Goal: Task Accomplishment & Management: Complete application form

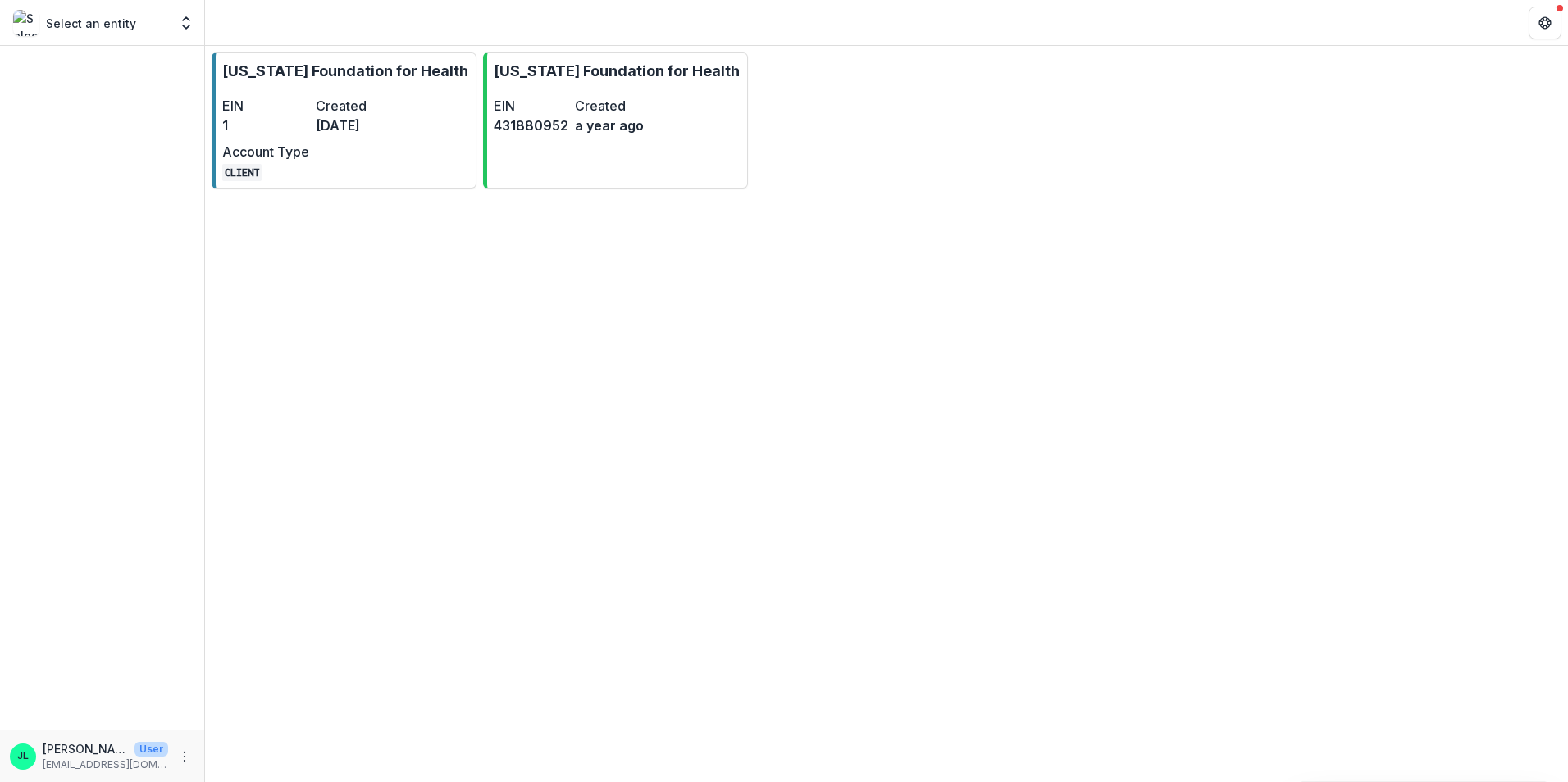
click at [106, 36] on div "Select an entity Foundations [US_STATE] Foundation for Health Nonprofits [US_ST…" at bounding box center [101, 22] width 191 height 33
click at [97, 21] on p "Select an entity" at bounding box center [91, 24] width 91 height 18
click at [188, 29] on icon "Open entity switcher" at bounding box center [185, 23] width 17 height 17
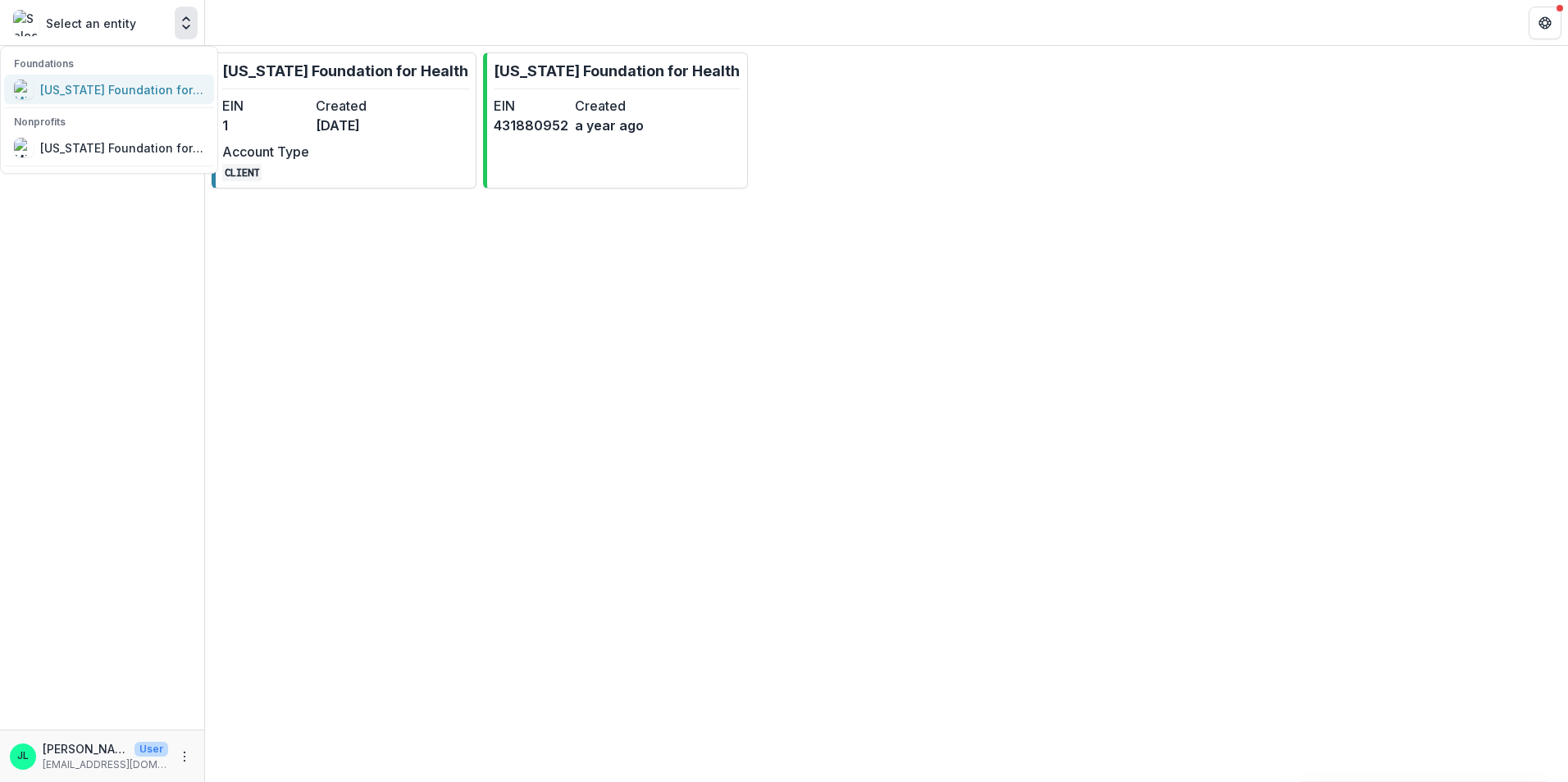
click at [162, 91] on div "[US_STATE] Foundation for Health" at bounding box center [122, 90] width 164 height 18
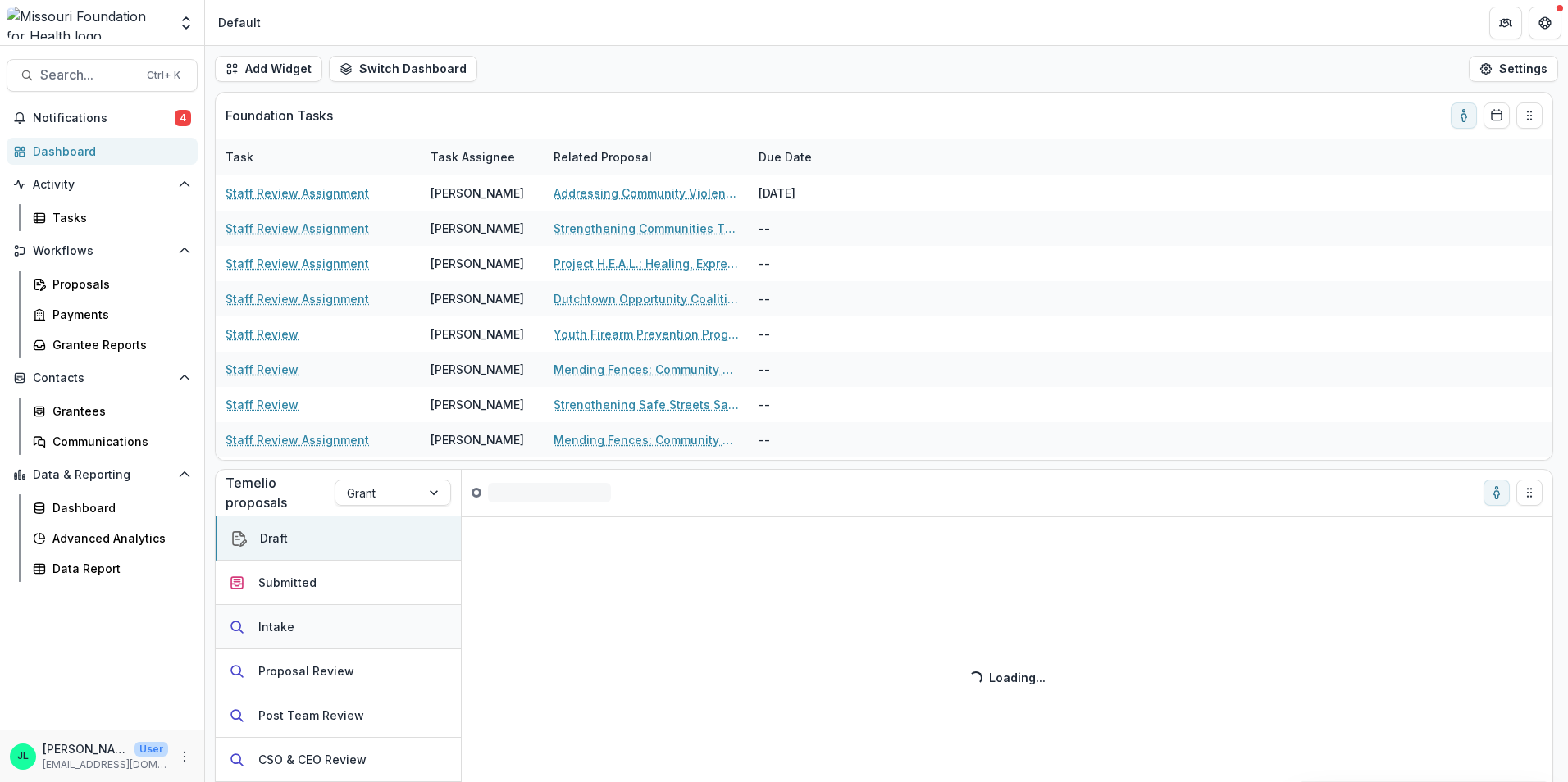
click at [317, 619] on button "Intake" at bounding box center [338, 627] width 245 height 44
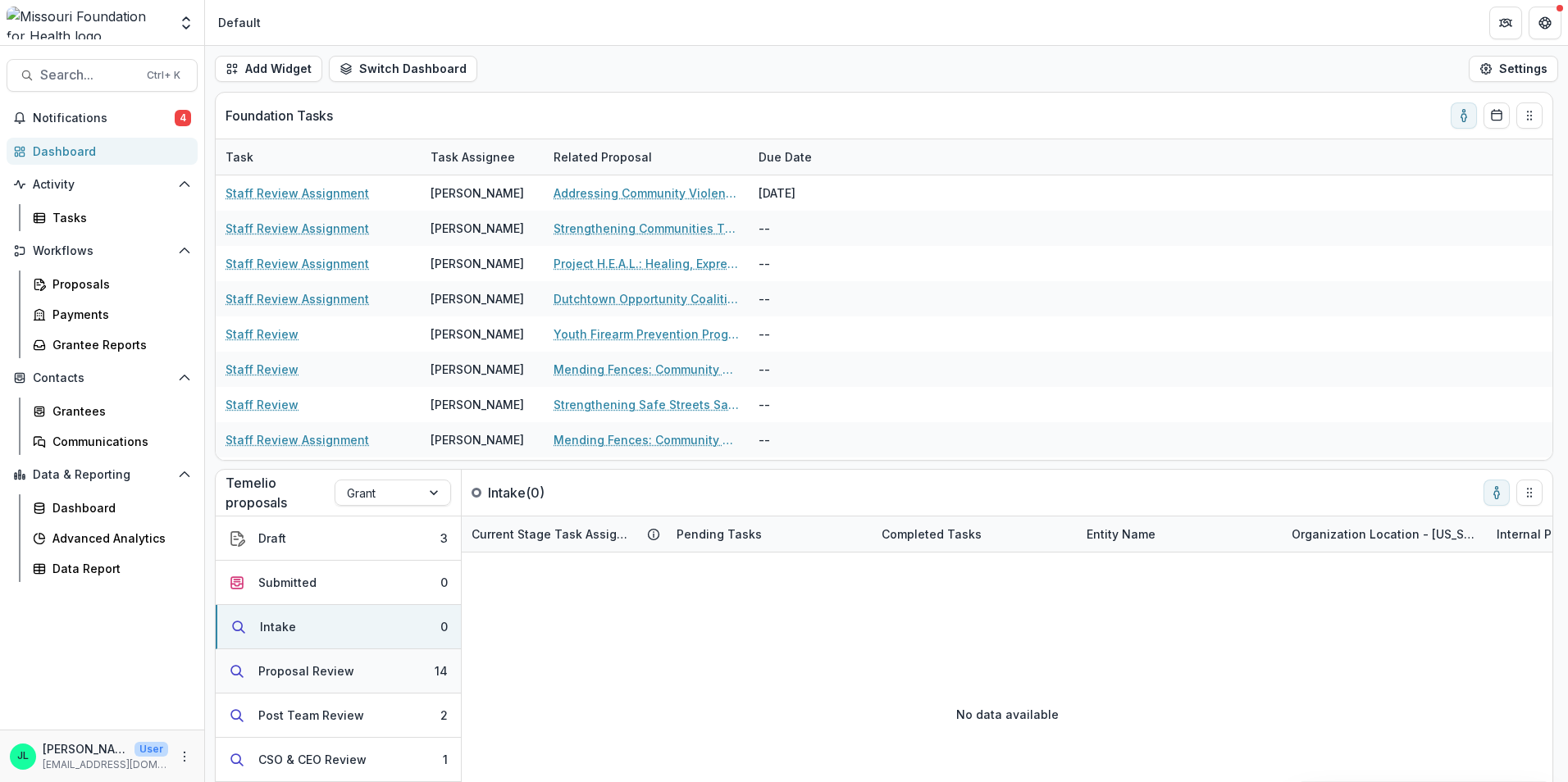
click at [402, 670] on button "Proposal Review 14" at bounding box center [338, 671] width 245 height 44
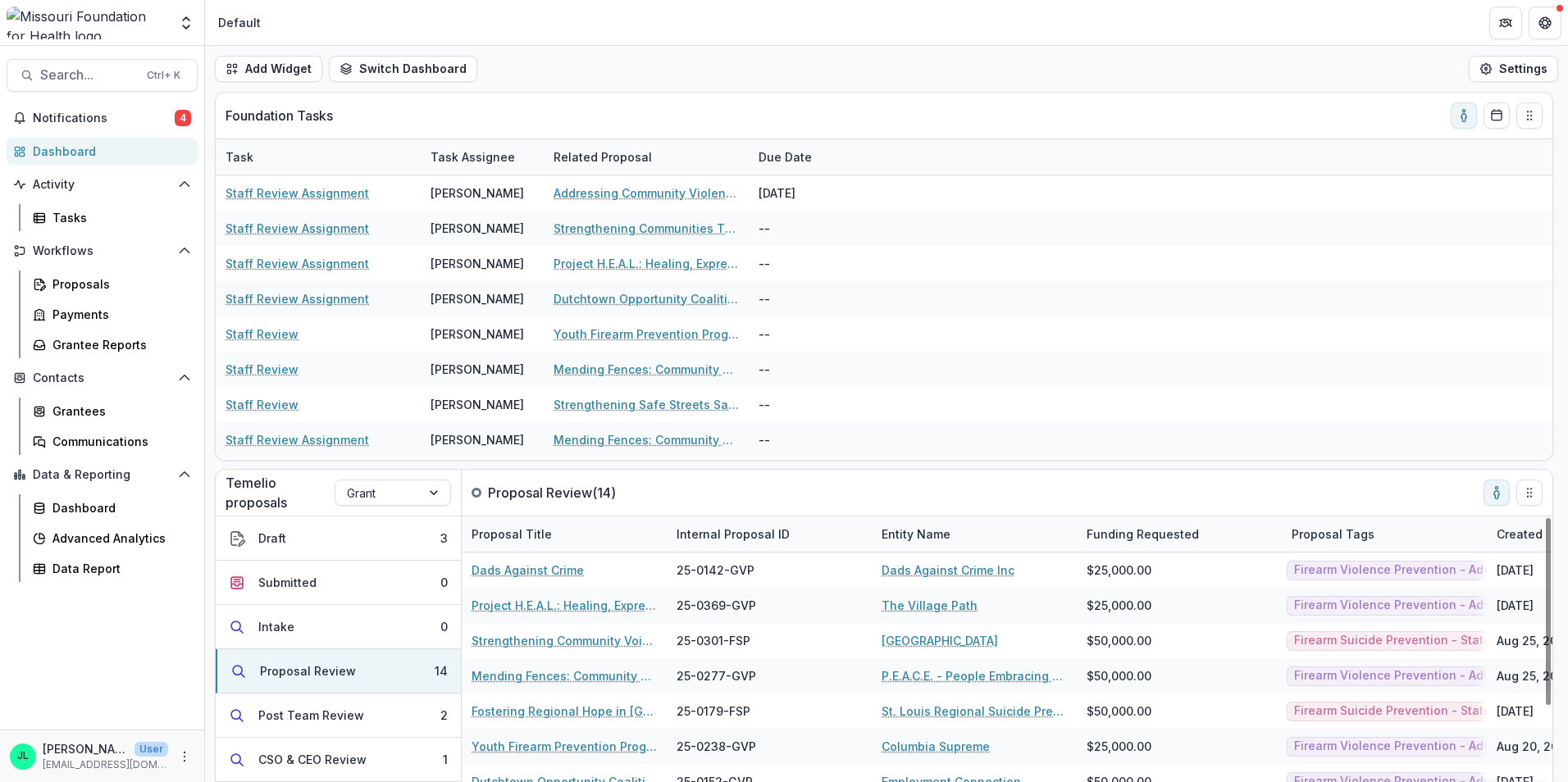
click at [752, 538] on div "Internal Proposal ID" at bounding box center [733, 534] width 133 height 18
click at [731, 600] on span "Sort Ascending" at bounding box center [743, 605] width 87 height 14
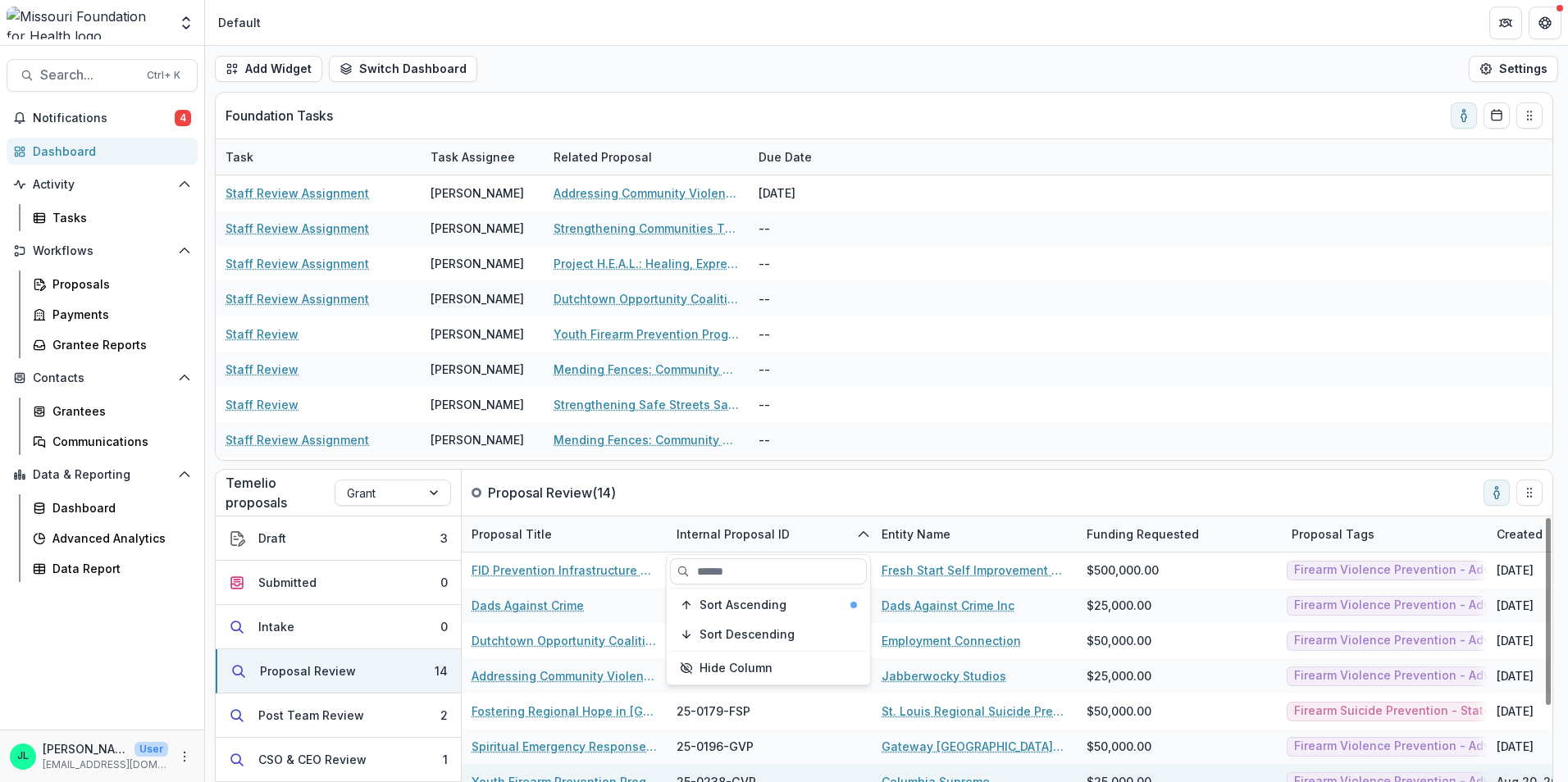
scroll to position [82, 0]
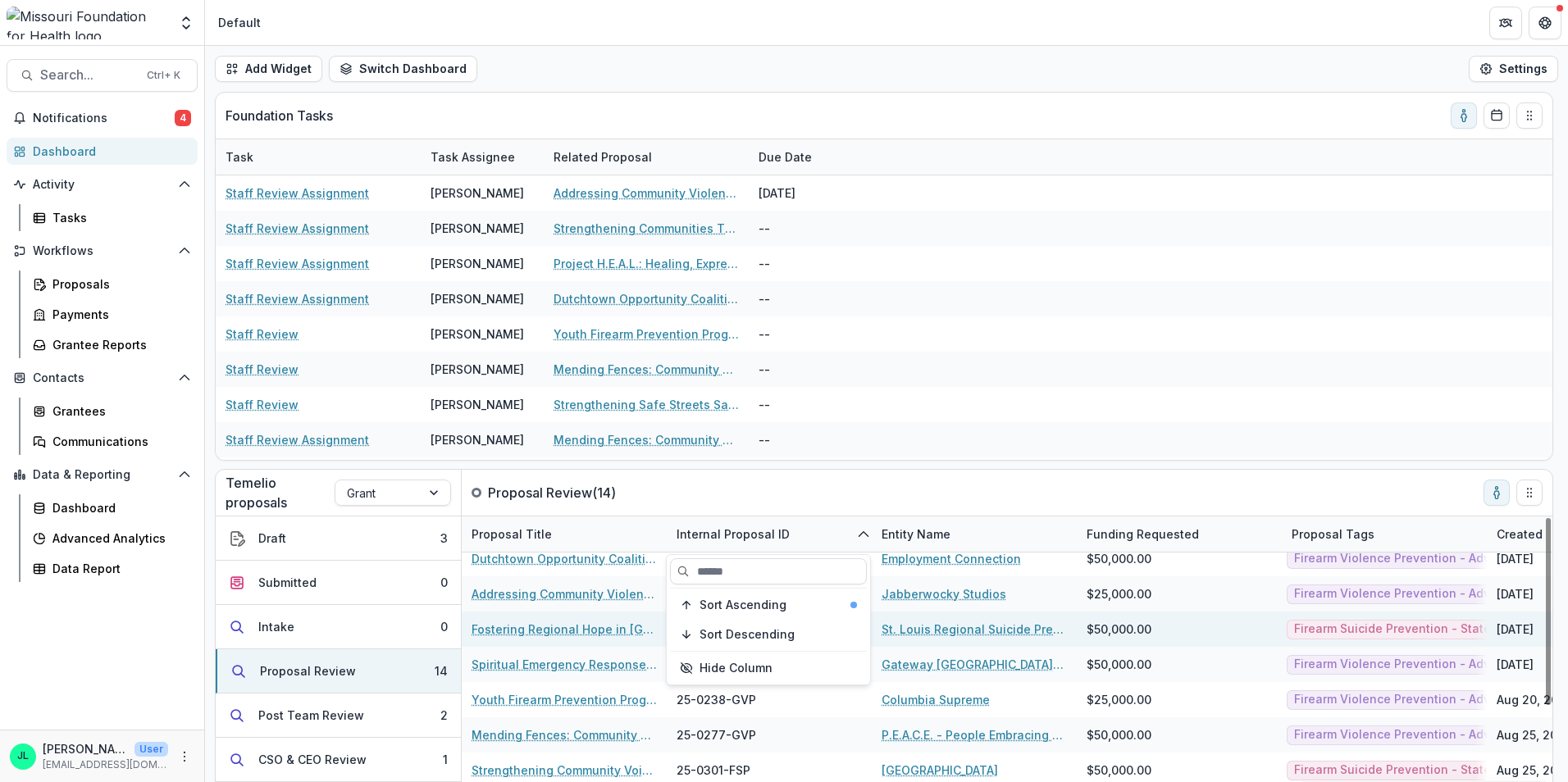
click at [561, 636] on link "Fostering Regional Hope in STL" at bounding box center [564, 629] width 185 height 18
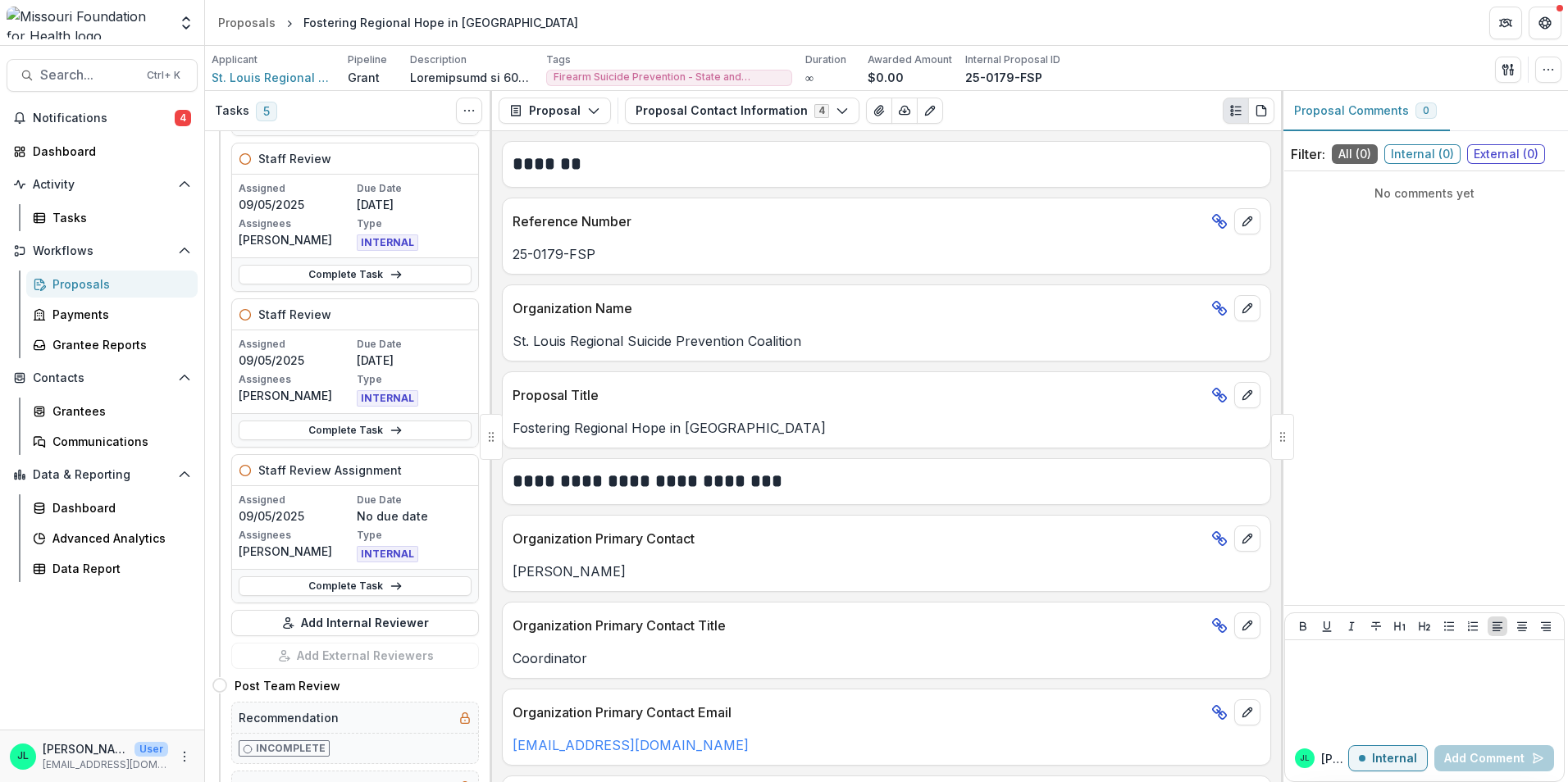
scroll to position [410, 0]
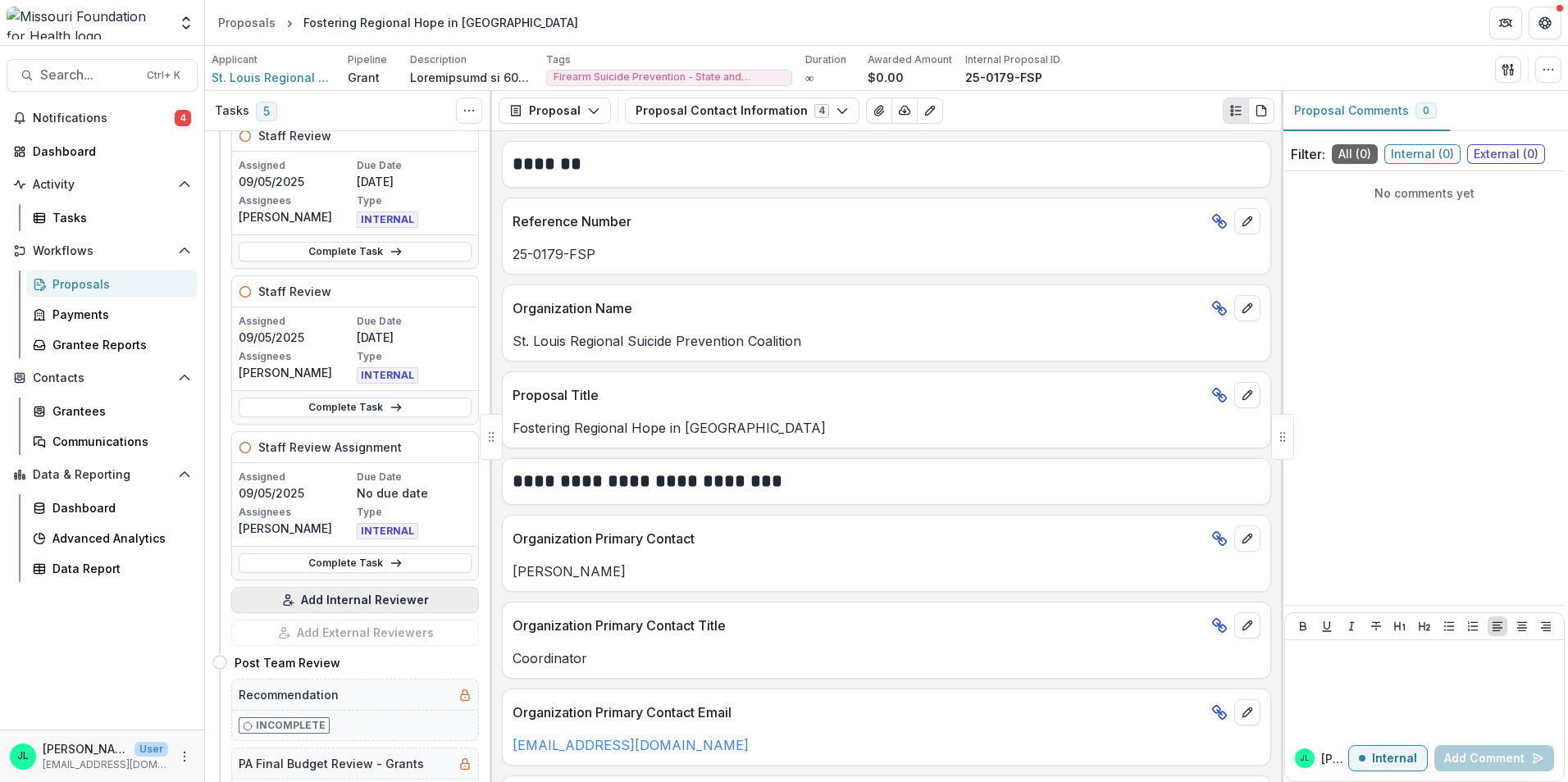
click at [336, 601] on button "Add Internal Reviewer" at bounding box center [355, 600] width 248 height 26
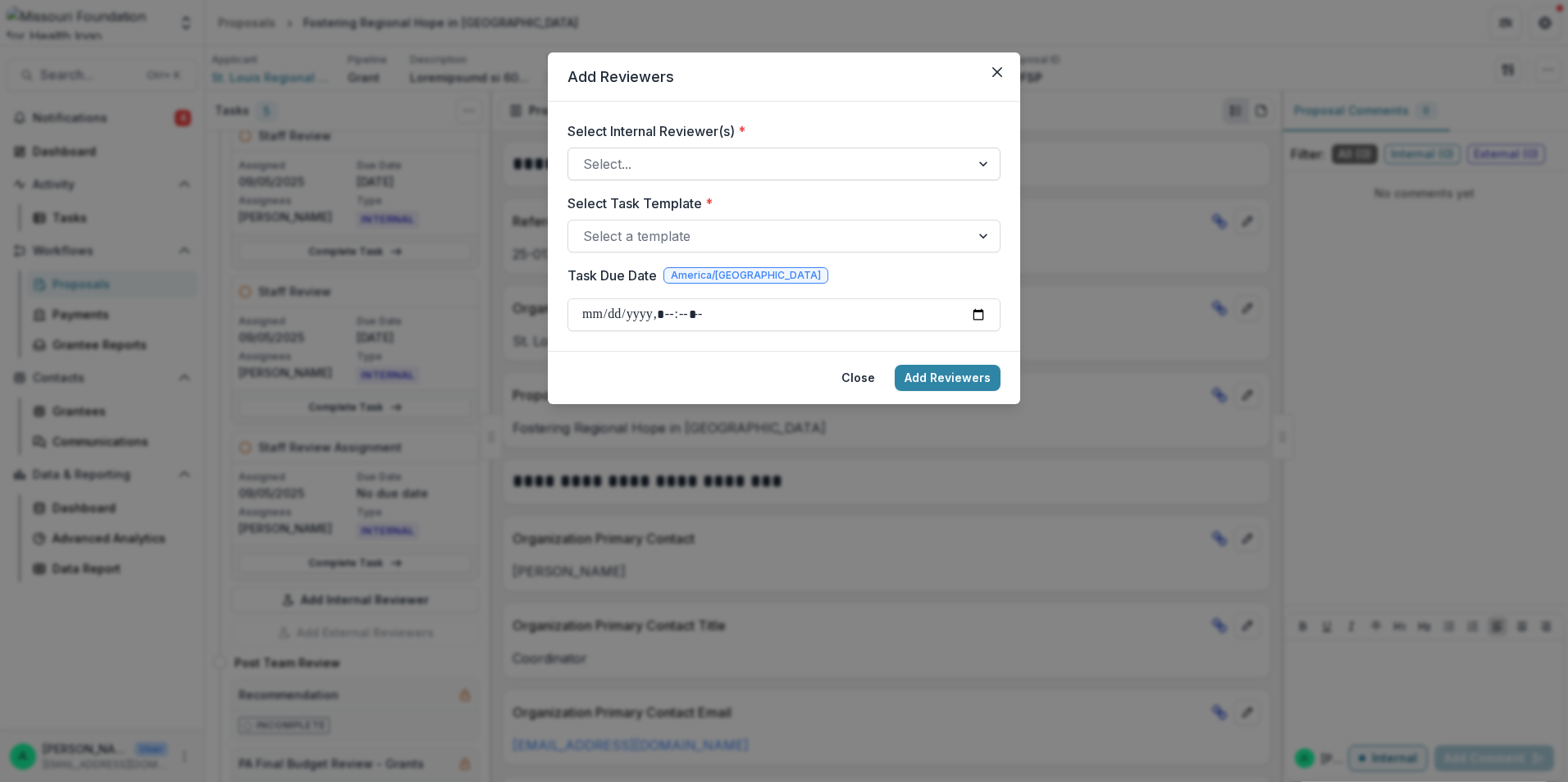
click at [815, 165] on div at bounding box center [769, 164] width 373 height 23
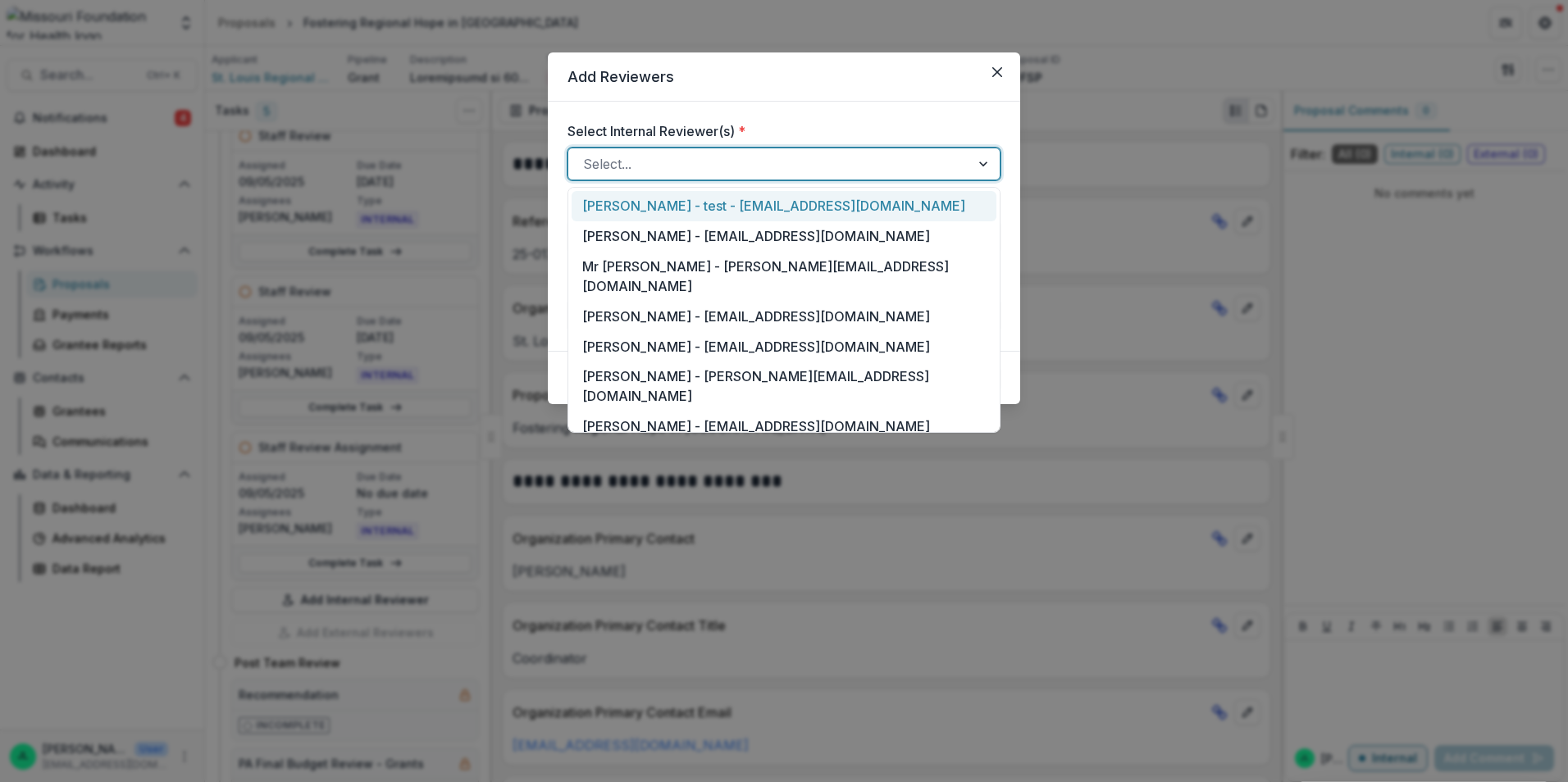
type input "*"
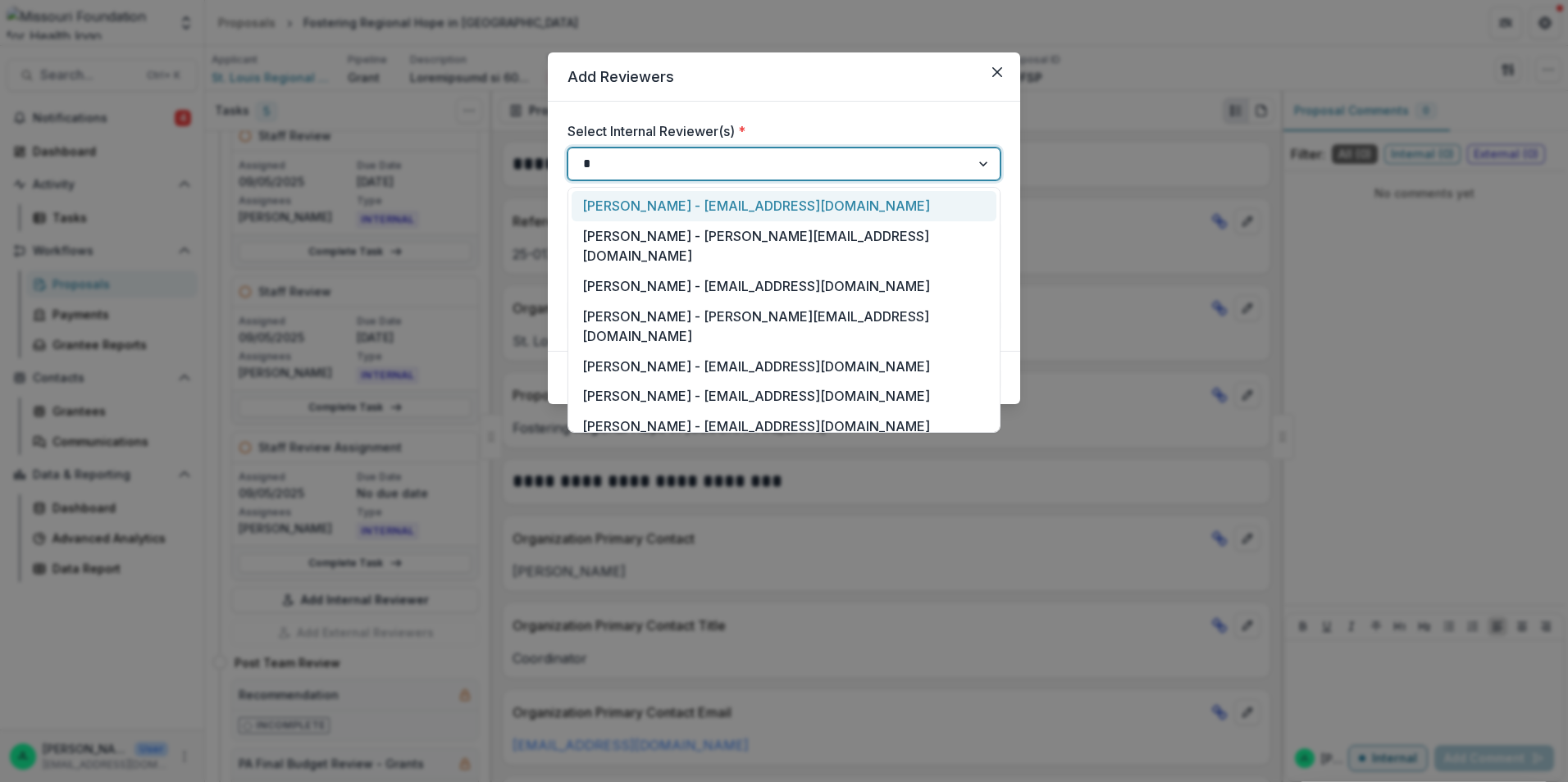
type input "**"
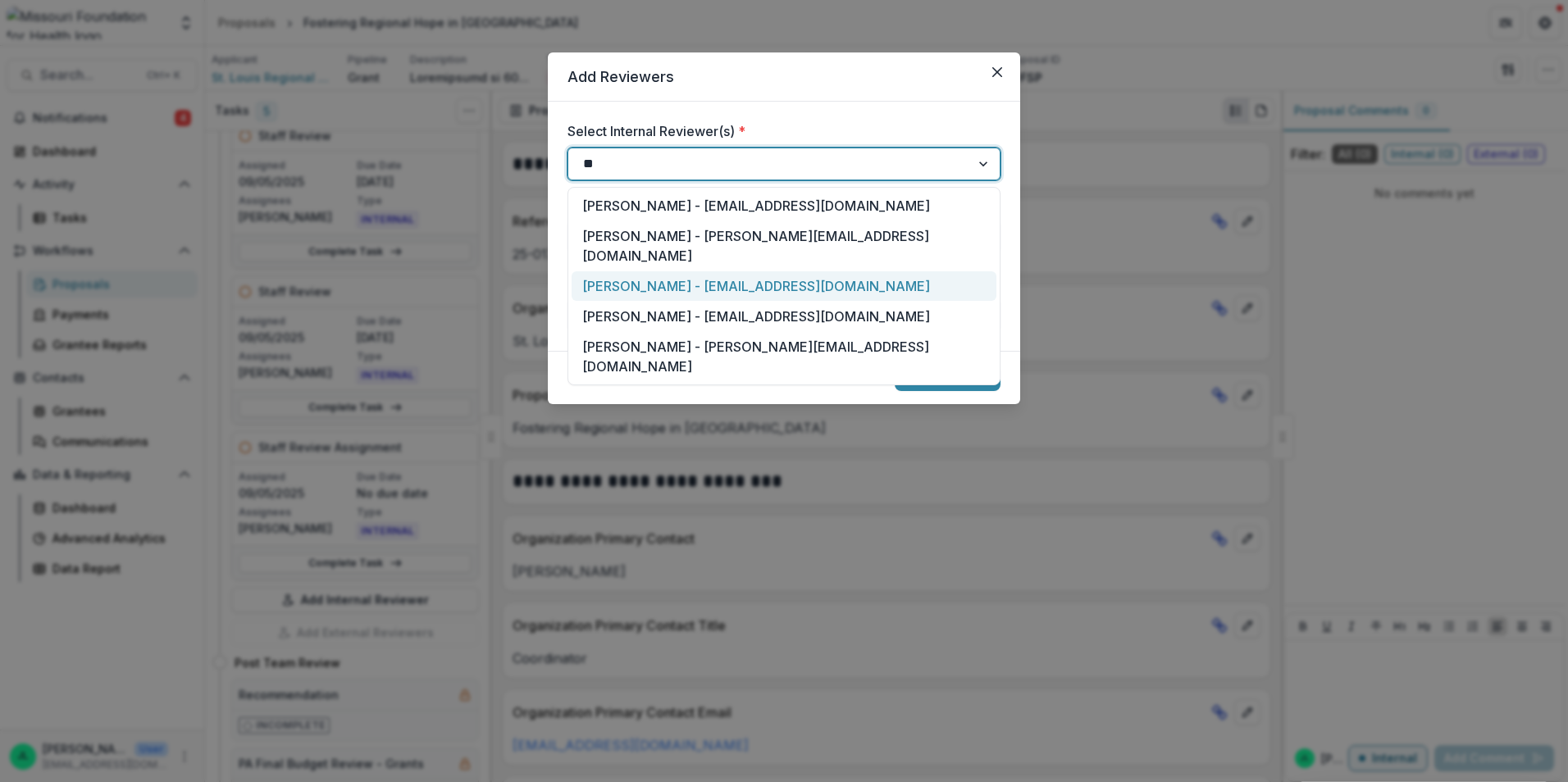
click at [739, 272] on div "Jessi LaRose - jlarose@mffh.org" at bounding box center [783, 286] width 425 height 31
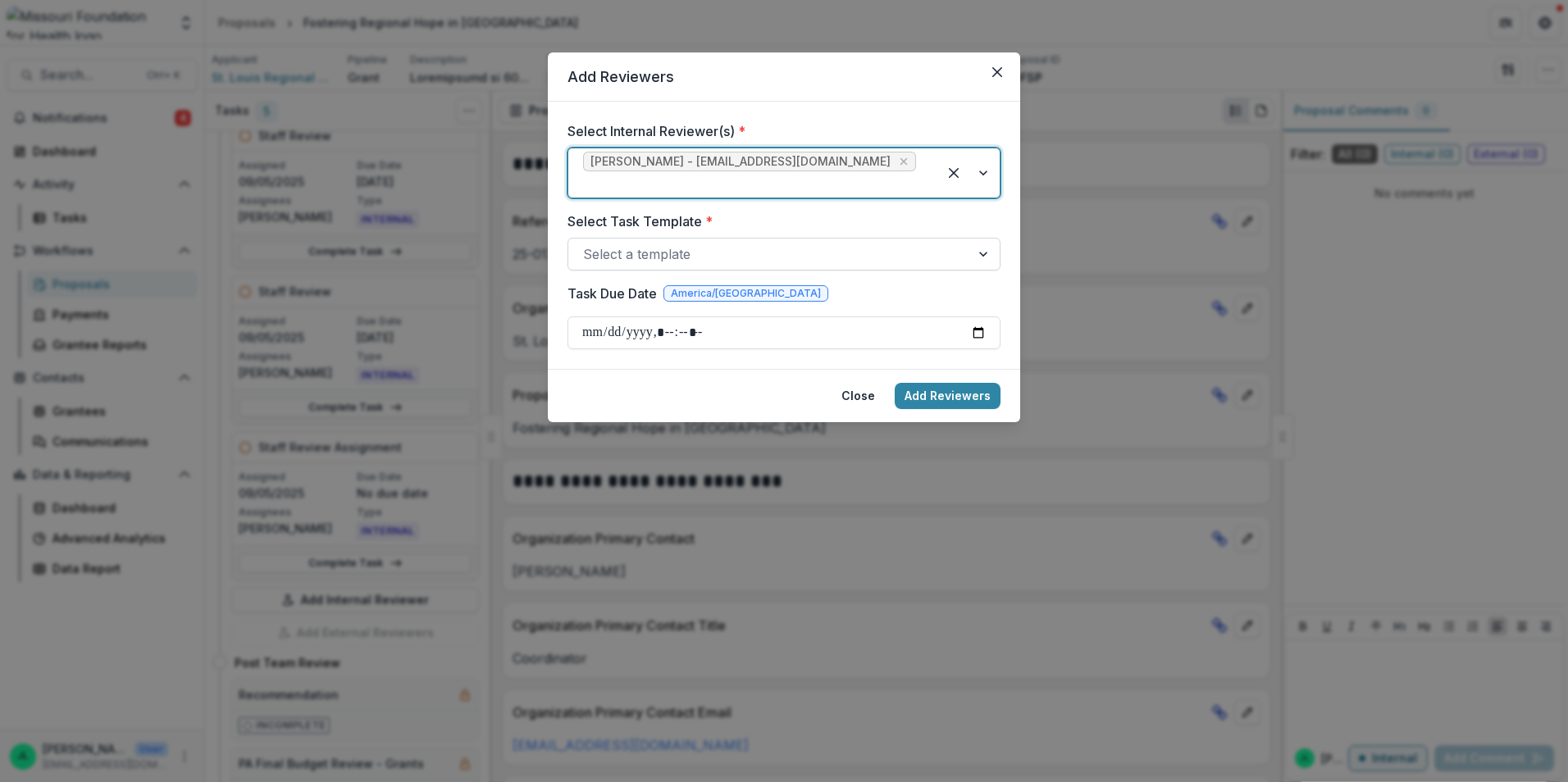
click at [832, 243] on div at bounding box center [769, 254] width 373 height 23
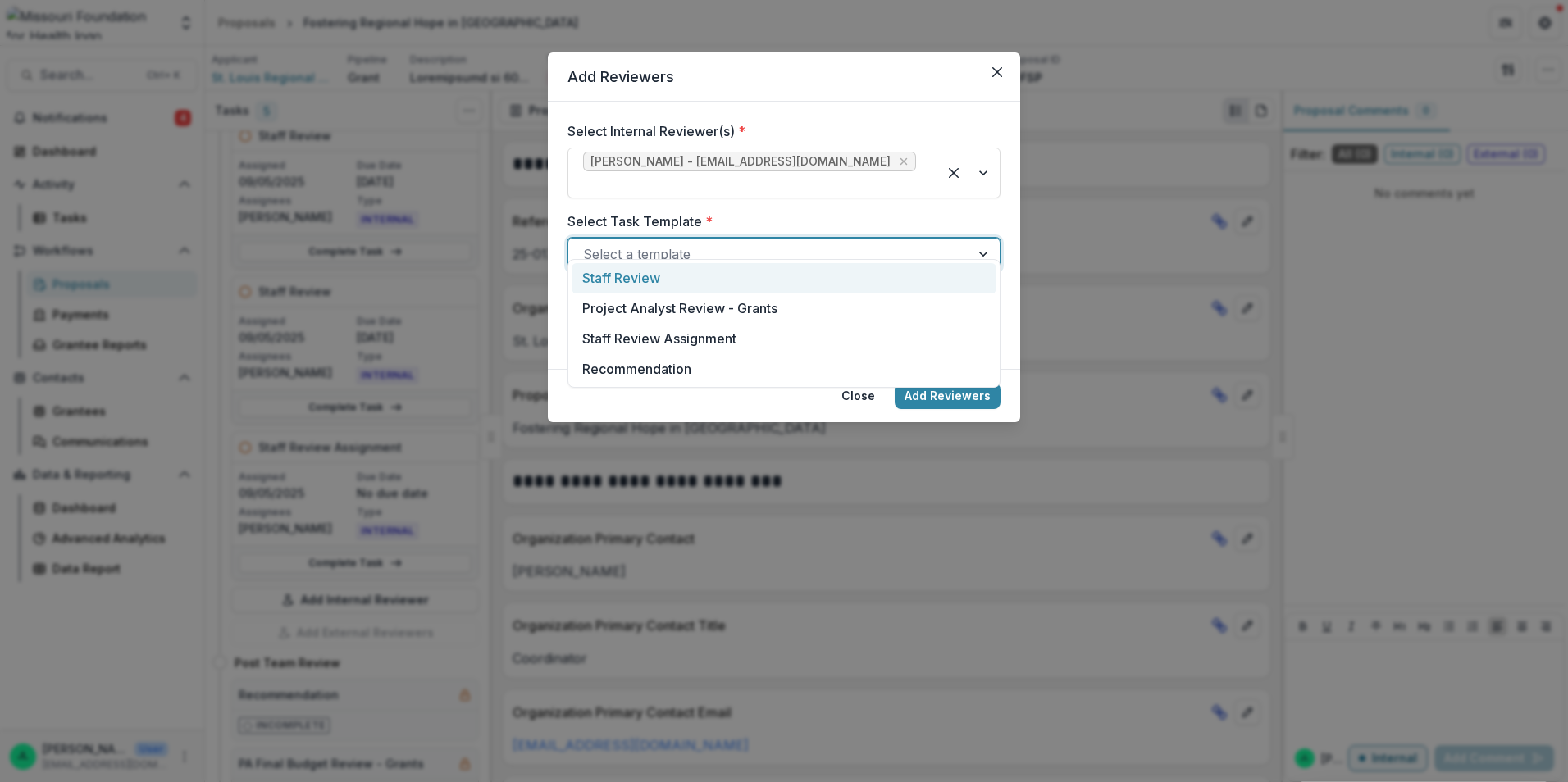
click at [773, 279] on div "Staff Review" at bounding box center [783, 279] width 425 height 31
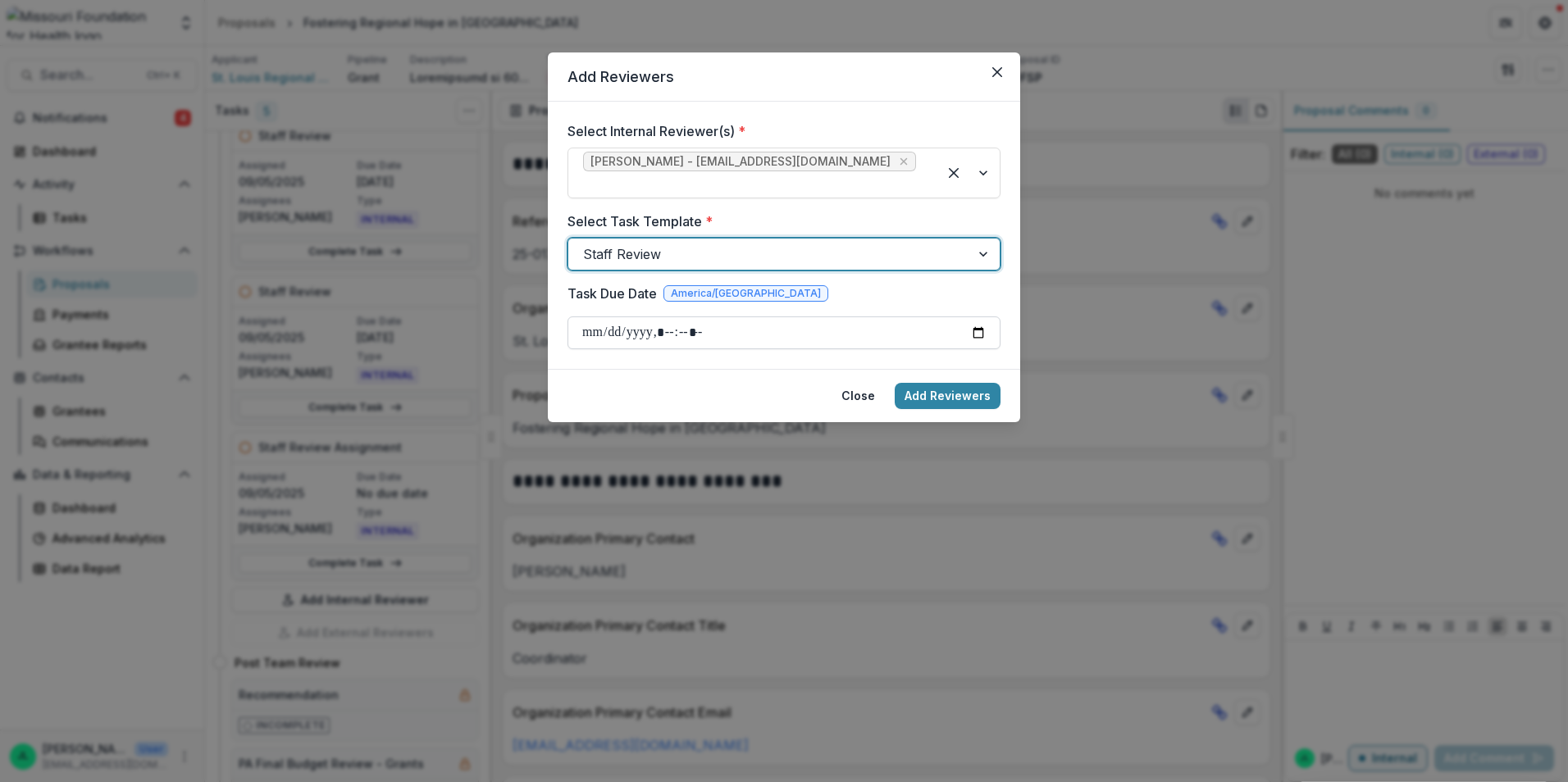
click at [770, 316] on input "Task Due Date" at bounding box center [784, 332] width 433 height 33
drag, startPoint x: 973, startPoint y: 305, endPoint x: 984, endPoint y: 315, distance: 14.9
click at [974, 316] on input "Task Due Date" at bounding box center [784, 332] width 433 height 33
click at [984, 316] on input "Task Due Date" at bounding box center [784, 332] width 433 height 33
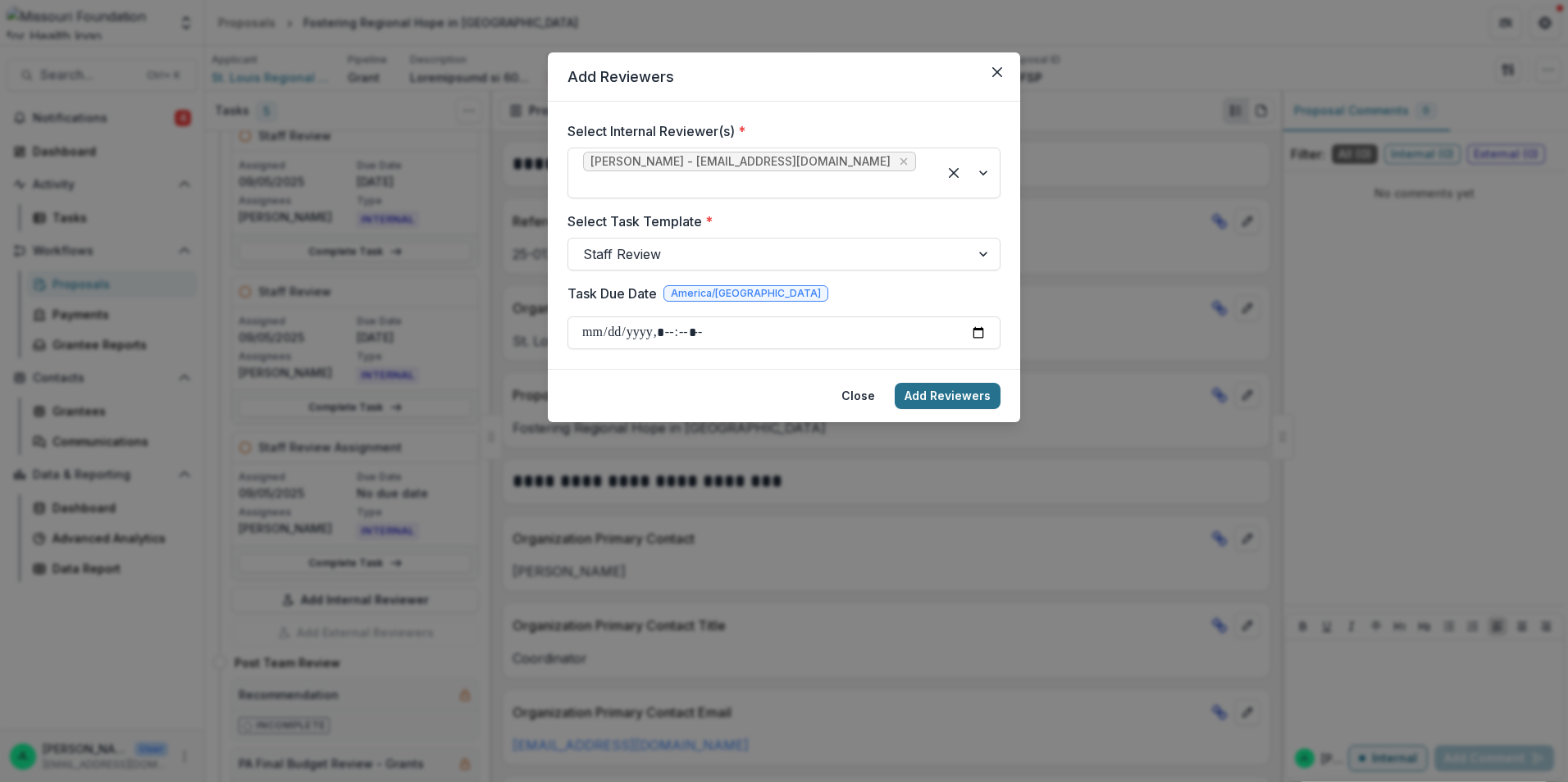
type input "**********"
click at [944, 383] on button "Add Reviewers" at bounding box center [947, 396] width 105 height 26
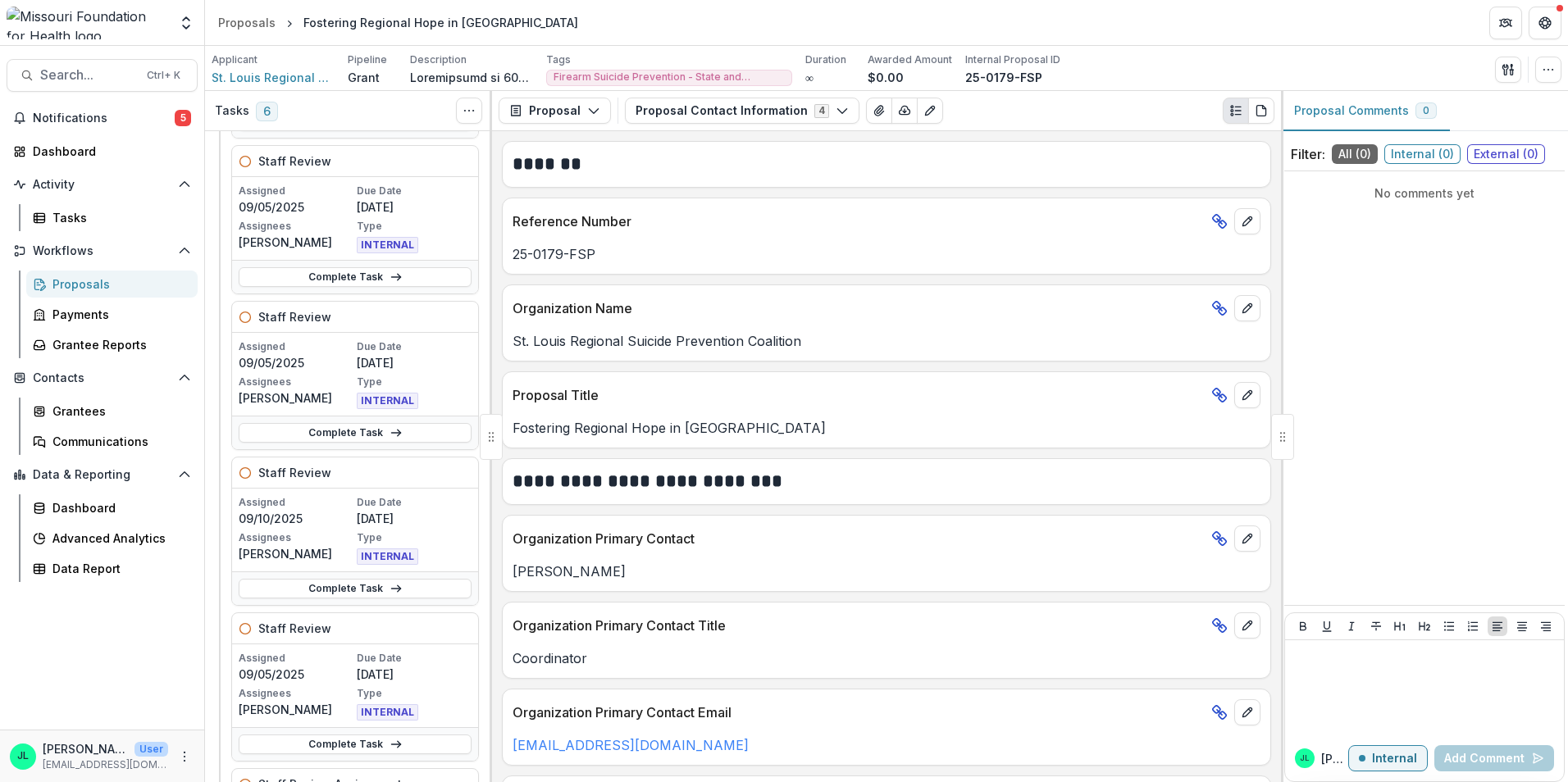
scroll to position [246, 0]
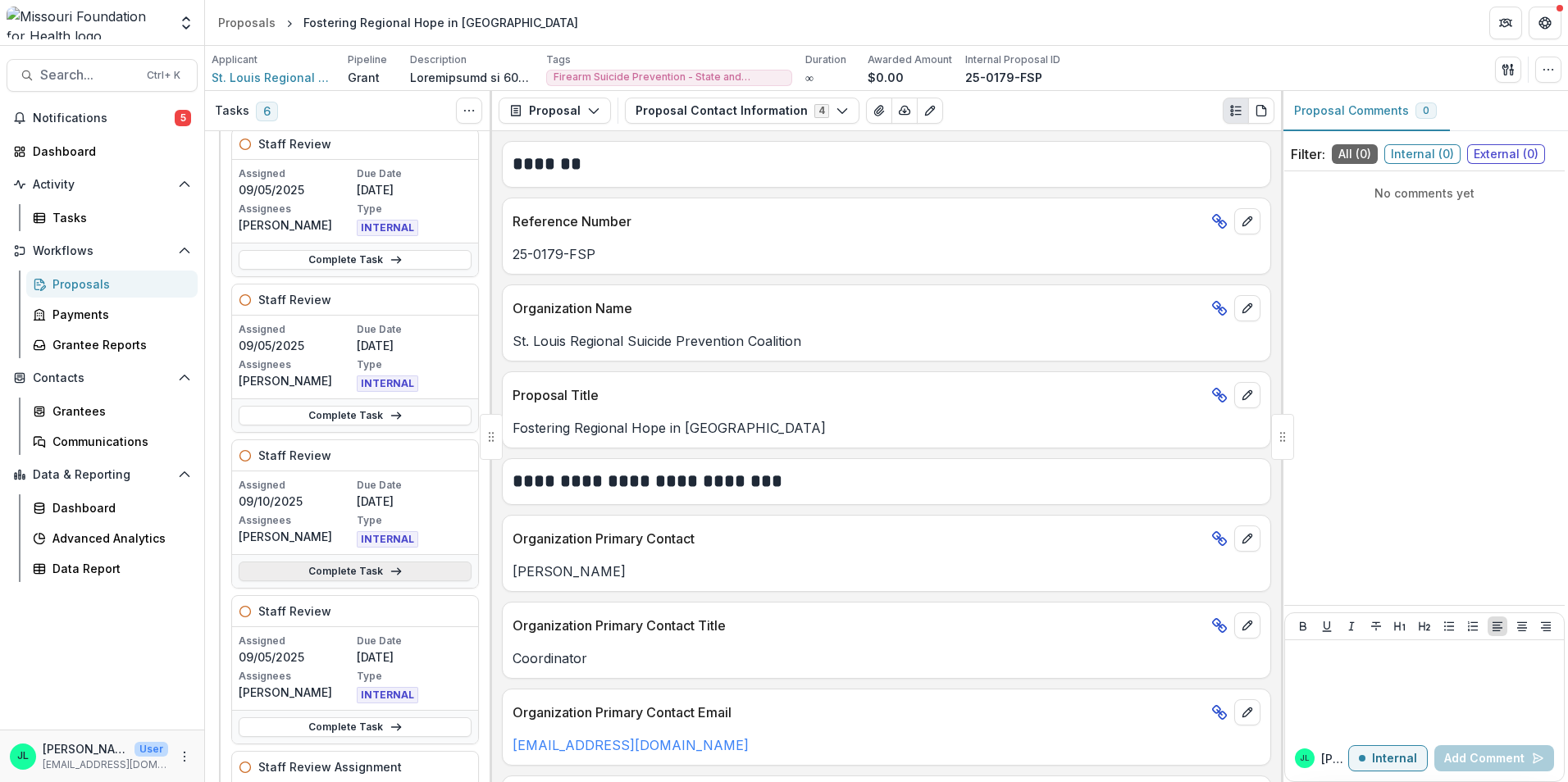
click at [359, 576] on link "Complete Task" at bounding box center [355, 571] width 233 height 19
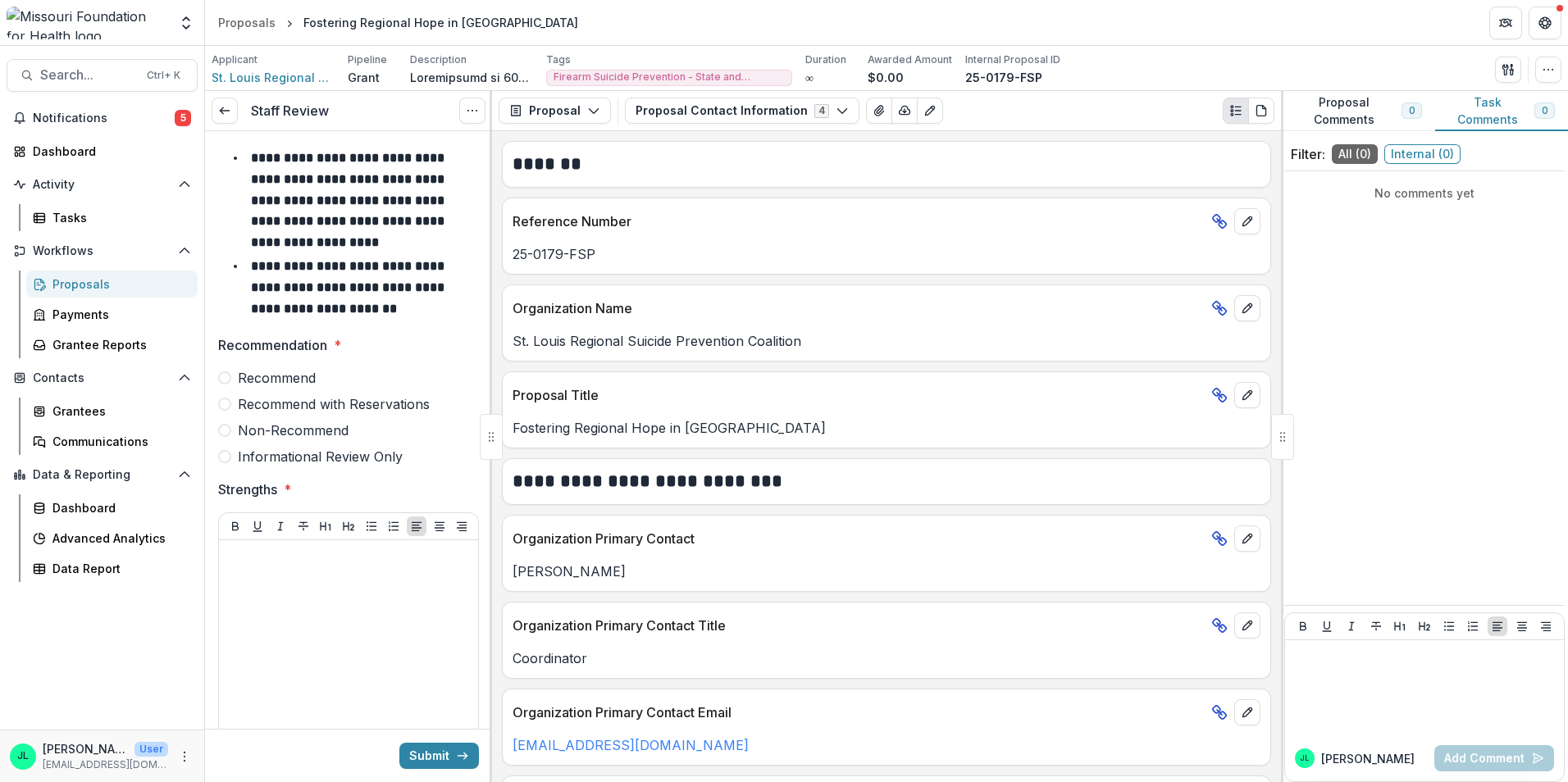
click at [227, 380] on span at bounding box center [224, 378] width 13 height 13
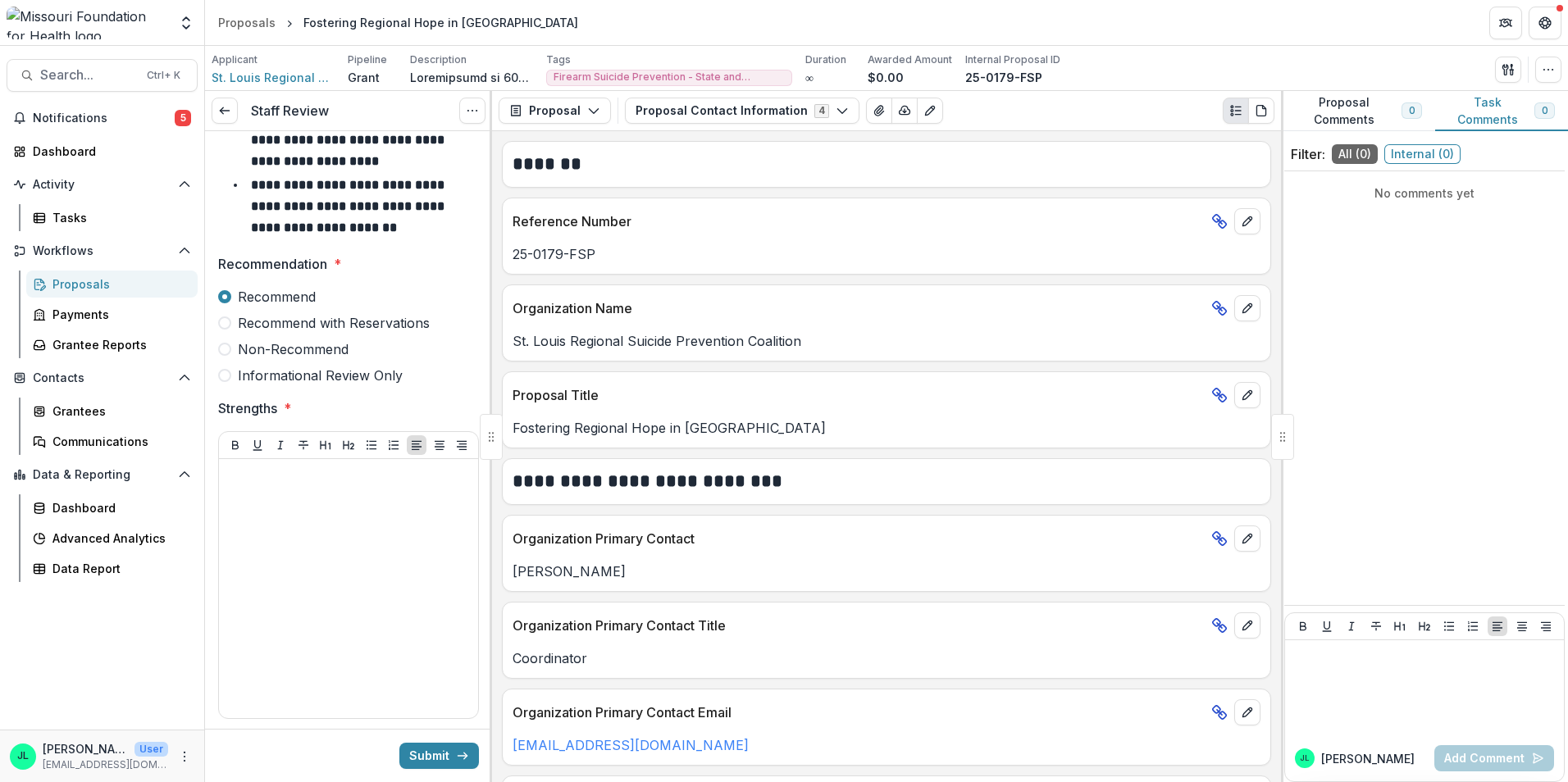
scroll to position [82, 0]
click at [312, 466] on p at bounding box center [349, 474] width 246 height 18
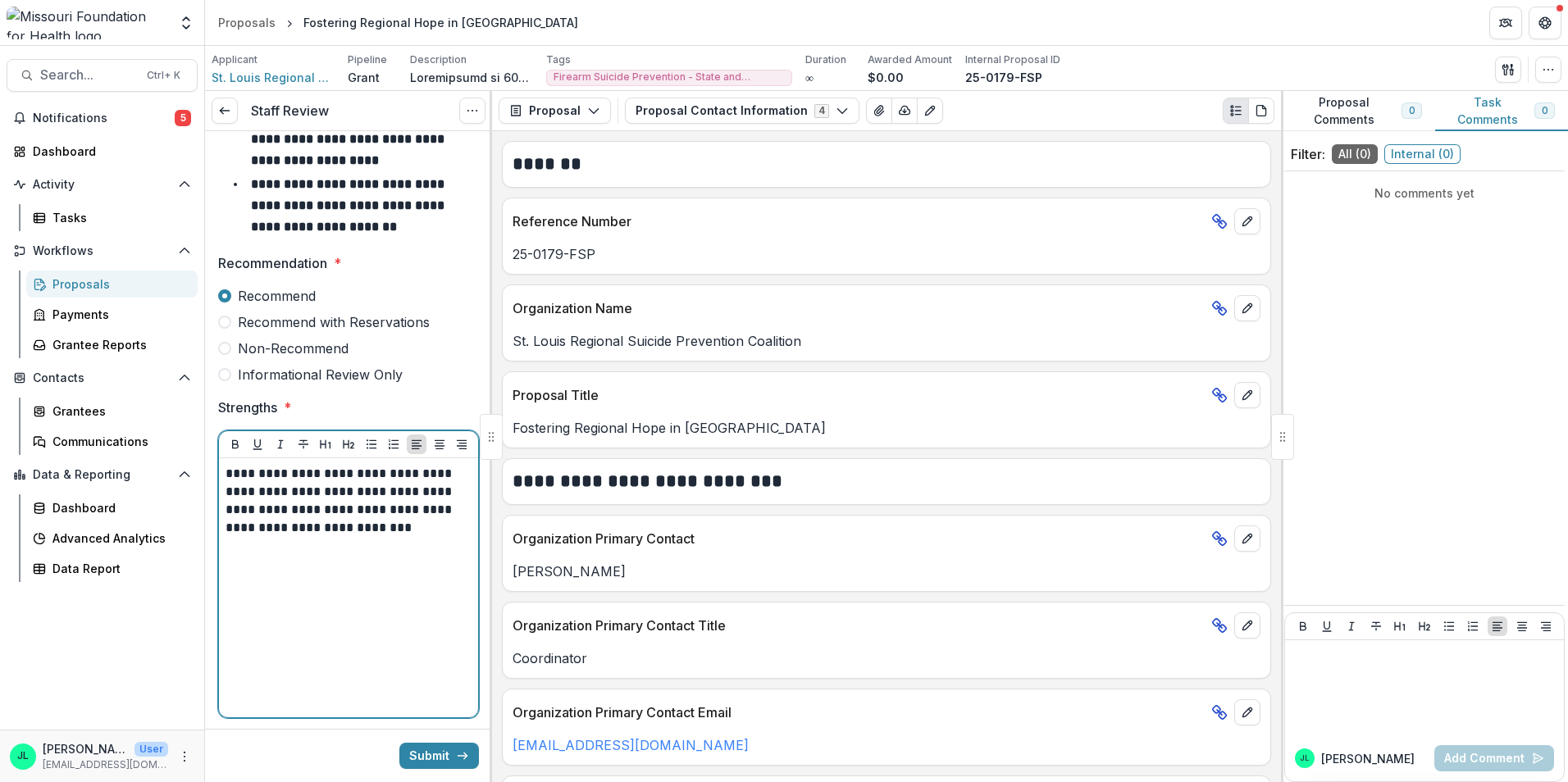
click at [282, 492] on p "**********" at bounding box center [346, 501] width 241 height 72
click at [417, 530] on p "**********" at bounding box center [346, 501] width 241 height 72
click at [380, 554] on p "**********" at bounding box center [346, 510] width 241 height 91
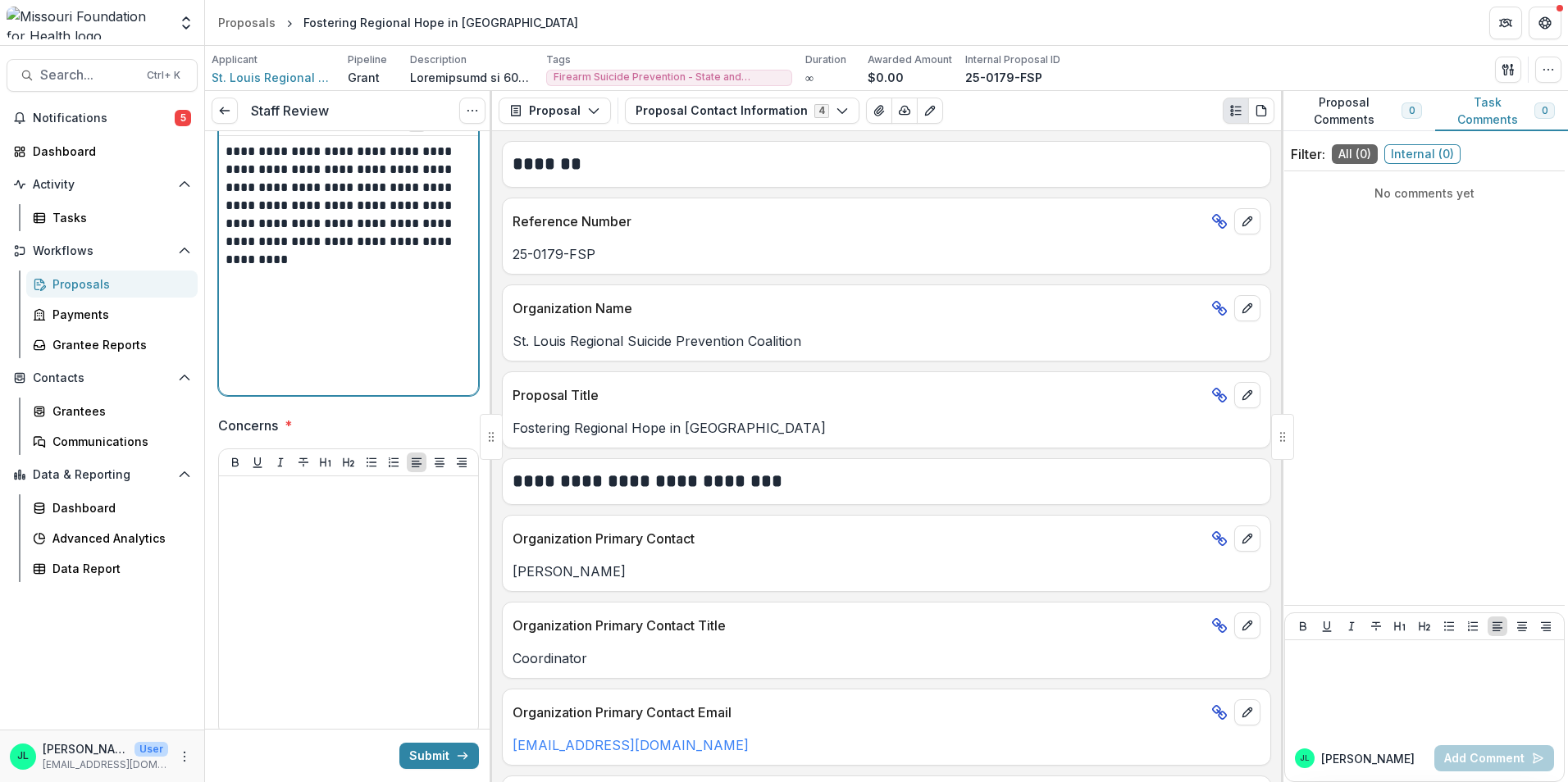
scroll to position [410, 0]
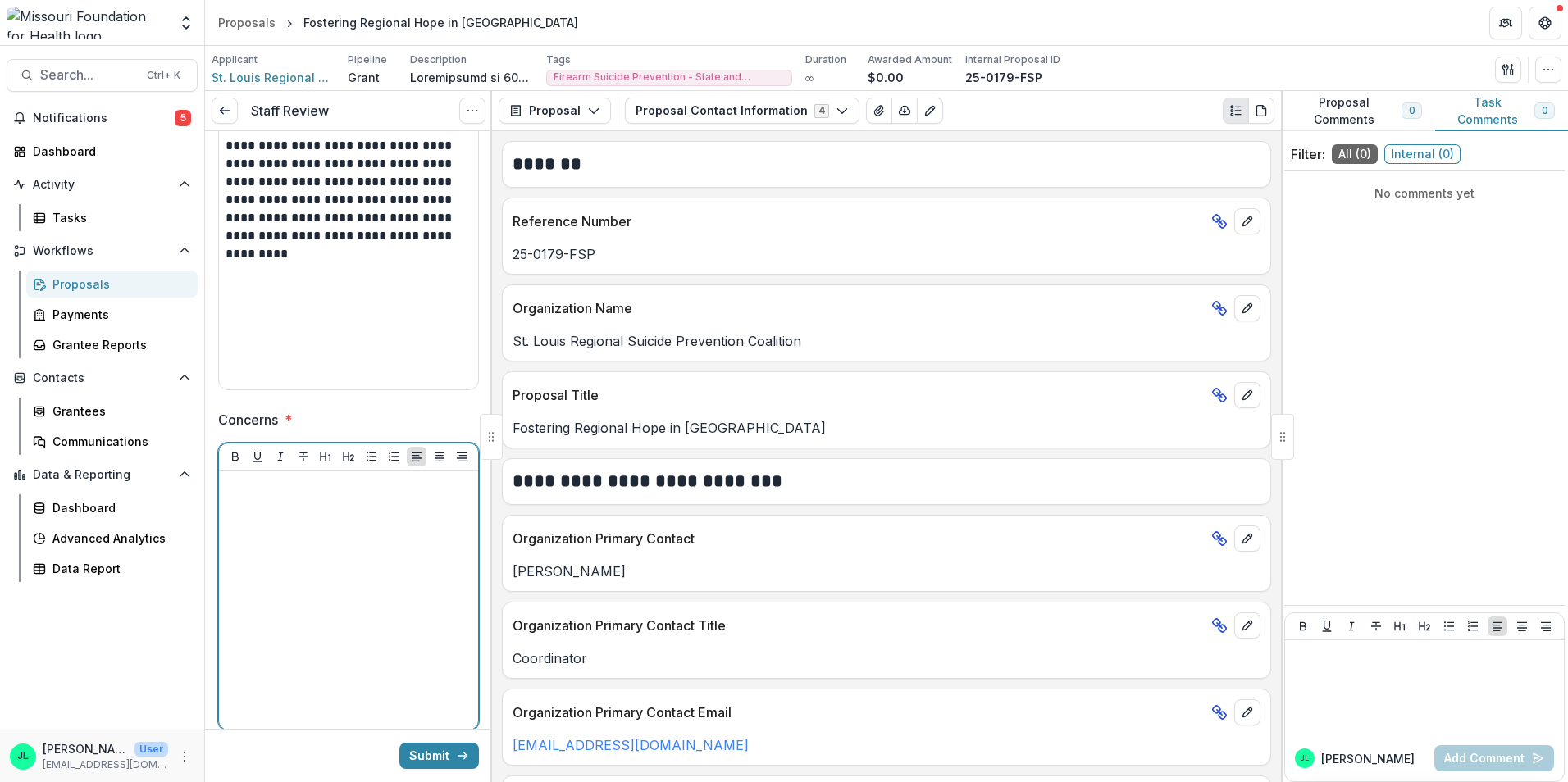
click at [314, 539] on div at bounding box center [349, 600] width 246 height 246
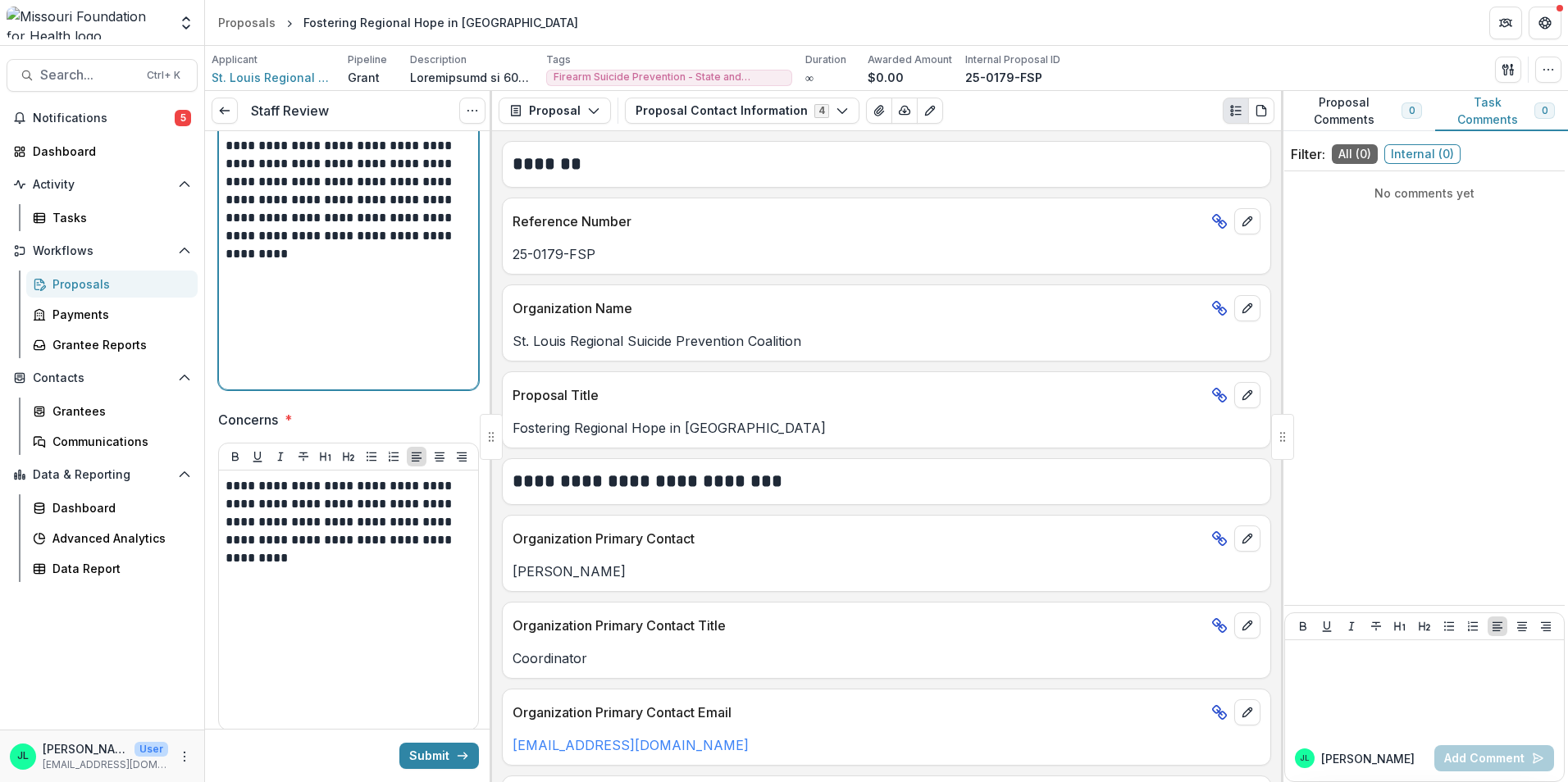
click at [337, 241] on p "**********" at bounding box center [346, 200] width 241 height 127
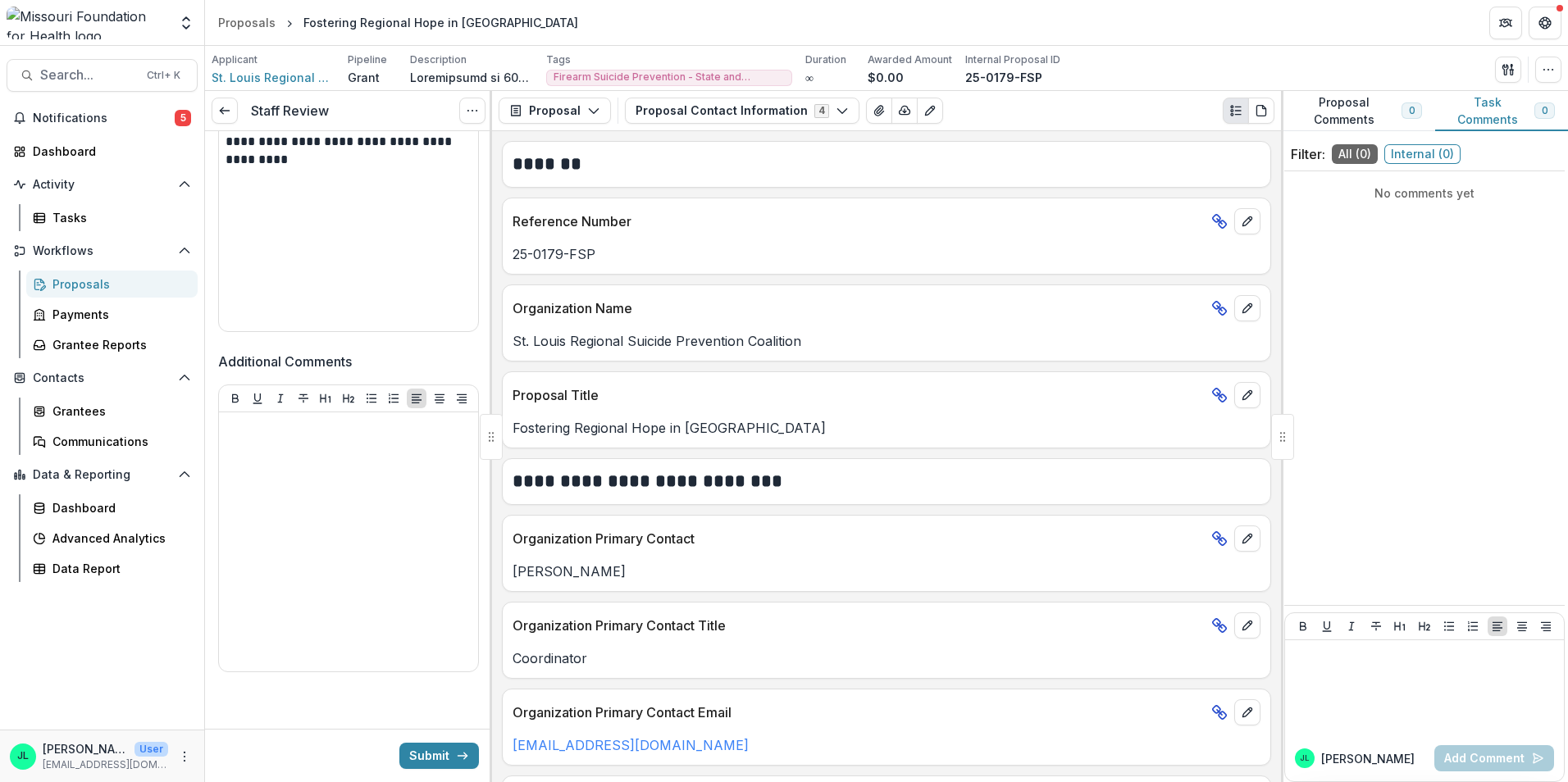
scroll to position [811, 0]
click at [439, 746] on button "Submit" at bounding box center [439, 756] width 80 height 26
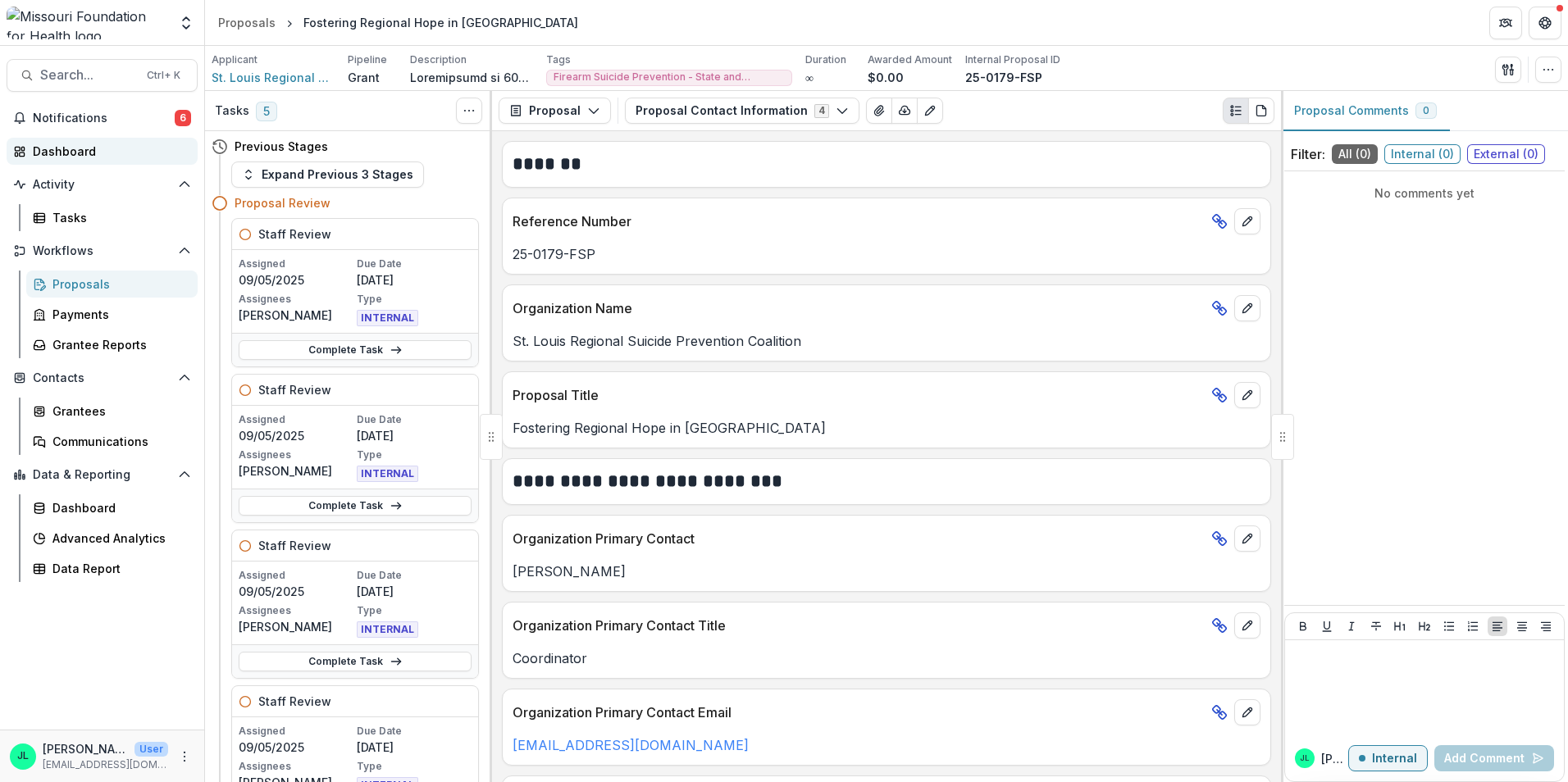
click at [85, 148] on div "Dashboard" at bounding box center [108, 151] width 152 height 18
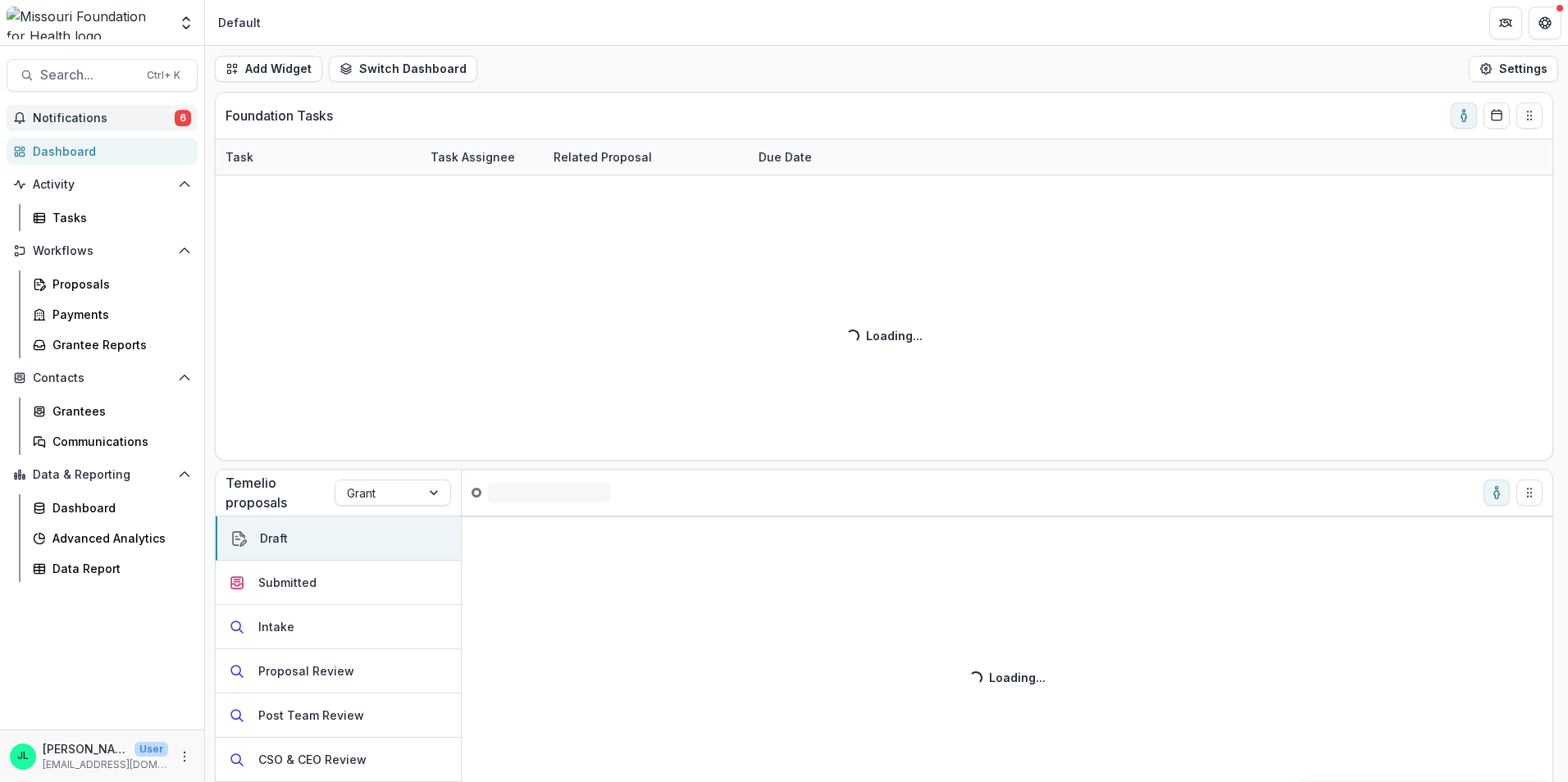
click at [93, 123] on span "Notifications" at bounding box center [103, 119] width 142 height 14
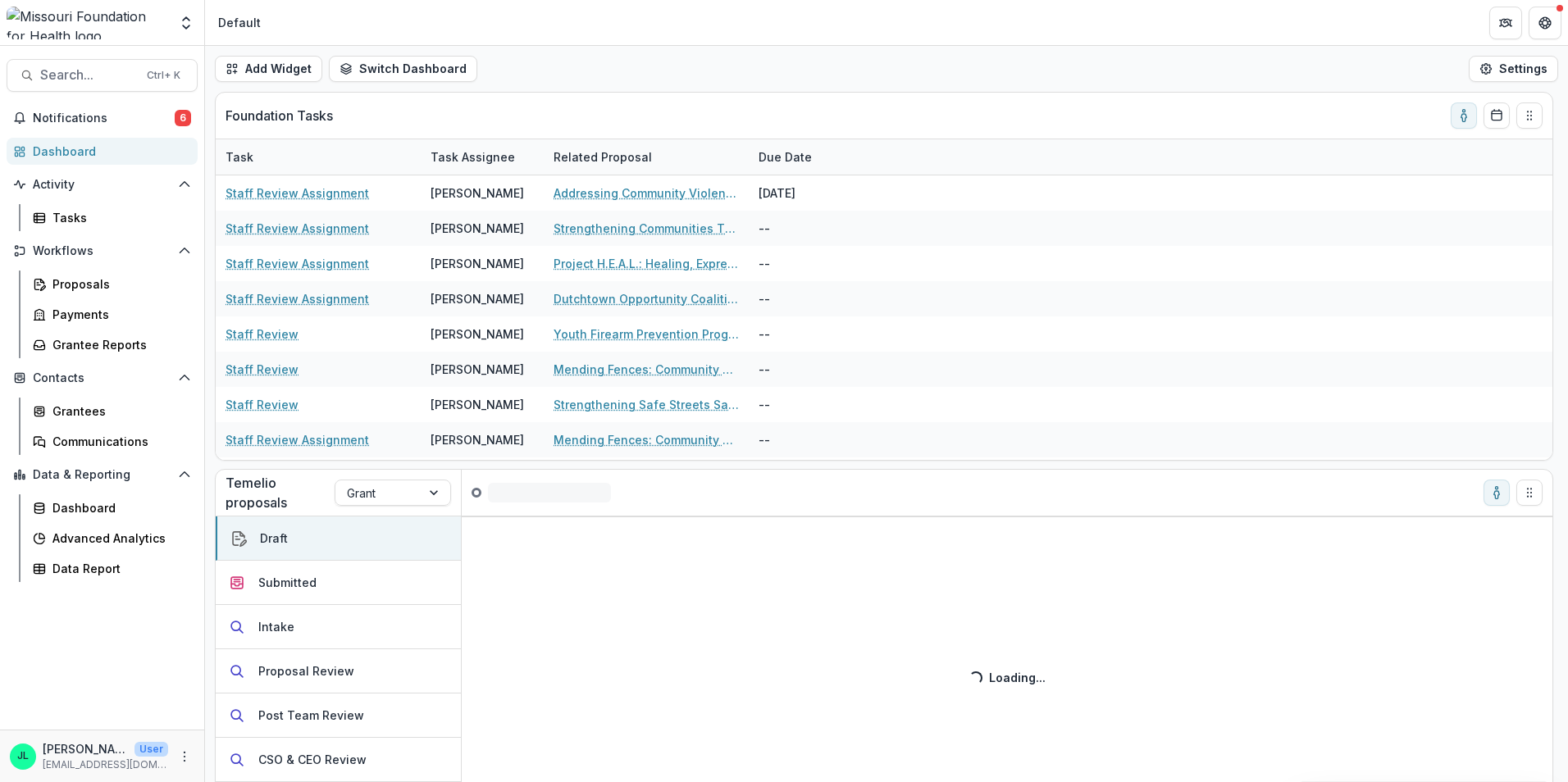
click at [90, 141] on link "Dashboard" at bounding box center [101, 151] width 191 height 27
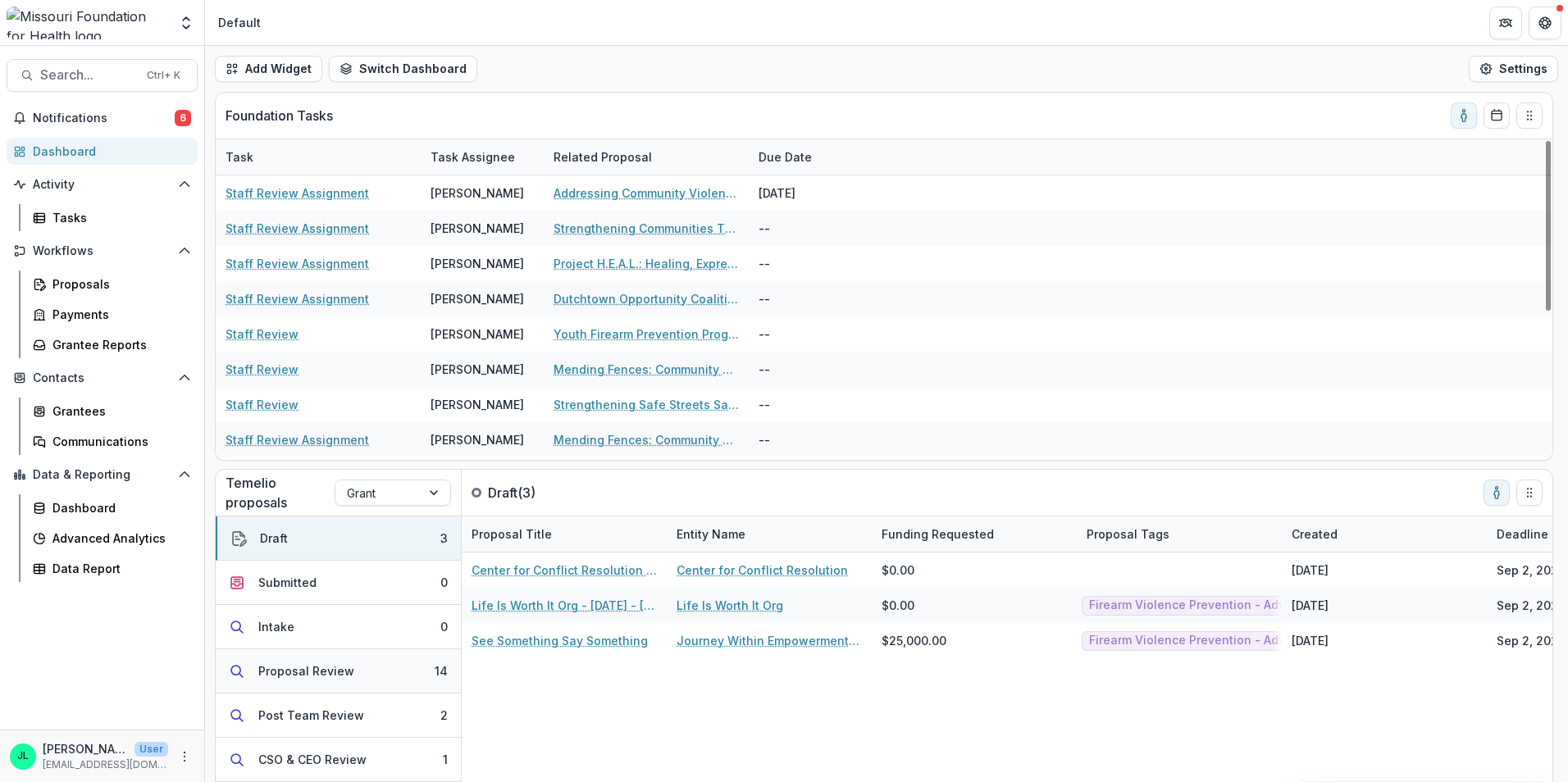
click at [375, 683] on button "Proposal Review 14" at bounding box center [338, 671] width 245 height 44
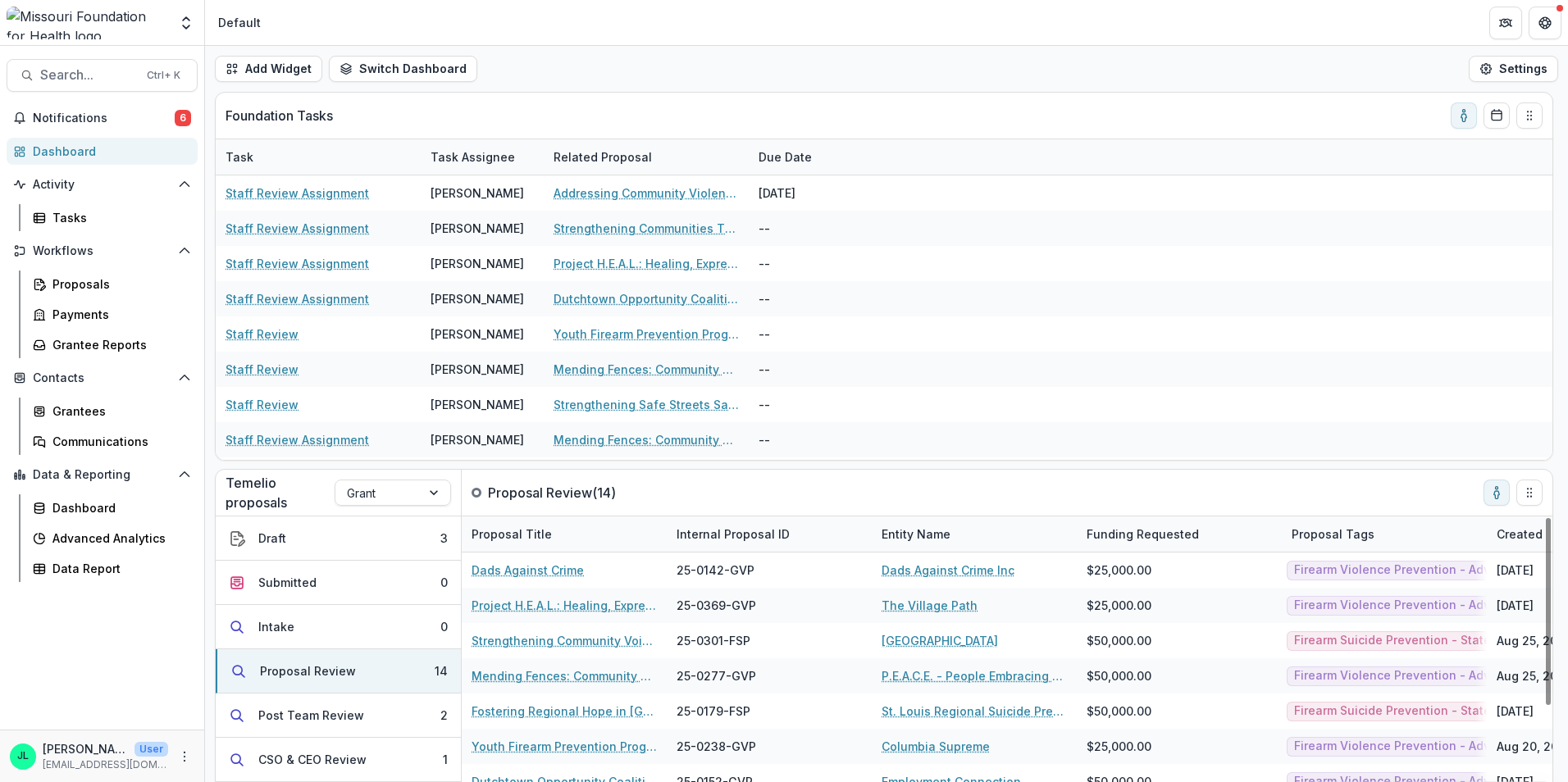
click at [747, 532] on div "Internal Proposal ID" at bounding box center [733, 534] width 133 height 18
click at [738, 607] on span "Sort Ascending" at bounding box center [743, 605] width 87 height 14
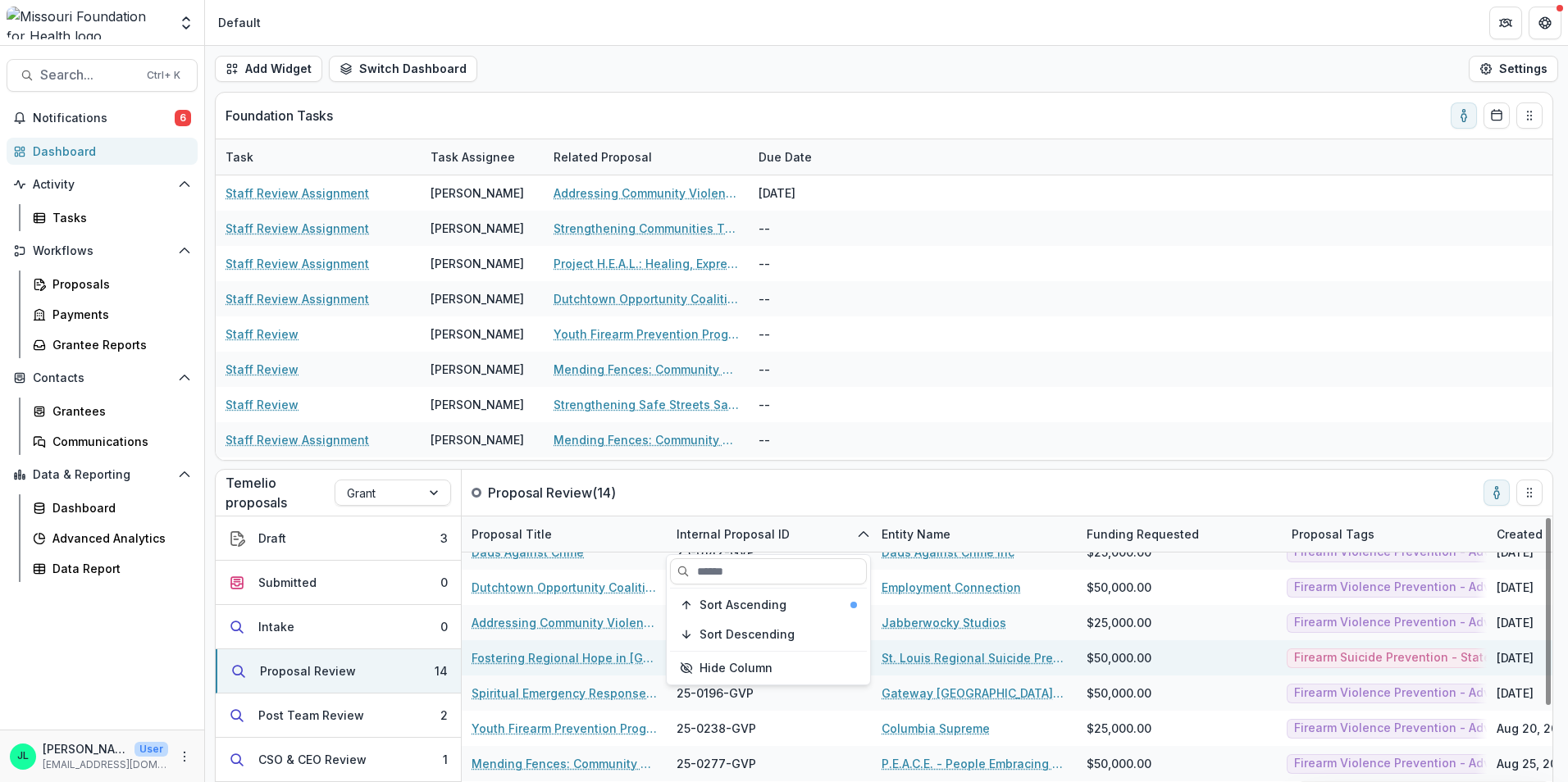
scroll to position [82, 0]
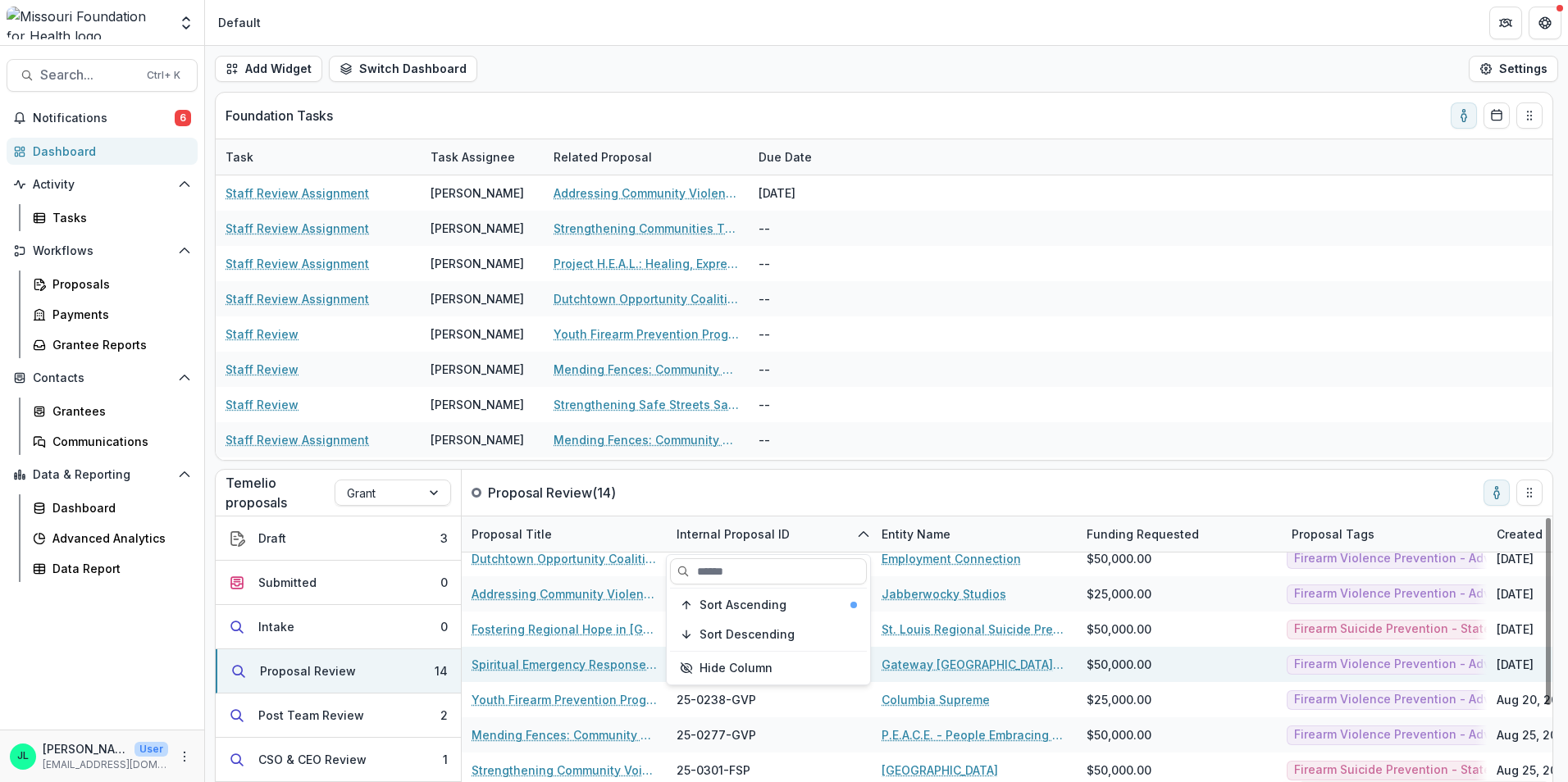
click at [534, 669] on link "Spiritual Emergency Response Network (SERN)" at bounding box center [564, 664] width 185 height 18
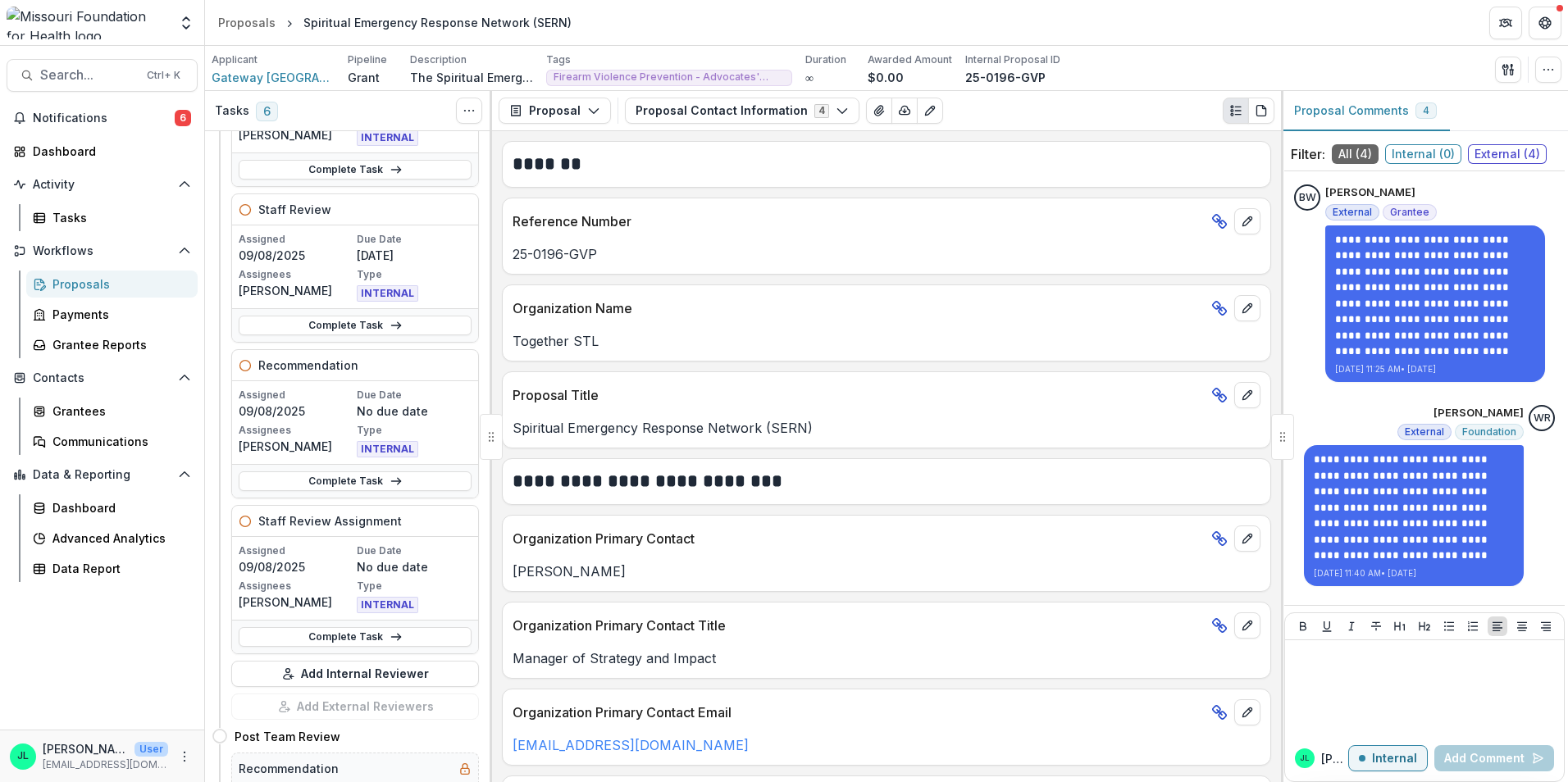
scroll to position [574, 0]
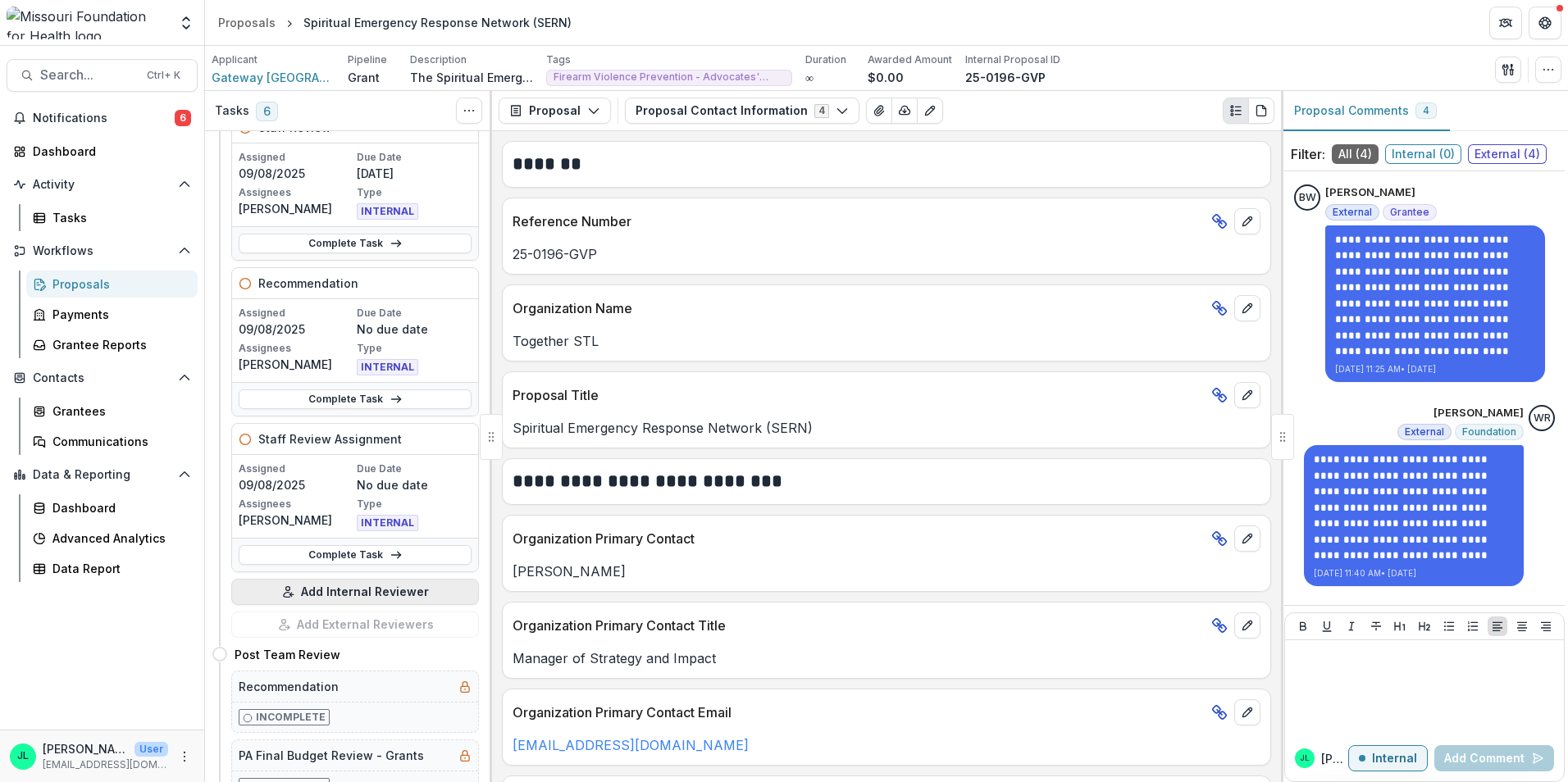
click at [367, 584] on button "Add Internal Reviewer" at bounding box center [355, 592] width 248 height 26
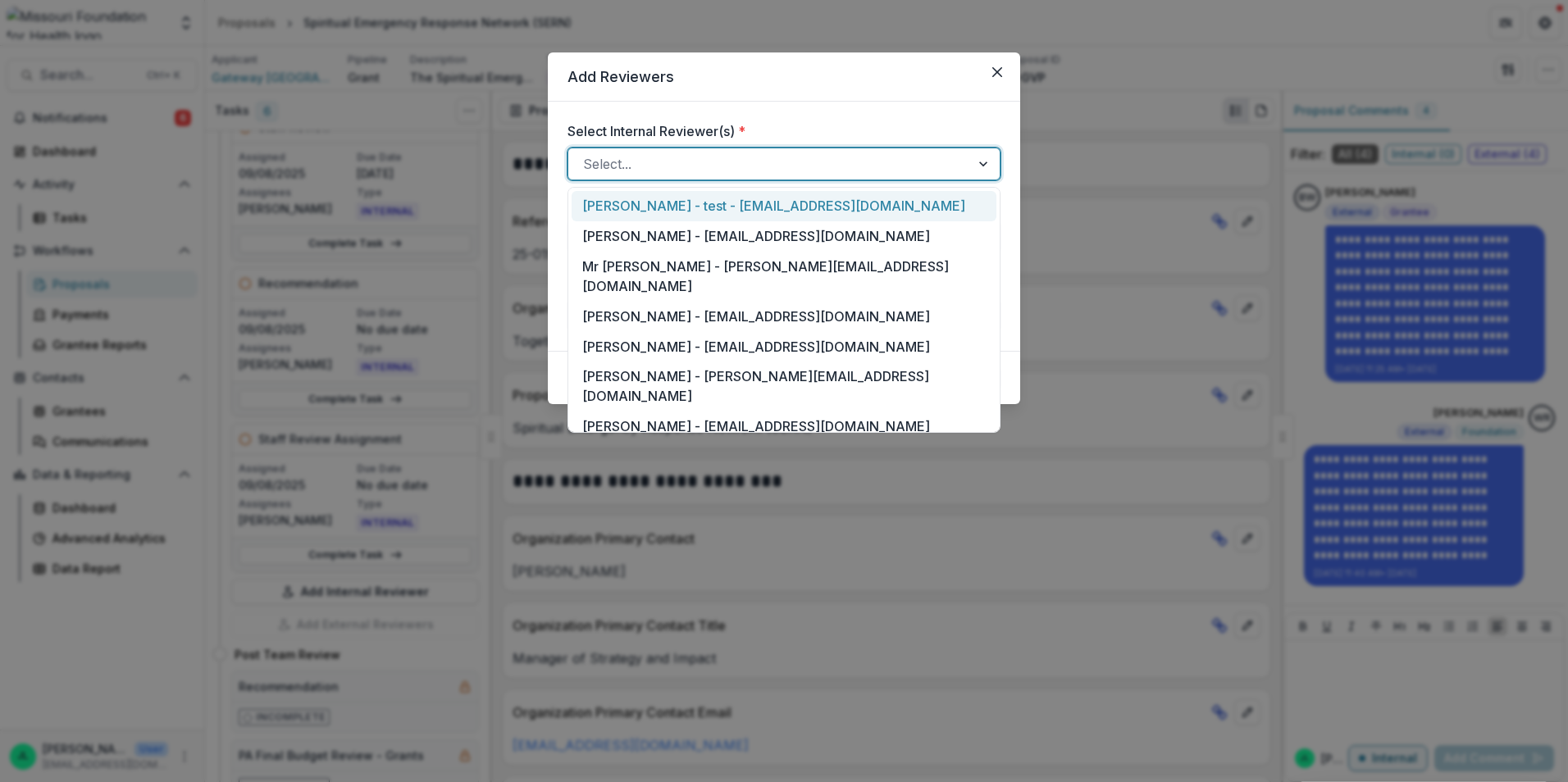
click at [876, 164] on div at bounding box center [769, 164] width 373 height 23
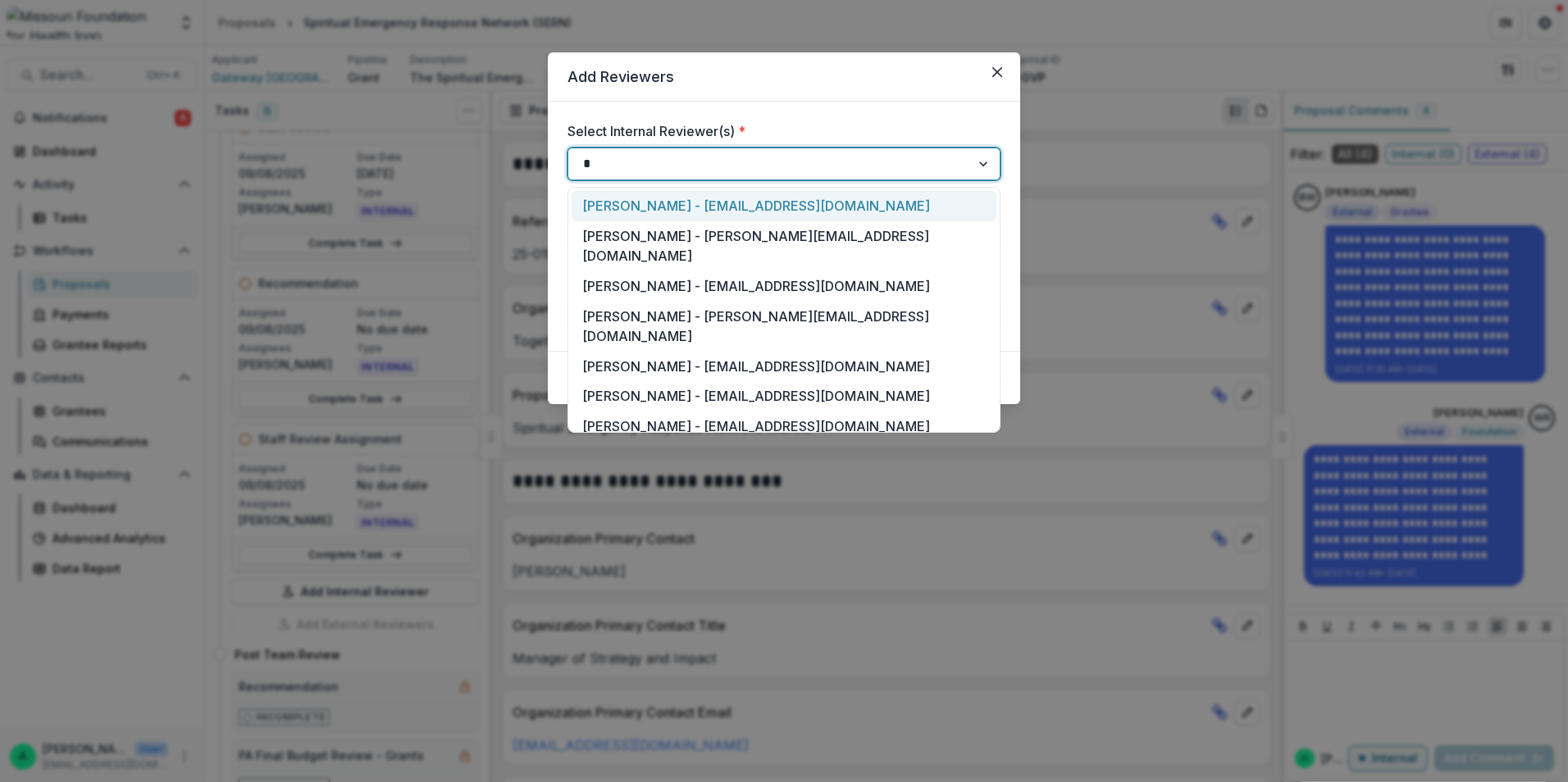
type input "**"
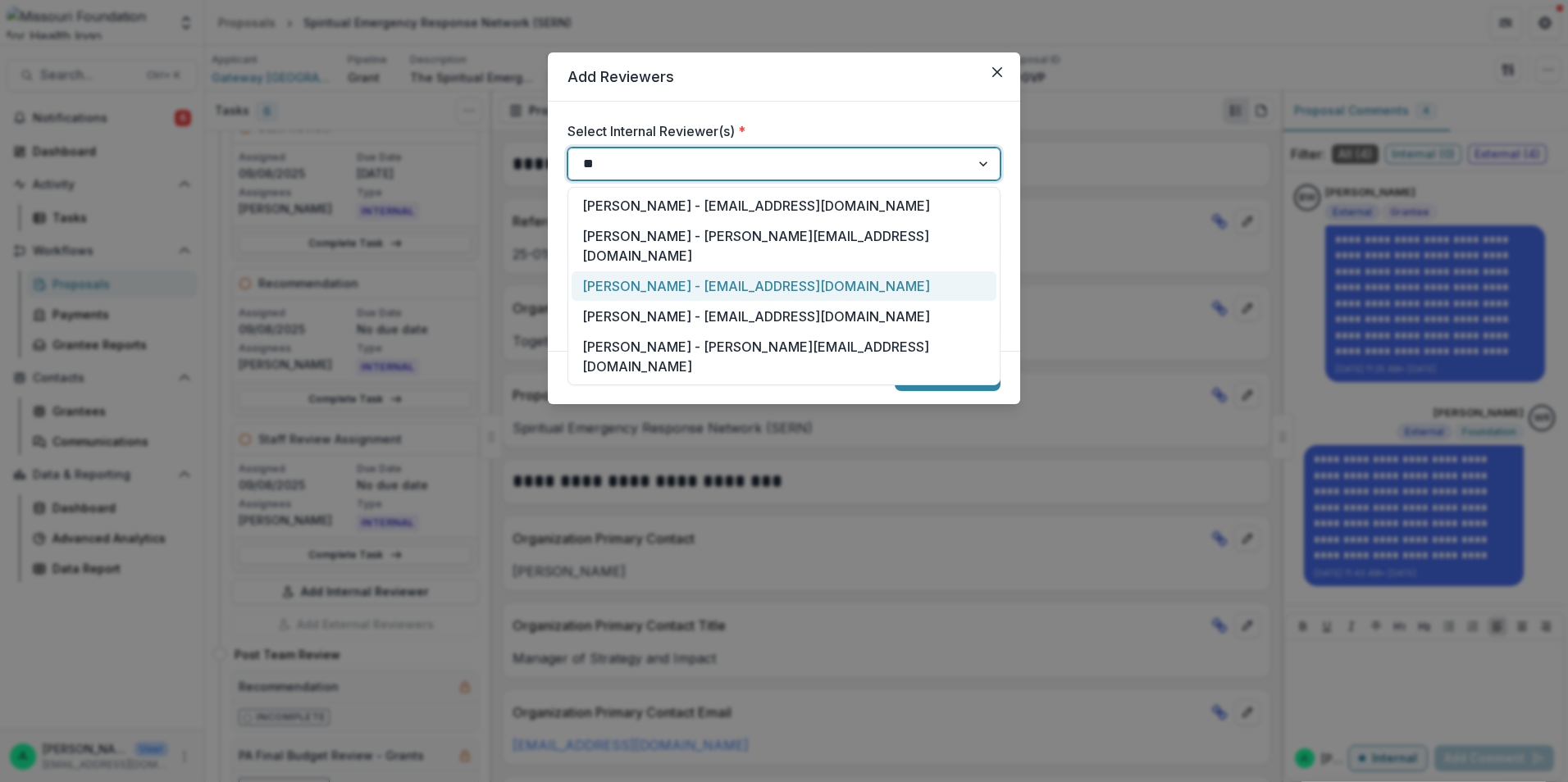
click at [815, 272] on div "Jessi LaRose - jlarose@mffh.org" at bounding box center [783, 286] width 425 height 31
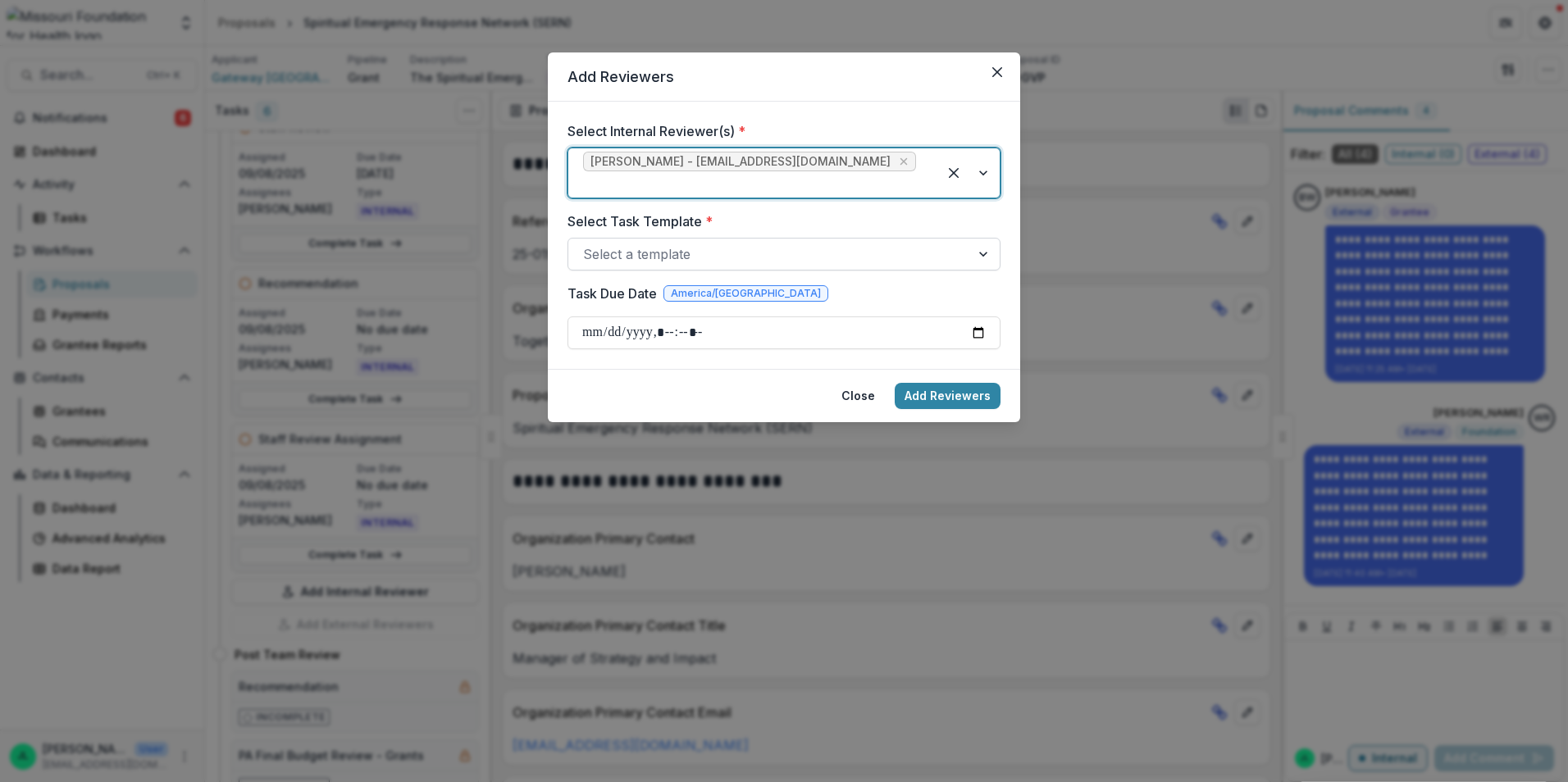
click at [856, 243] on div at bounding box center [769, 254] width 373 height 23
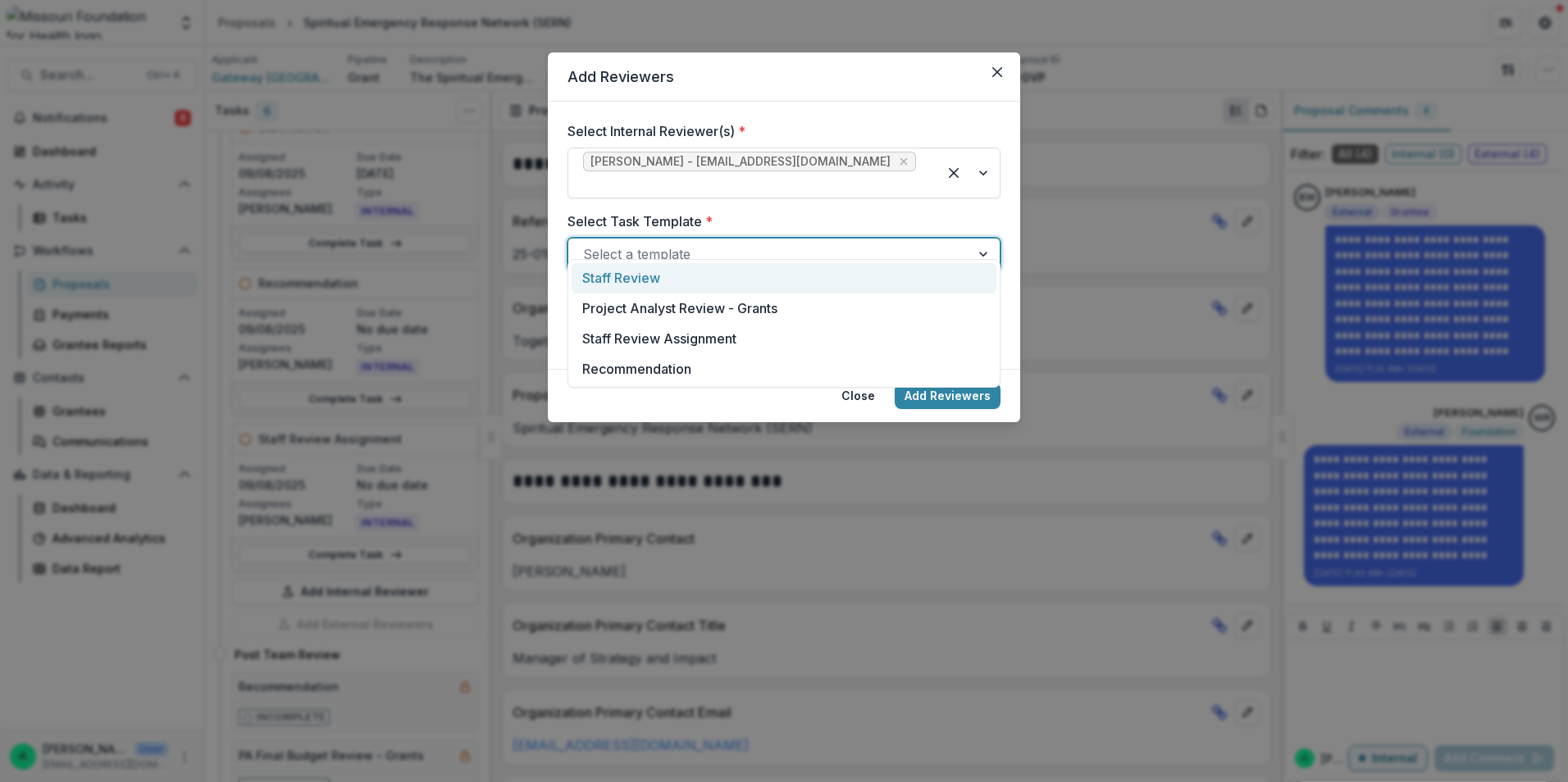
click at [778, 276] on div "Staff Review" at bounding box center [783, 279] width 425 height 31
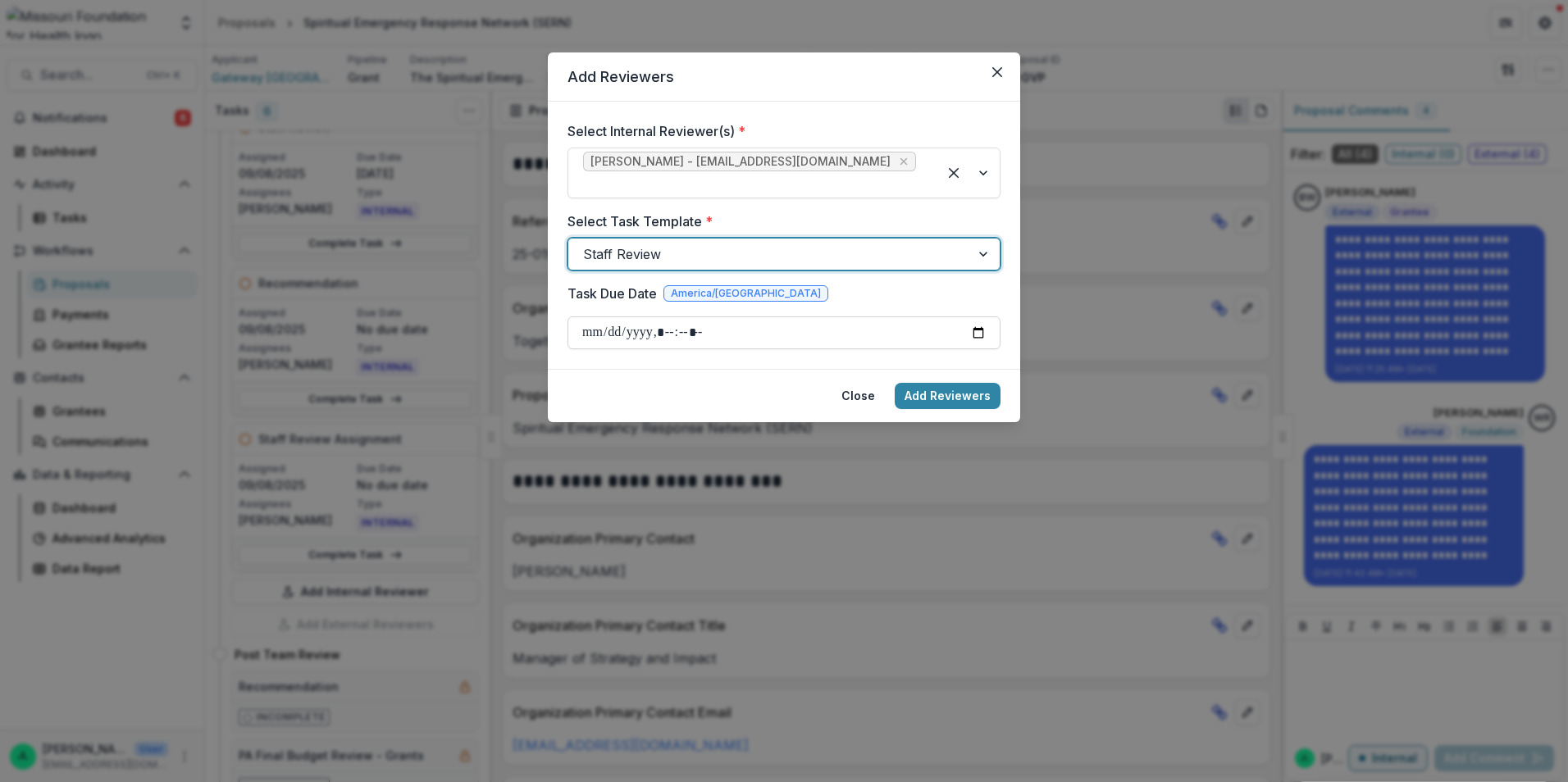
click at [970, 316] on input "Task Due Date" at bounding box center [784, 332] width 433 height 33
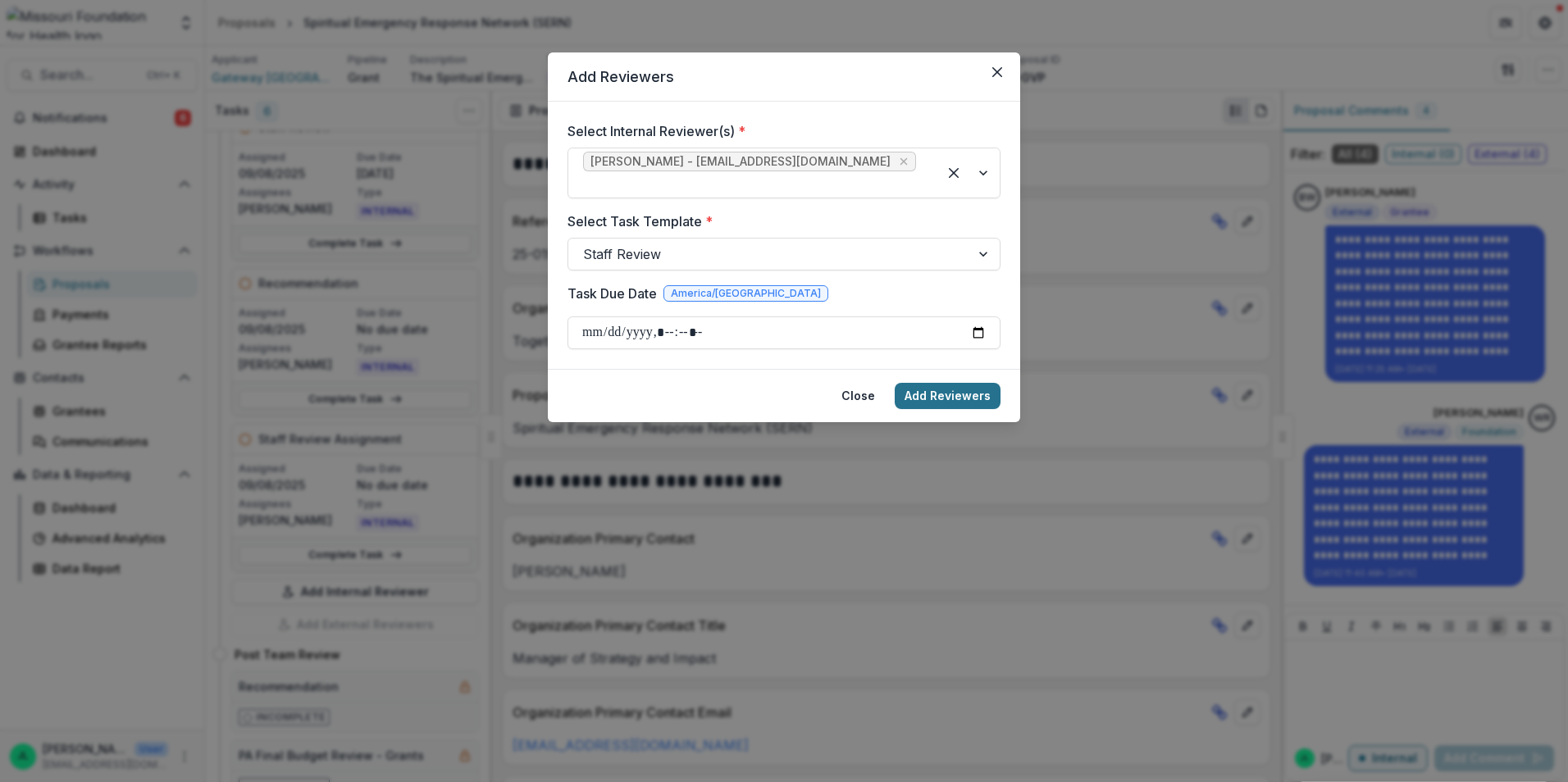
type input "**********"
click at [953, 383] on button "Add Reviewers" at bounding box center [947, 396] width 105 height 26
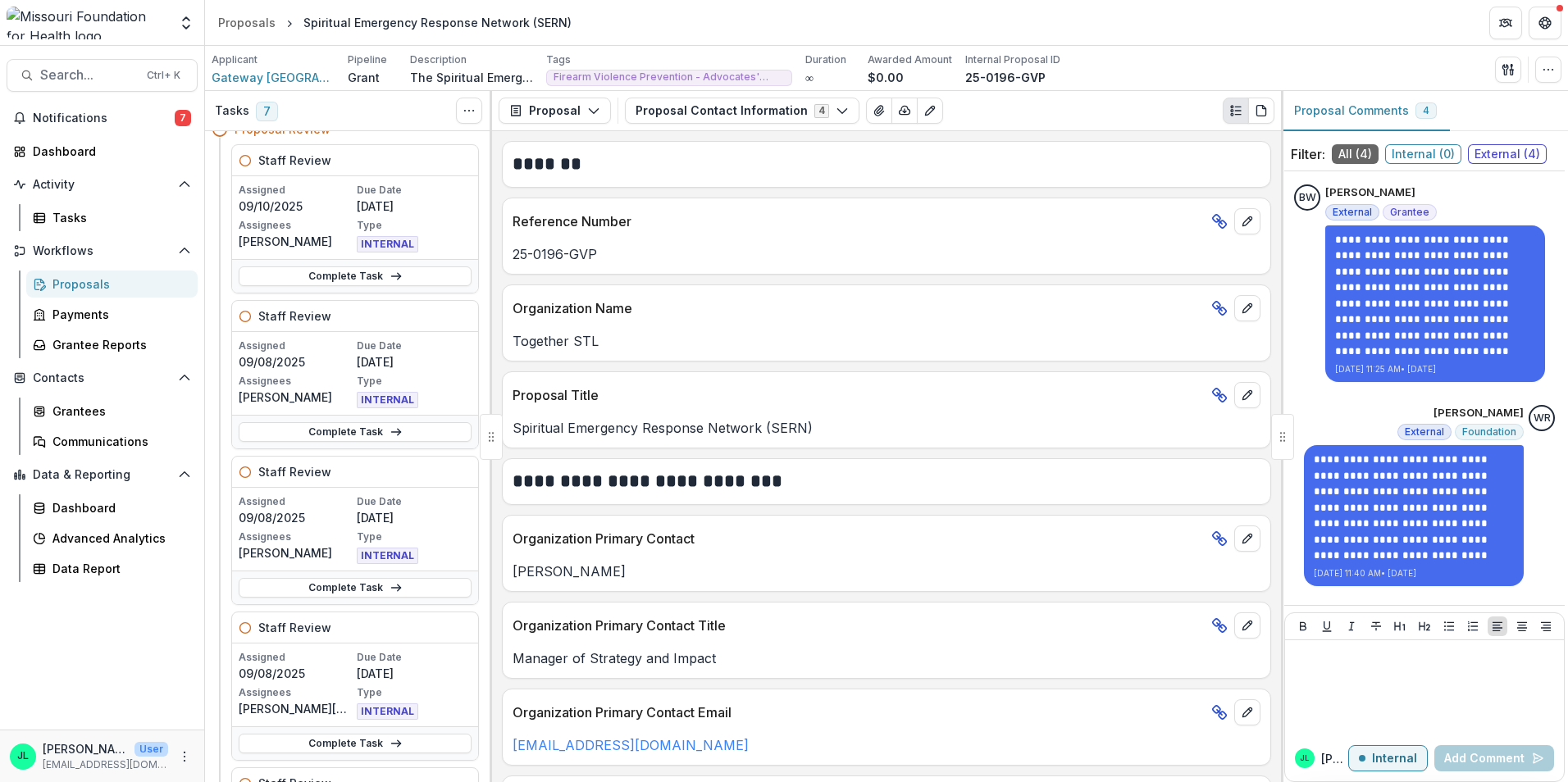
scroll to position [0, 0]
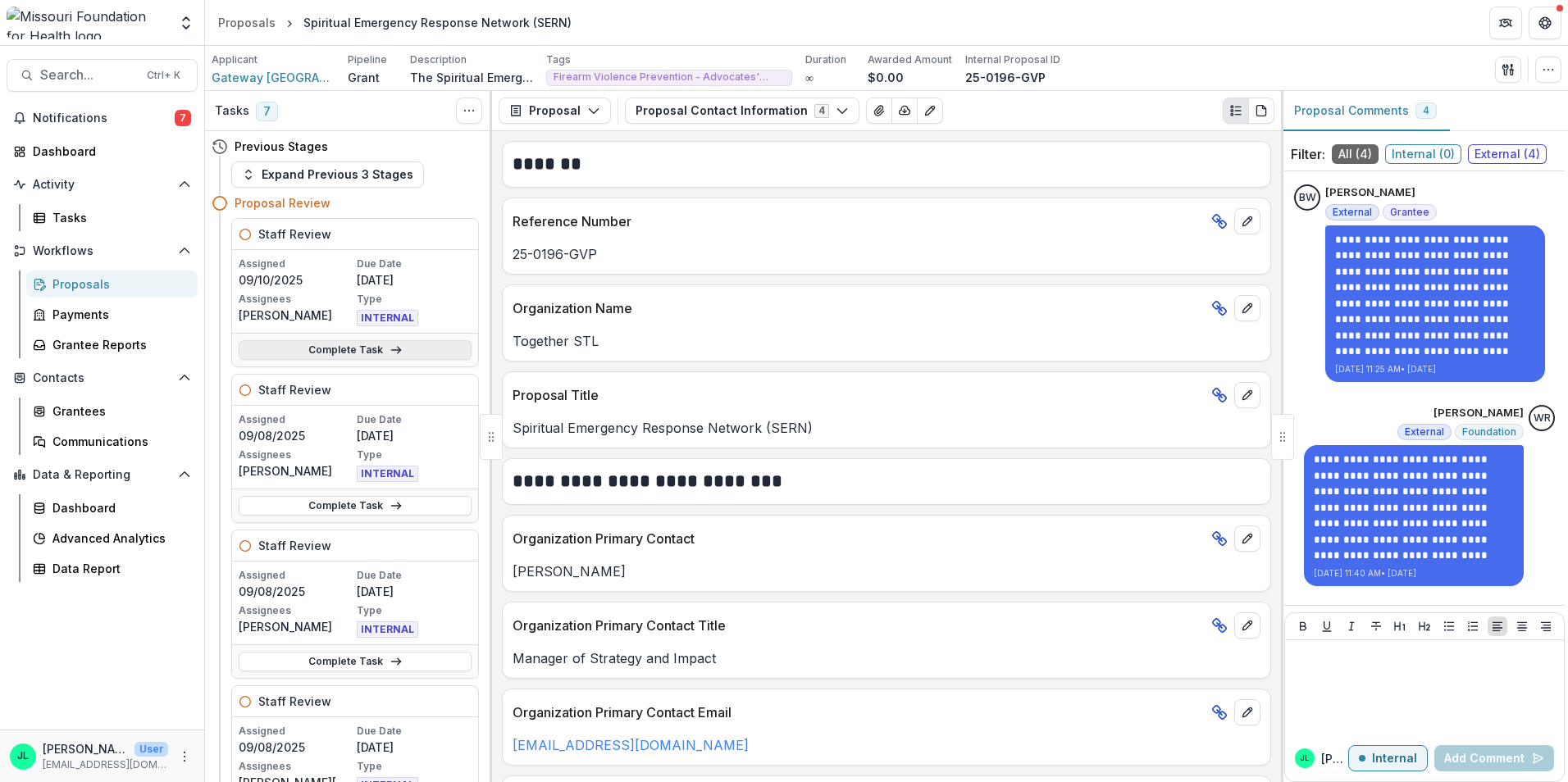
click at [355, 347] on link "Complete Task" at bounding box center [355, 350] width 233 height 19
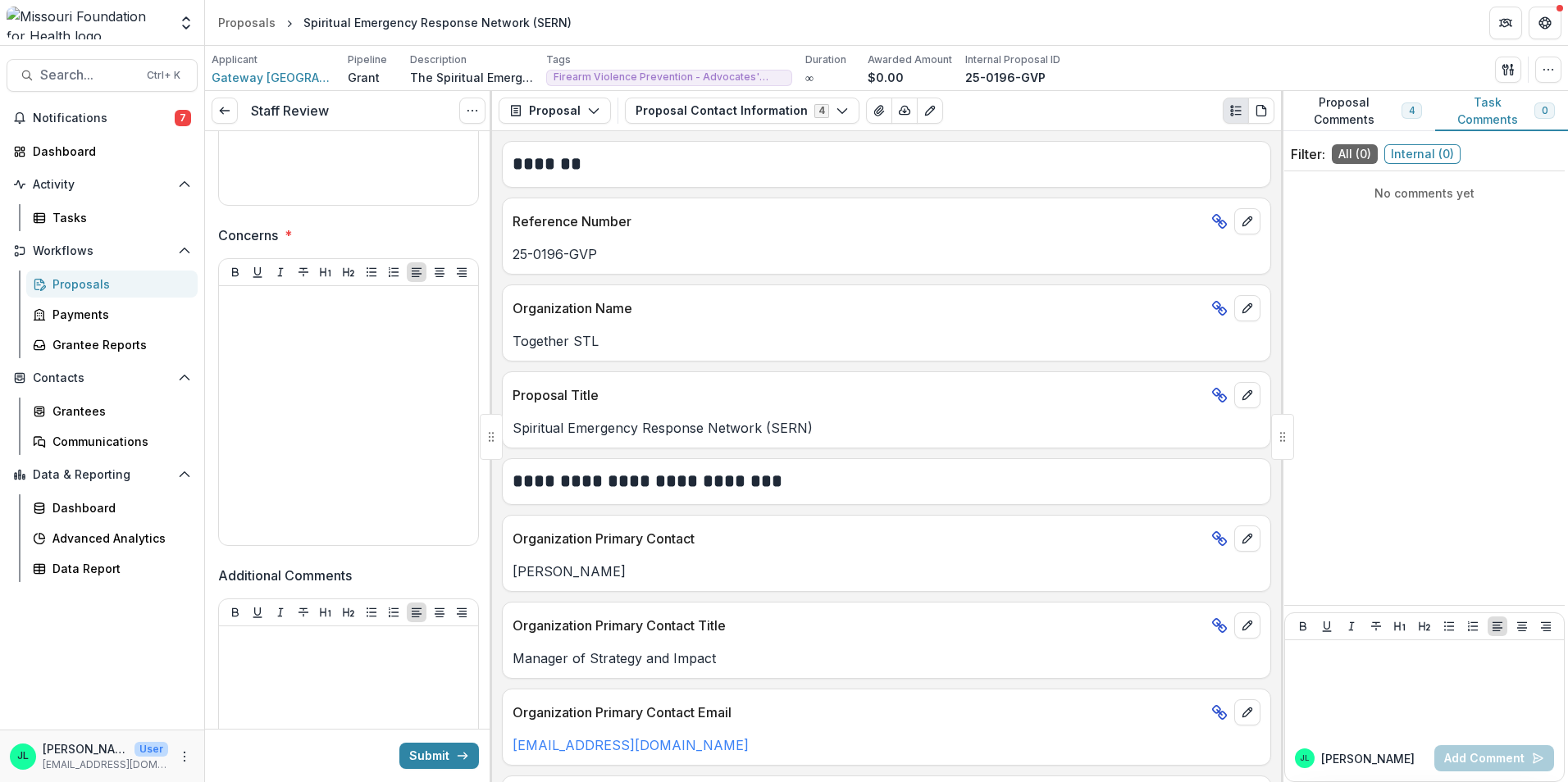
scroll to position [738, 0]
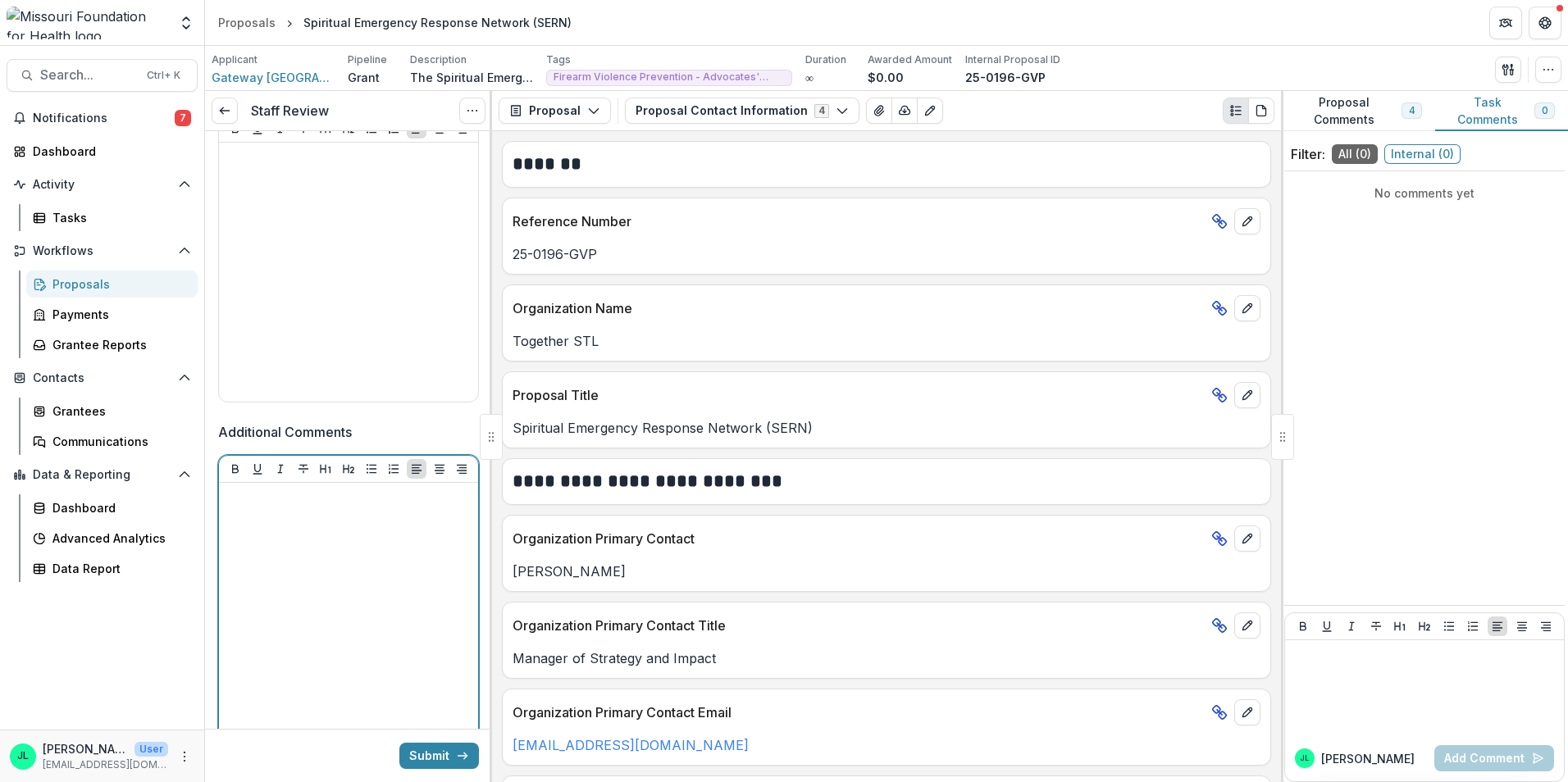
click at [283, 590] on div at bounding box center [349, 612] width 246 height 246
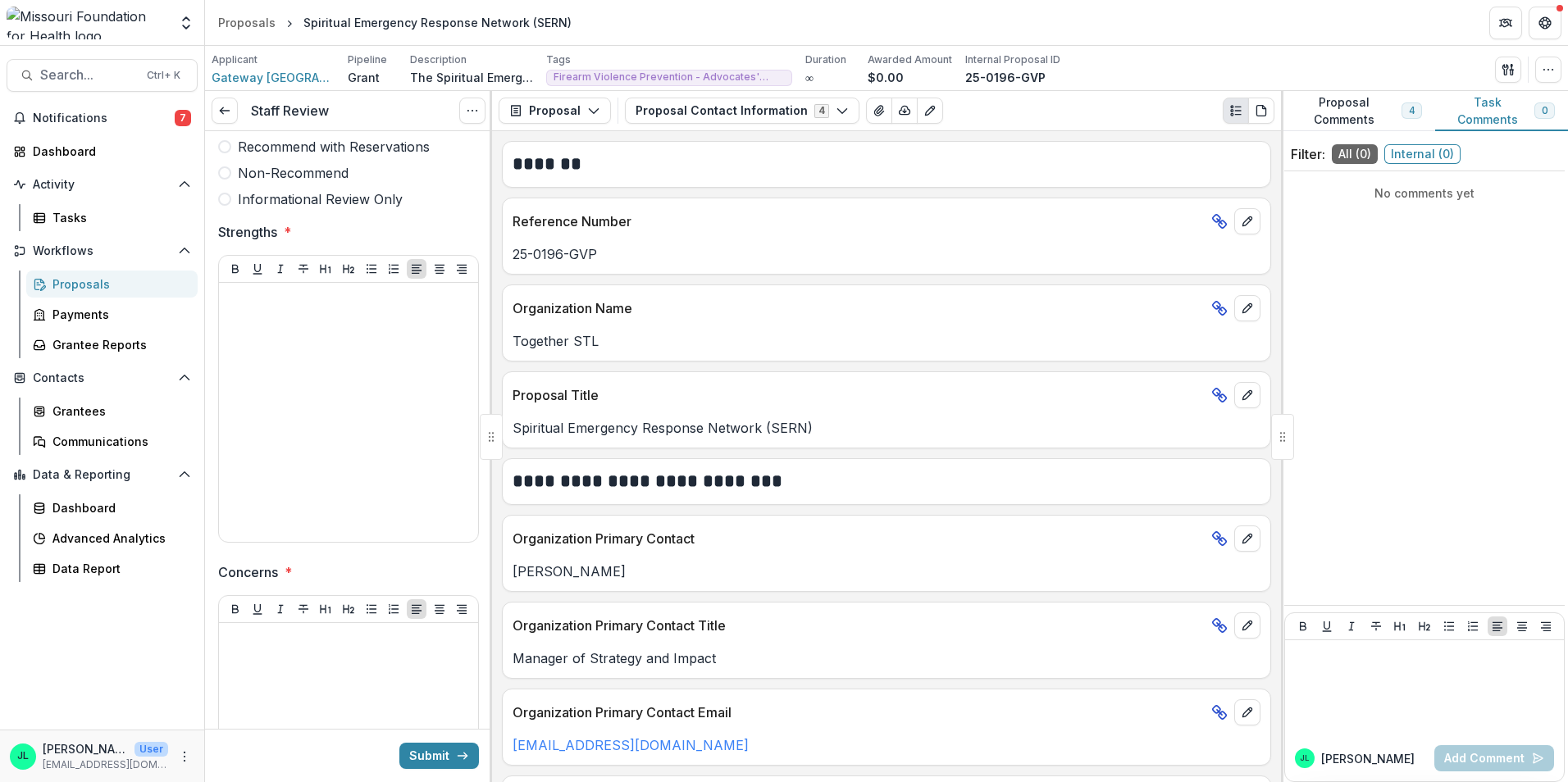
scroll to position [328, 0]
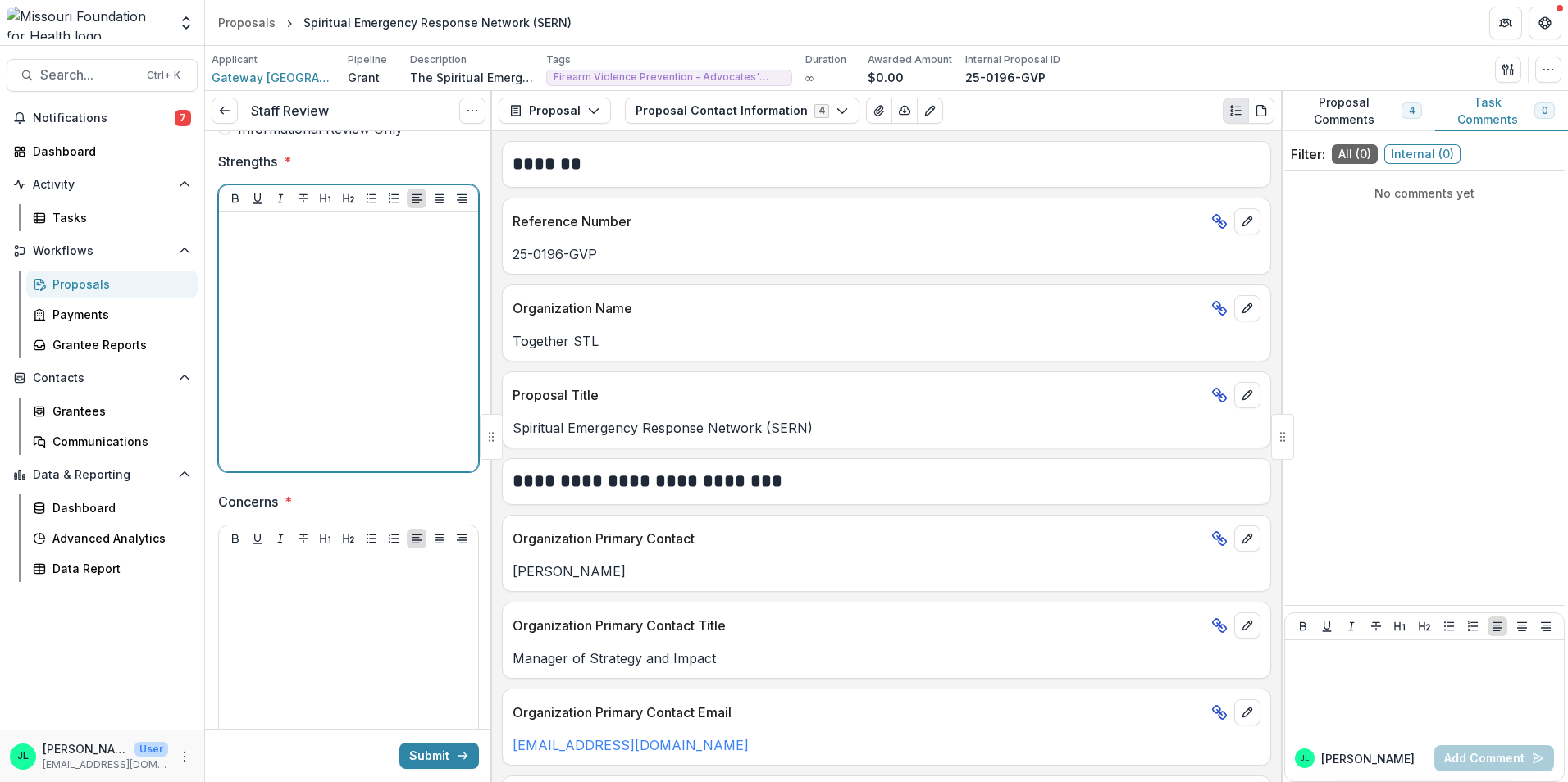
click at [316, 306] on div at bounding box center [349, 342] width 246 height 246
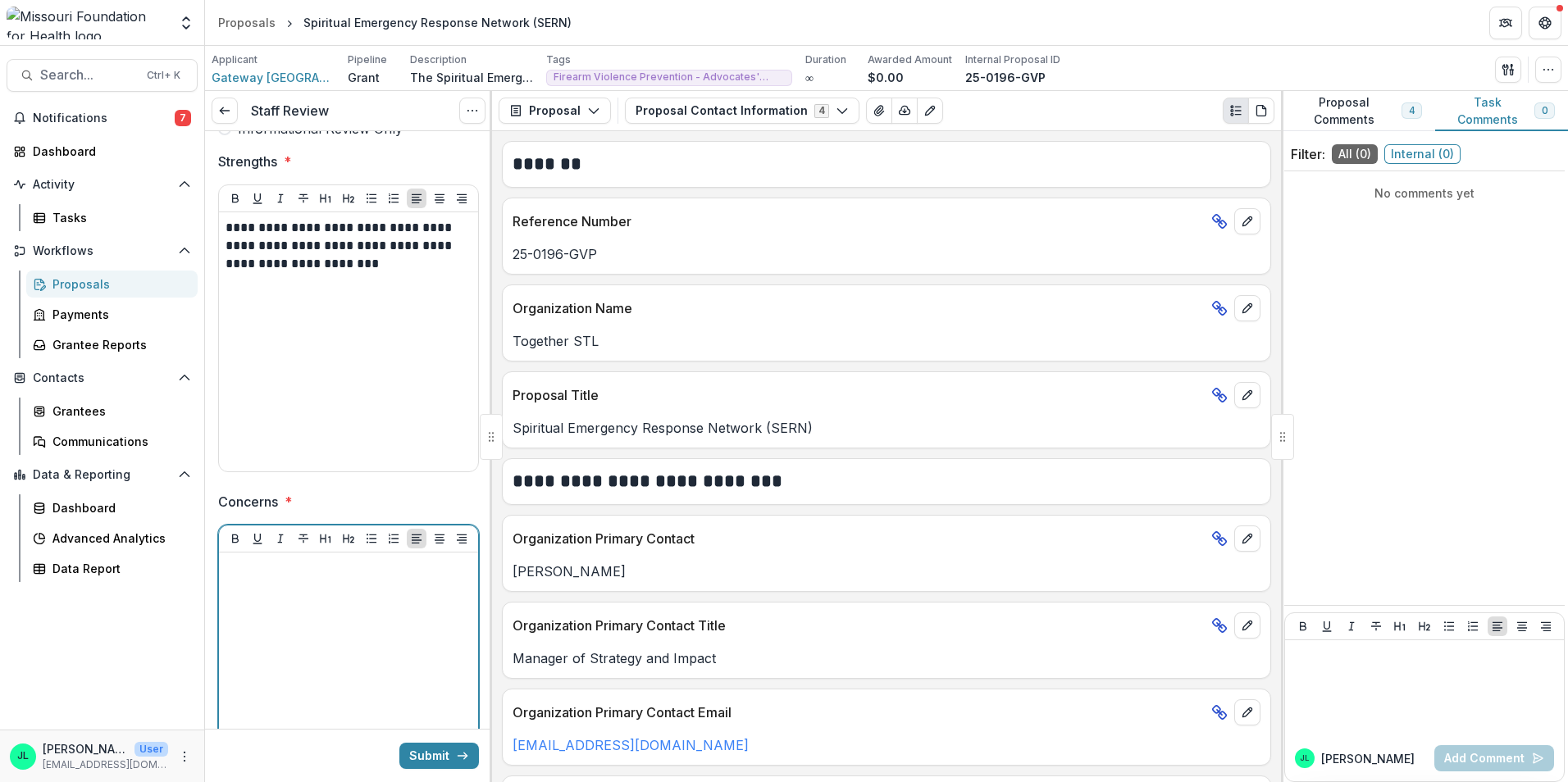
click at [349, 595] on div at bounding box center [349, 682] width 246 height 246
click at [359, 577] on p "**********" at bounding box center [346, 576] width 241 height 36
click at [340, 582] on p "**********" at bounding box center [346, 576] width 241 height 36
click at [386, 608] on p "**********" at bounding box center [346, 586] width 241 height 54
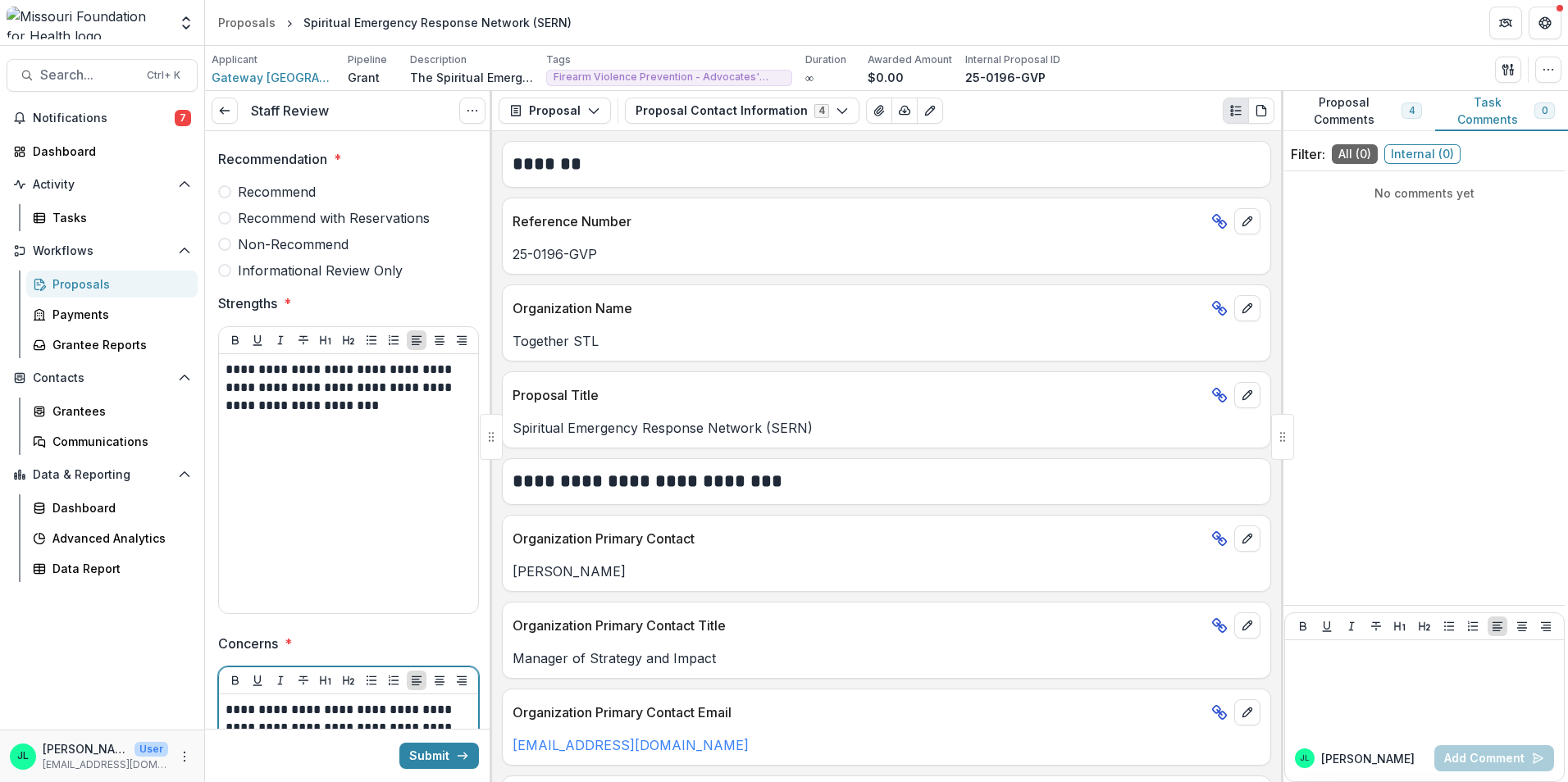
scroll to position [164, 0]
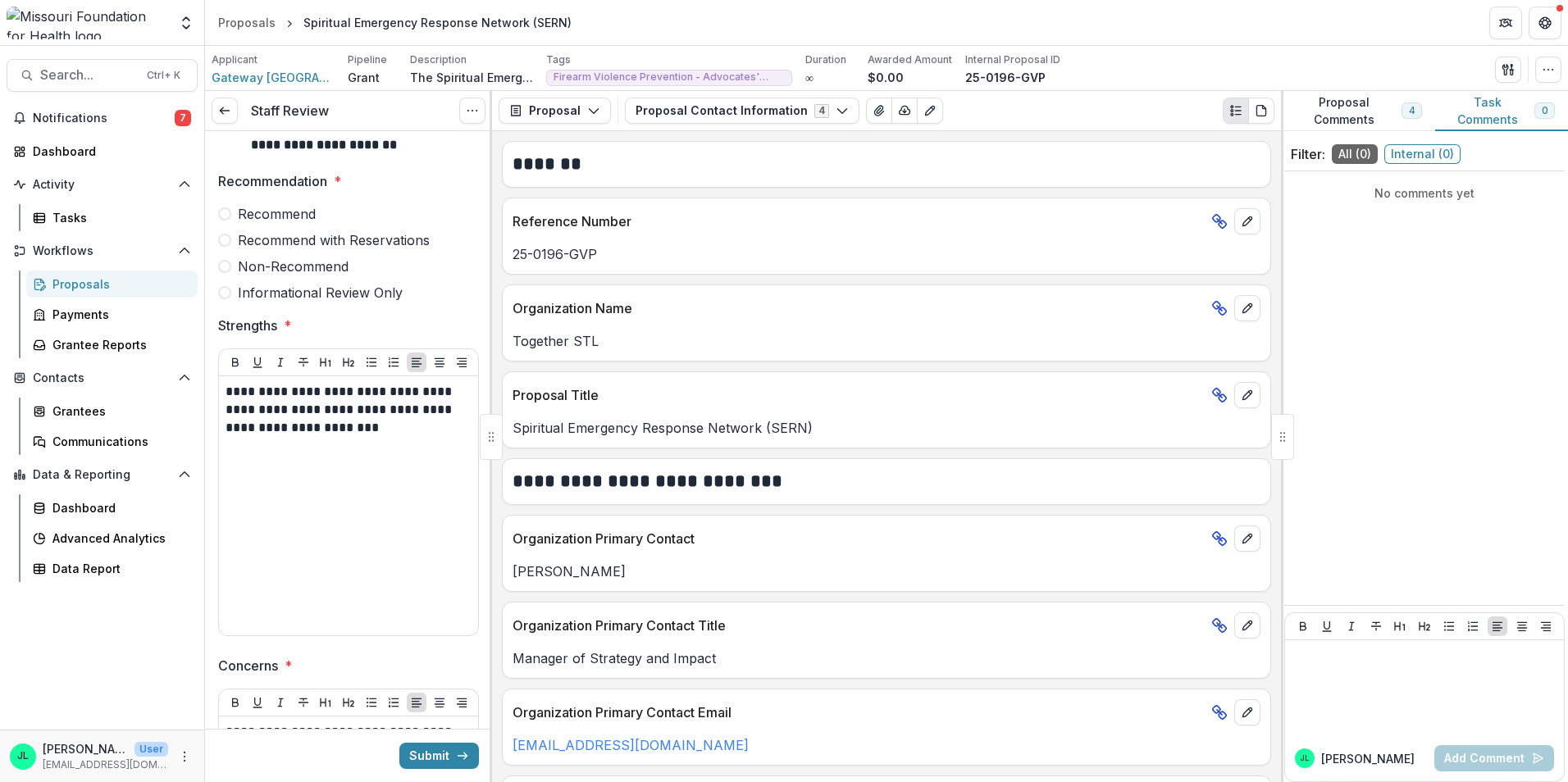
click at [226, 238] on span at bounding box center [224, 240] width 13 height 13
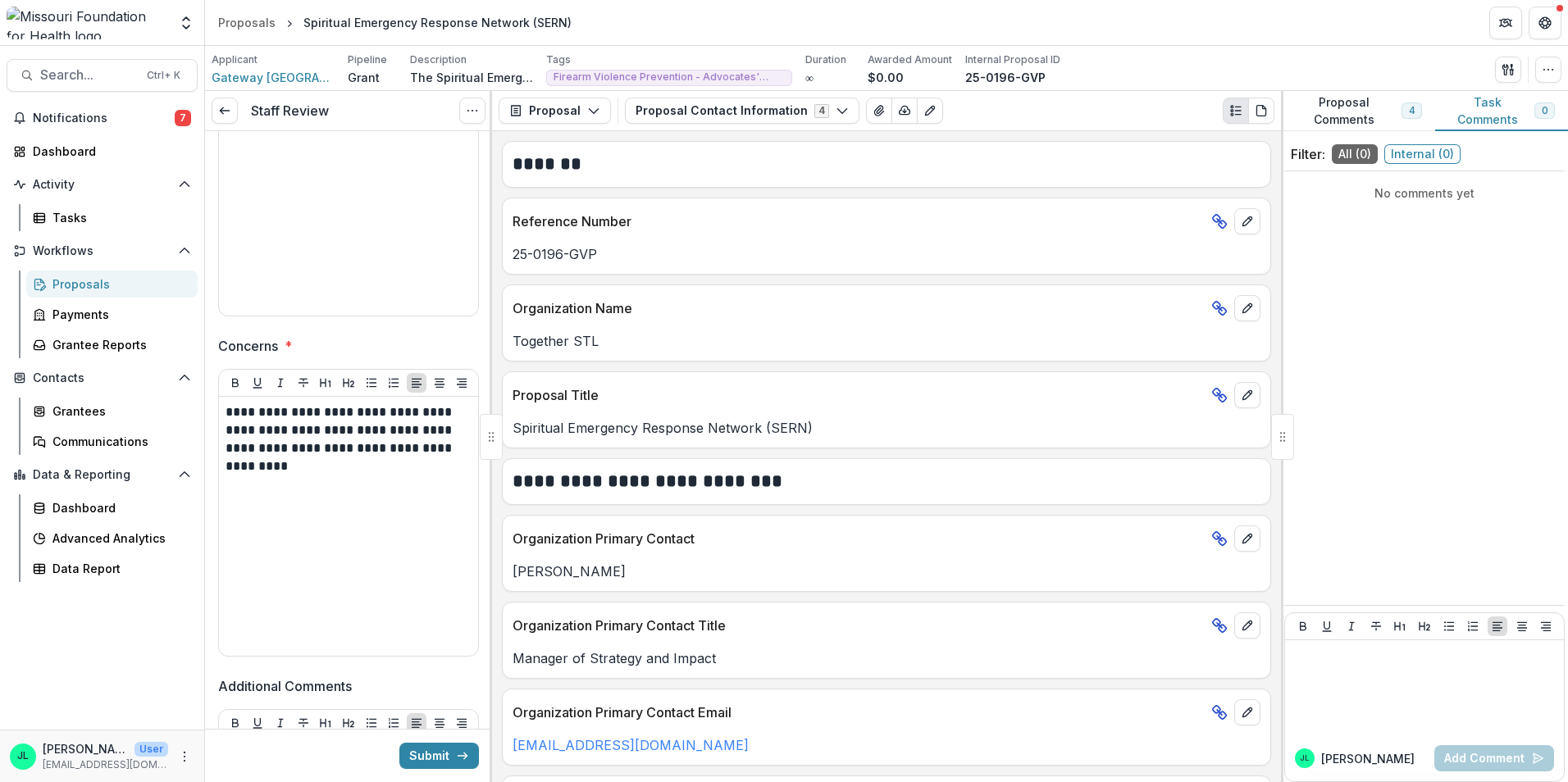
scroll to position [492, 0]
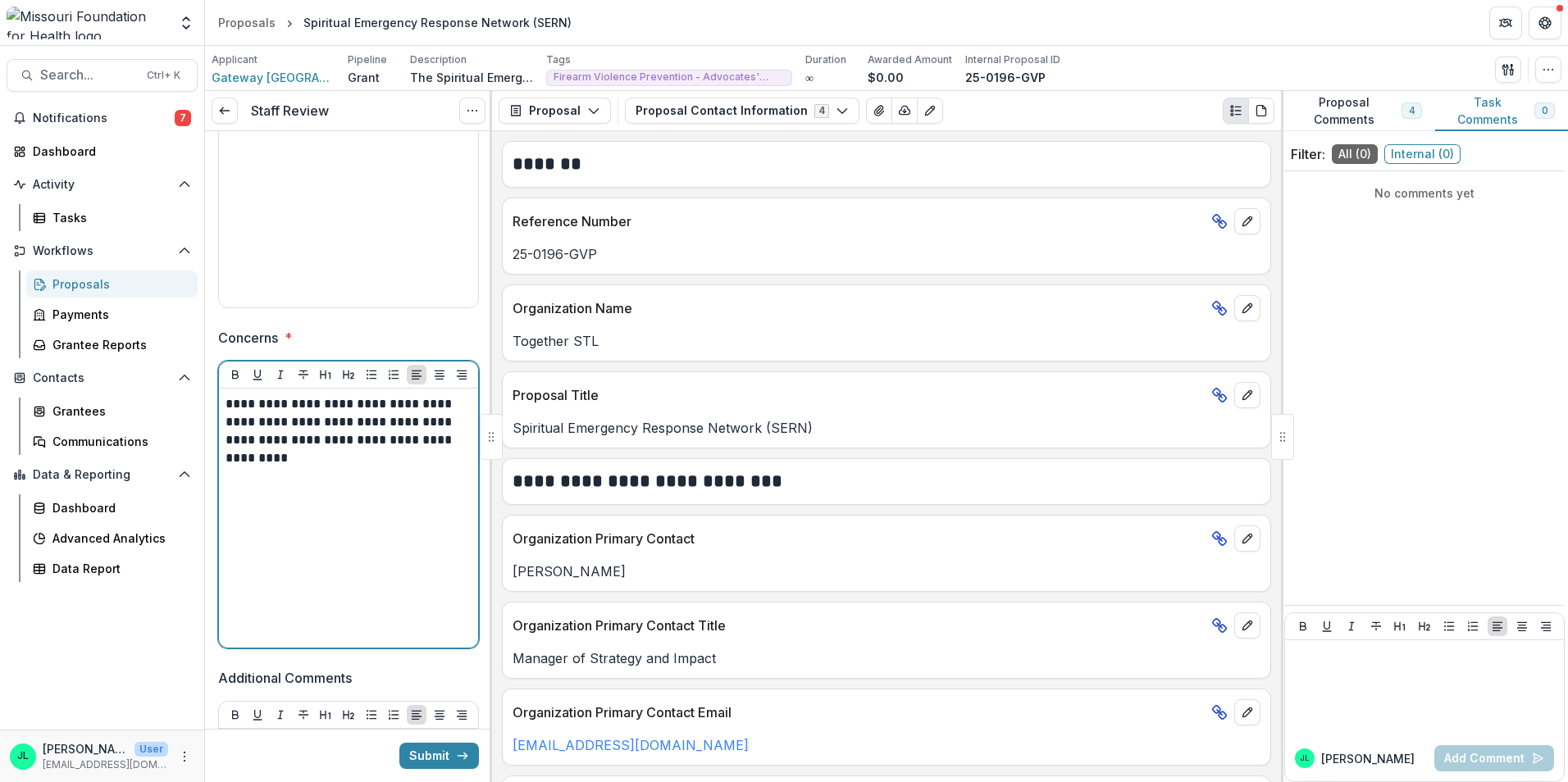
click at [331, 460] on p "**********" at bounding box center [346, 431] width 241 height 72
click at [336, 475] on p "**********" at bounding box center [346, 440] width 241 height 91
click at [439, 489] on p "**********" at bounding box center [346, 449] width 241 height 108
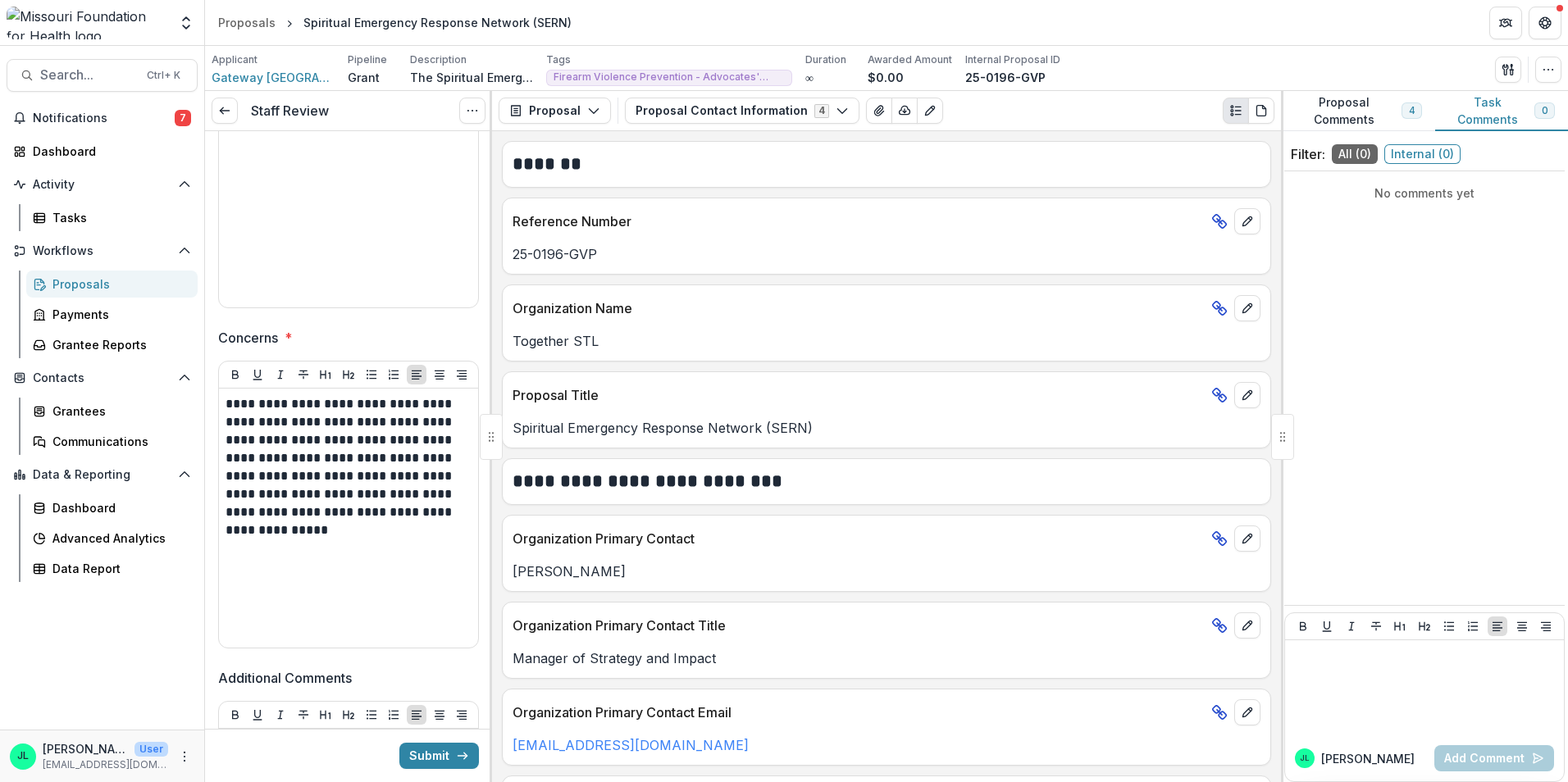
drag, startPoint x: 225, startPoint y: 512, endPoint x: 272, endPoint y: 554, distance: 63.0
click at [272, 554] on div "**********" at bounding box center [348, 518] width 259 height 259
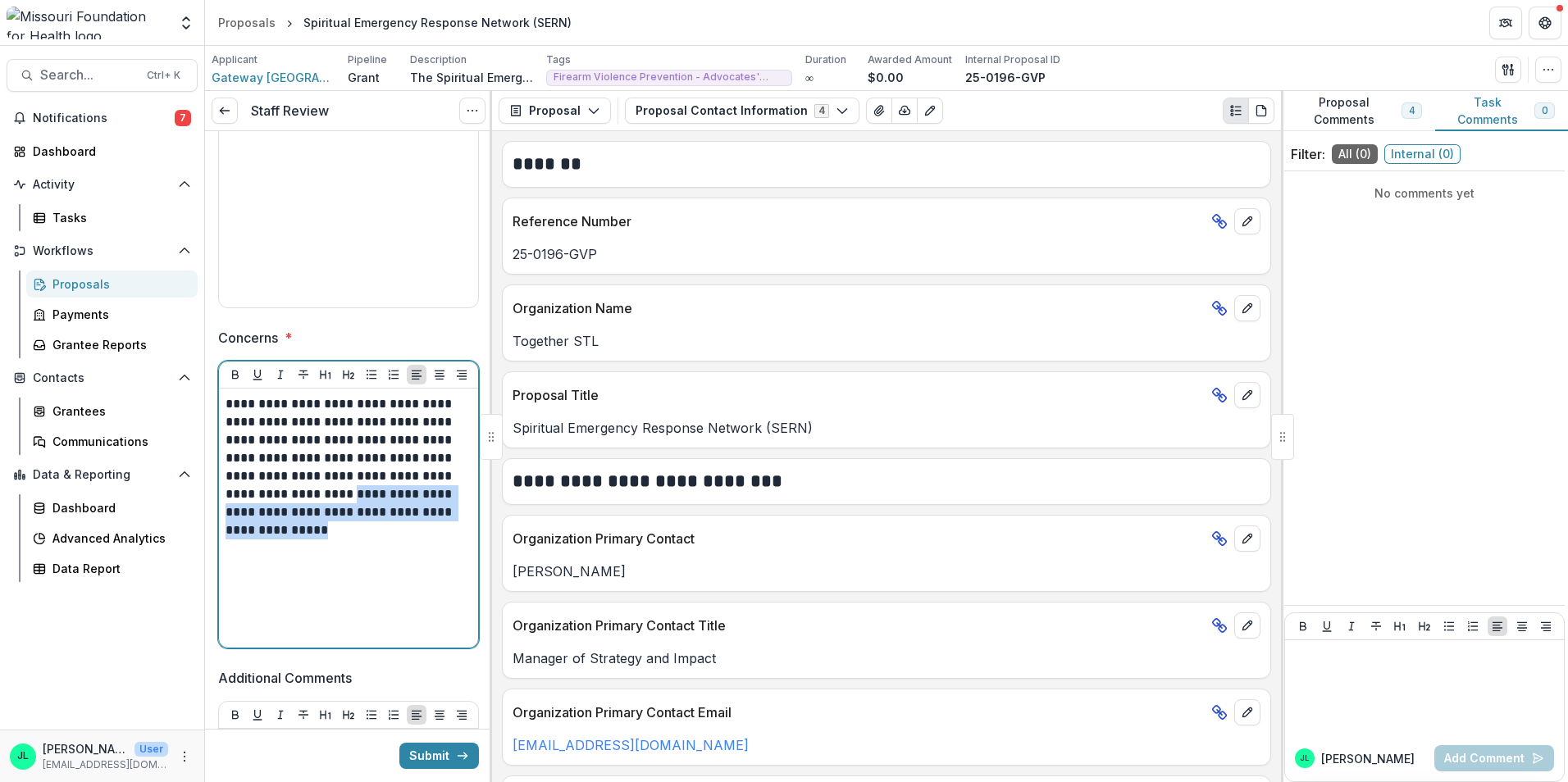
drag, startPoint x: 272, startPoint y: 554, endPoint x: 221, endPoint y: 516, distance: 63.6
click at [221, 516] on div "**********" at bounding box center [348, 518] width 259 height 259
copy p "**********"
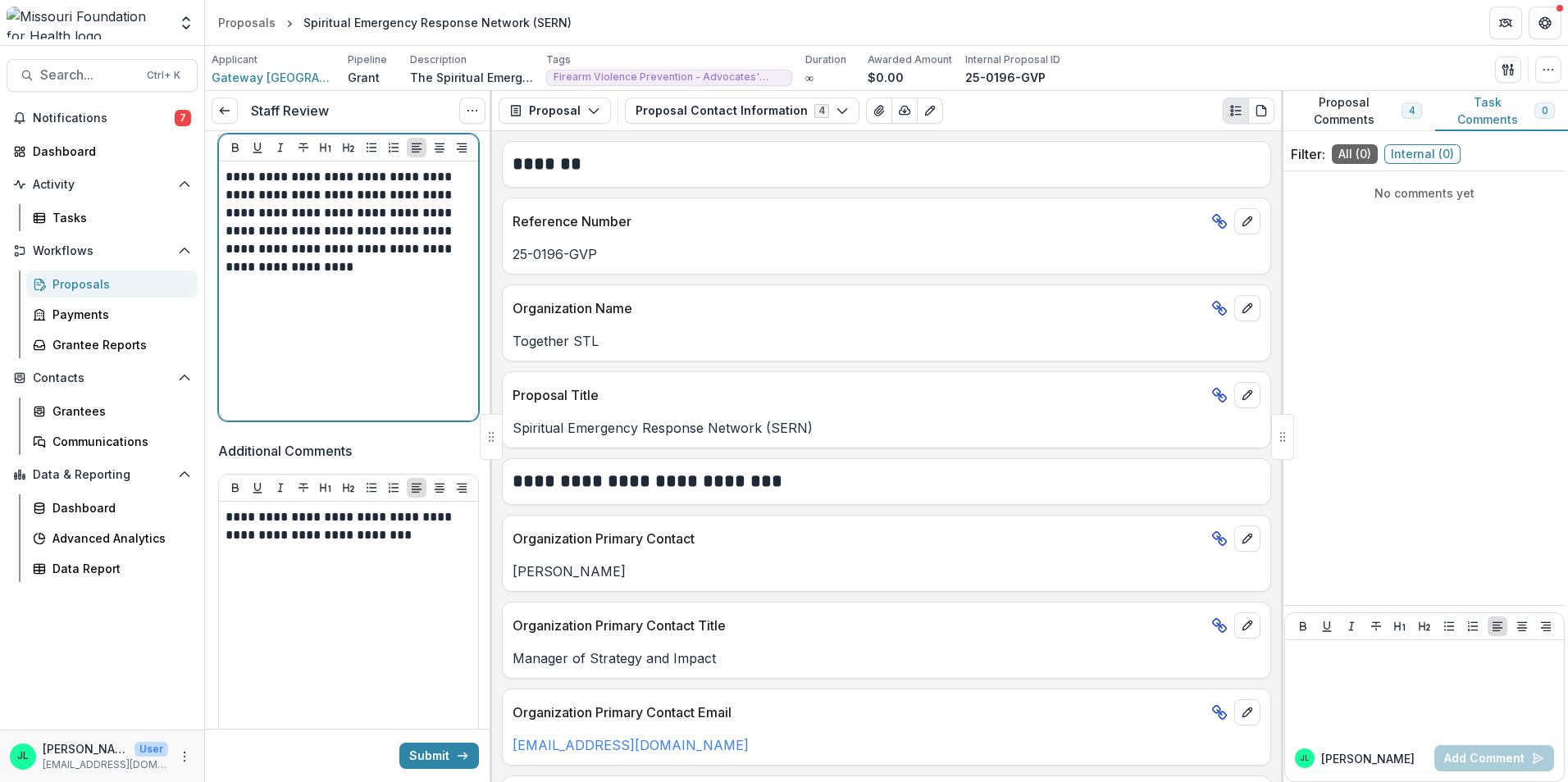
scroll to position [738, 0]
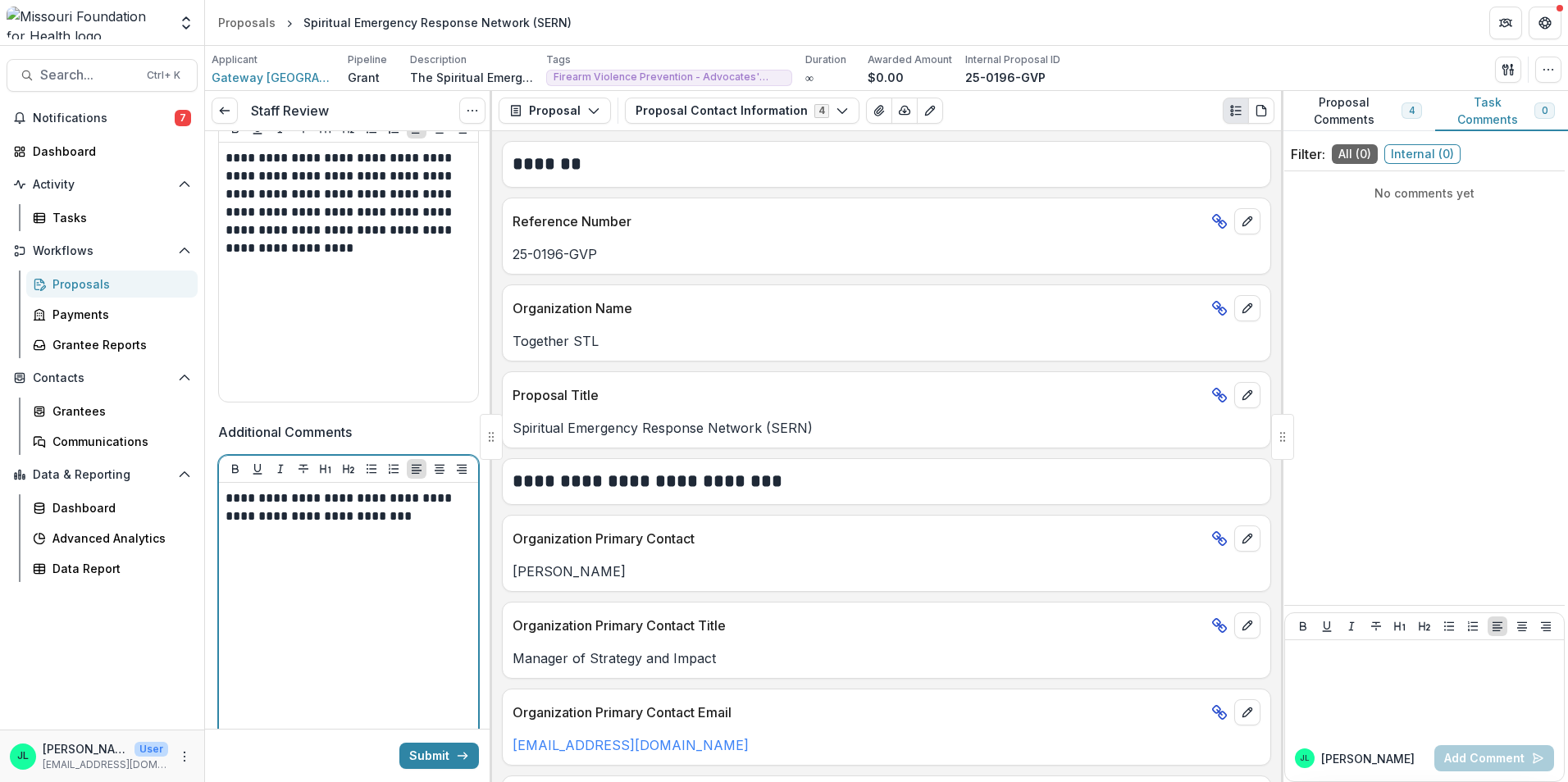
click at [408, 519] on p "**********" at bounding box center [346, 507] width 241 height 36
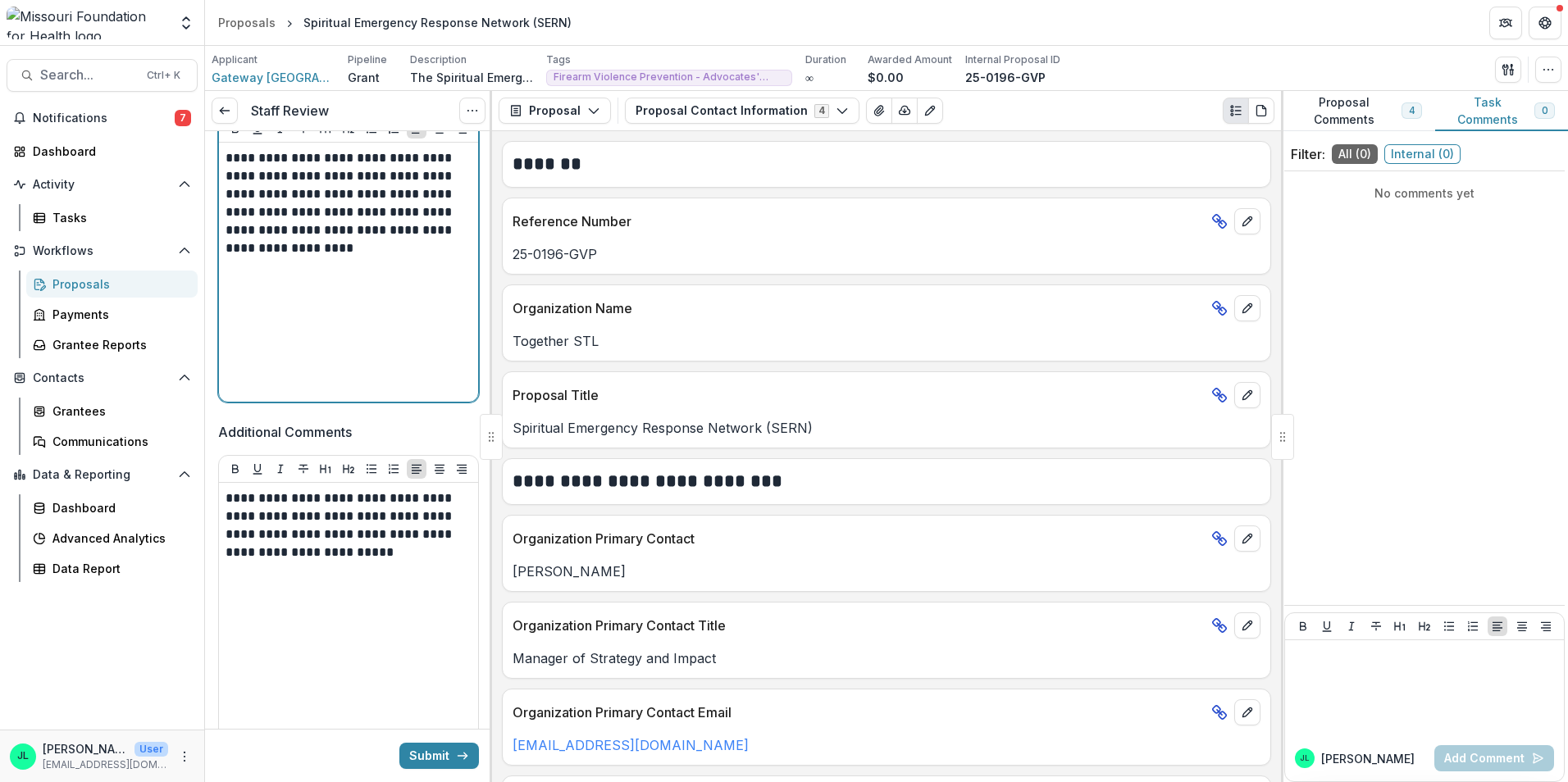
click at [451, 251] on p "**********" at bounding box center [346, 203] width 241 height 108
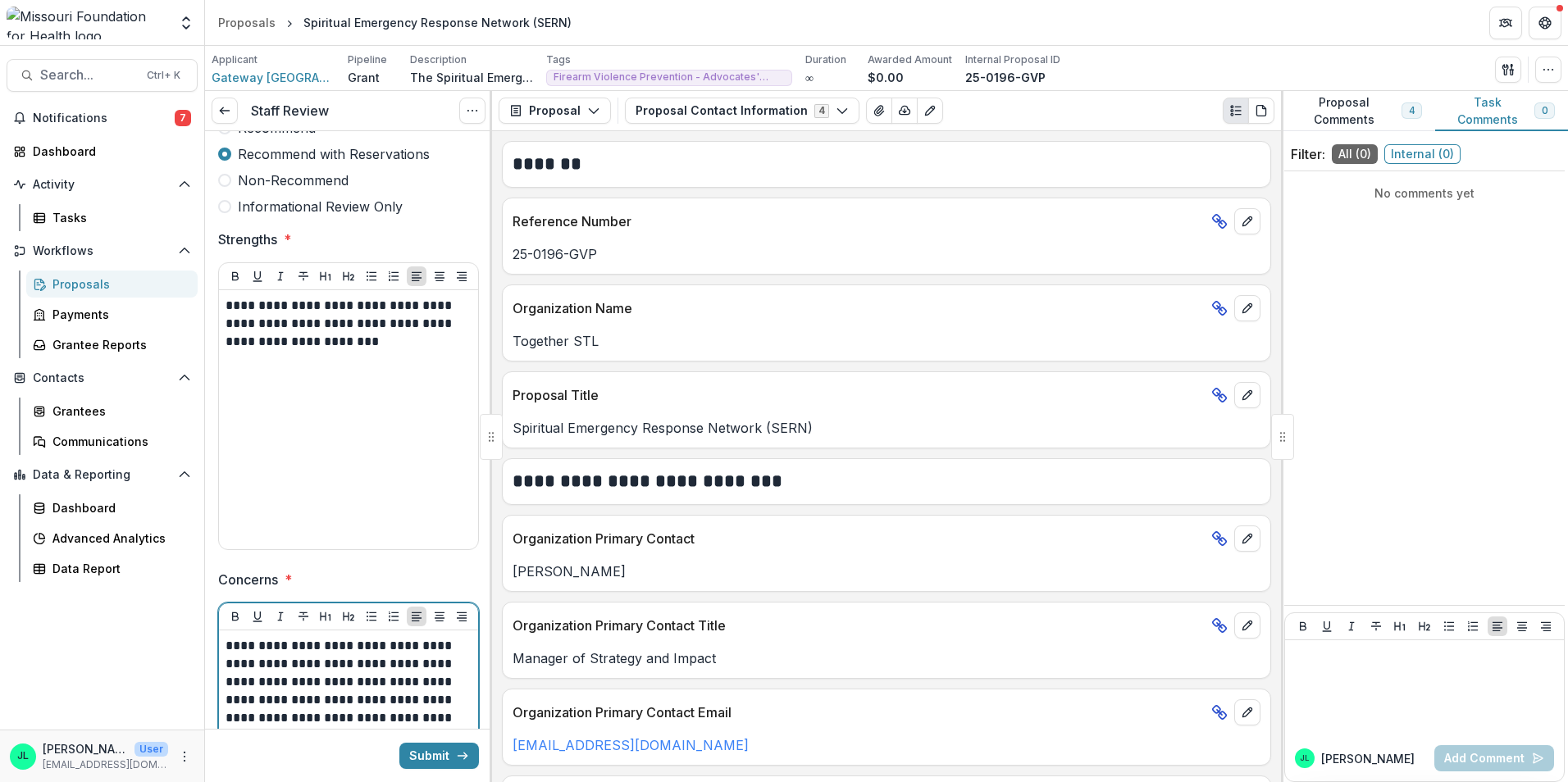
scroll to position [164, 0]
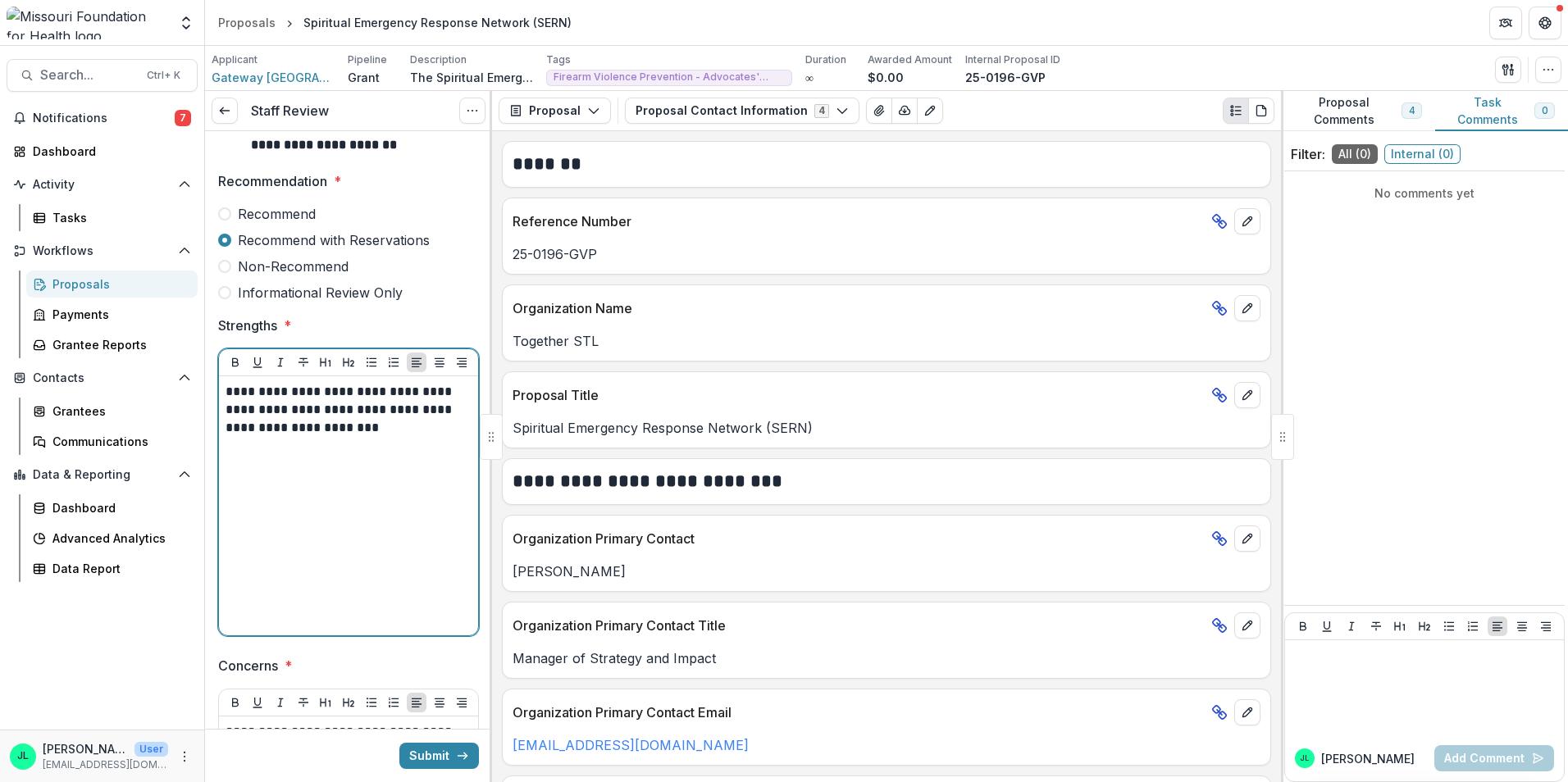
click at [394, 418] on p "**********" at bounding box center [346, 410] width 241 height 54
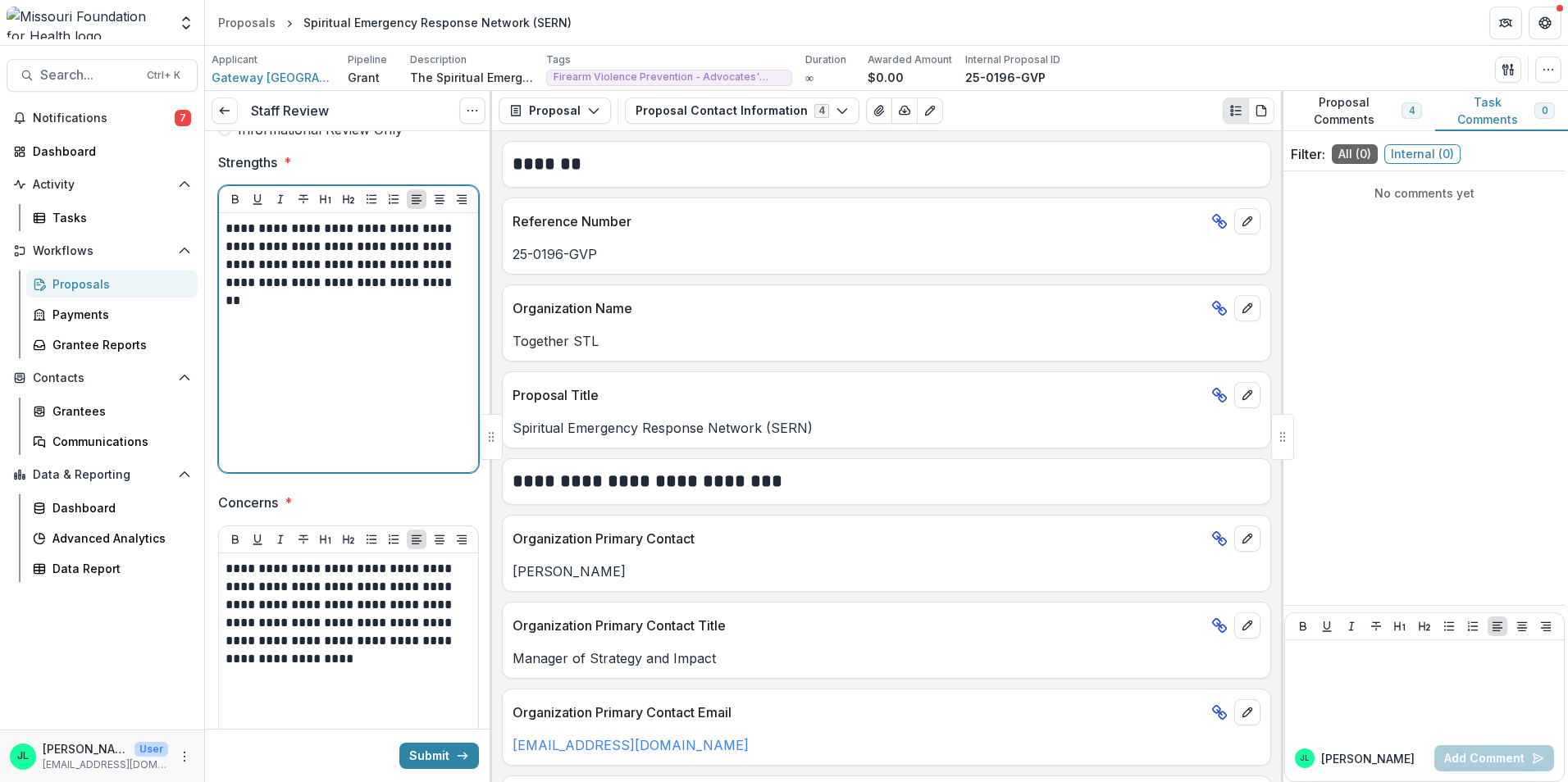
scroll to position [328, 0]
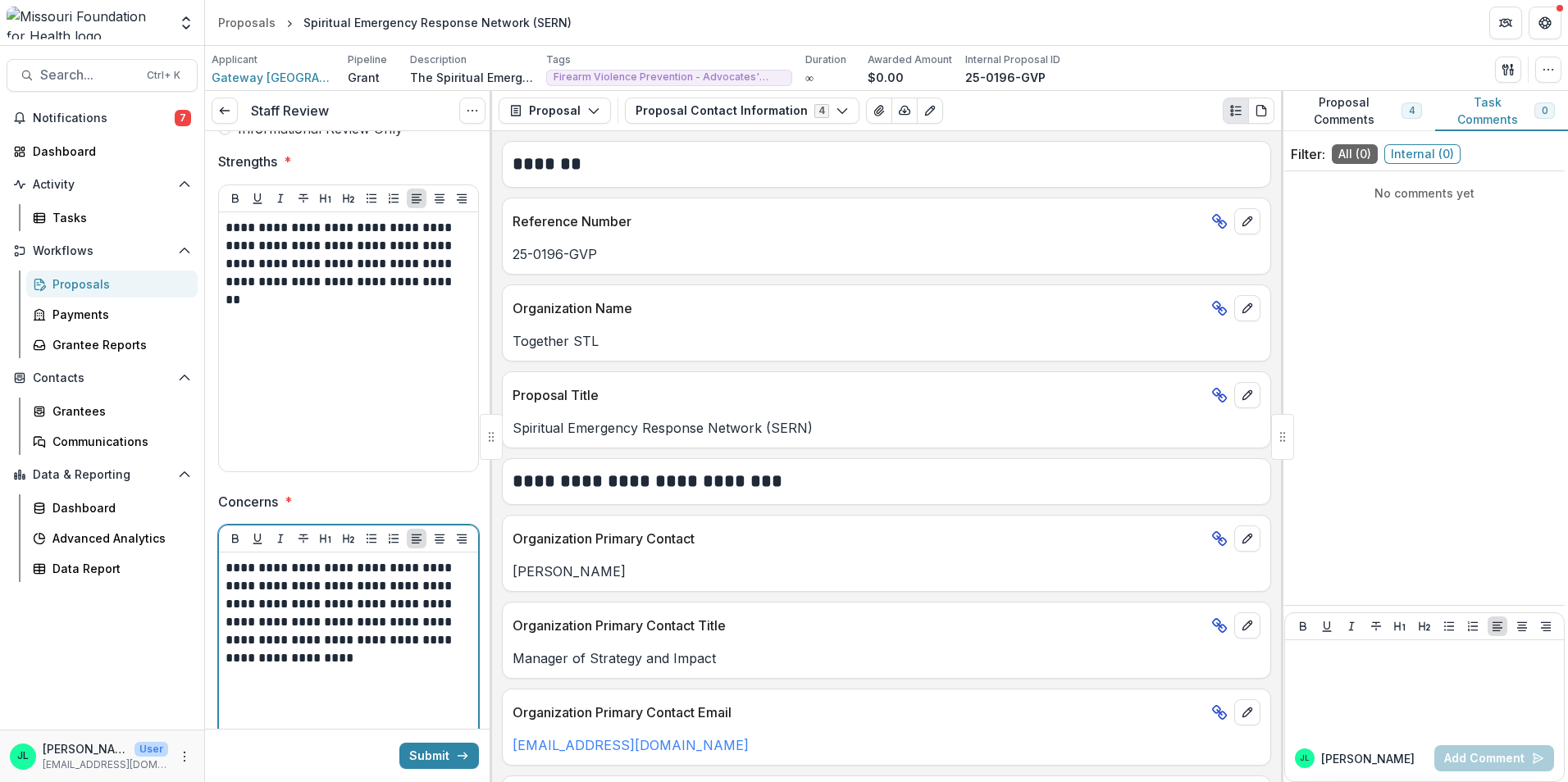
click at [455, 654] on p "**********" at bounding box center [346, 612] width 241 height 108
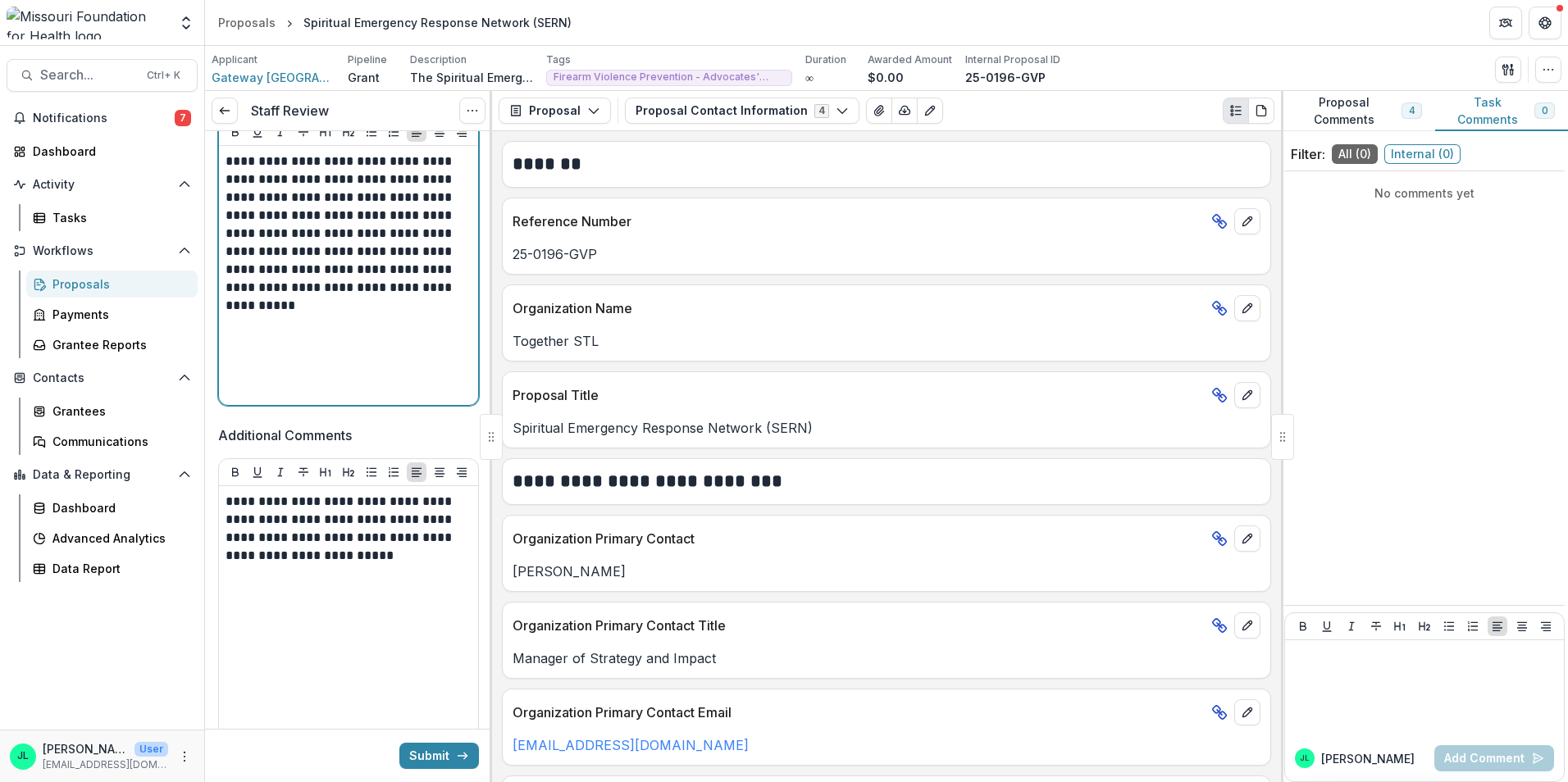
scroll to position [811, 0]
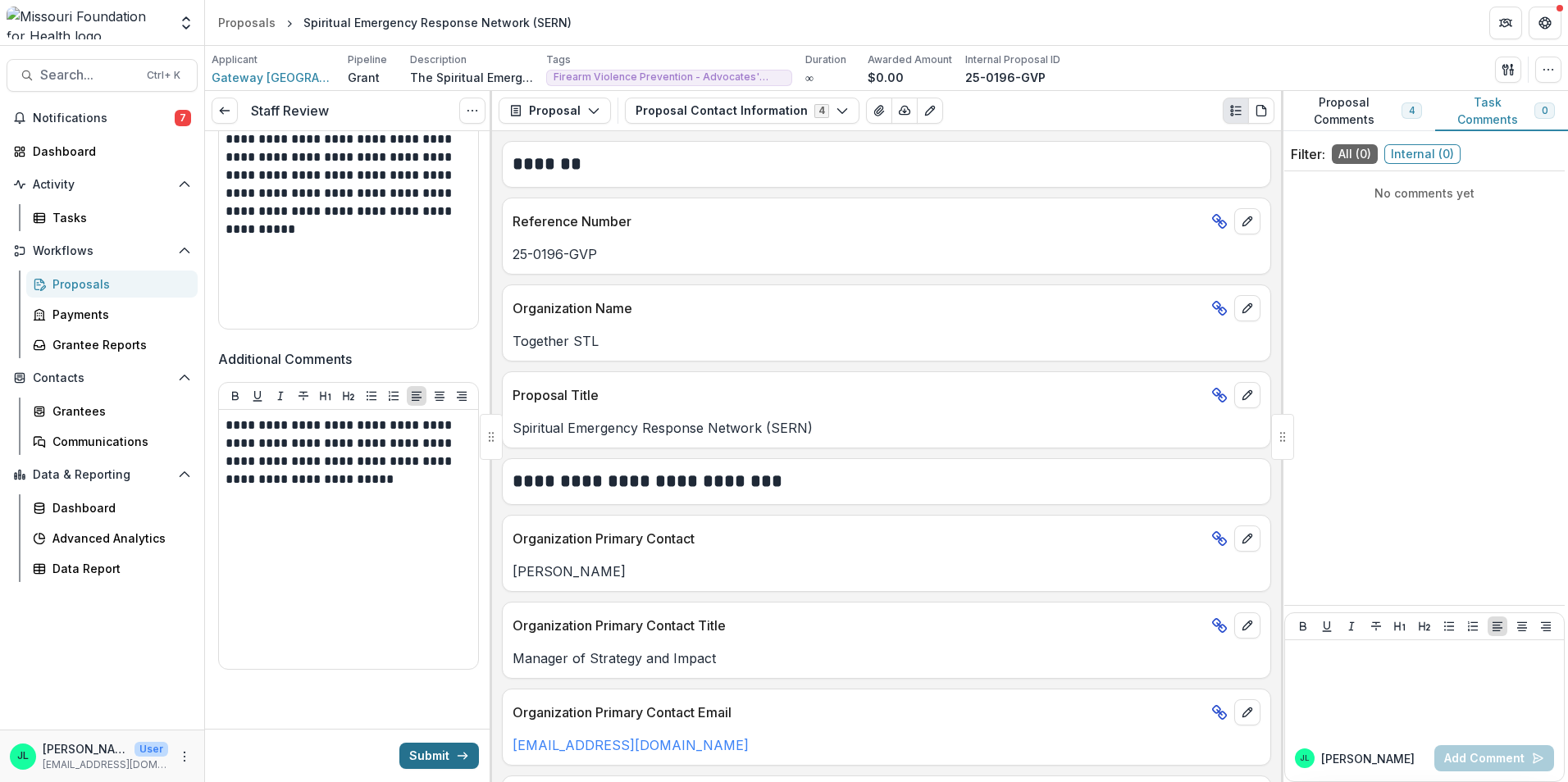
click at [431, 750] on button "Submit" at bounding box center [439, 756] width 80 height 26
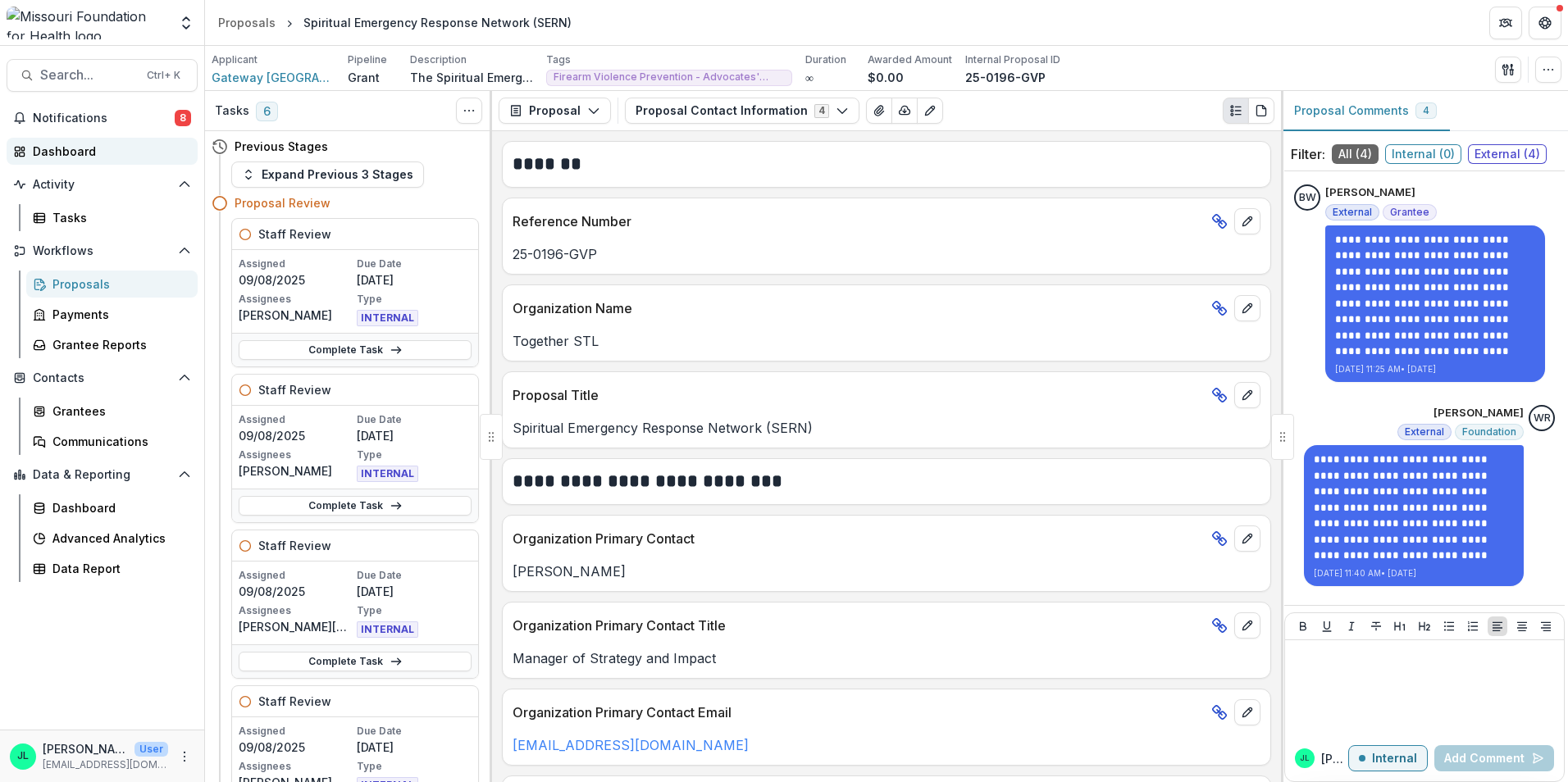
click at [72, 155] on div "Dashboard" at bounding box center [108, 151] width 152 height 18
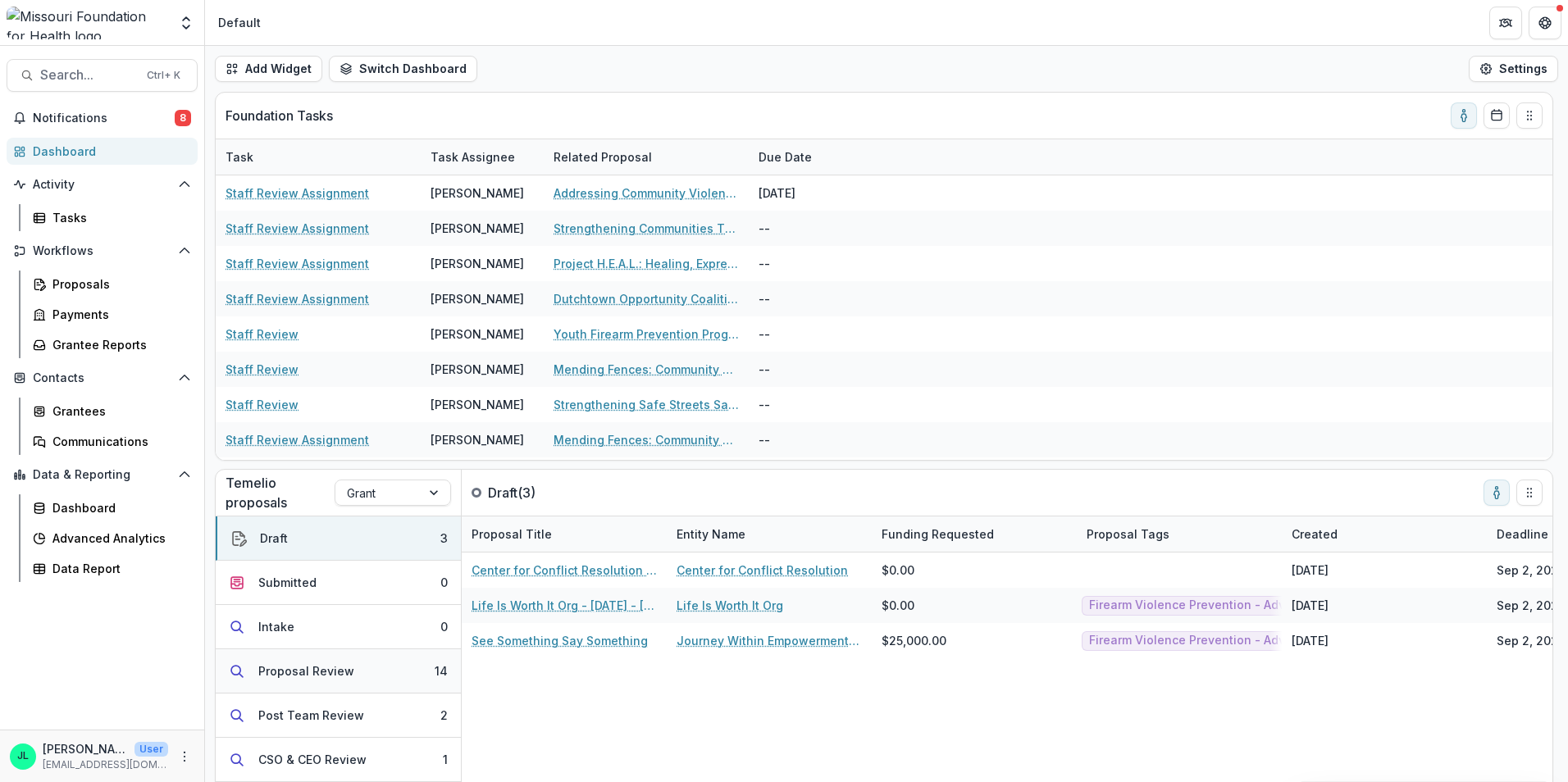
click at [335, 675] on div "Proposal Review" at bounding box center [306, 671] width 96 height 18
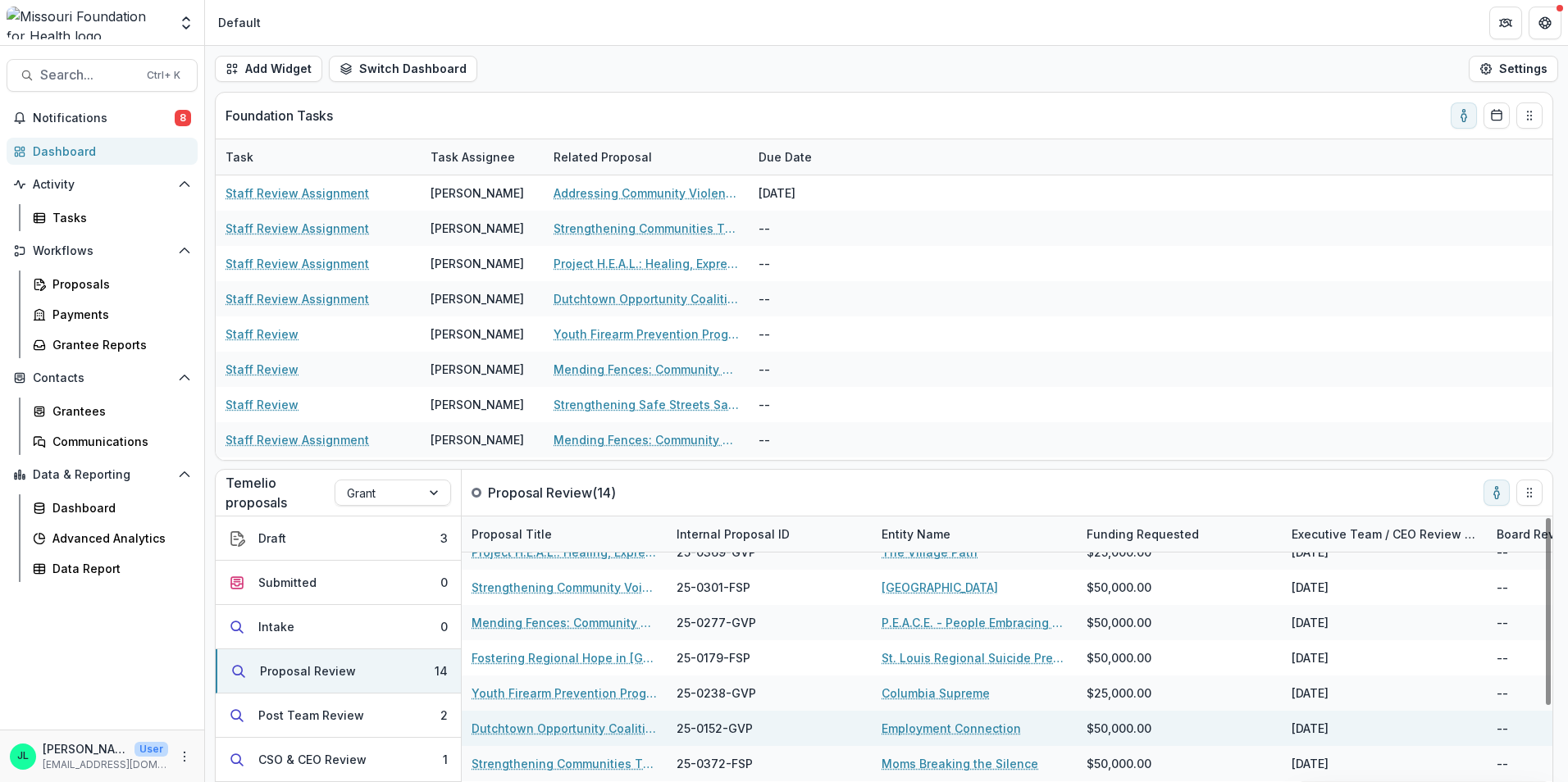
scroll to position [82, 0]
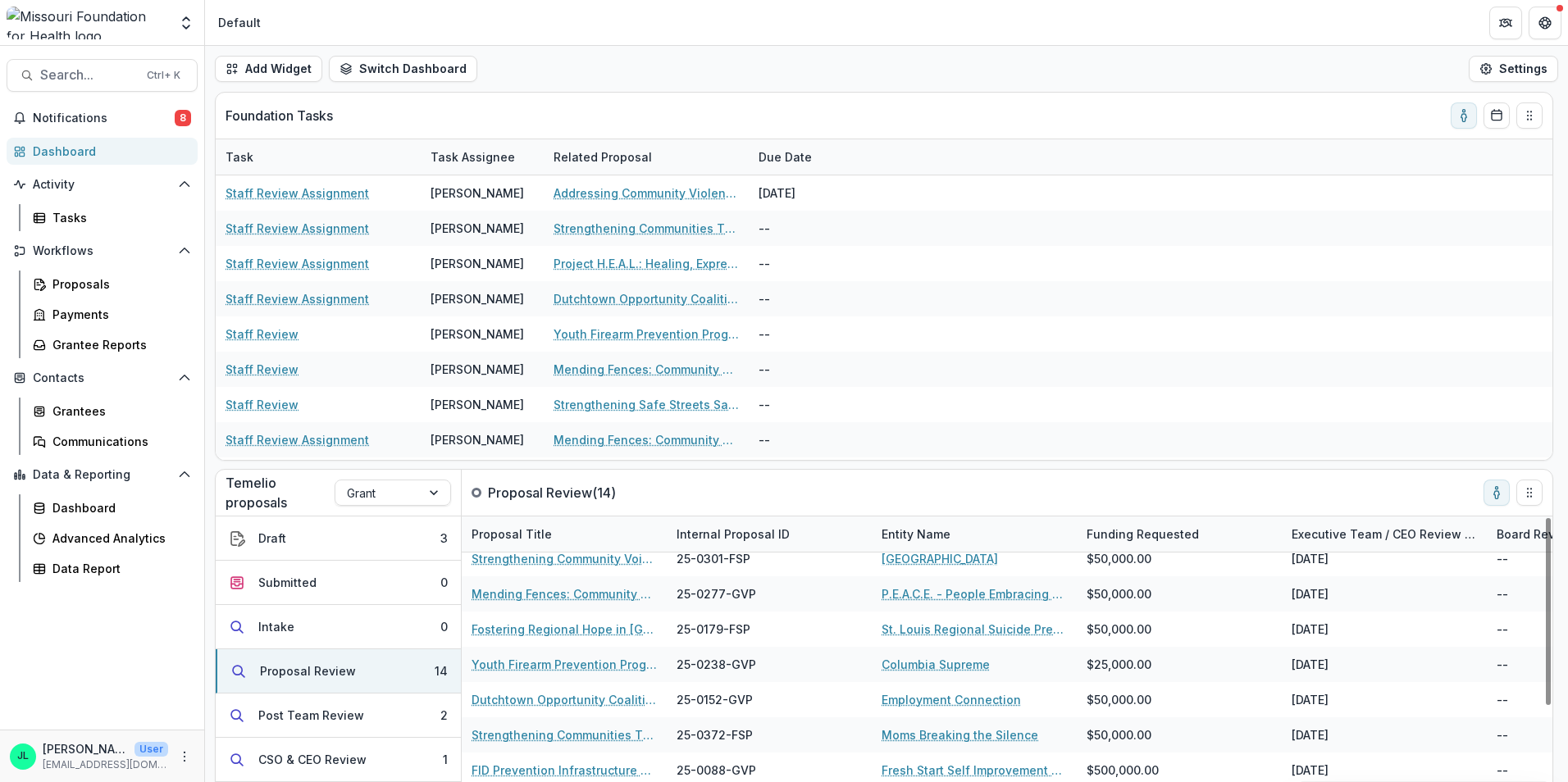
click at [718, 528] on div "Internal Proposal ID" at bounding box center [733, 534] width 133 height 18
click at [727, 605] on span "Sort Ascending" at bounding box center [743, 605] width 87 height 14
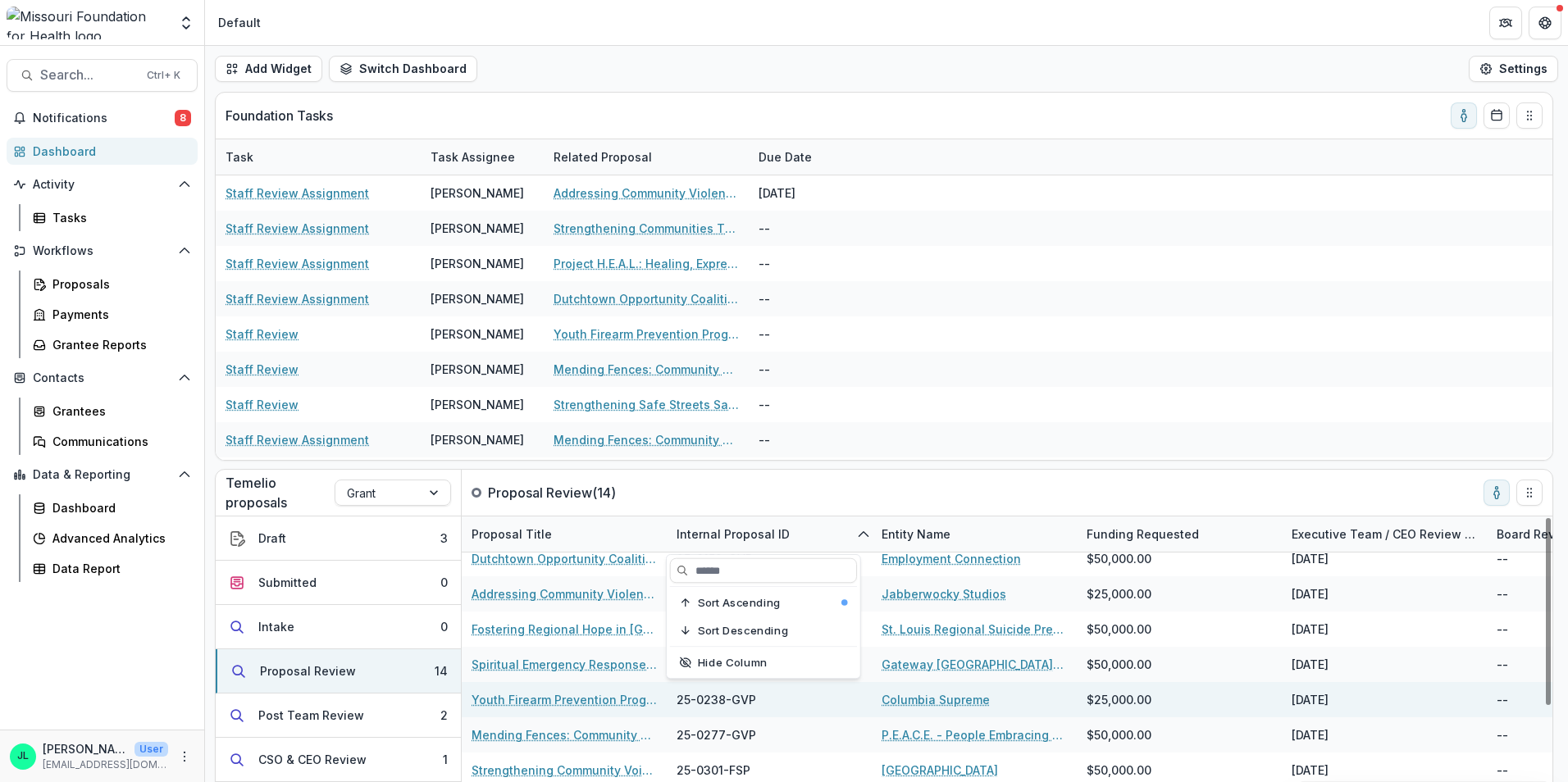
click at [589, 699] on link "Youth Firearm Prevention Program" at bounding box center [564, 700] width 185 height 18
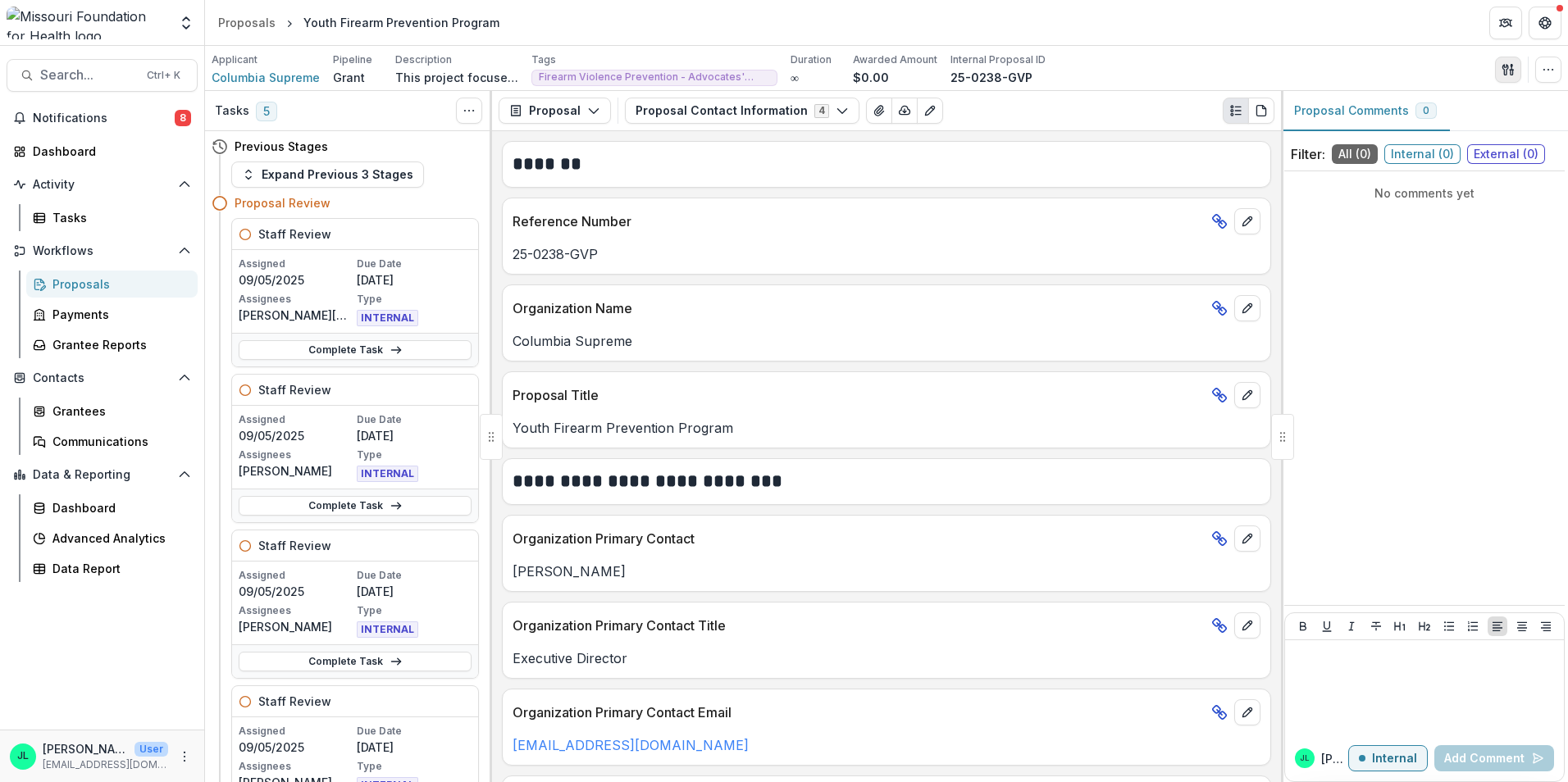
click at [1514, 72] on icon "button" at bounding box center [1507, 69] width 13 height 13
click at [1351, 131] on button "Proposal Files" at bounding box center [1430, 134] width 176 height 27
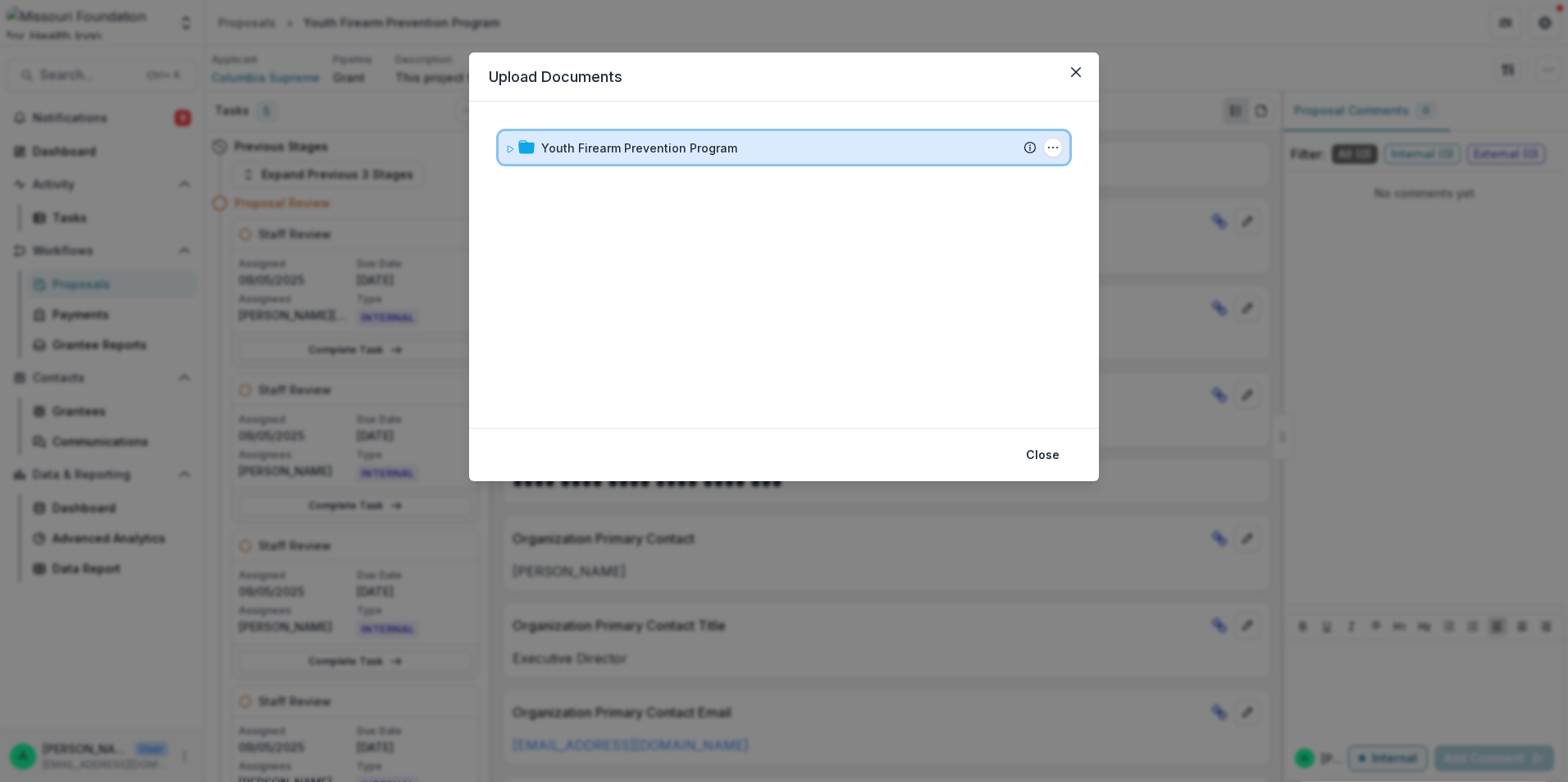
click at [516, 149] on div at bounding box center [520, 148] width 30 height 18
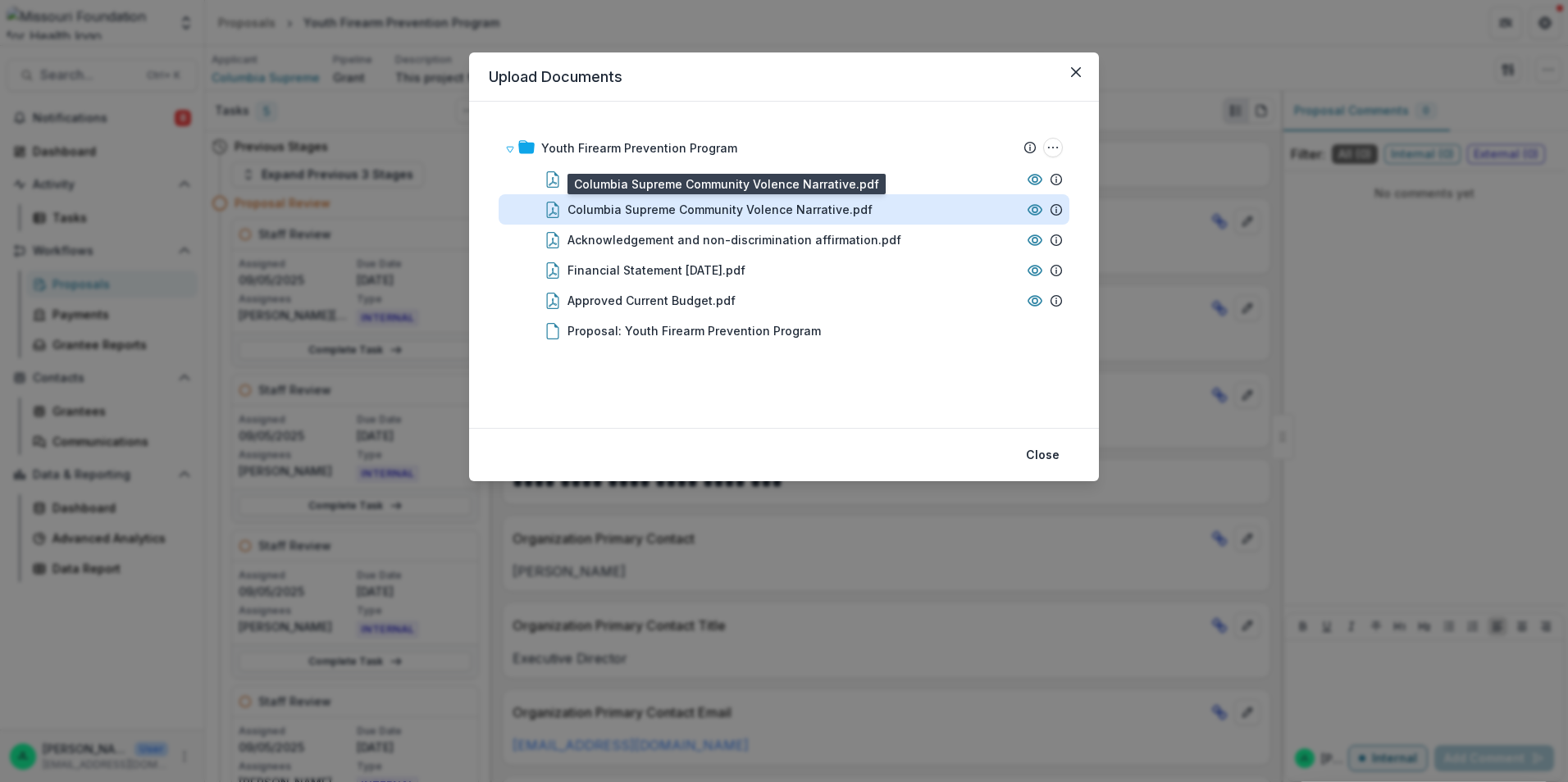
click at [611, 217] on div "Columbia Supreme Community Volence Narrative.pdf" at bounding box center [720, 210] width 305 height 18
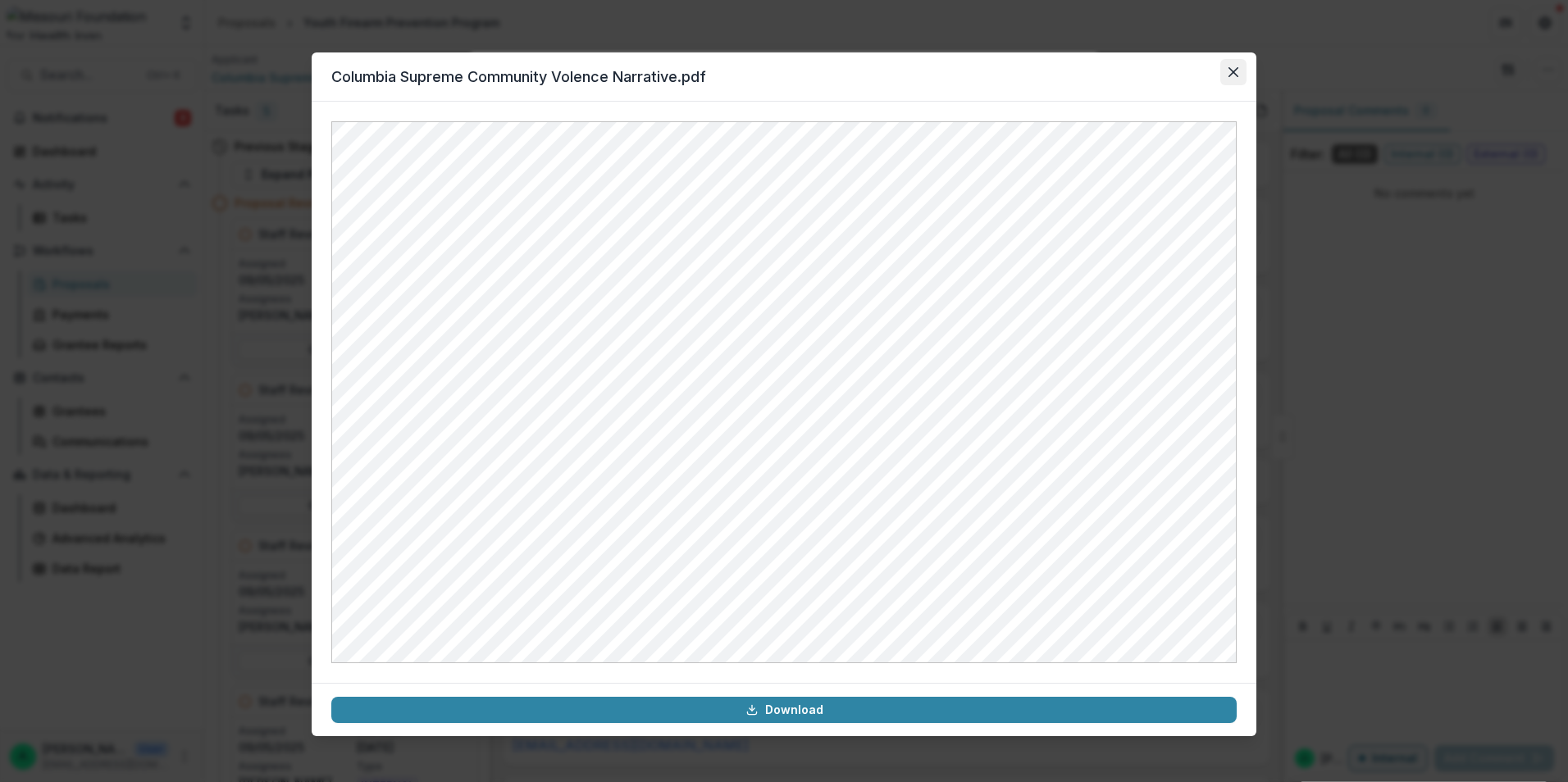
click at [1226, 76] on button "Close" at bounding box center [1233, 72] width 26 height 26
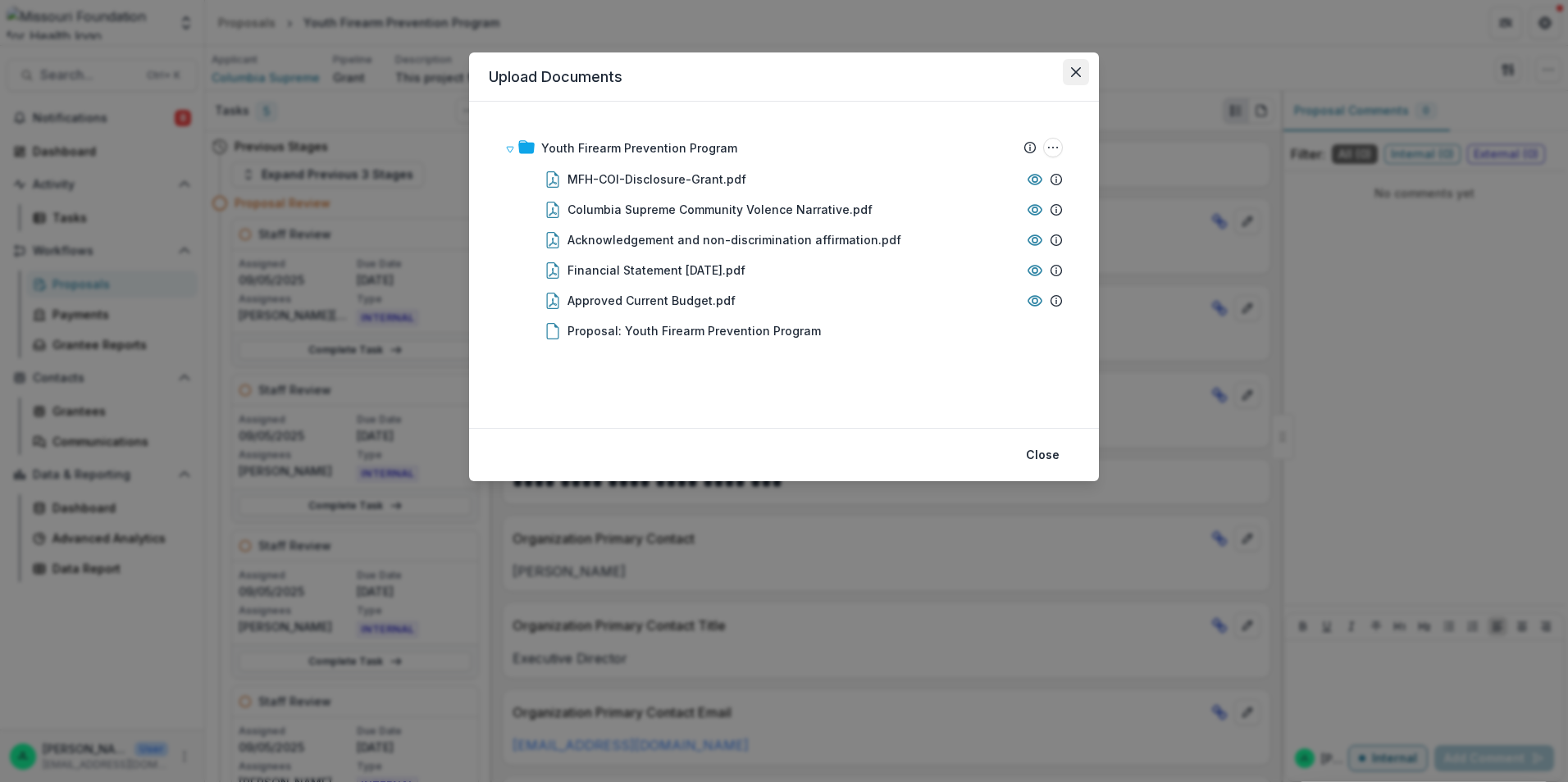
click at [1077, 68] on icon "Close" at bounding box center [1076, 72] width 10 height 10
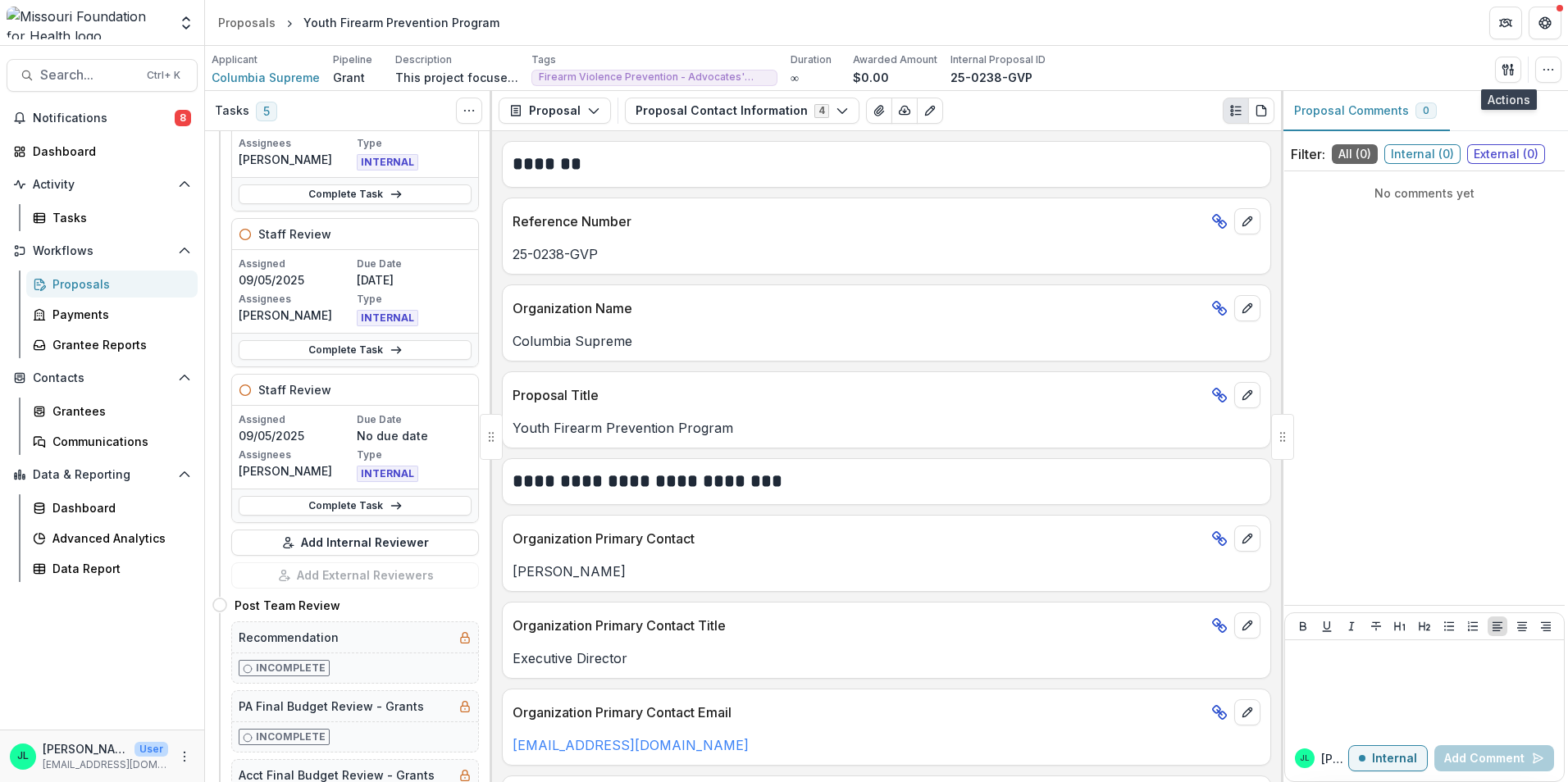
scroll to position [492, 0]
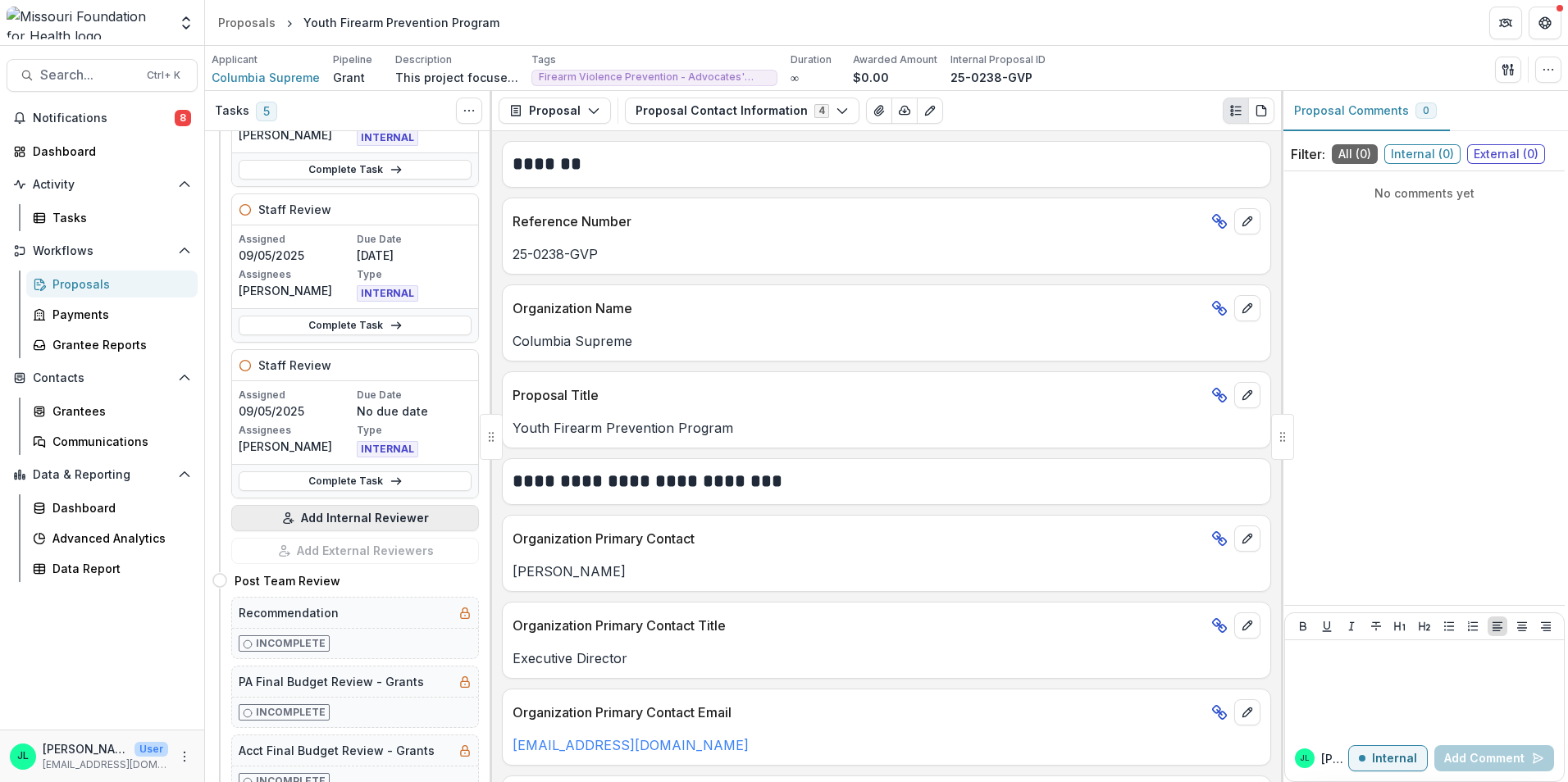
click at [354, 511] on button "Add Internal Reviewer" at bounding box center [355, 518] width 248 height 26
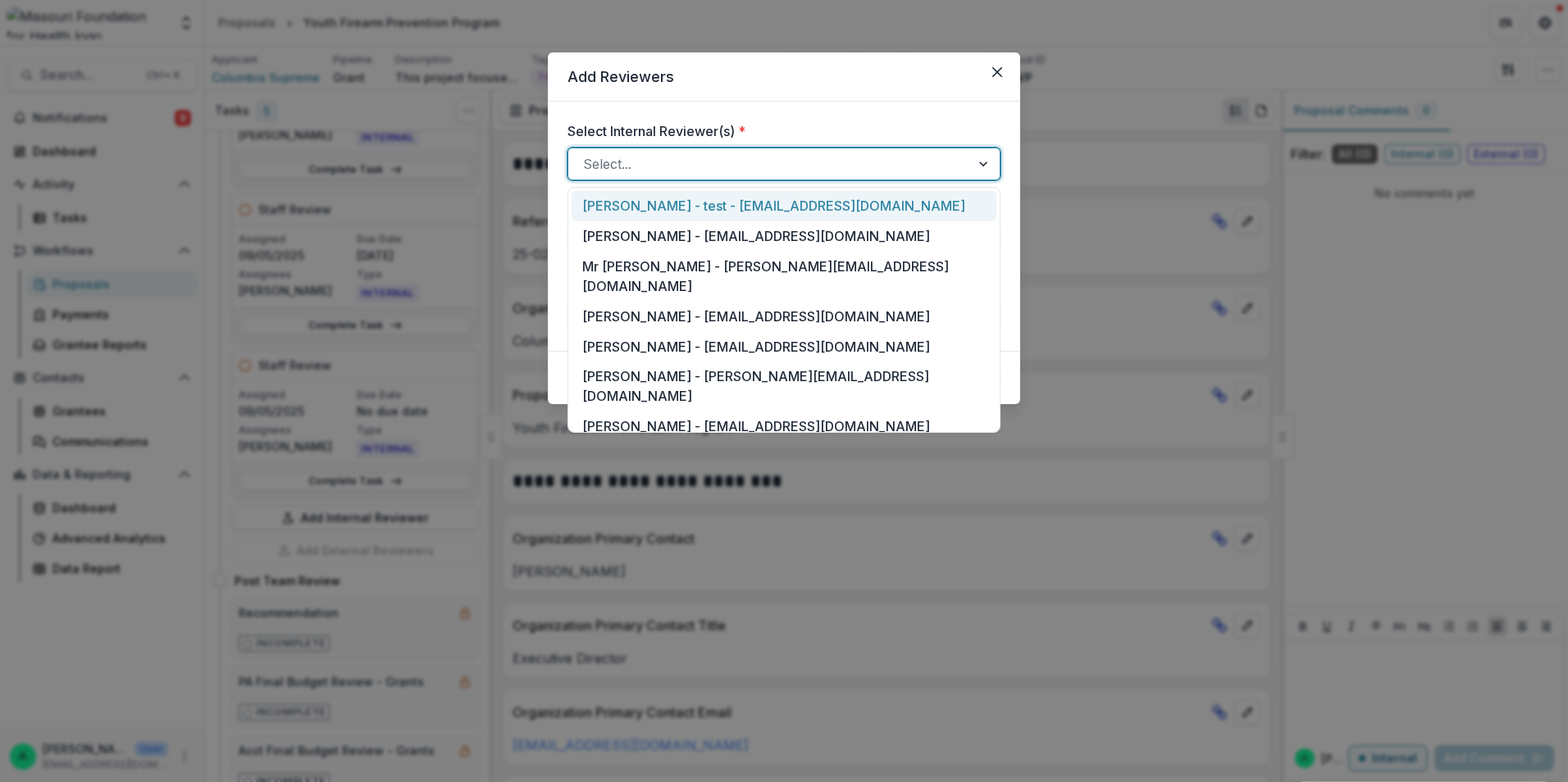
click at [766, 177] on div "Select..." at bounding box center [769, 164] width 402 height 26
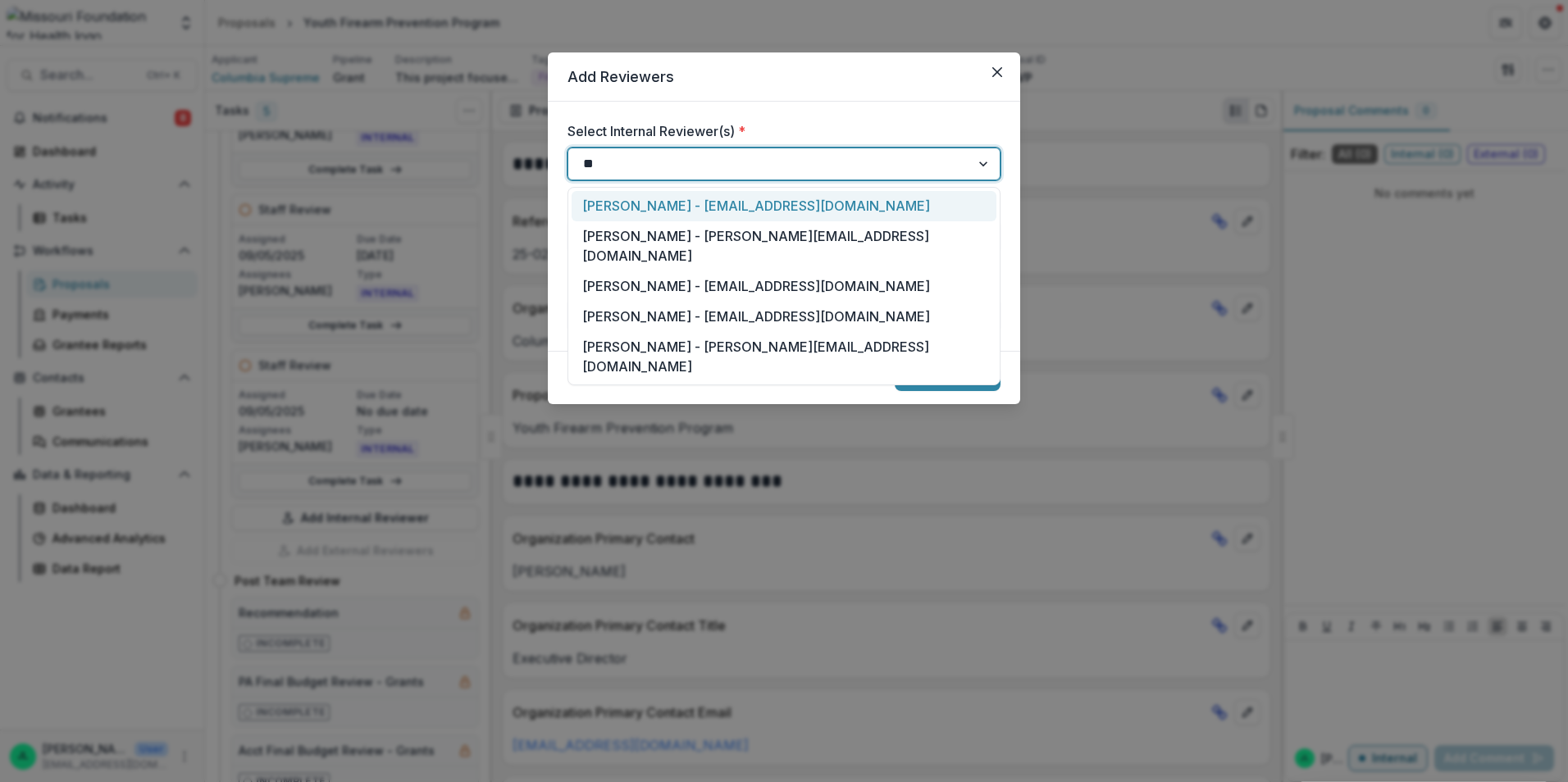
type input "***"
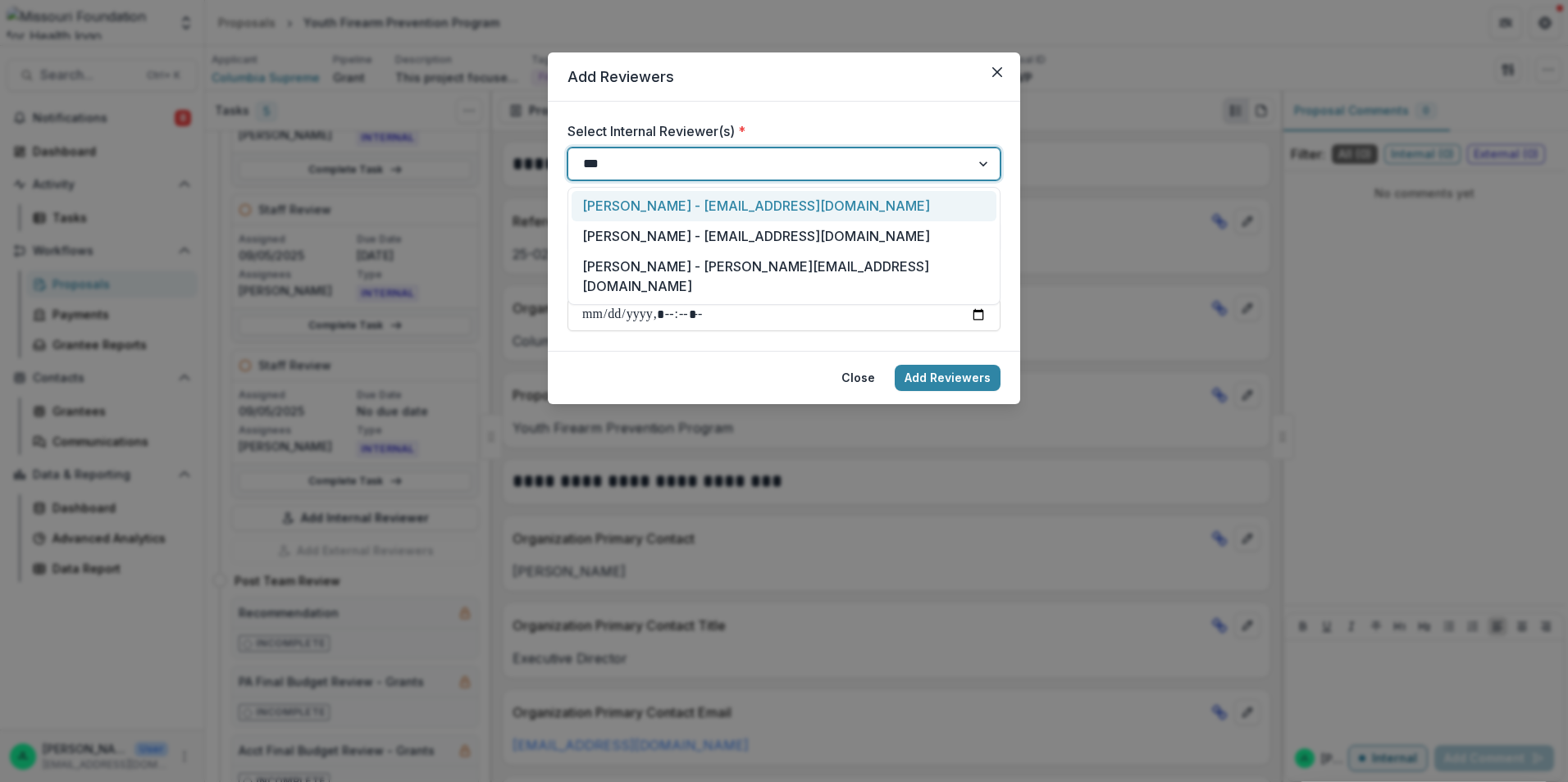
click at [692, 197] on div "Jessi LaRose - jlarose@mffh.org" at bounding box center [783, 206] width 425 height 31
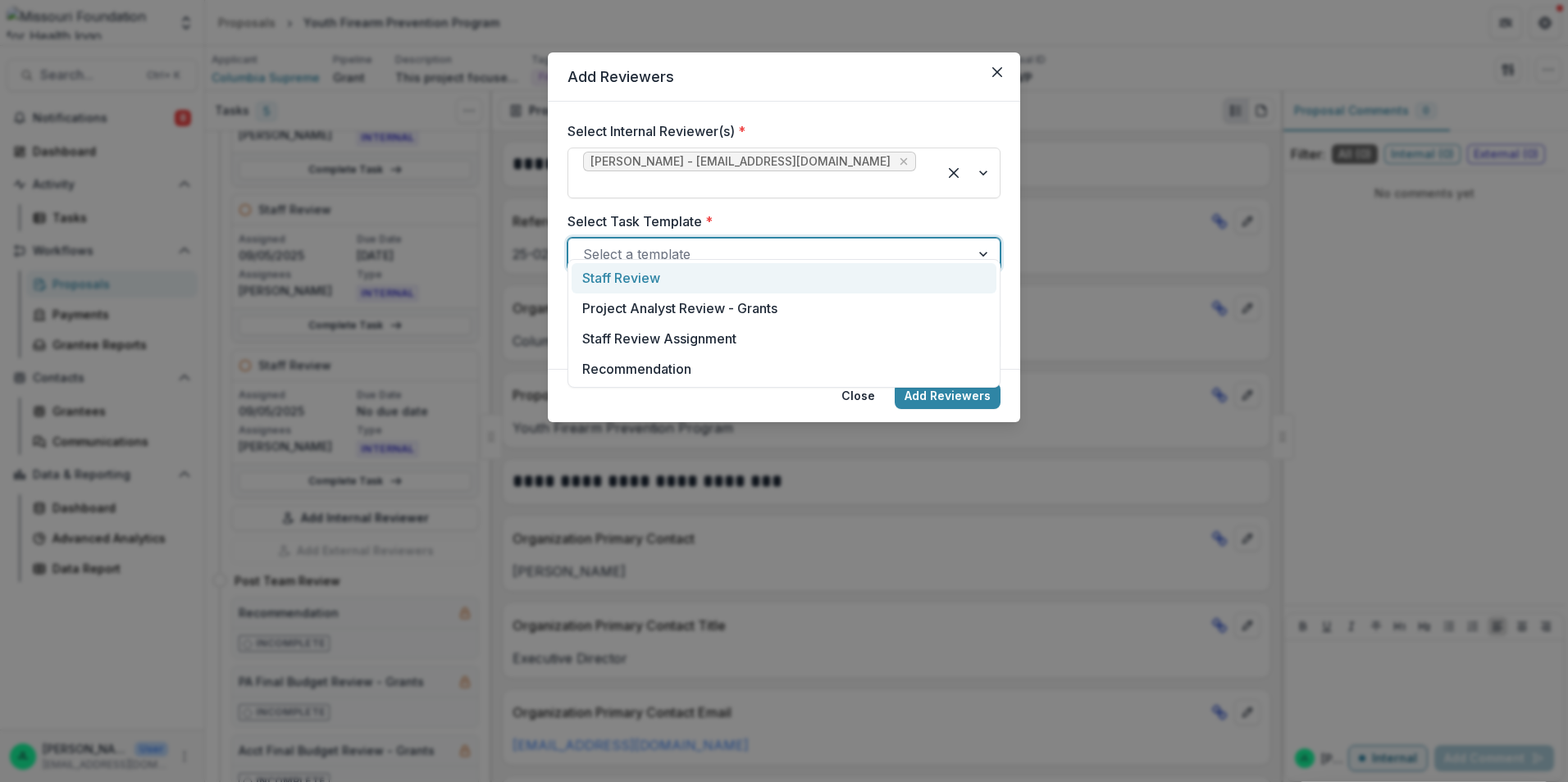
click at [778, 243] on div at bounding box center [769, 254] width 373 height 23
click at [724, 274] on div "Staff Review" at bounding box center [783, 279] width 425 height 31
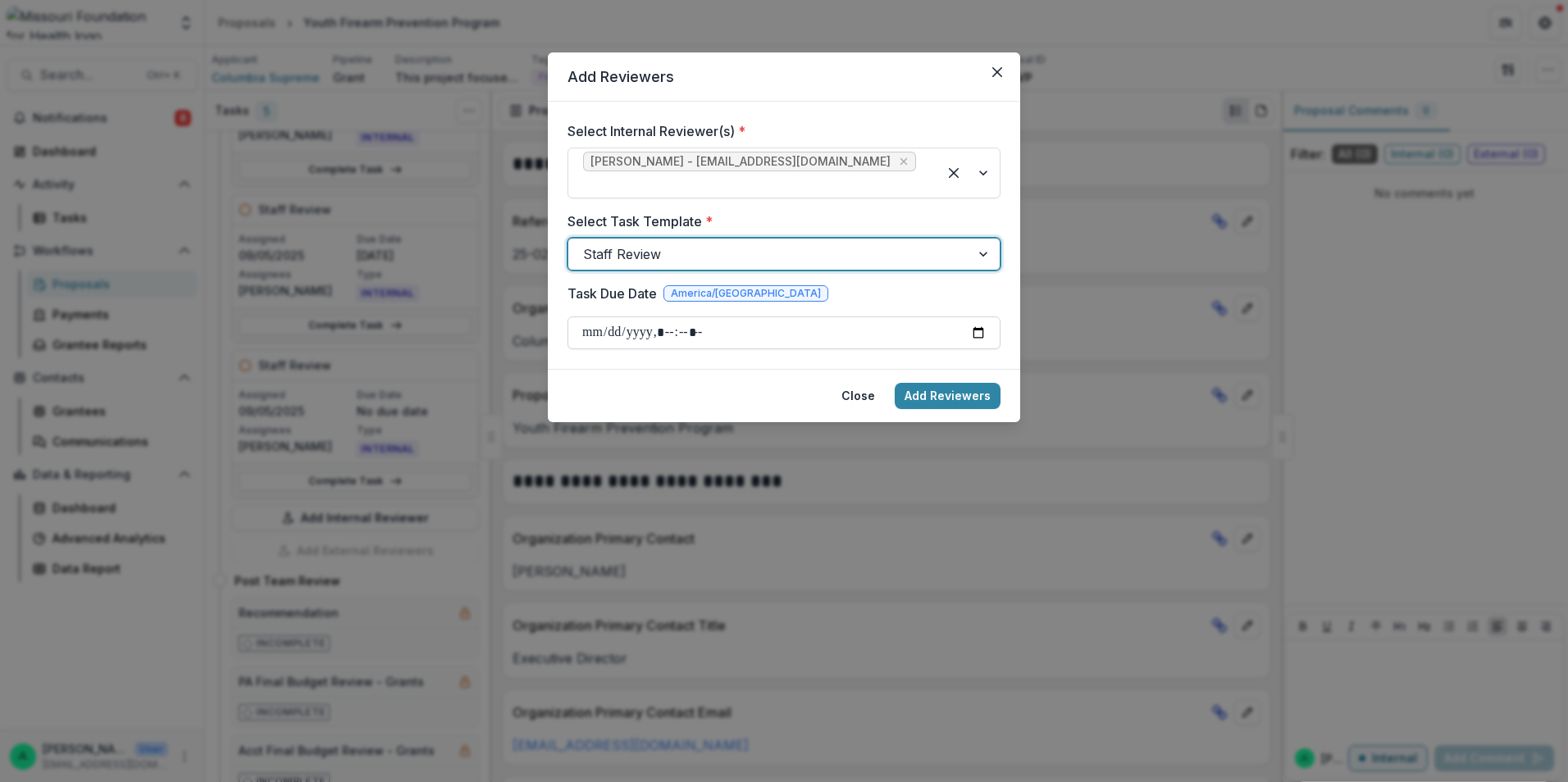
click at [727, 316] on input "Task Due Date" at bounding box center [784, 332] width 433 height 33
click at [986, 316] on input "Task Due Date" at bounding box center [784, 332] width 433 height 33
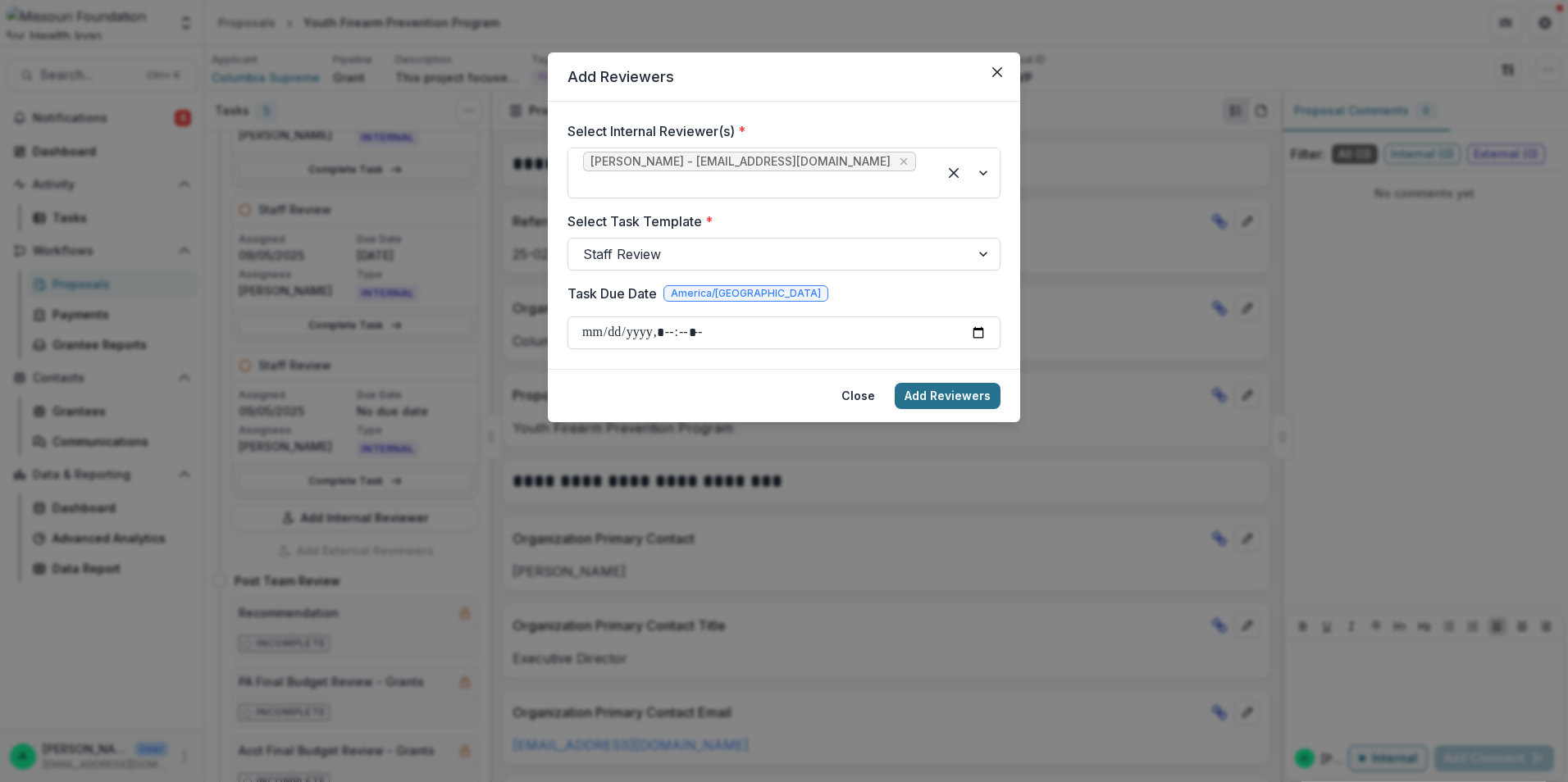
type input "**********"
click at [927, 383] on button "Add Reviewers" at bounding box center [947, 396] width 105 height 26
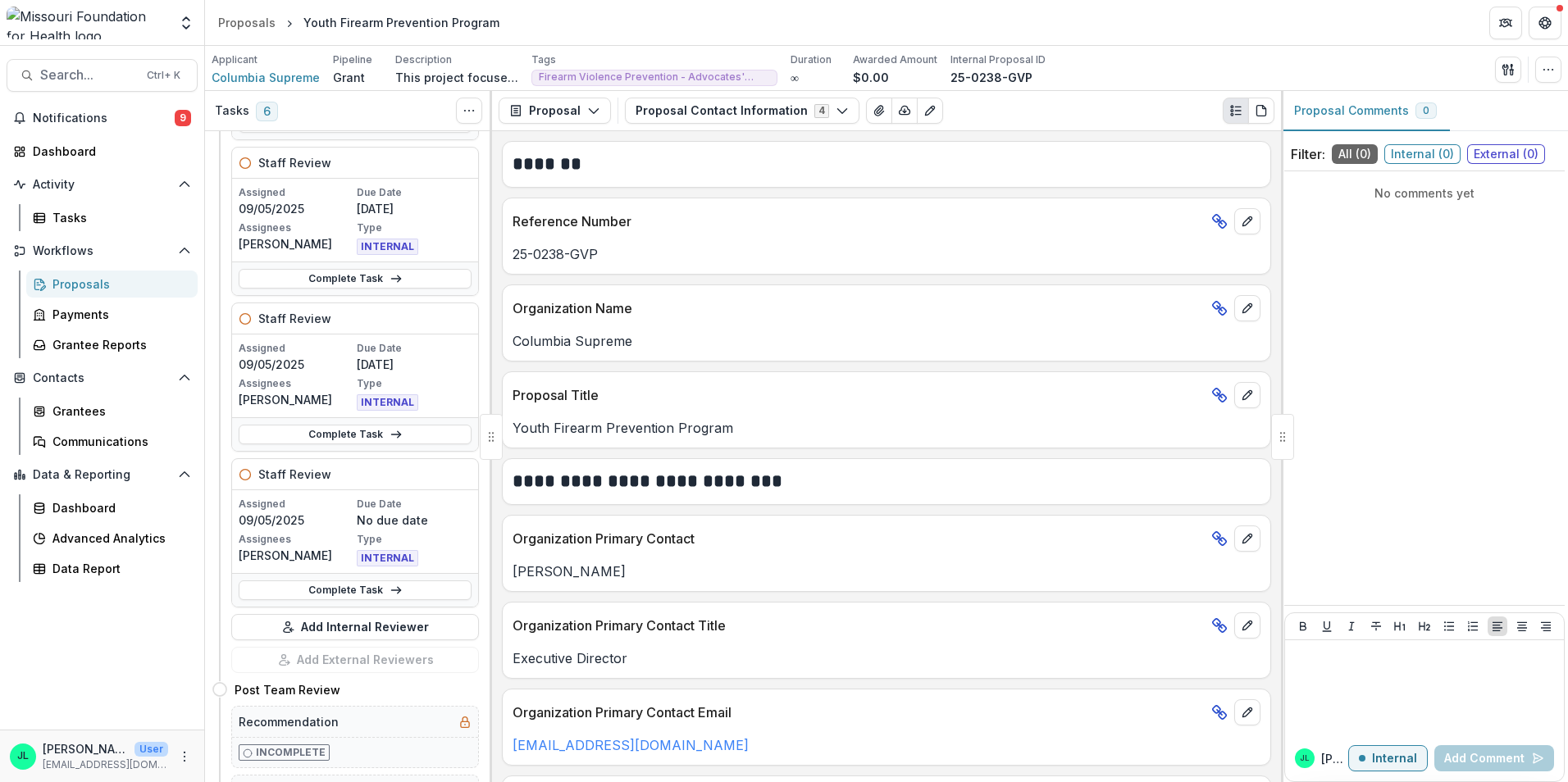
scroll to position [582, 0]
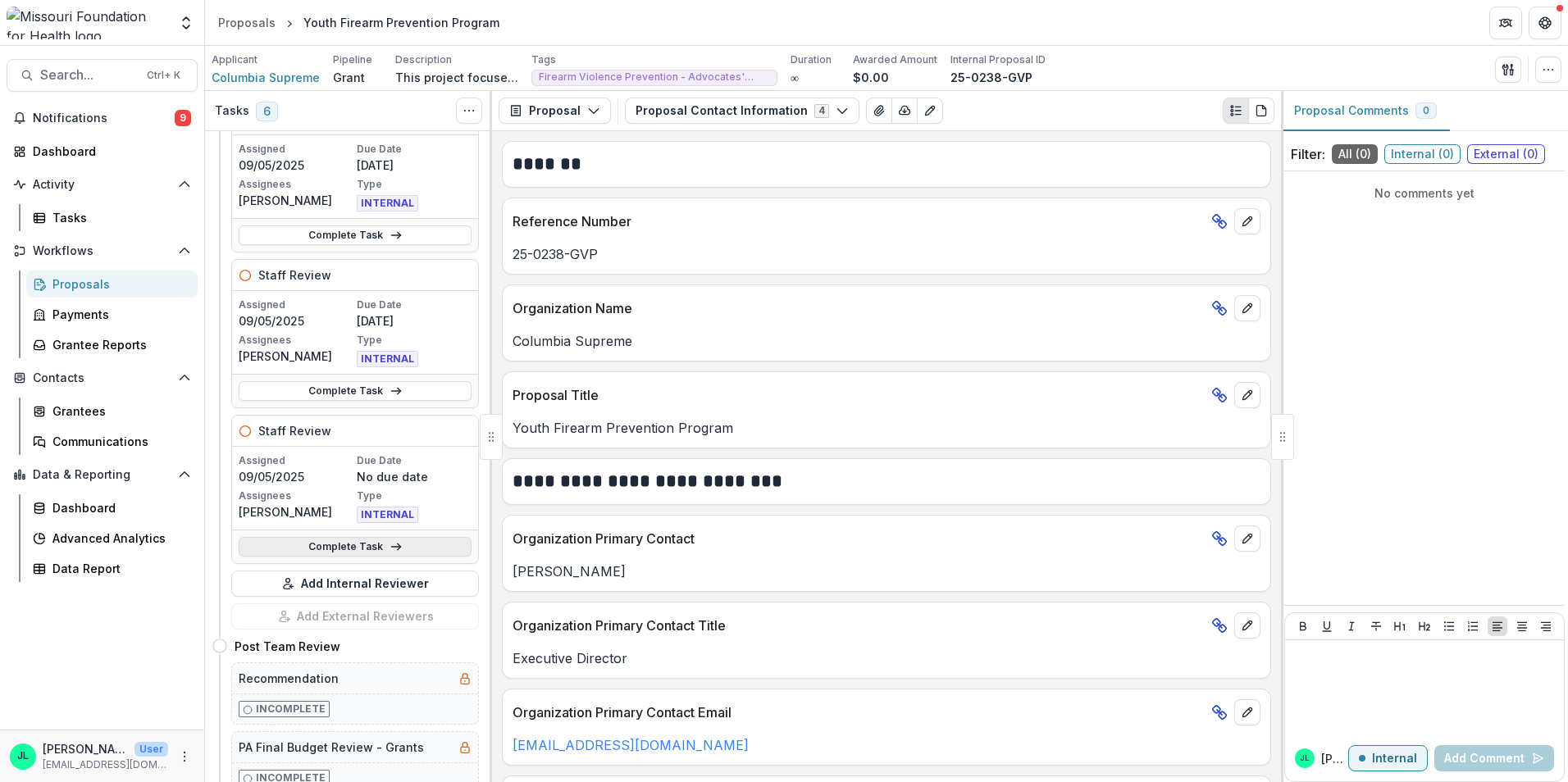
click at [343, 546] on link "Complete Task" at bounding box center [355, 547] width 233 height 19
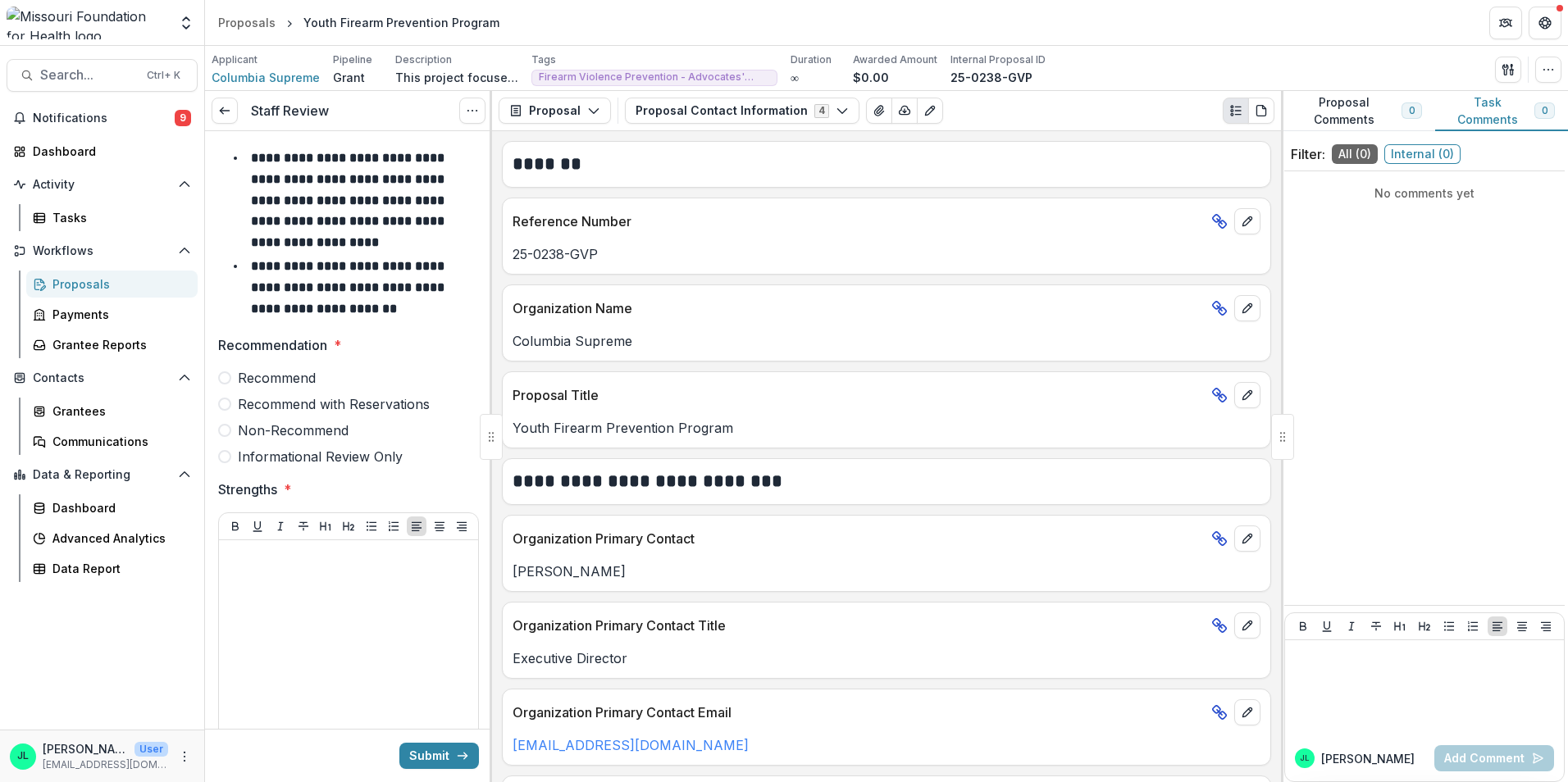
click at [229, 400] on span at bounding box center [224, 404] width 13 height 13
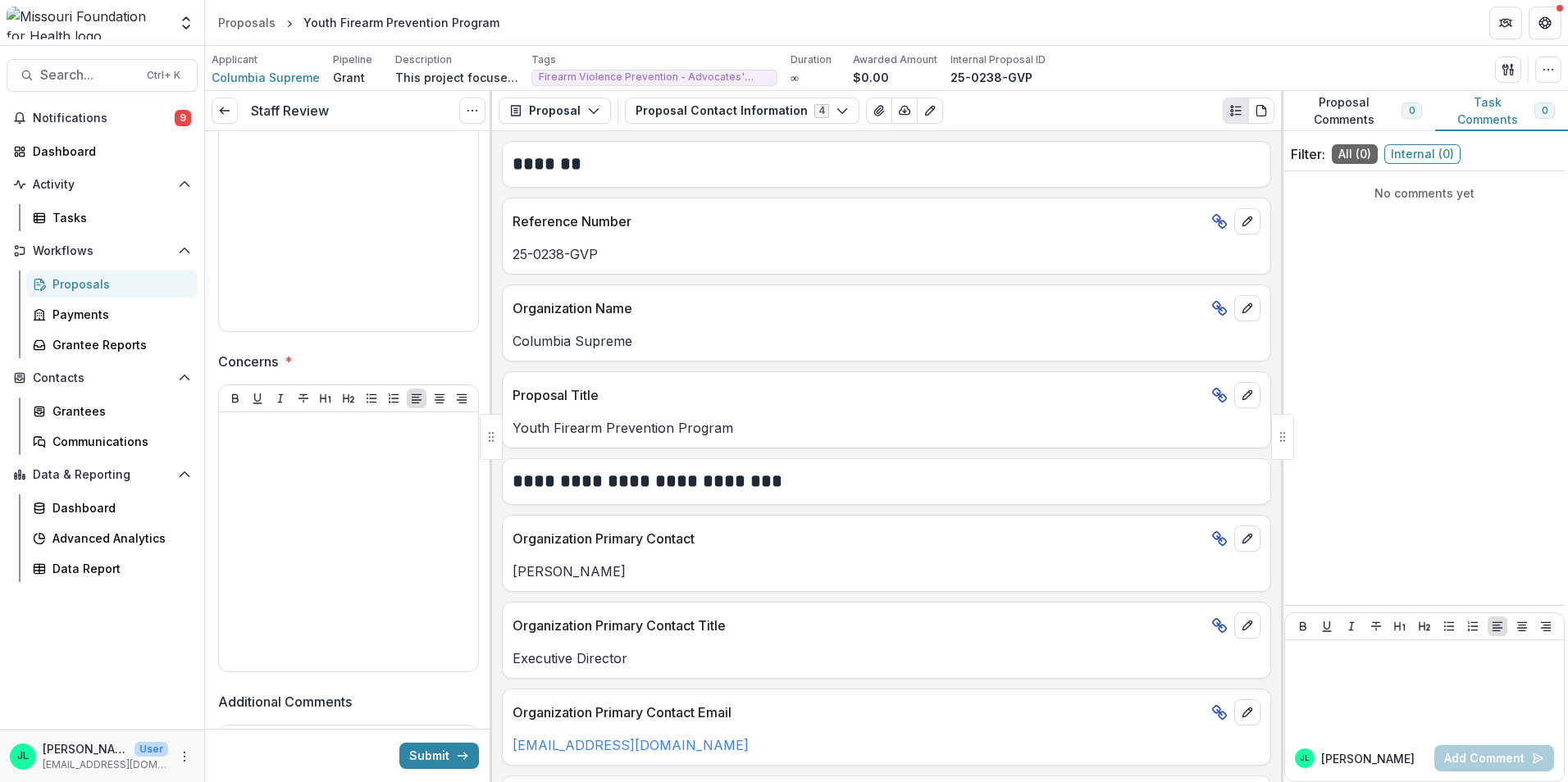
scroll to position [492, 0]
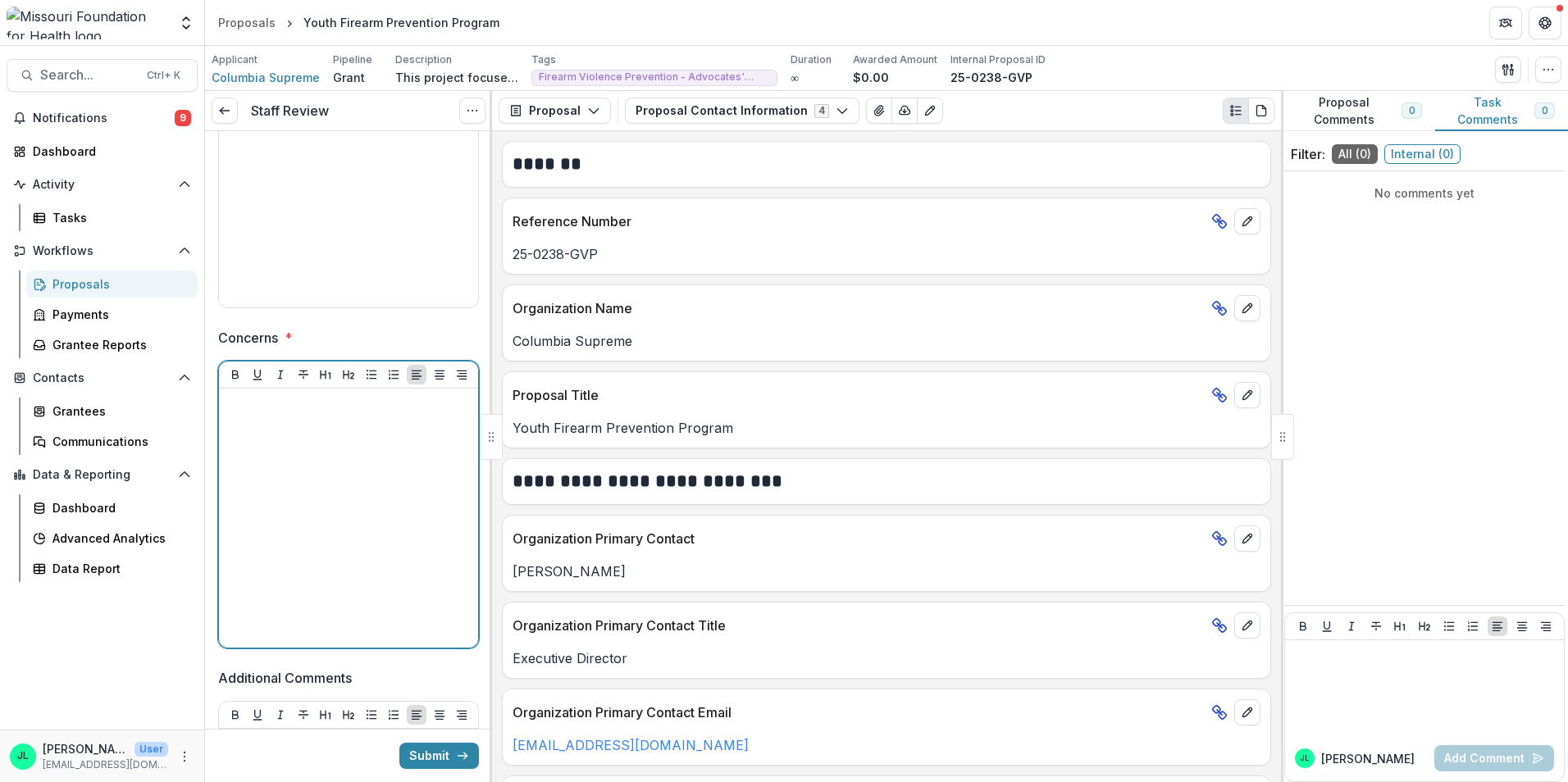
click at [287, 502] on div at bounding box center [349, 518] width 246 height 246
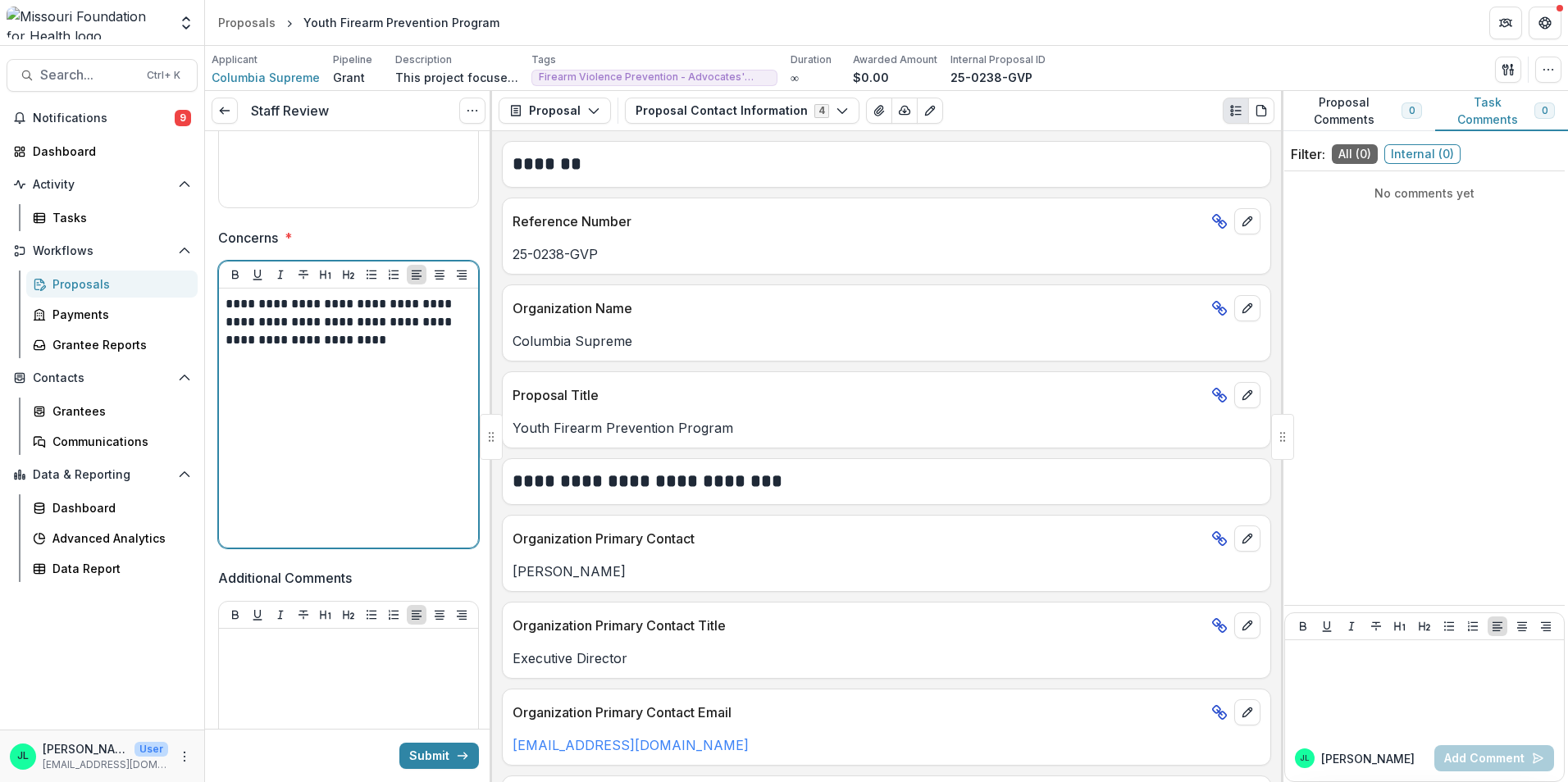
scroll to position [738, 0]
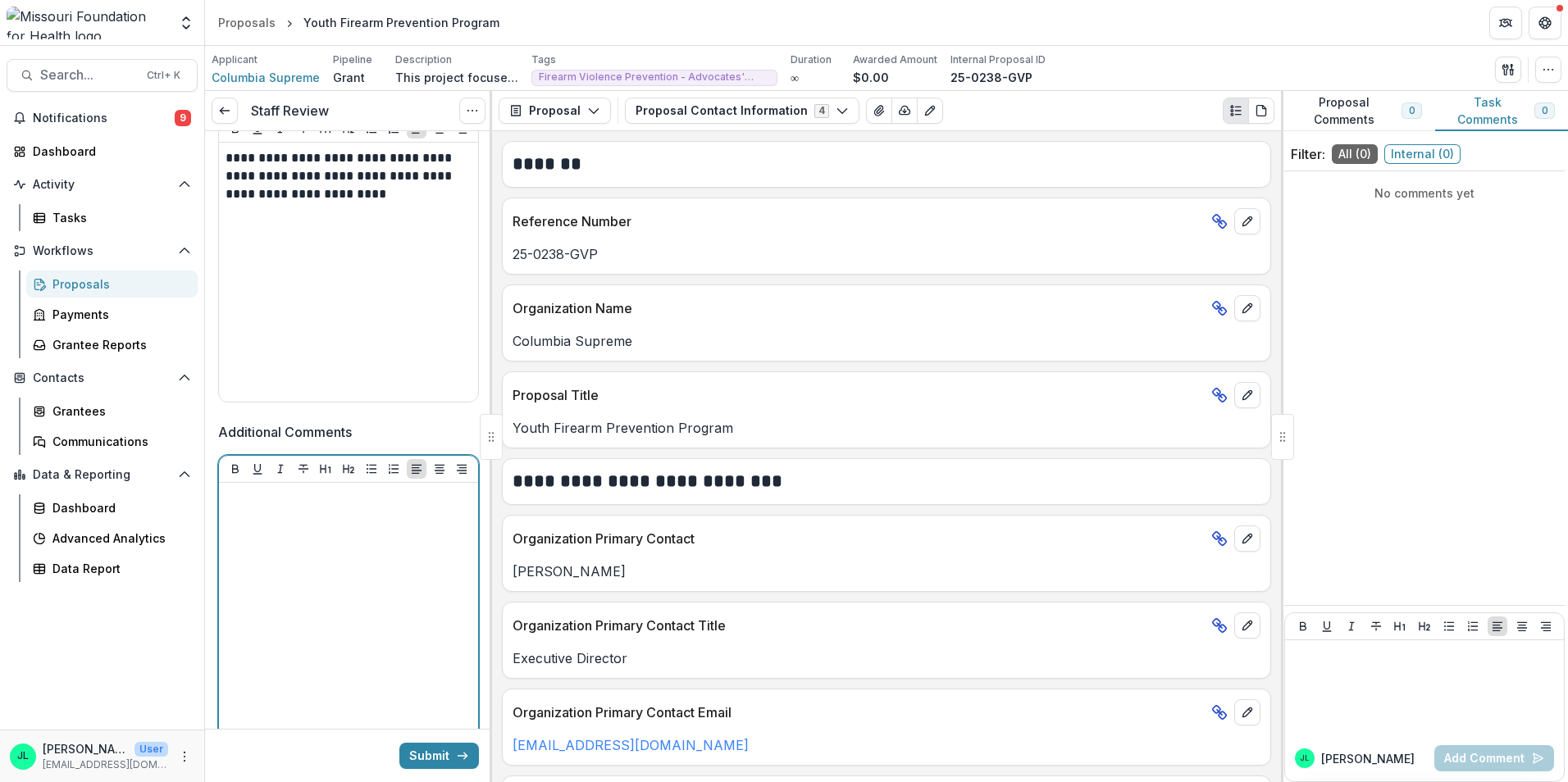
click at [310, 482] on div at bounding box center [348, 469] width 259 height 27
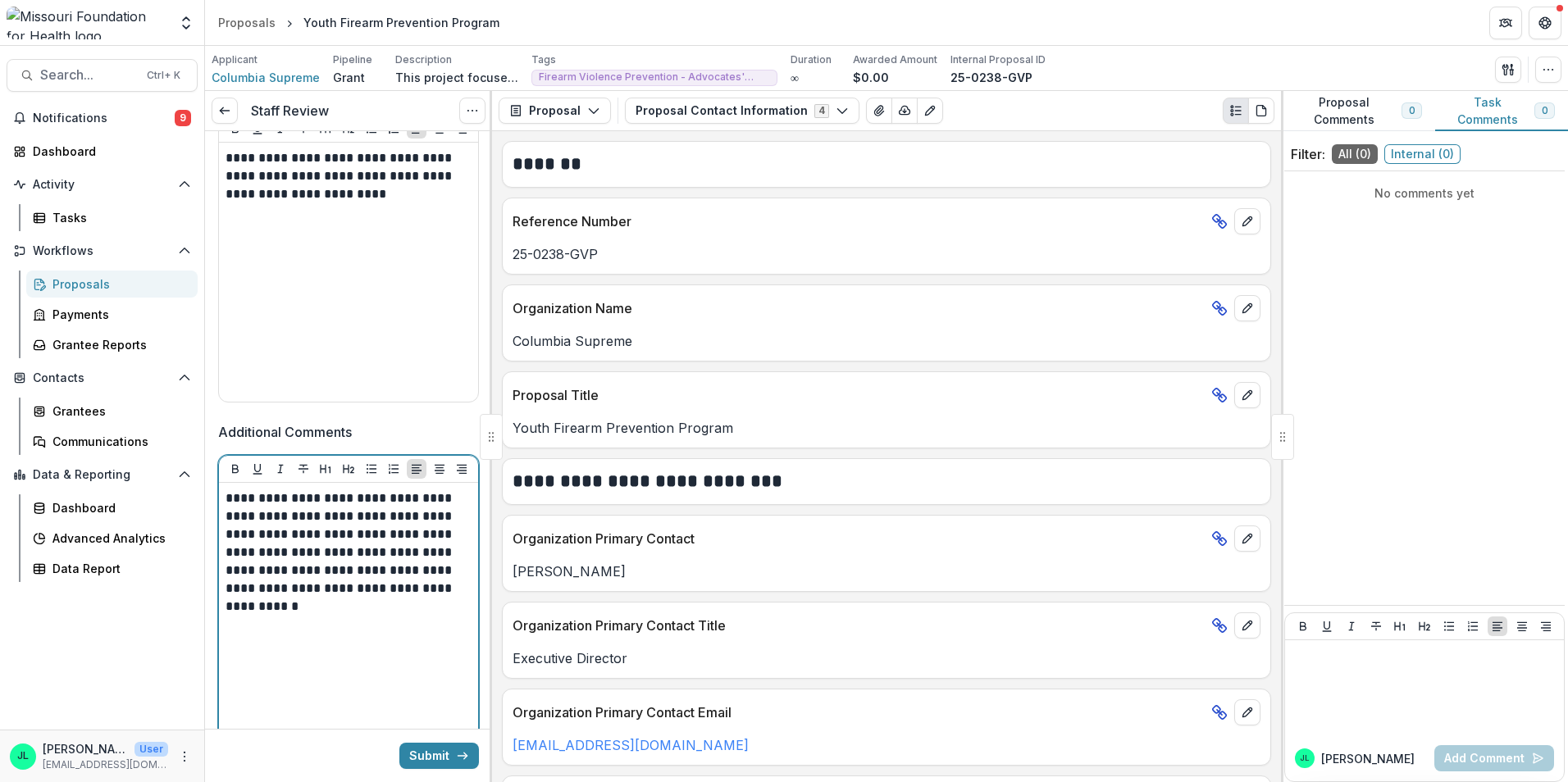
scroll to position [492, 0]
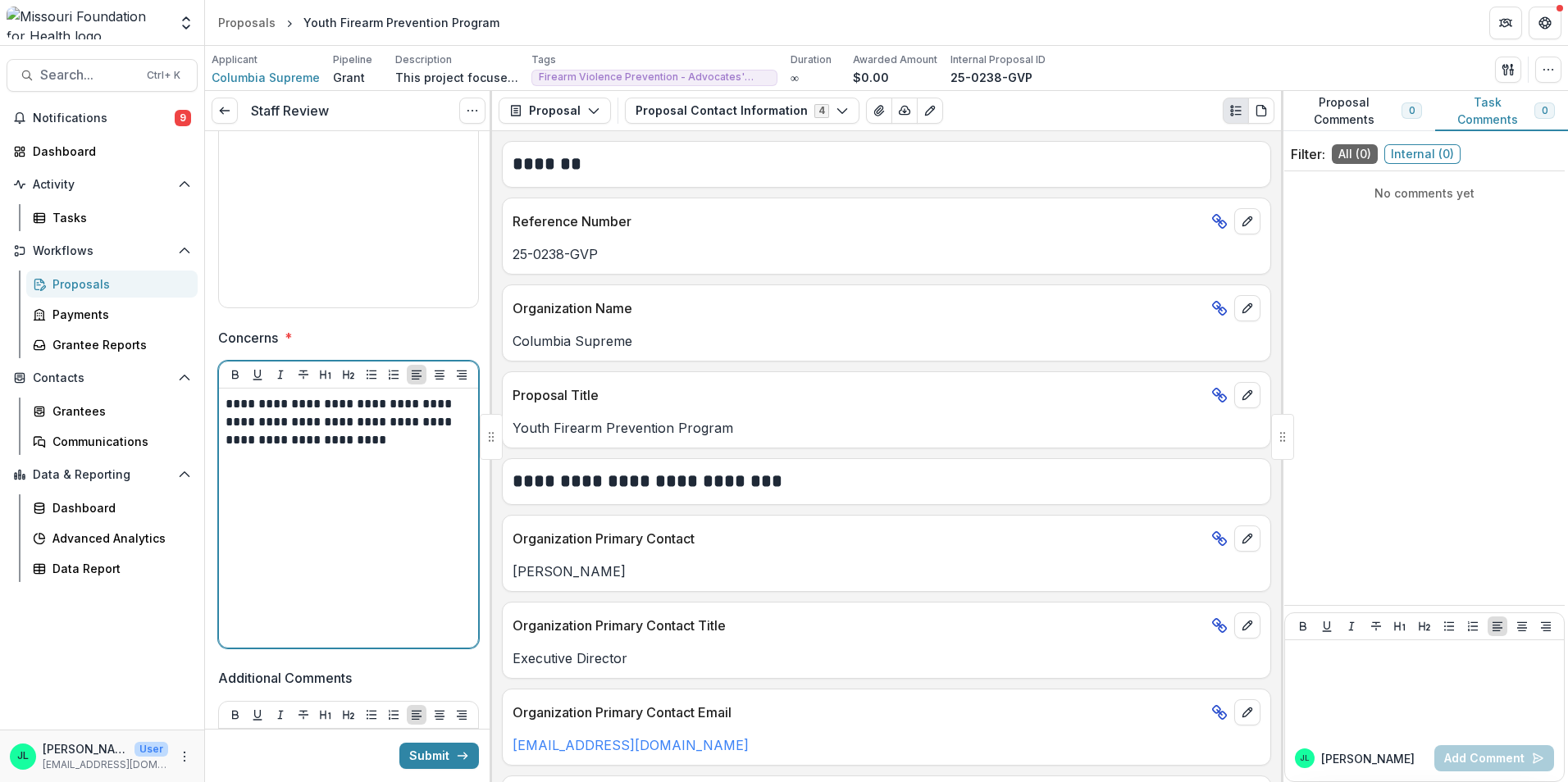
click at [368, 441] on p "**********" at bounding box center [346, 423] width 241 height 54
drag, startPoint x: 272, startPoint y: 468, endPoint x: 235, endPoint y: 488, distance: 42.1
click at [370, 478] on p "**********" at bounding box center [346, 440] width 241 height 91
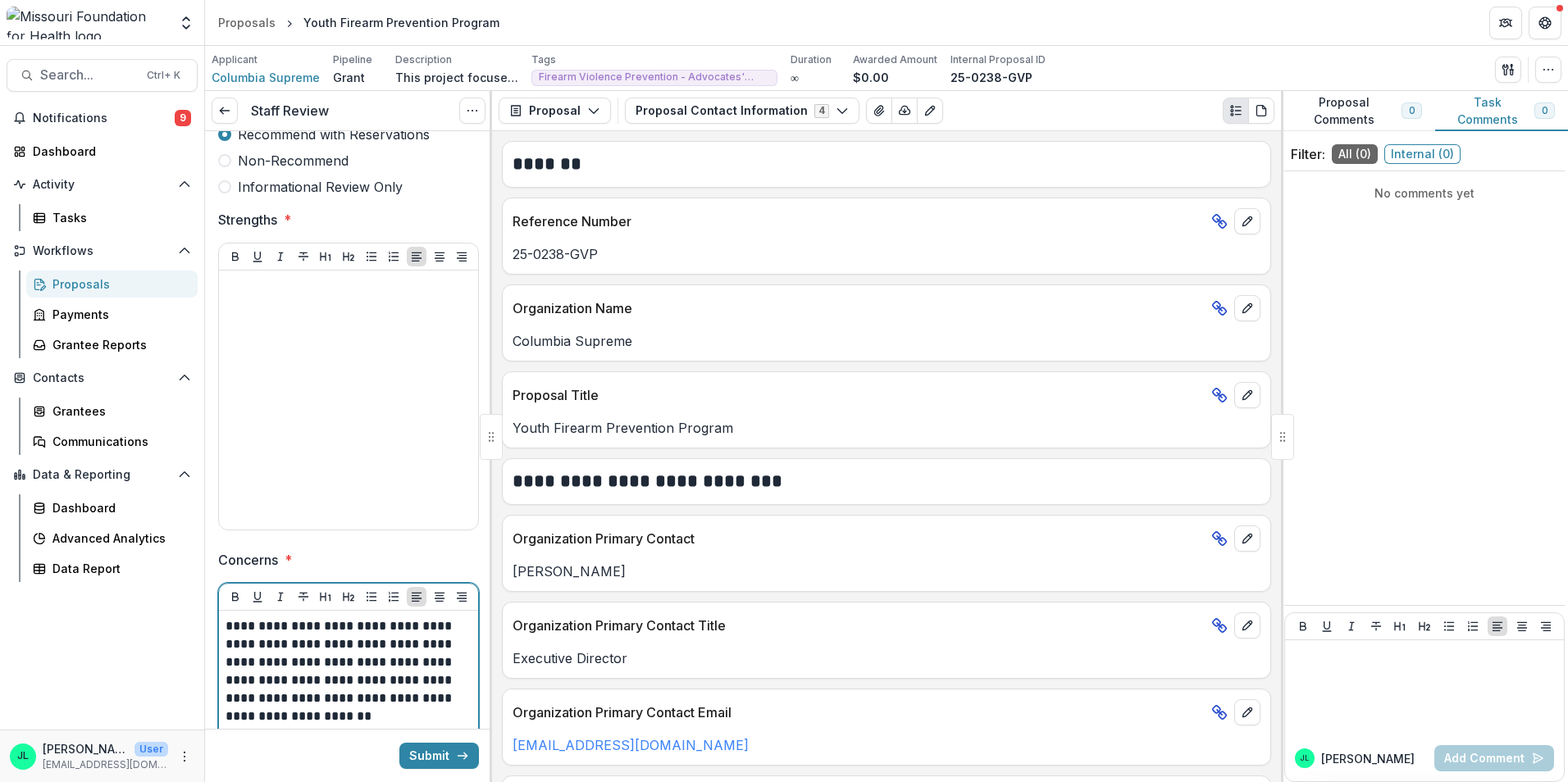
scroll to position [246, 0]
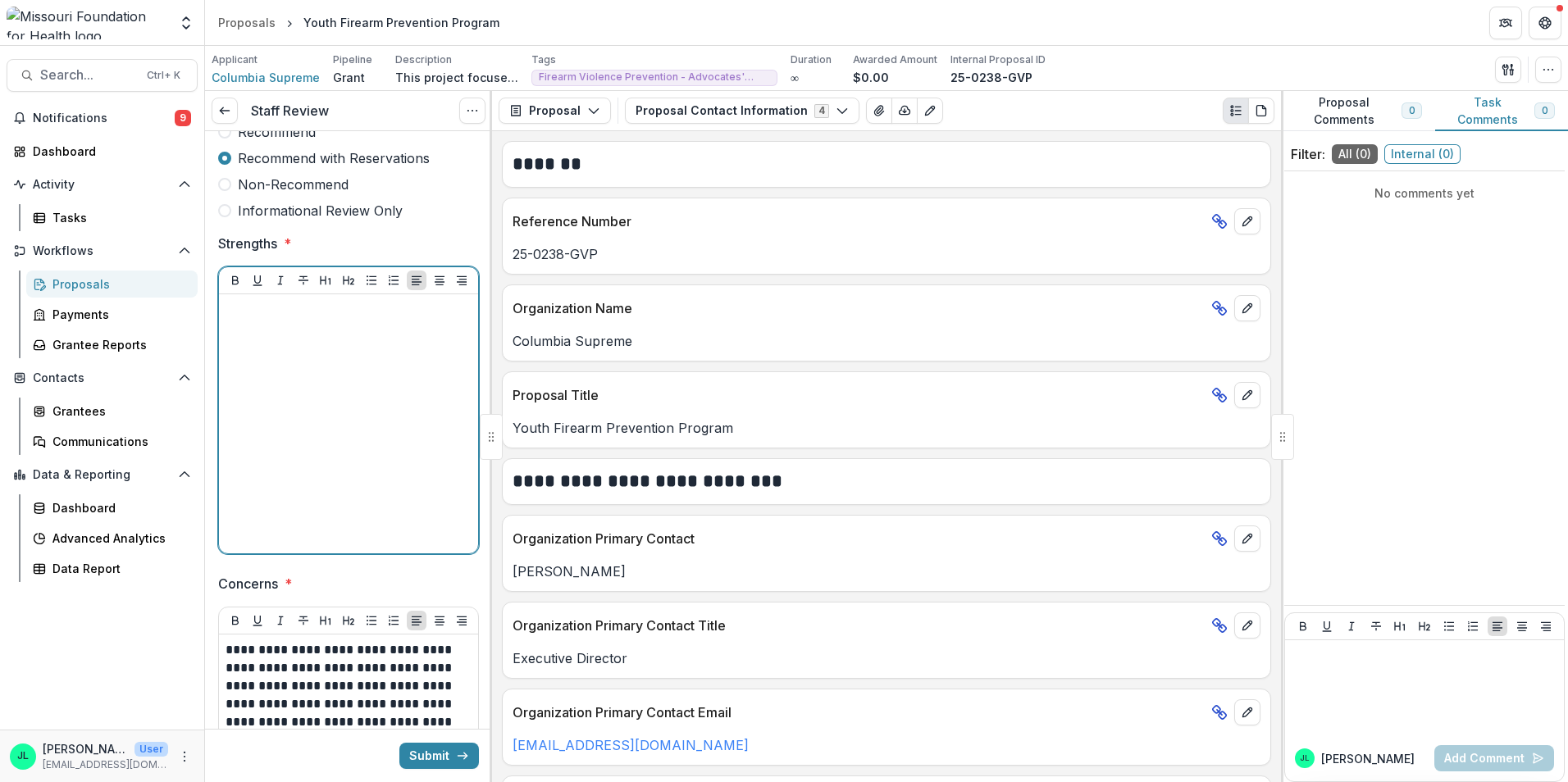
click at [322, 337] on div at bounding box center [349, 424] width 246 height 246
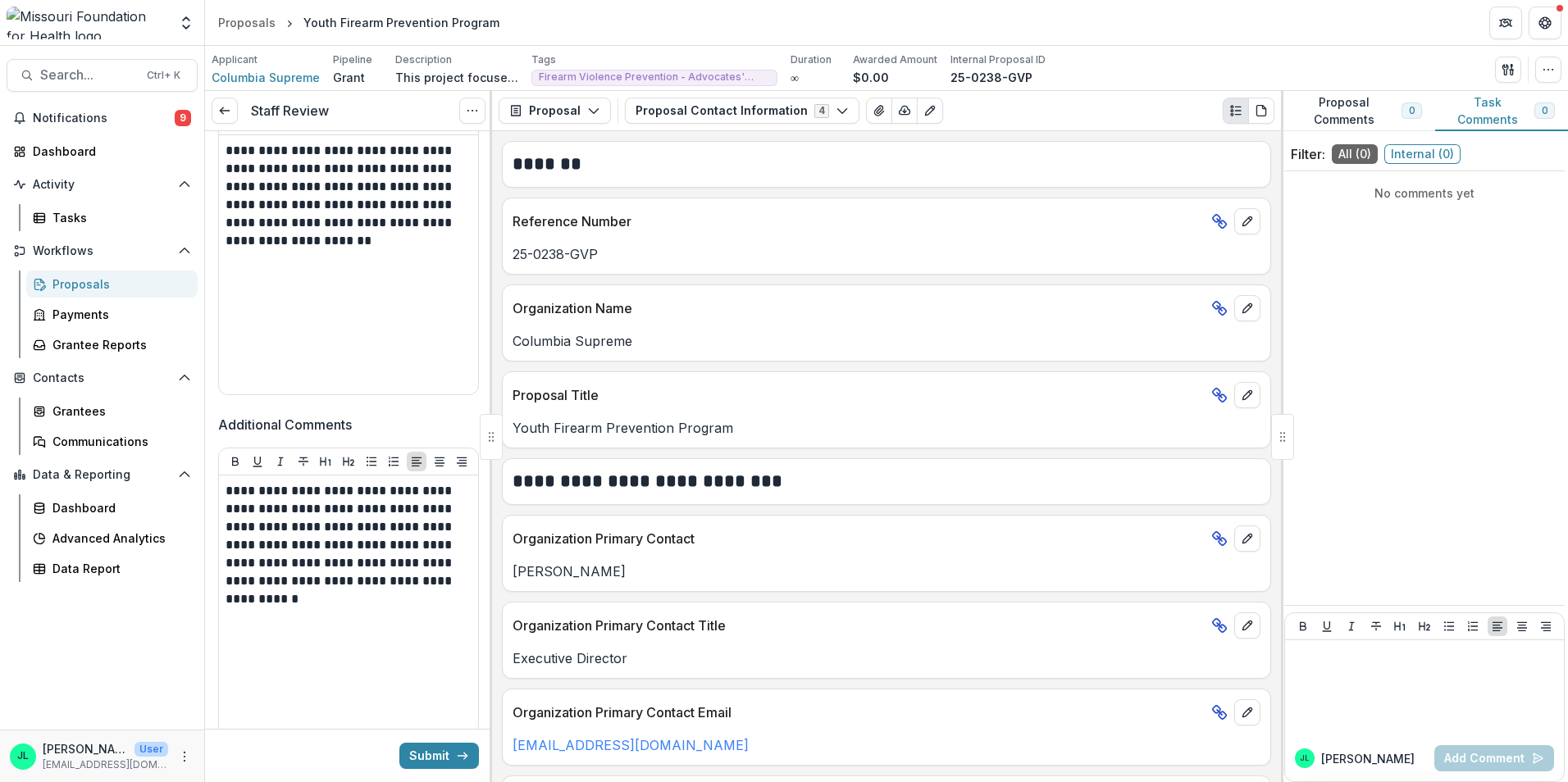
scroll to position [811, 0]
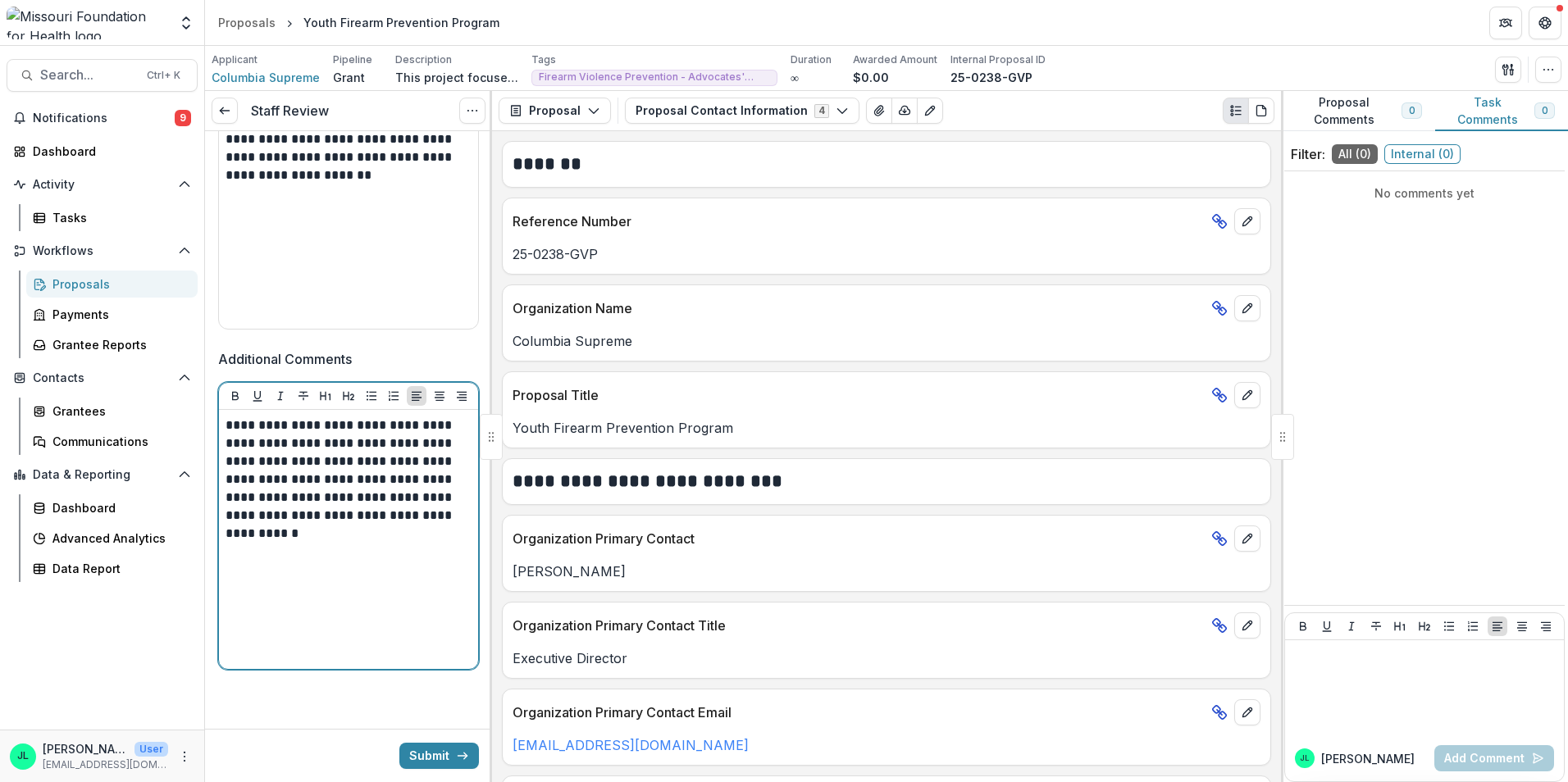
click at [359, 546] on div "**********" at bounding box center [349, 539] width 246 height 246
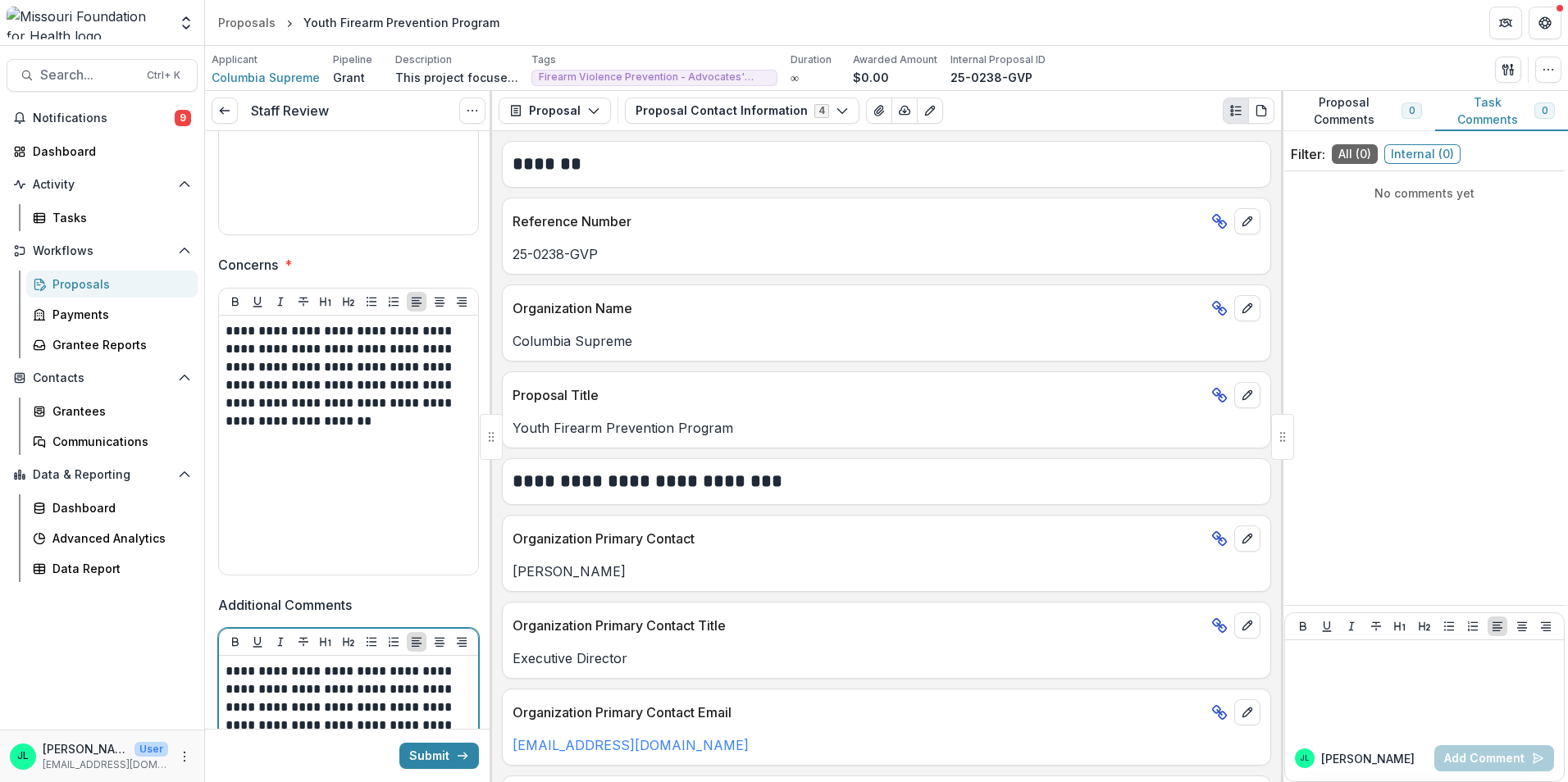
scroll to position [319, 0]
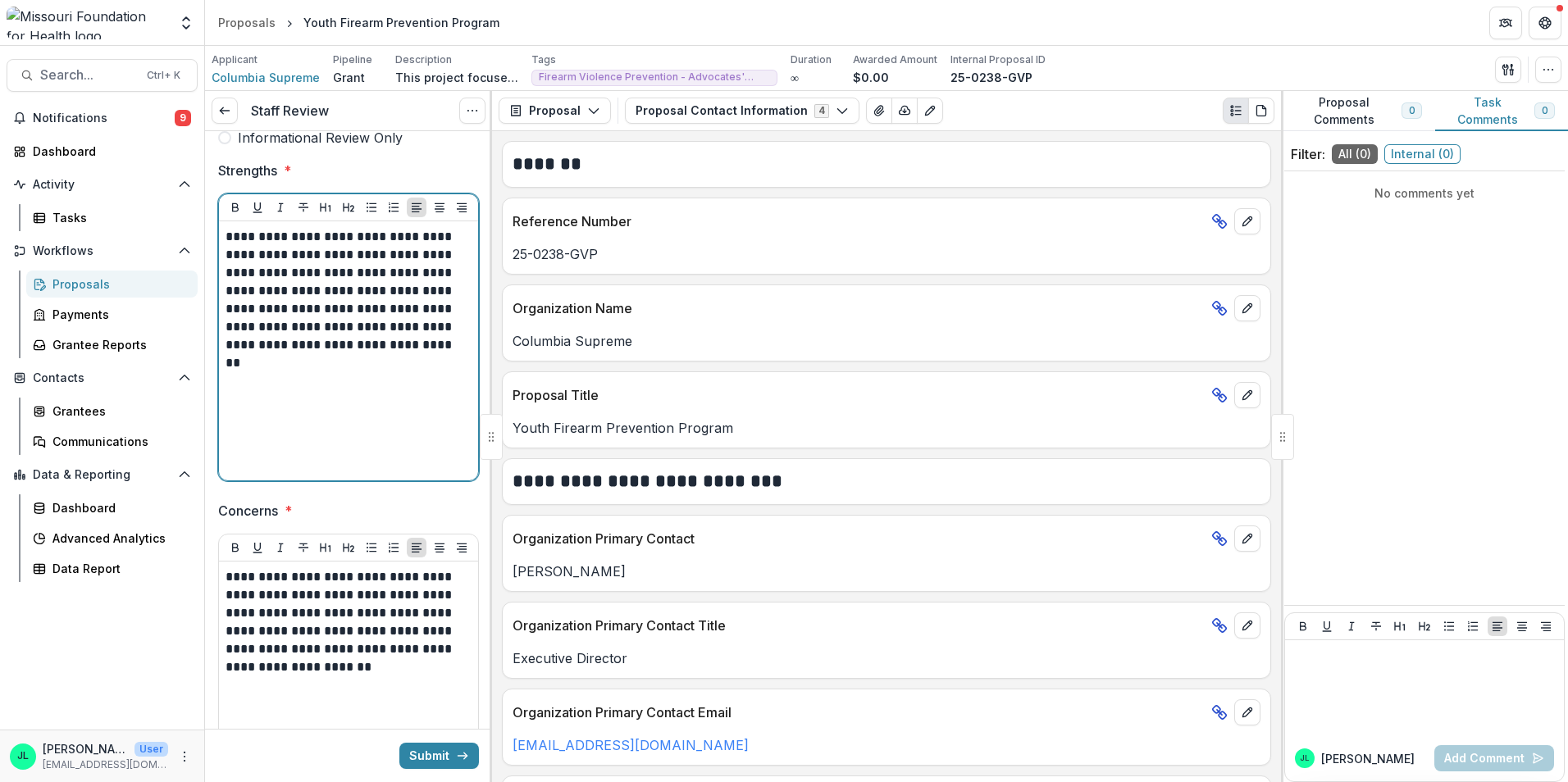
click at [384, 368] on p "**********" at bounding box center [346, 300] width 241 height 144
click at [410, 327] on p "**********" at bounding box center [346, 300] width 241 height 144
click at [412, 326] on p "**********" at bounding box center [346, 300] width 241 height 144
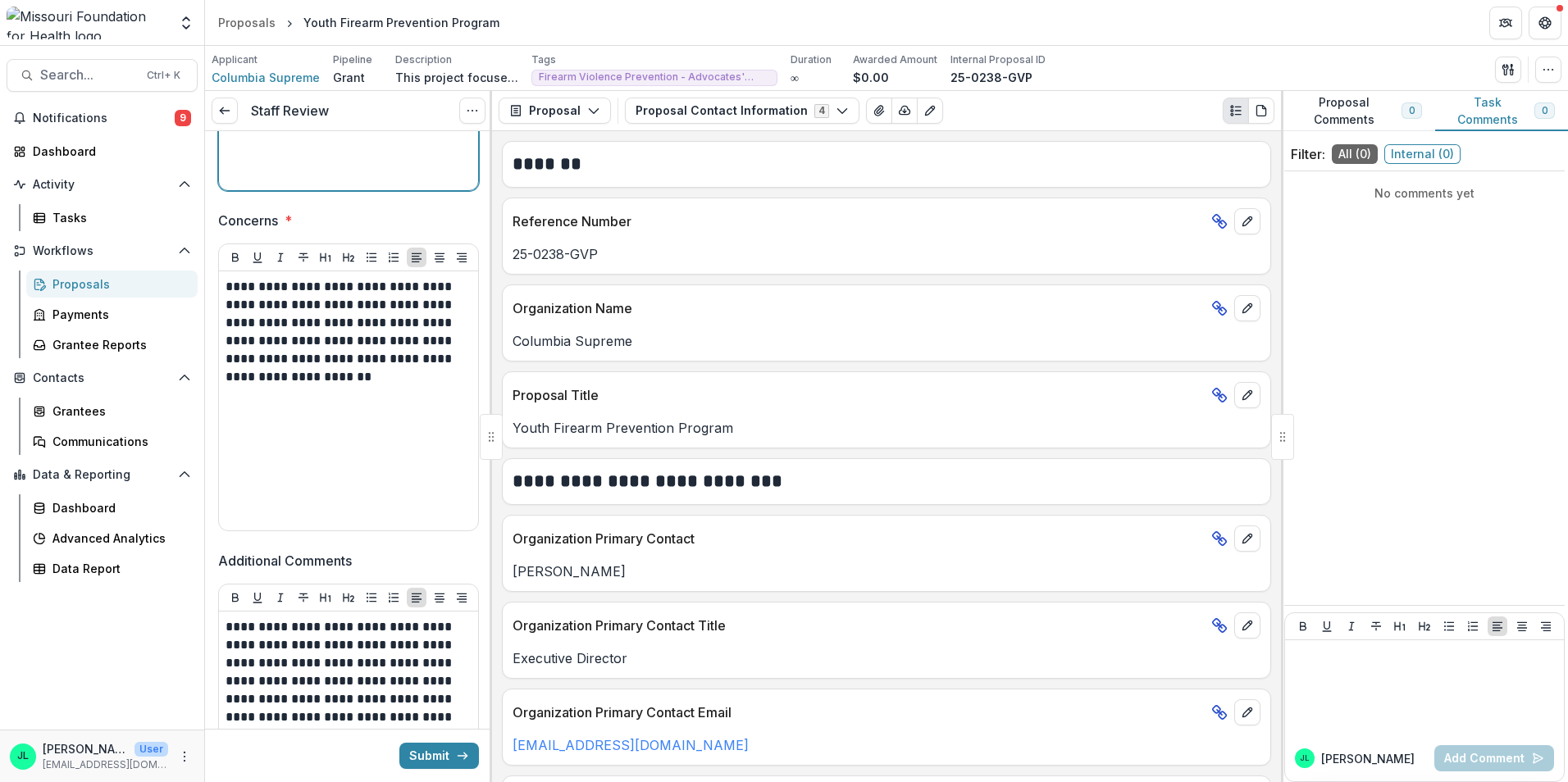
scroll to position [811, 0]
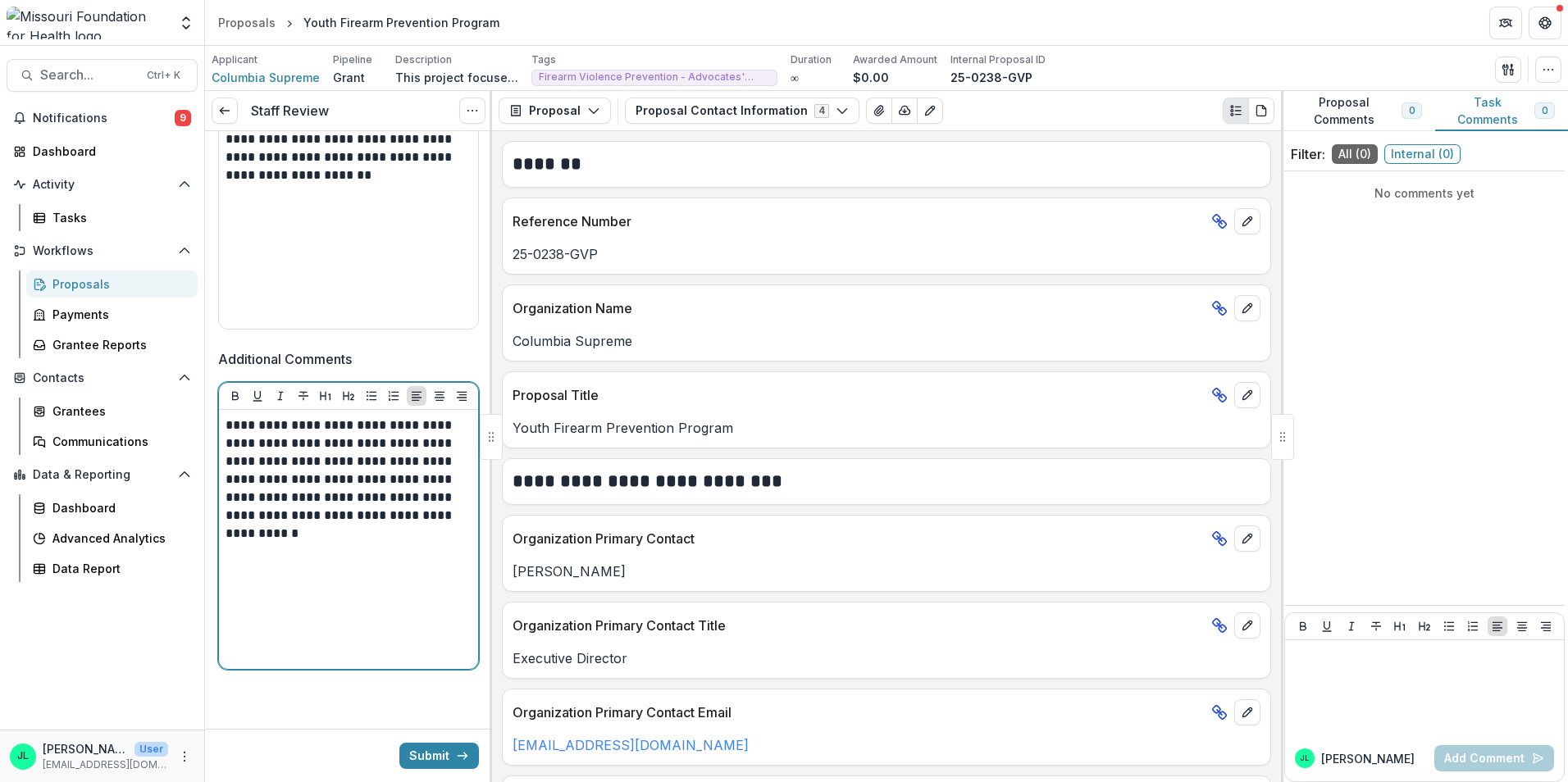
click at [356, 533] on p "**********" at bounding box center [346, 480] width 241 height 127
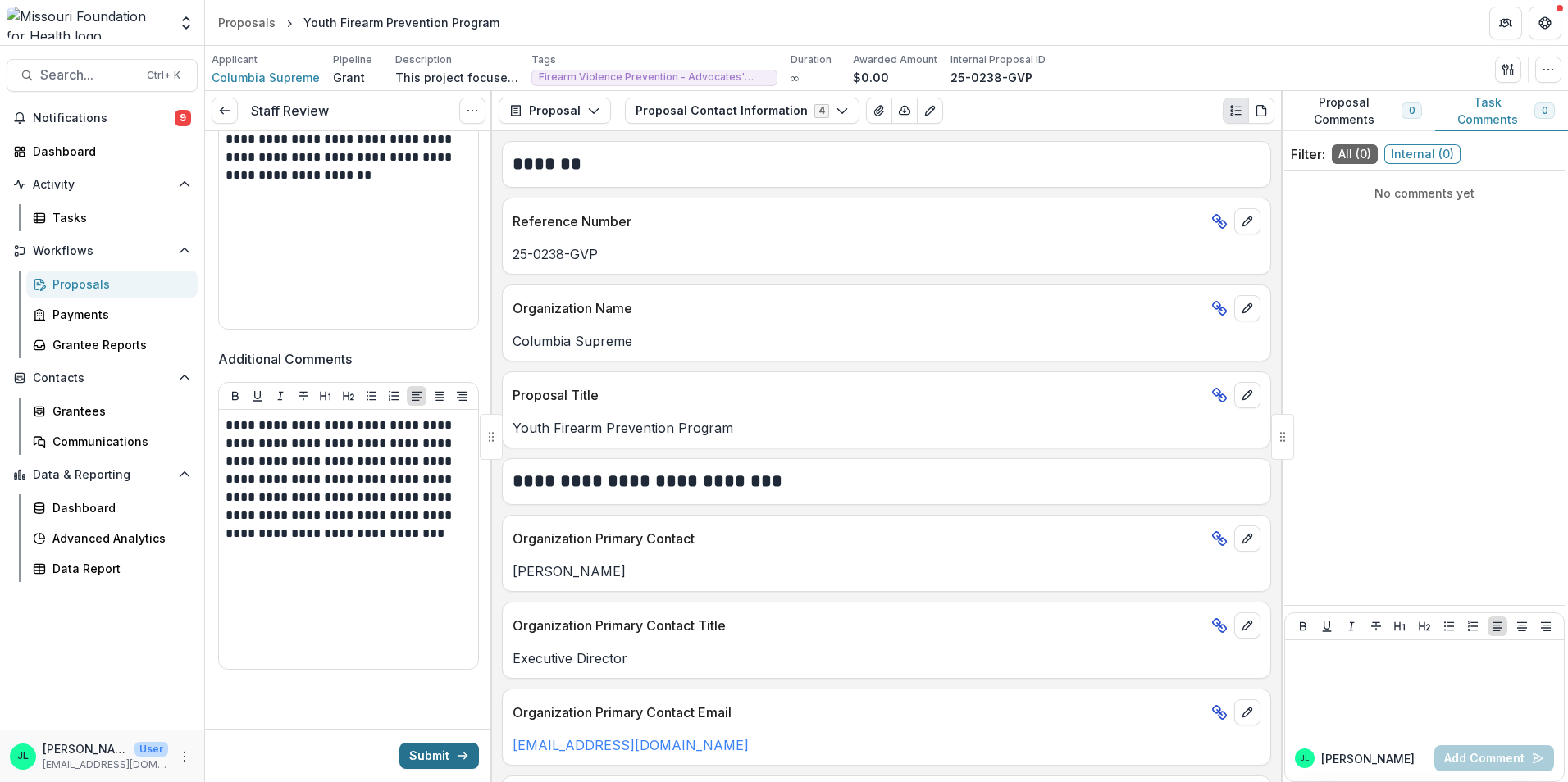
click at [436, 757] on button "Submit" at bounding box center [439, 756] width 80 height 26
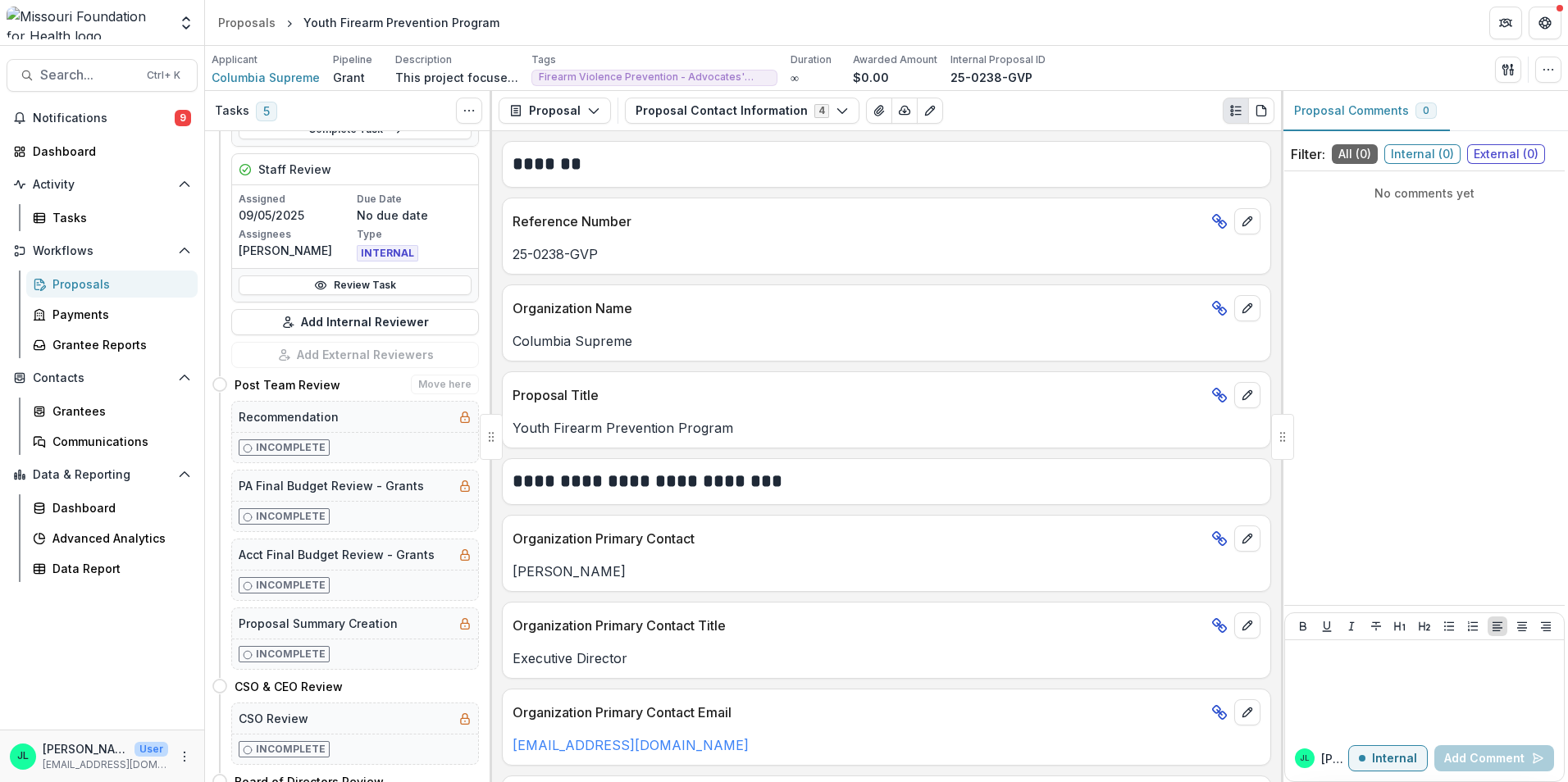
scroll to position [738, 0]
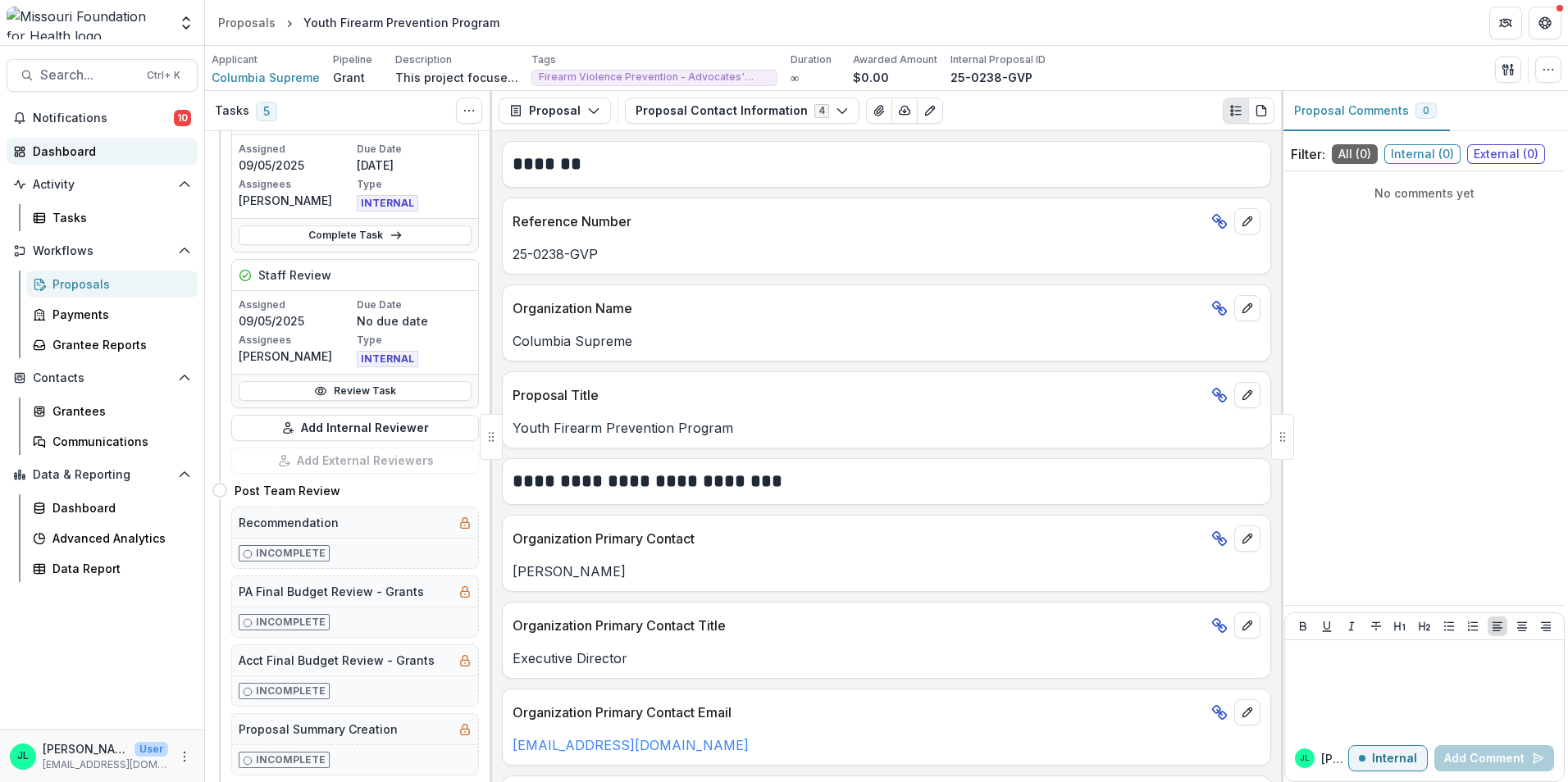
click at [100, 148] on div "Dashboard" at bounding box center [108, 151] width 152 height 18
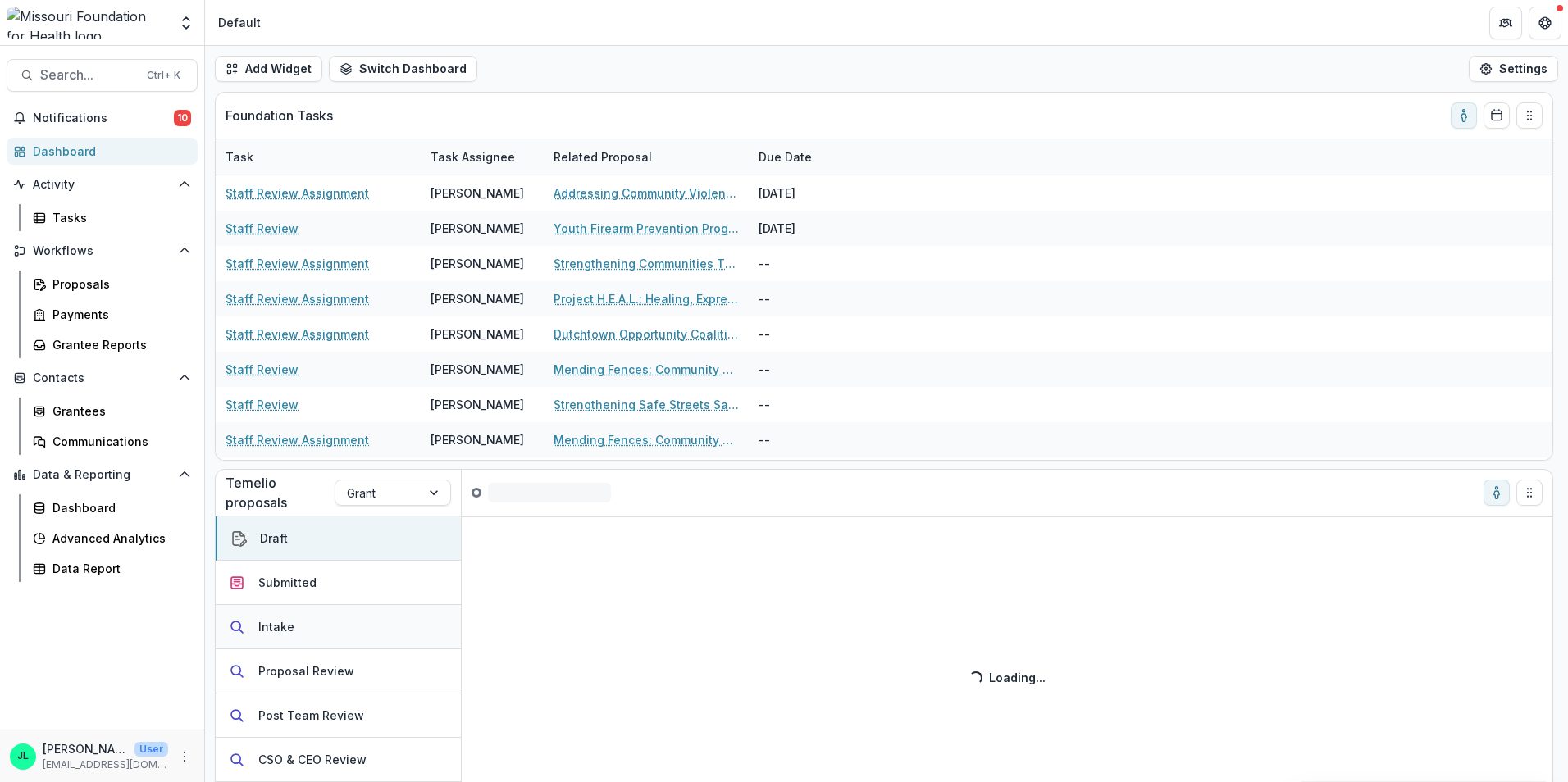
click at [288, 635] on button "Intake" at bounding box center [338, 627] width 245 height 44
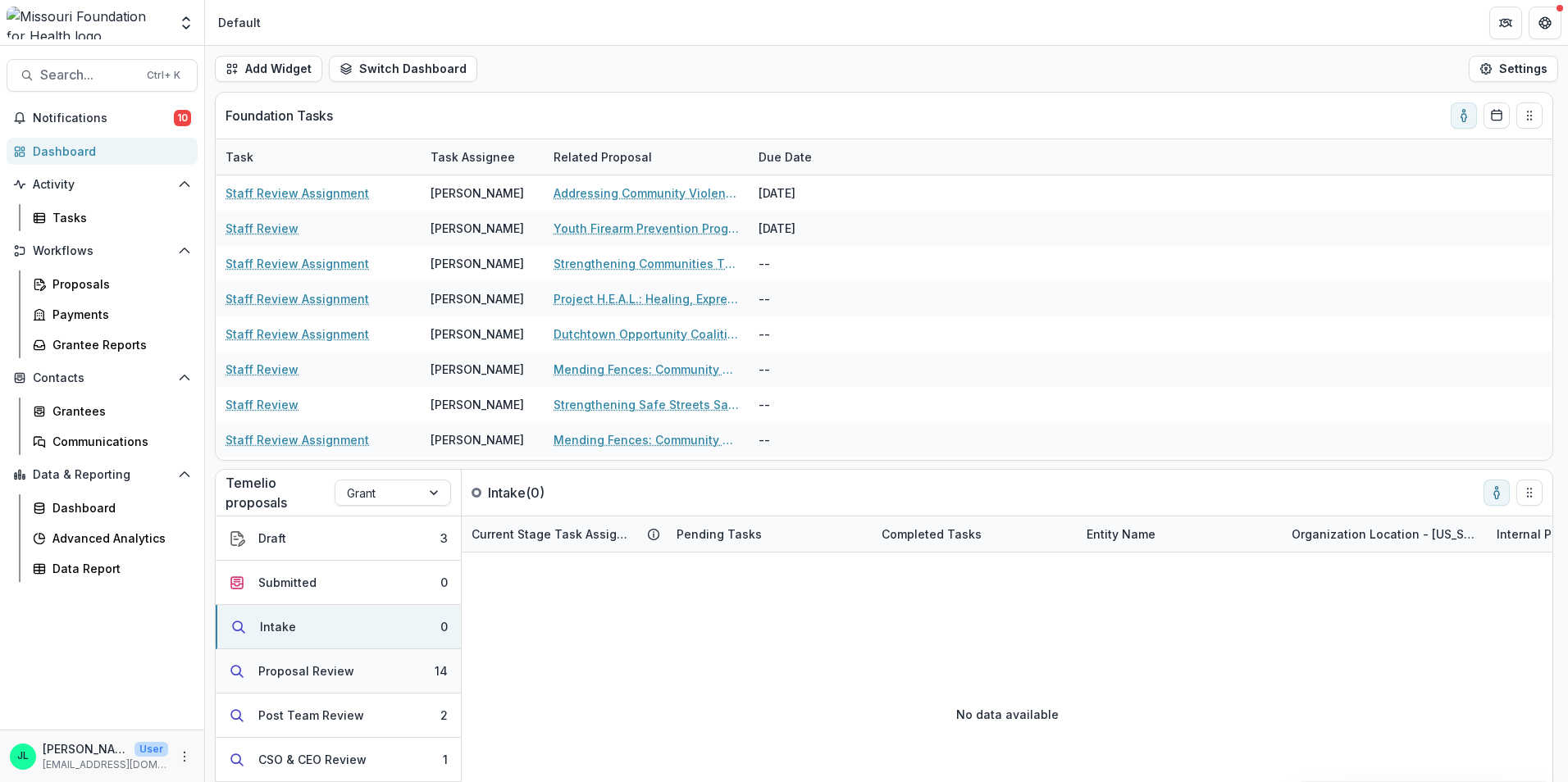
click at [311, 687] on button "Proposal Review 14" at bounding box center [338, 671] width 245 height 44
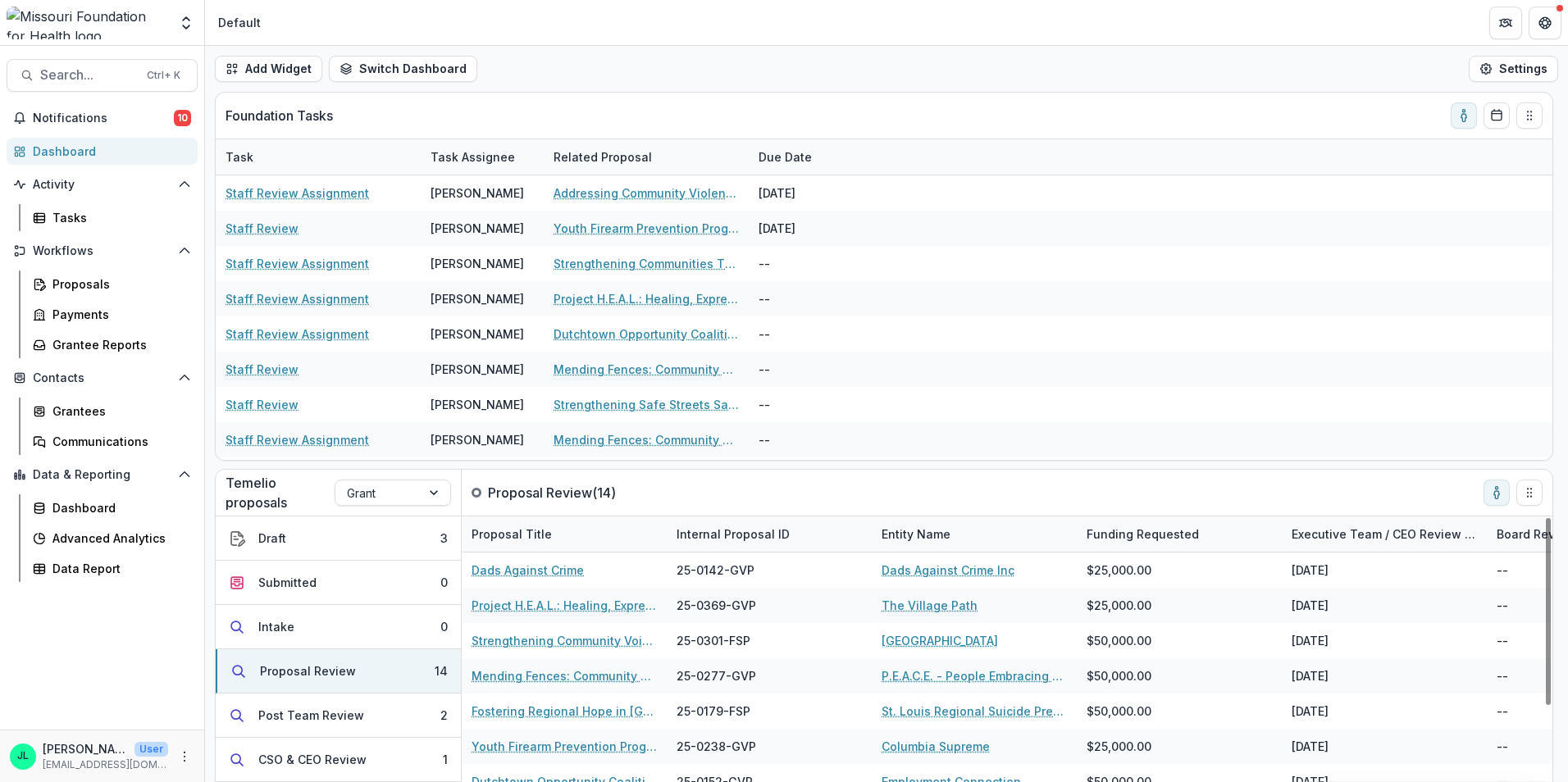
click at [734, 547] on div "Internal Proposal ID" at bounding box center [769, 534] width 205 height 35
click at [722, 603] on span "Sort Ascending" at bounding box center [743, 605] width 87 height 14
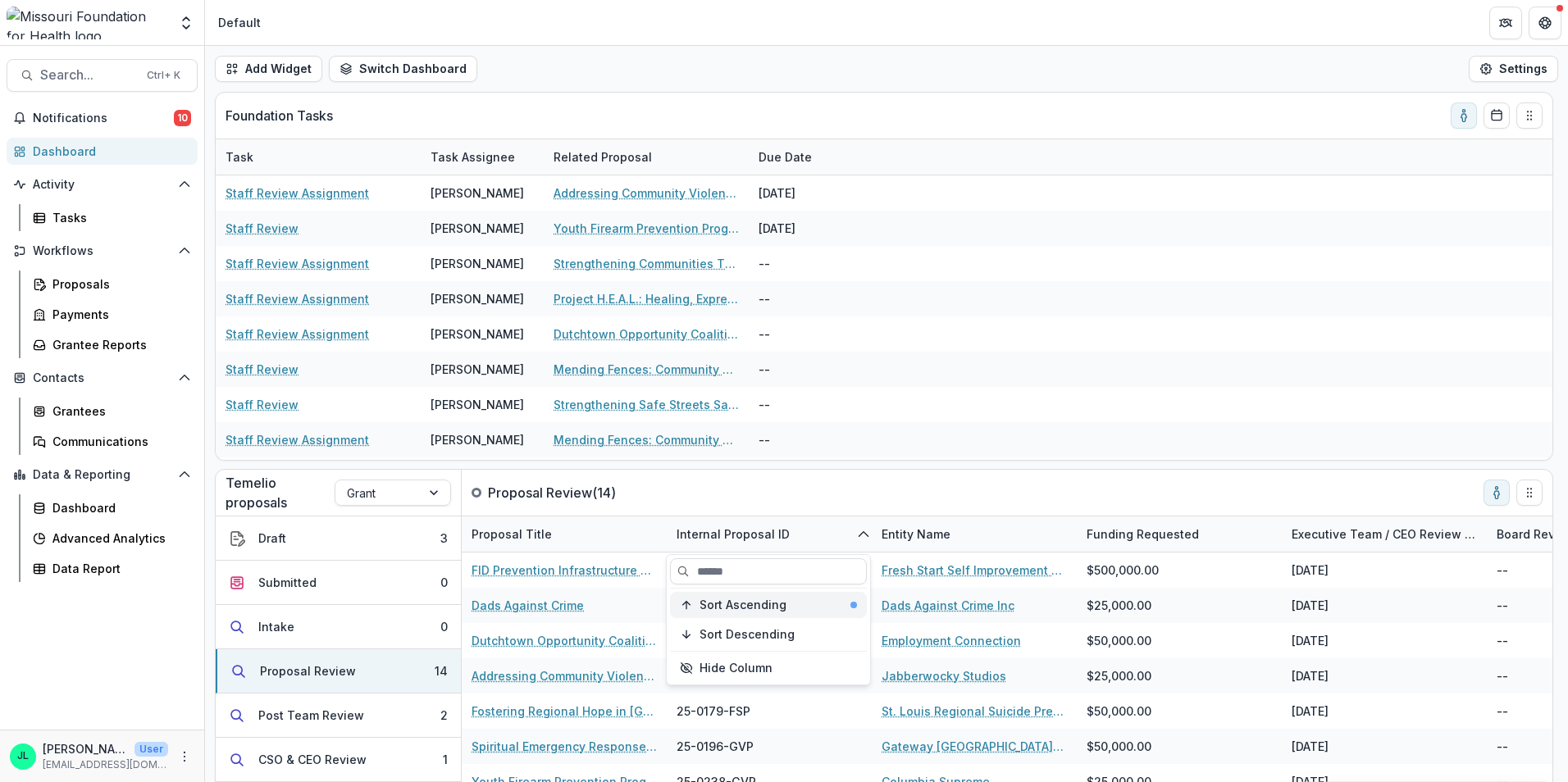
click at [722, 603] on span "Sort Ascending" at bounding box center [743, 605] width 87 height 14
click at [729, 610] on span "Sort Ascending" at bounding box center [743, 605] width 87 height 14
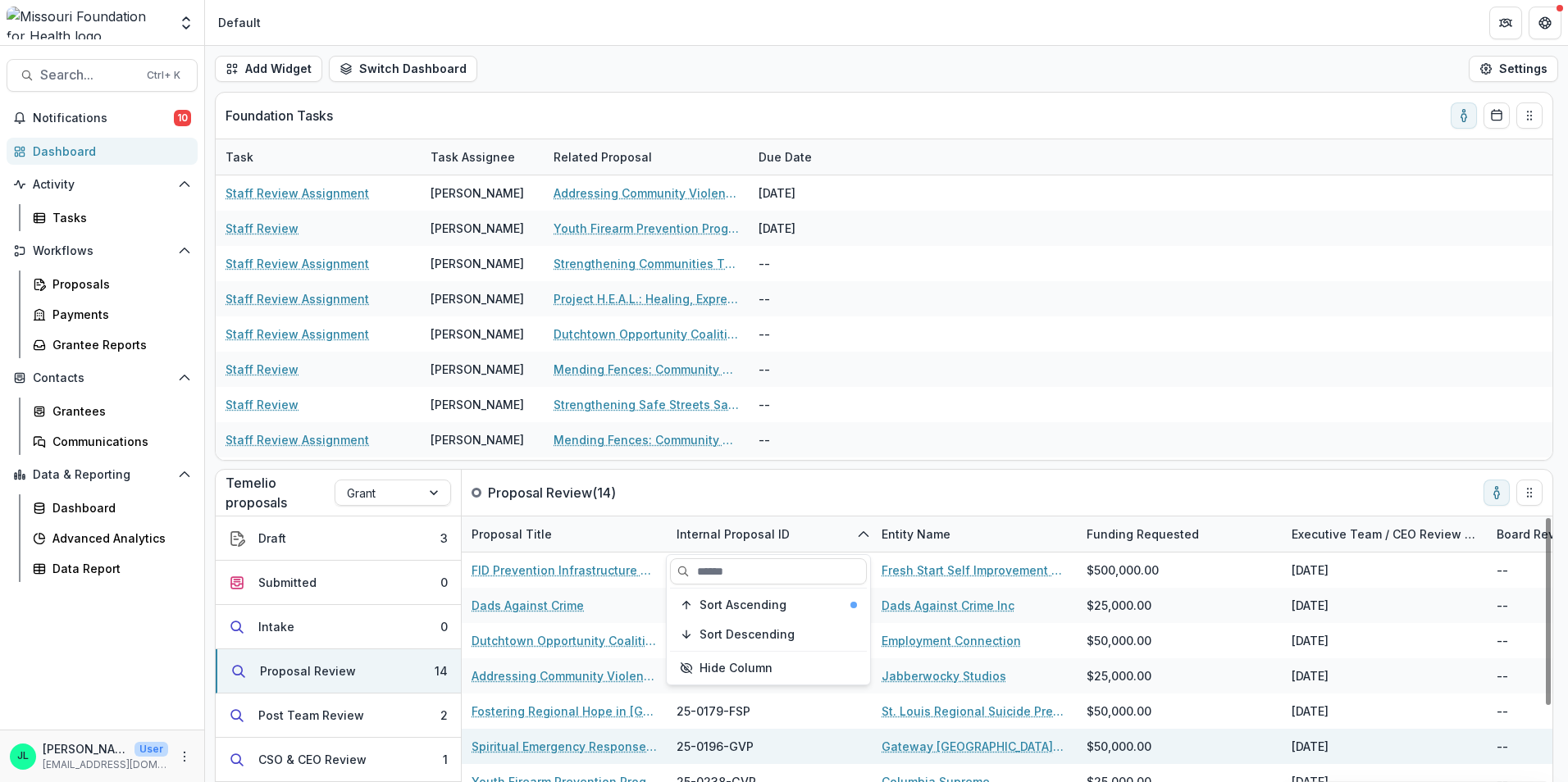
scroll to position [82, 0]
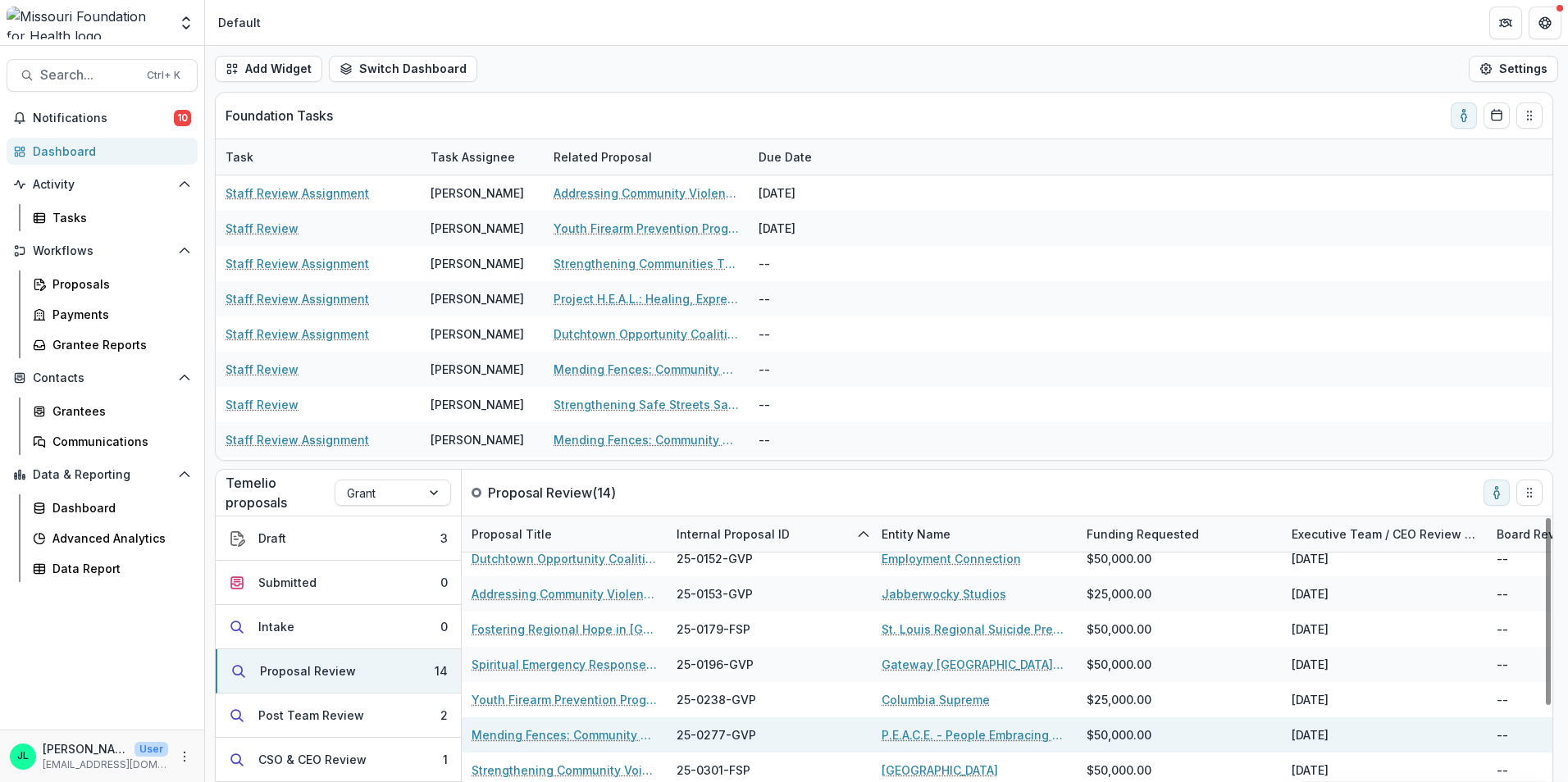
click at [561, 731] on link "Mending Fences: Community Violence Intervention for Youth" at bounding box center [564, 735] width 185 height 18
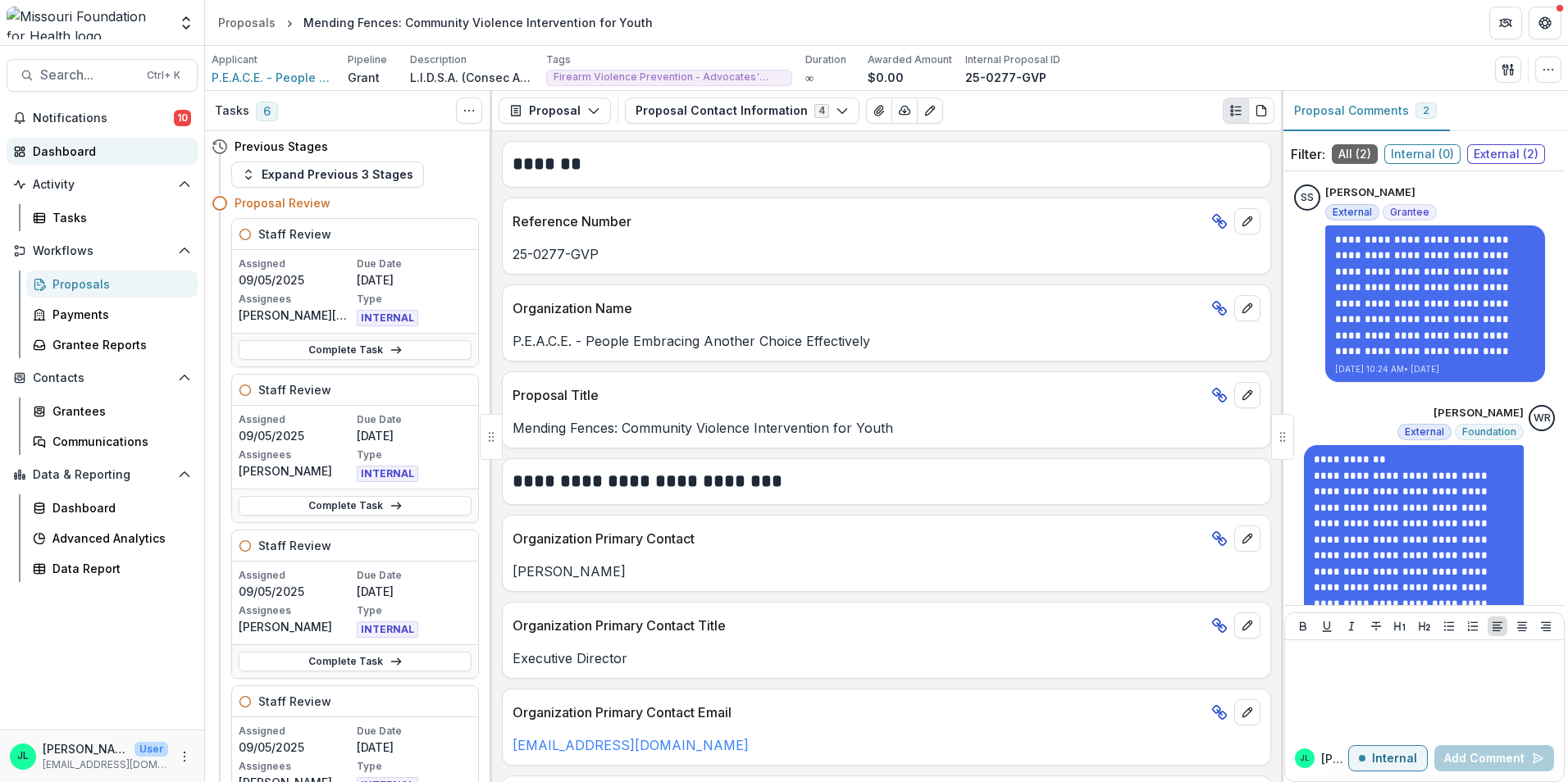
click at [71, 151] on div "Dashboard" at bounding box center [108, 151] width 152 height 18
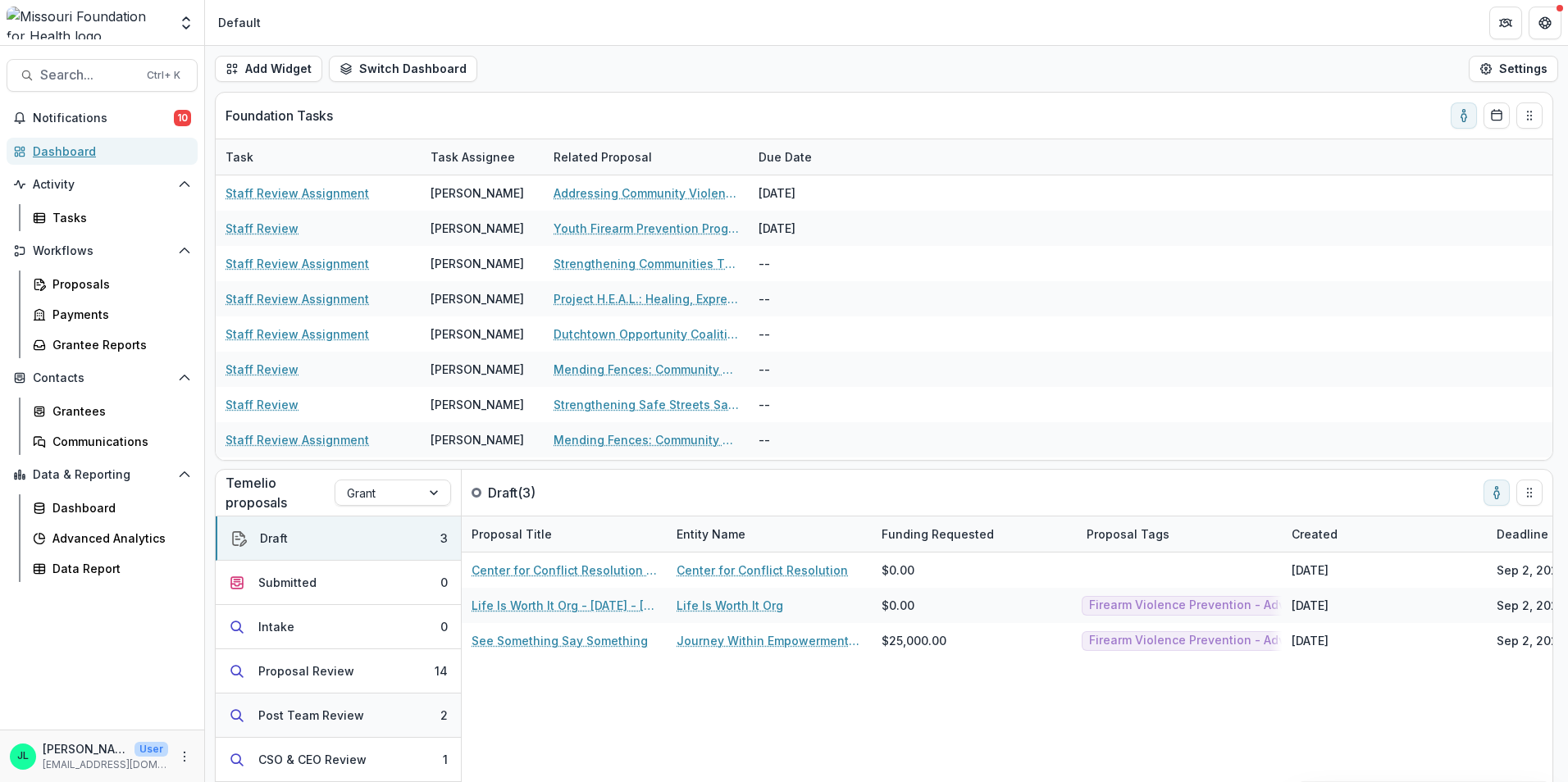
scroll to position [82, 0]
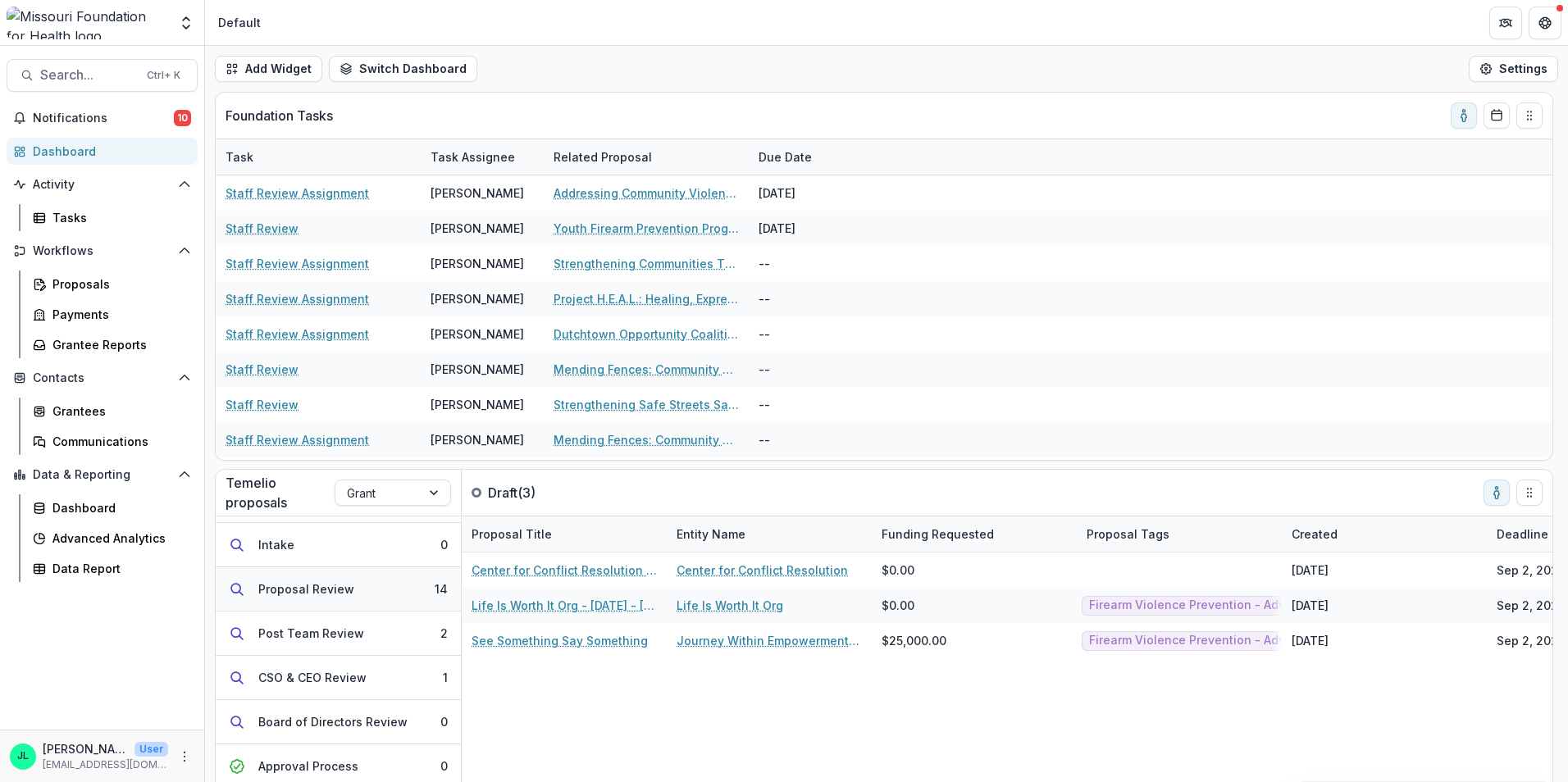
click at [329, 597] on button "Proposal Review 14" at bounding box center [338, 590] width 245 height 44
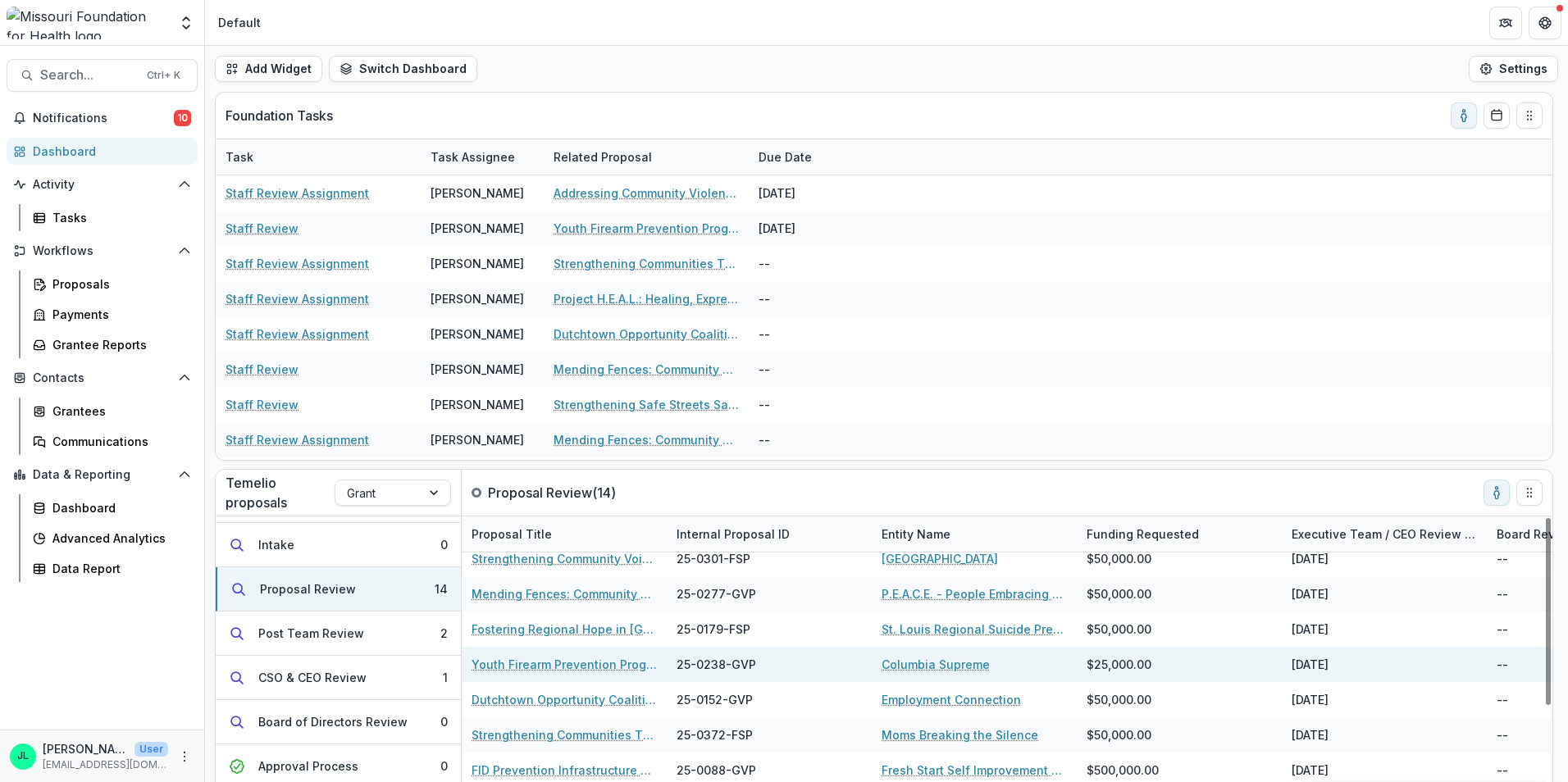
click at [570, 664] on link "Youth Firearm Prevention Program" at bounding box center [564, 664] width 185 height 18
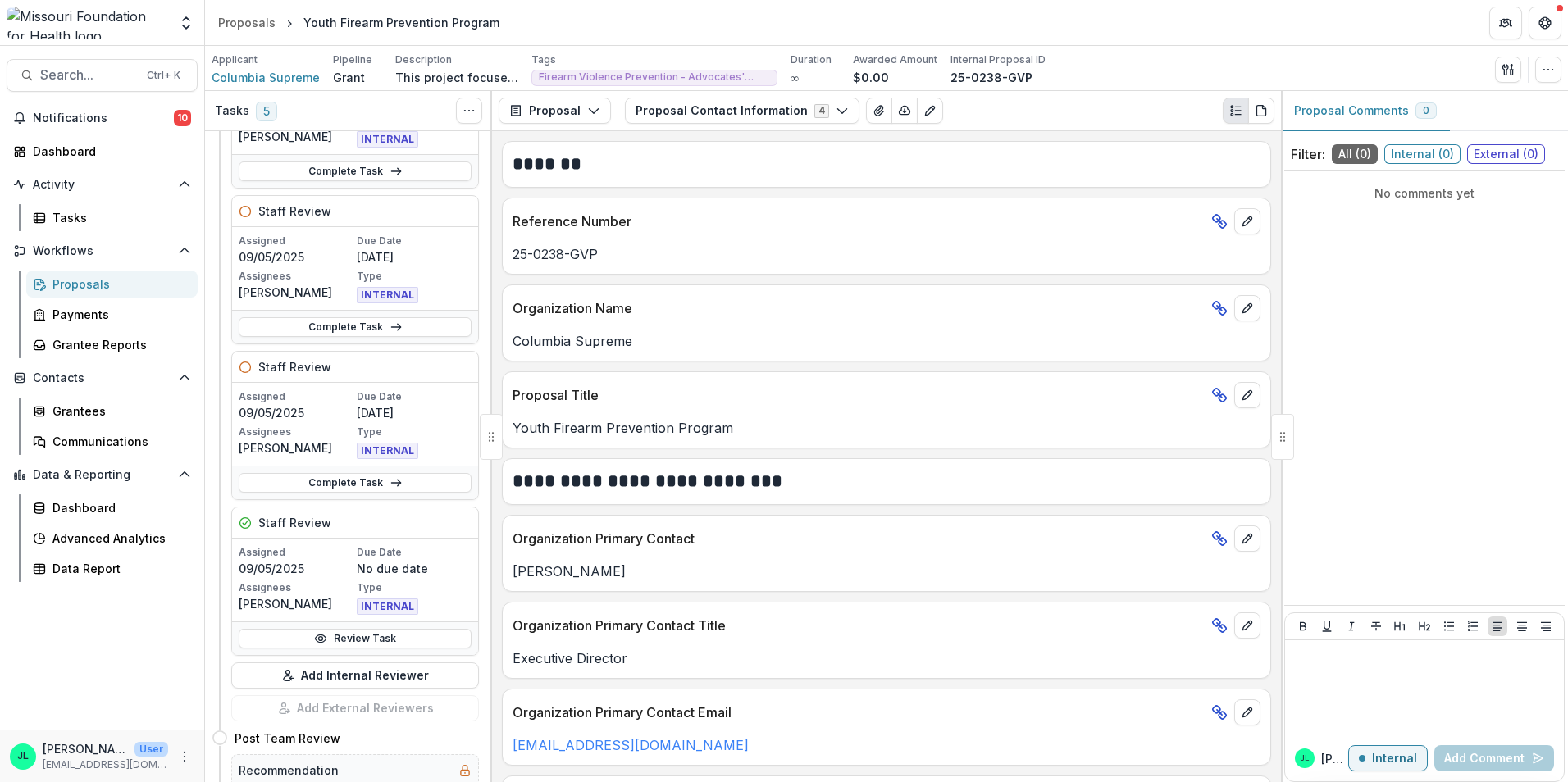
scroll to position [492, 0]
click at [328, 636] on link "Review Task" at bounding box center [355, 637] width 233 height 19
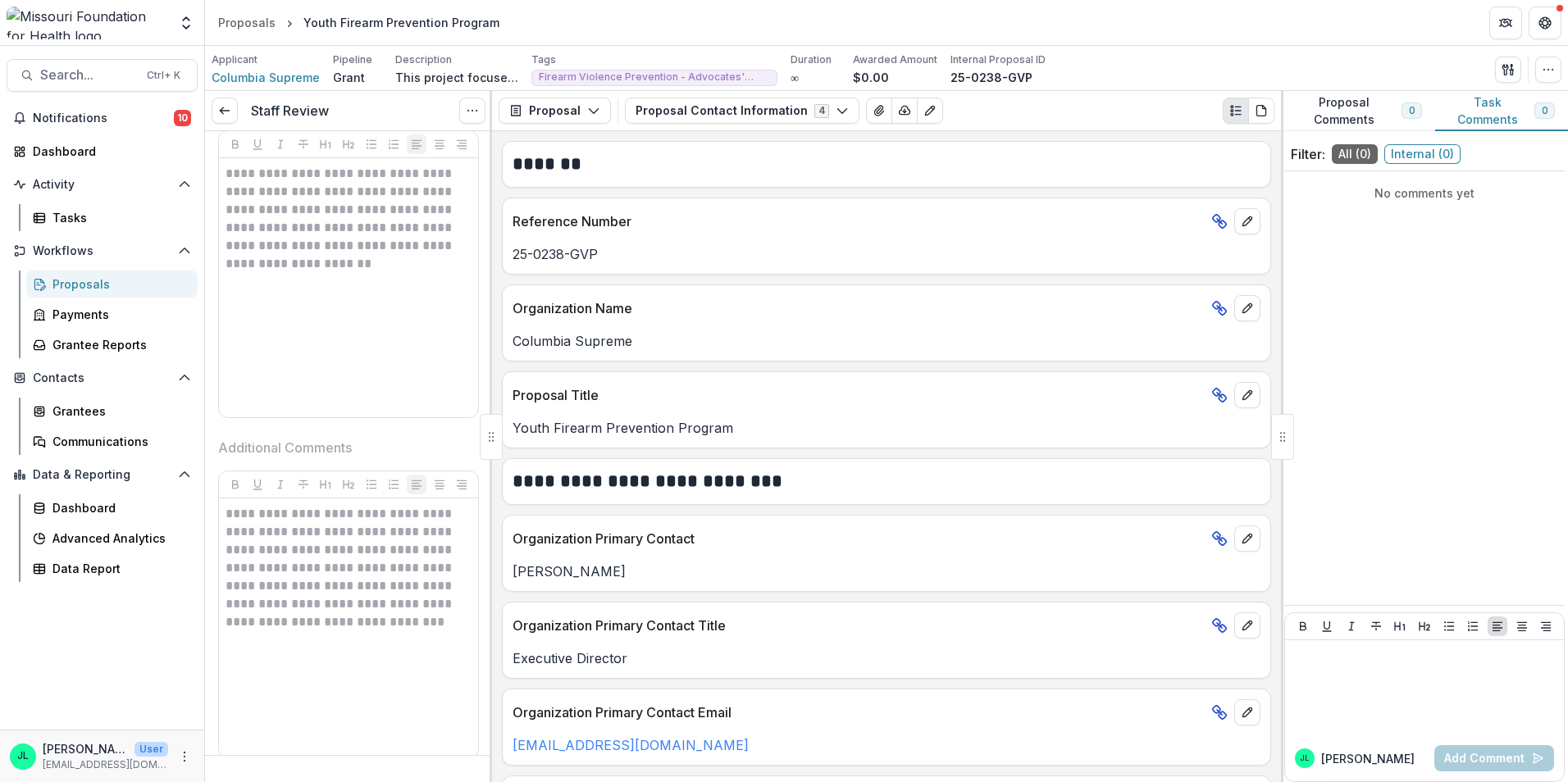
scroll to position [785, 0]
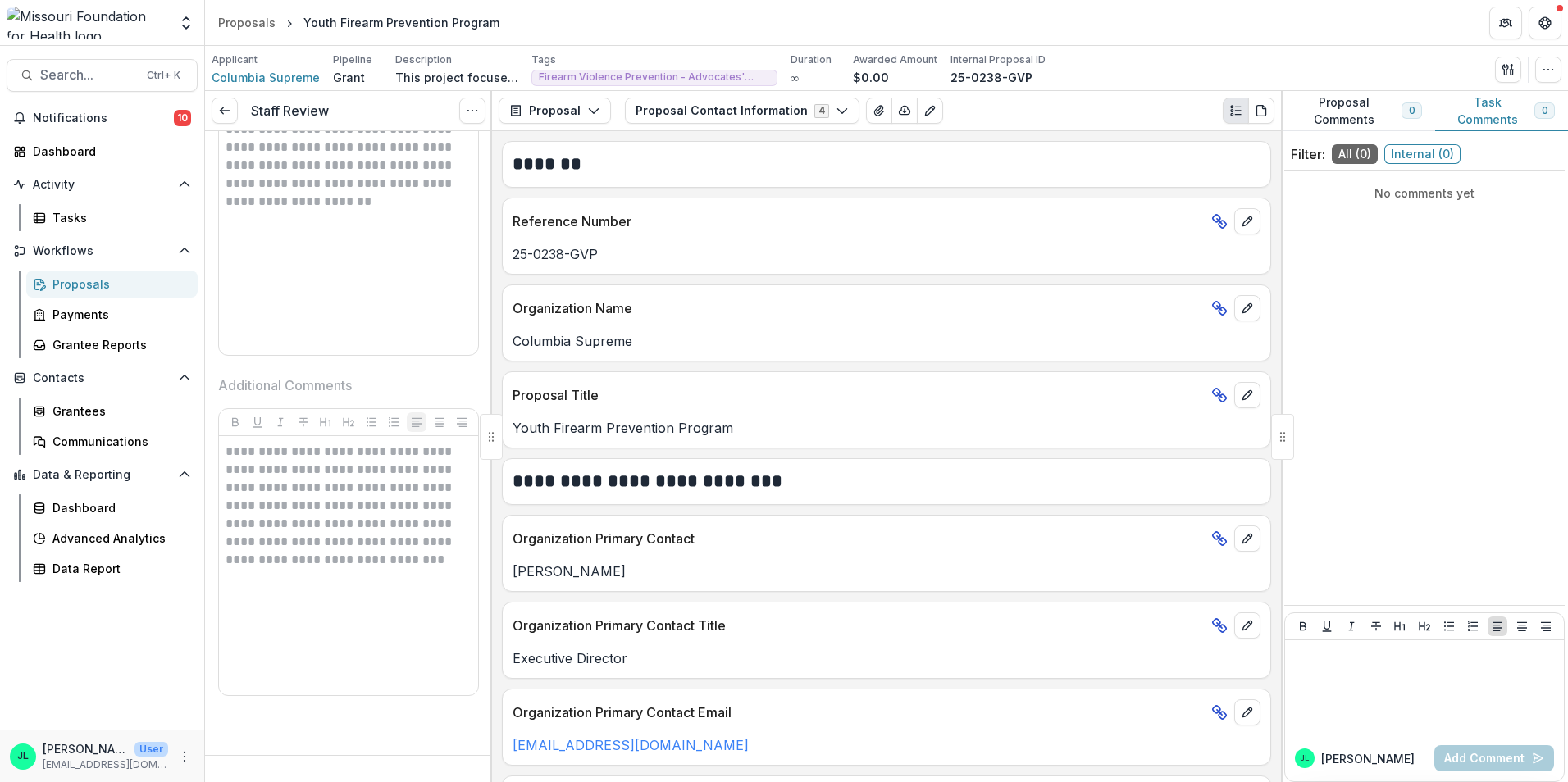
click at [336, 491] on p "**********" at bounding box center [346, 515] width 241 height 144
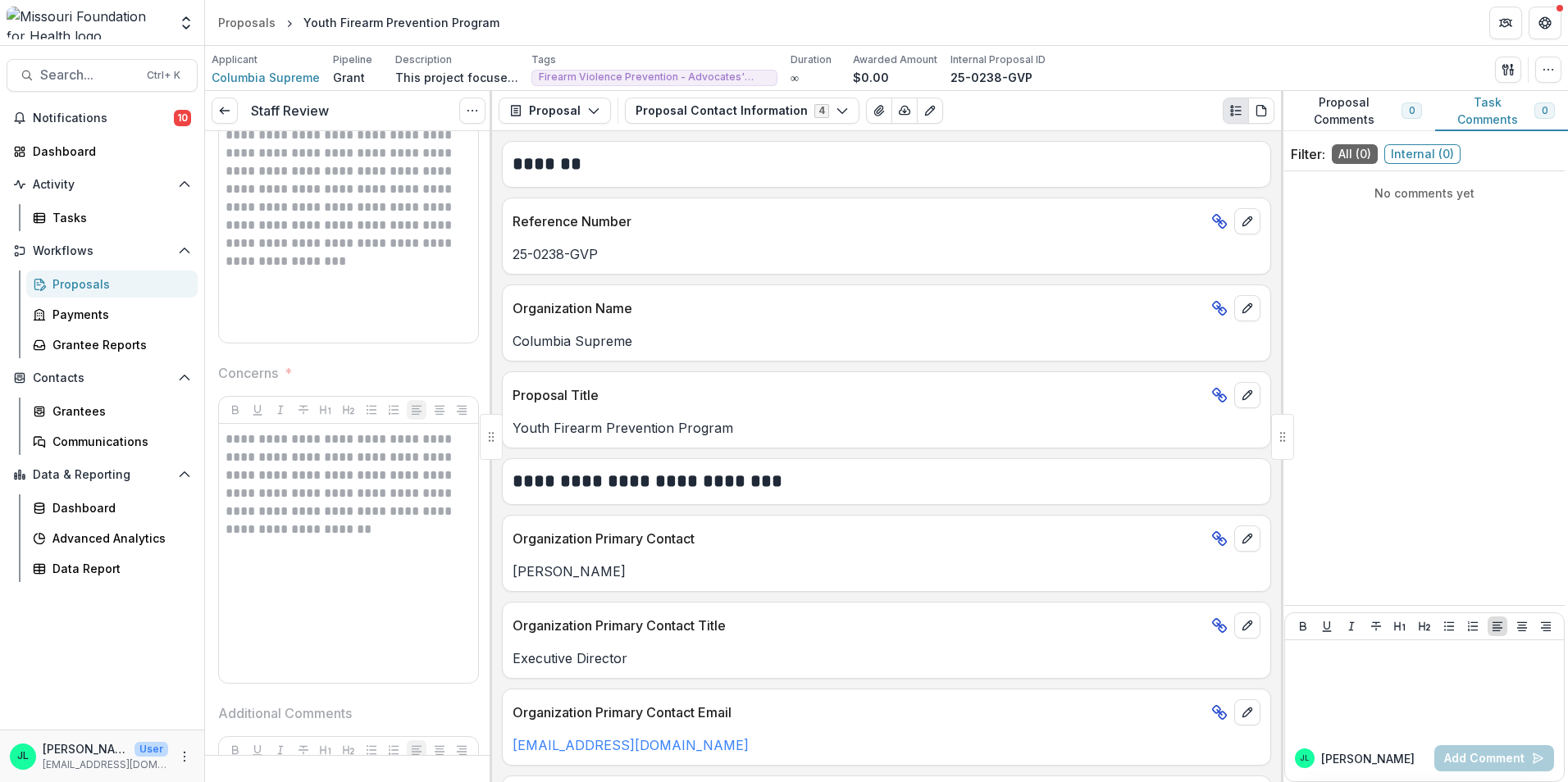
scroll to position [374, 0]
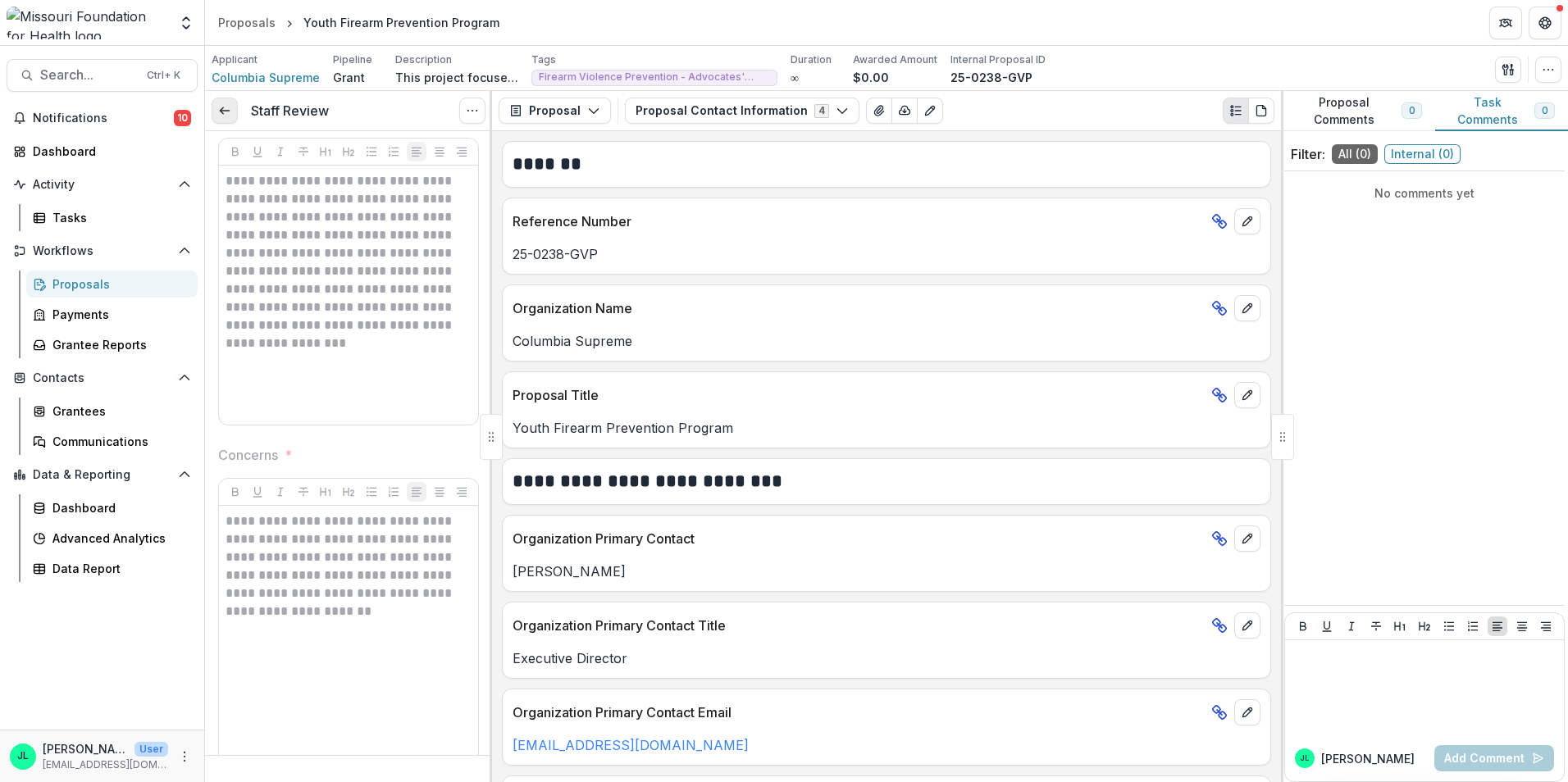
click at [230, 118] on link at bounding box center [225, 111] width 26 height 26
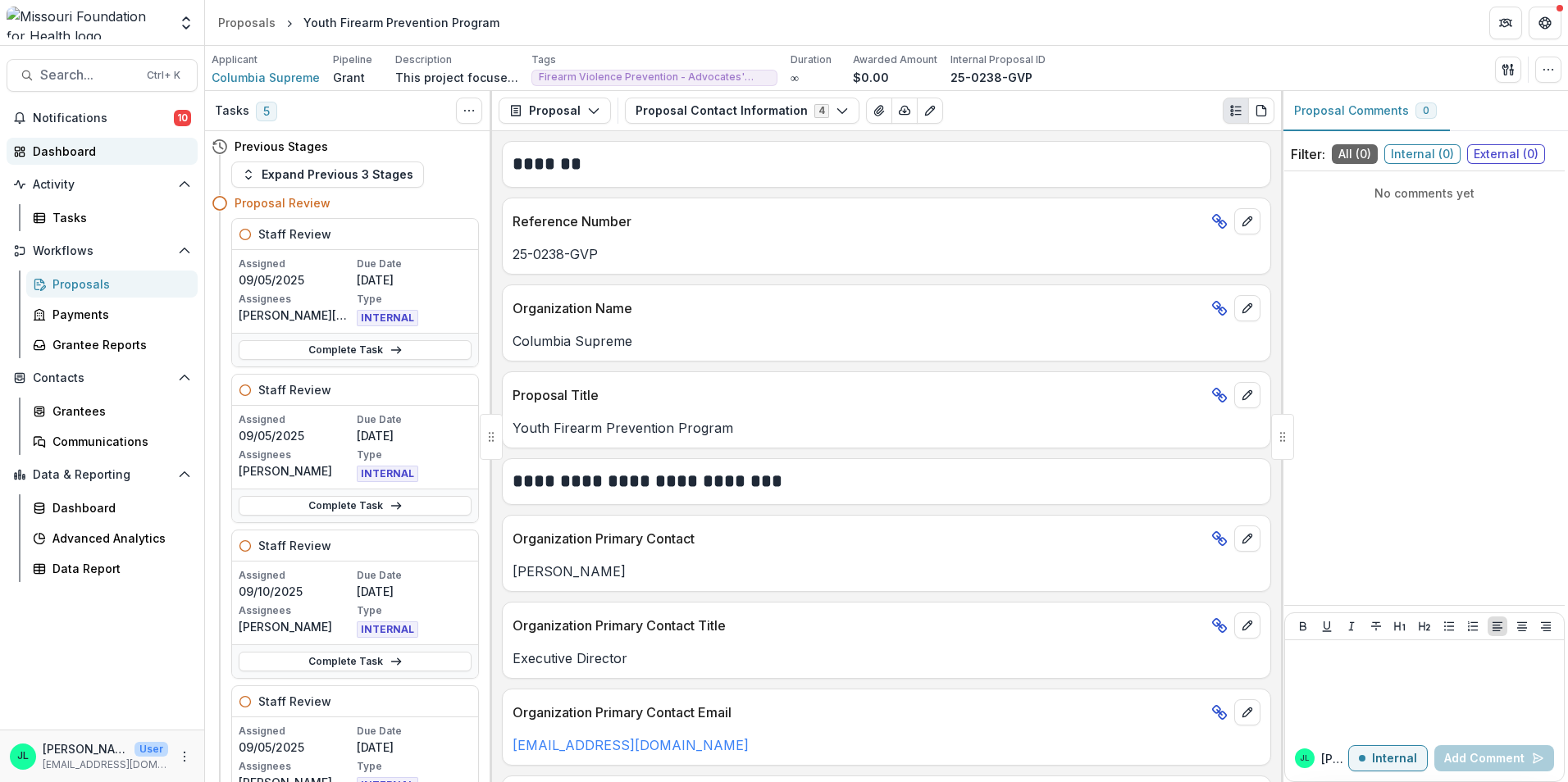
click at [75, 153] on div "Dashboard" at bounding box center [108, 151] width 152 height 18
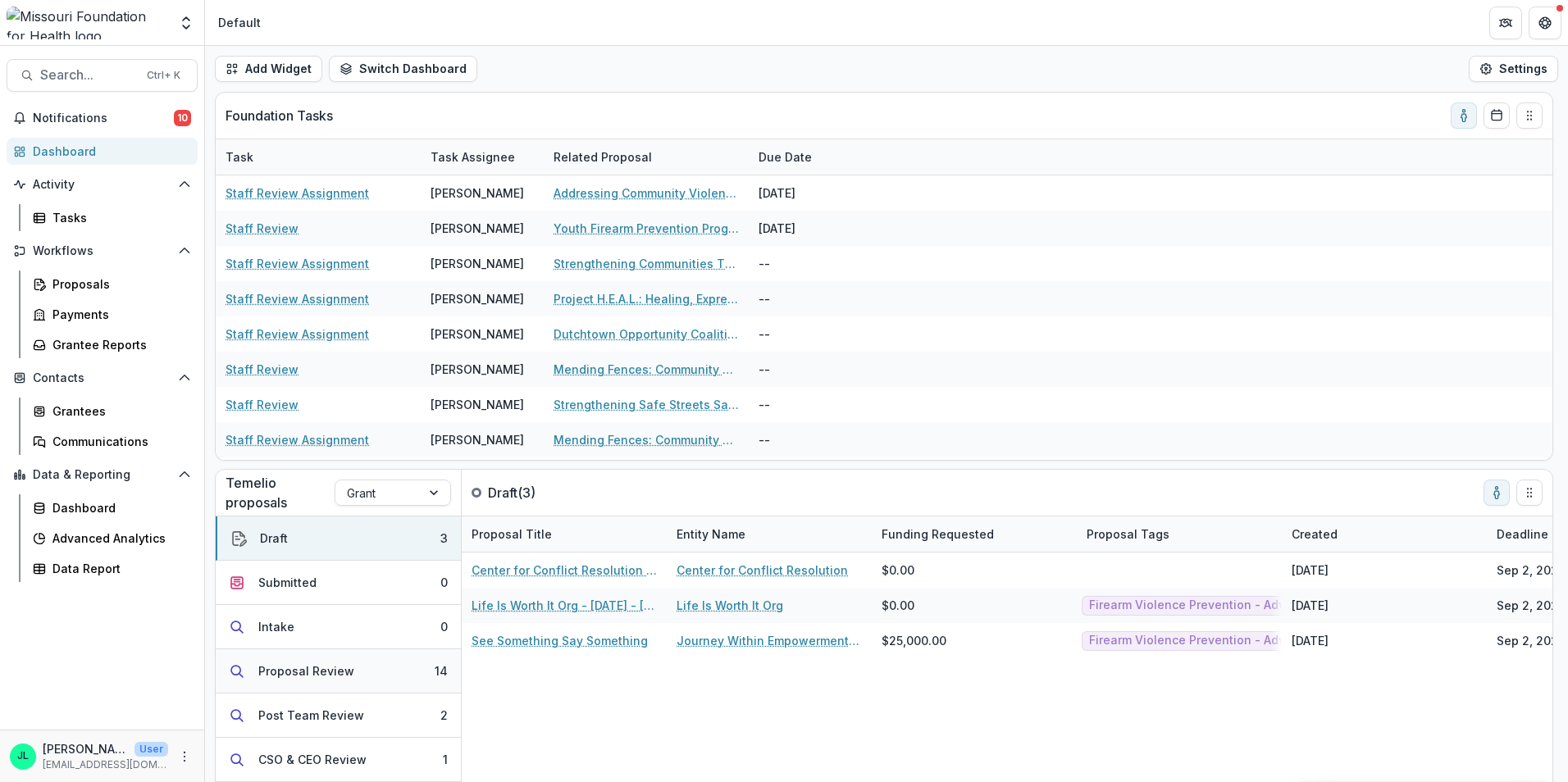
click at [396, 673] on button "Proposal Review 14" at bounding box center [338, 671] width 245 height 44
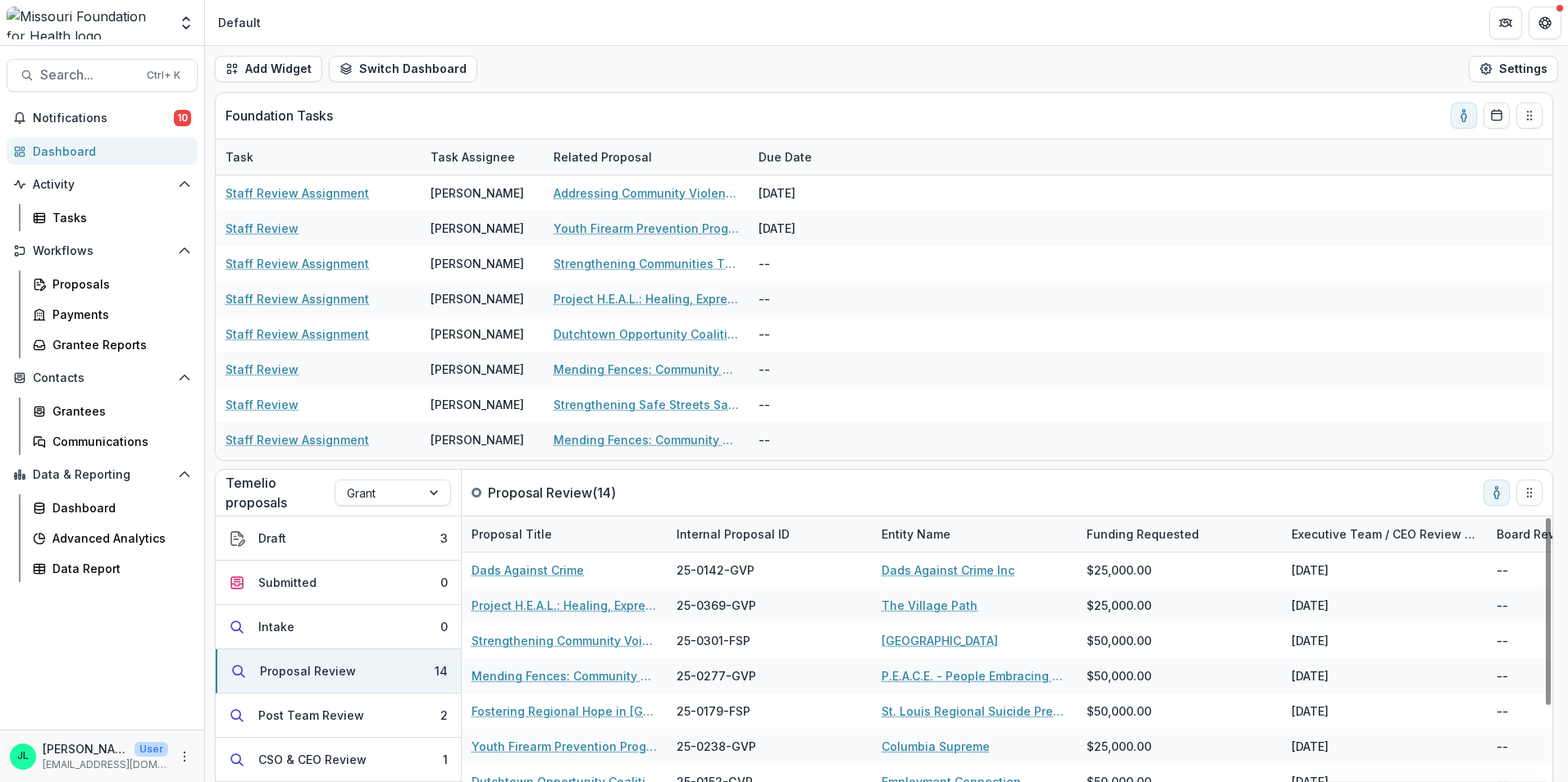
click at [752, 533] on div "Internal Proposal ID" at bounding box center [733, 534] width 133 height 18
click at [746, 606] on span "Sort Ascending" at bounding box center [743, 605] width 87 height 14
click at [766, 614] on button "Sort Ascending" at bounding box center [768, 605] width 197 height 26
click at [766, 609] on span "Sort Ascending" at bounding box center [743, 605] width 87 height 14
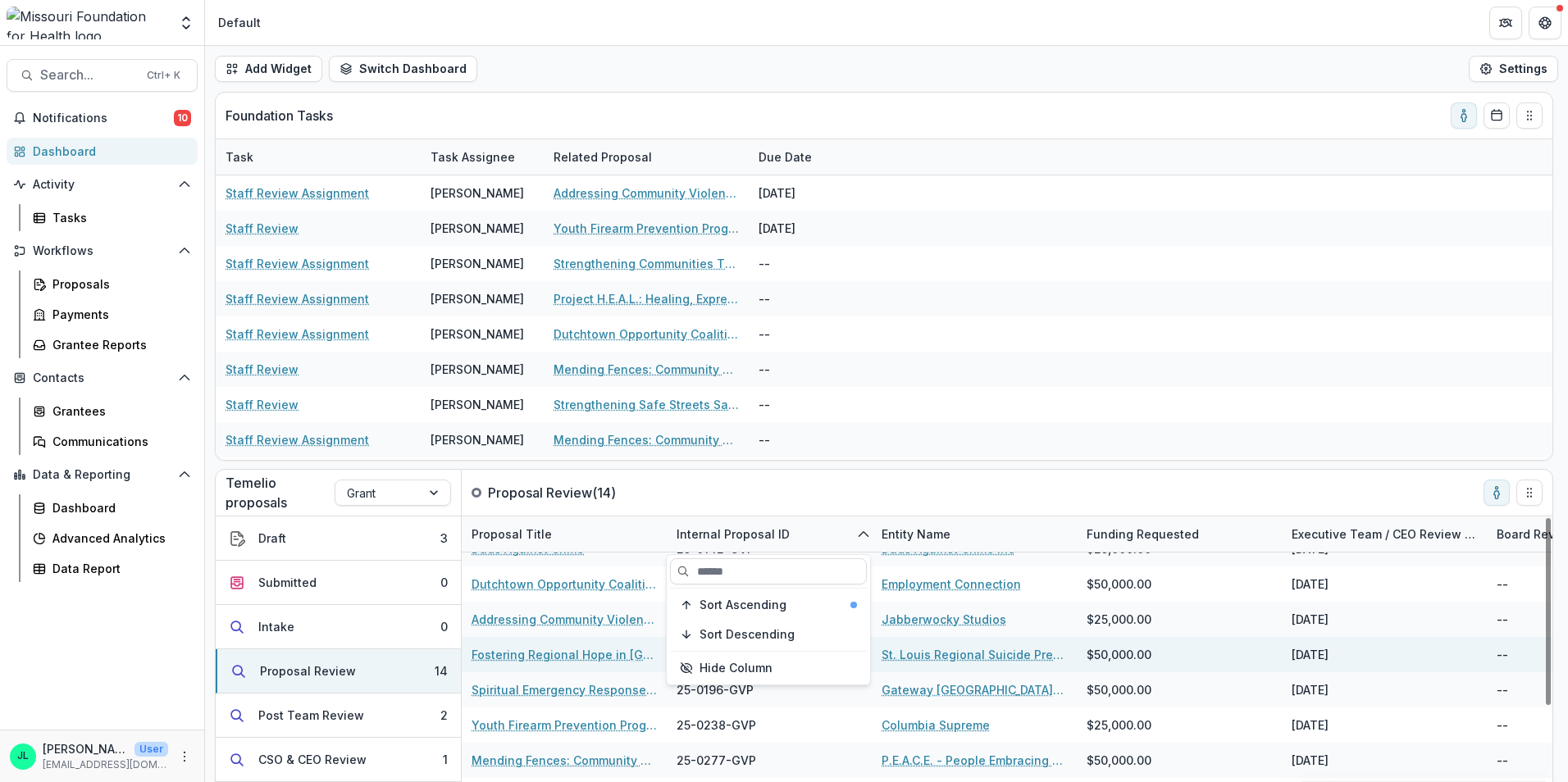
scroll to position [82, 0]
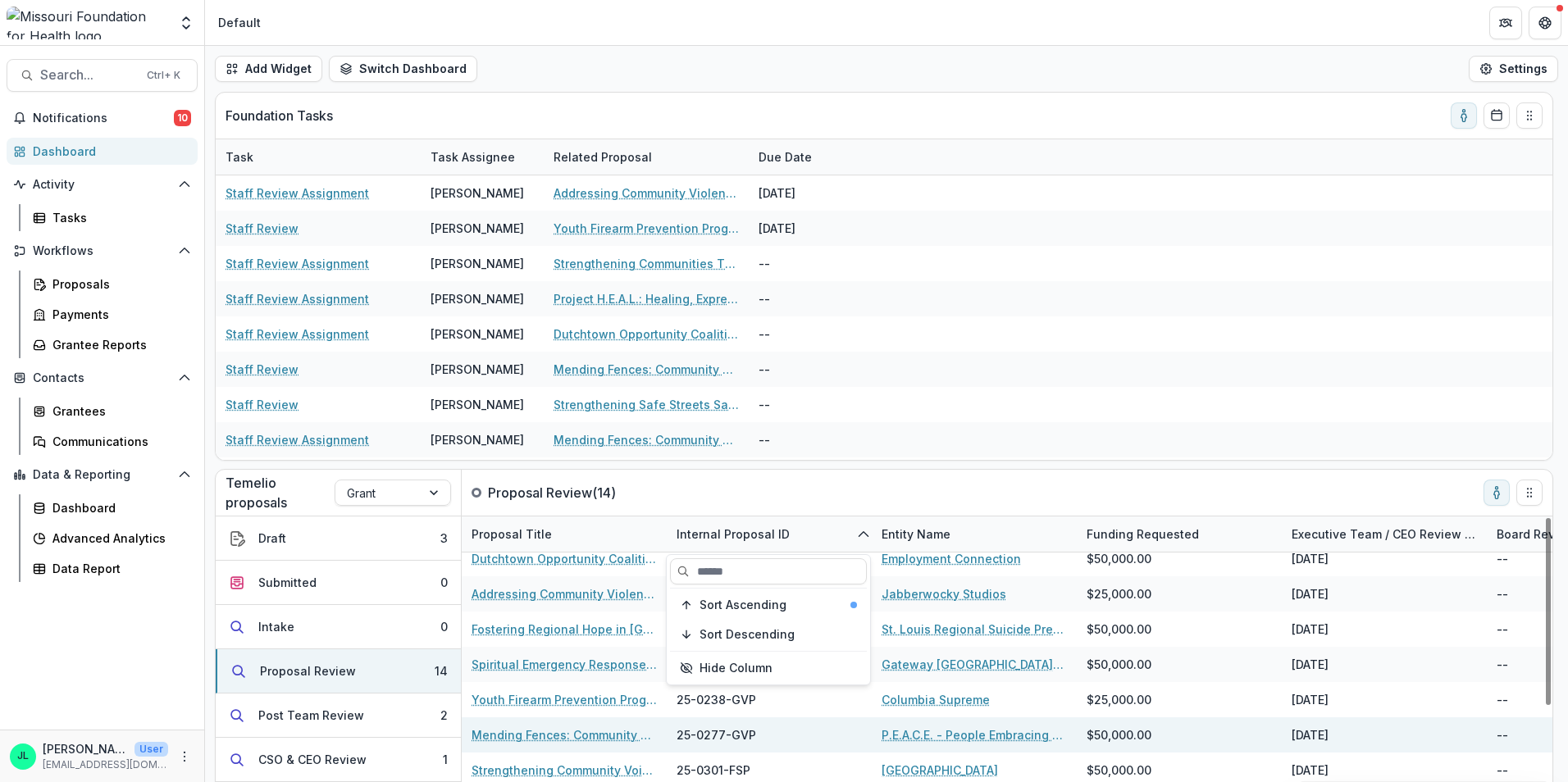
click at [561, 741] on link "Mending Fences: Community Violence Intervention for Youth" at bounding box center [564, 735] width 185 height 18
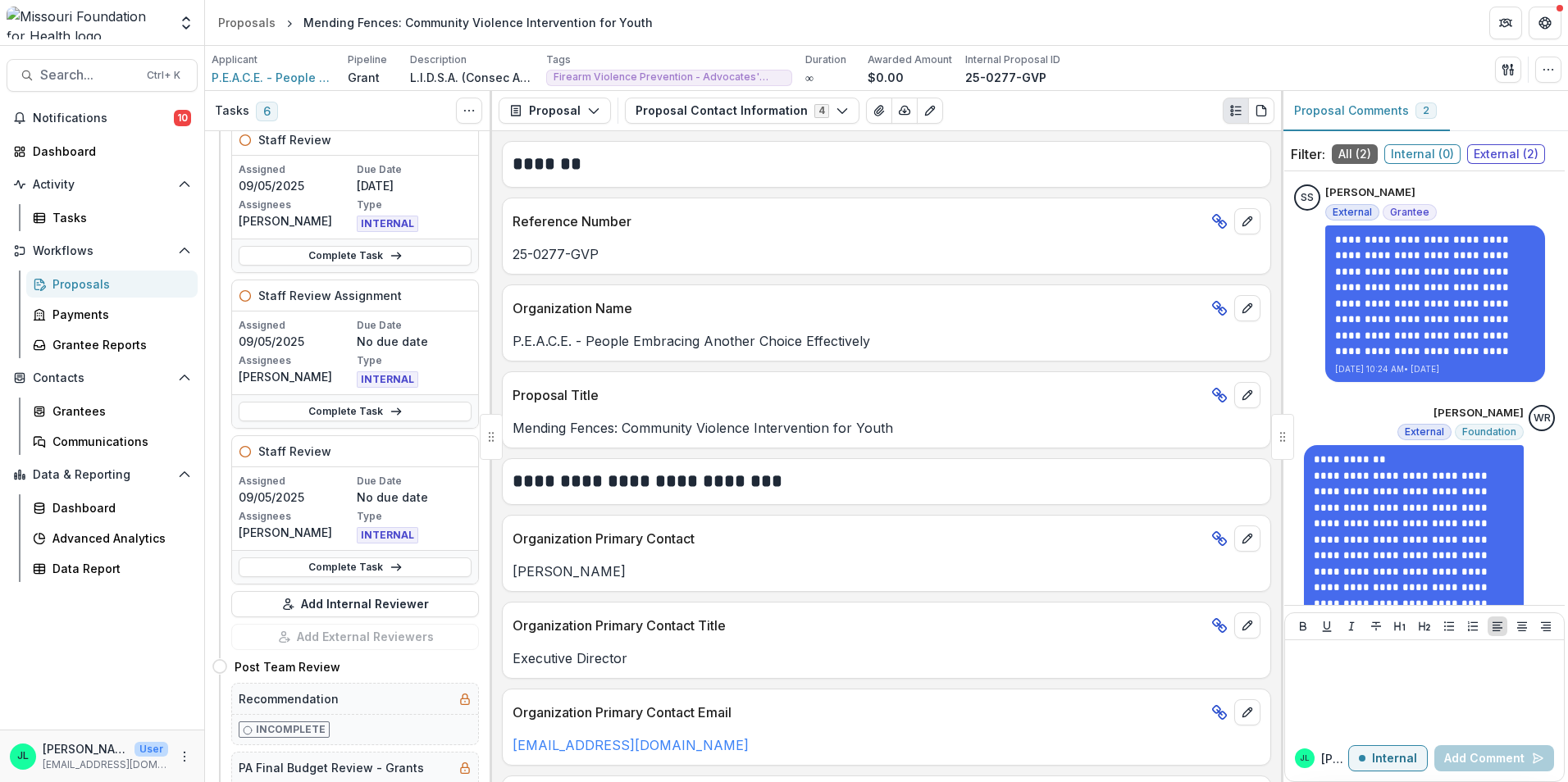
scroll to position [574, 0]
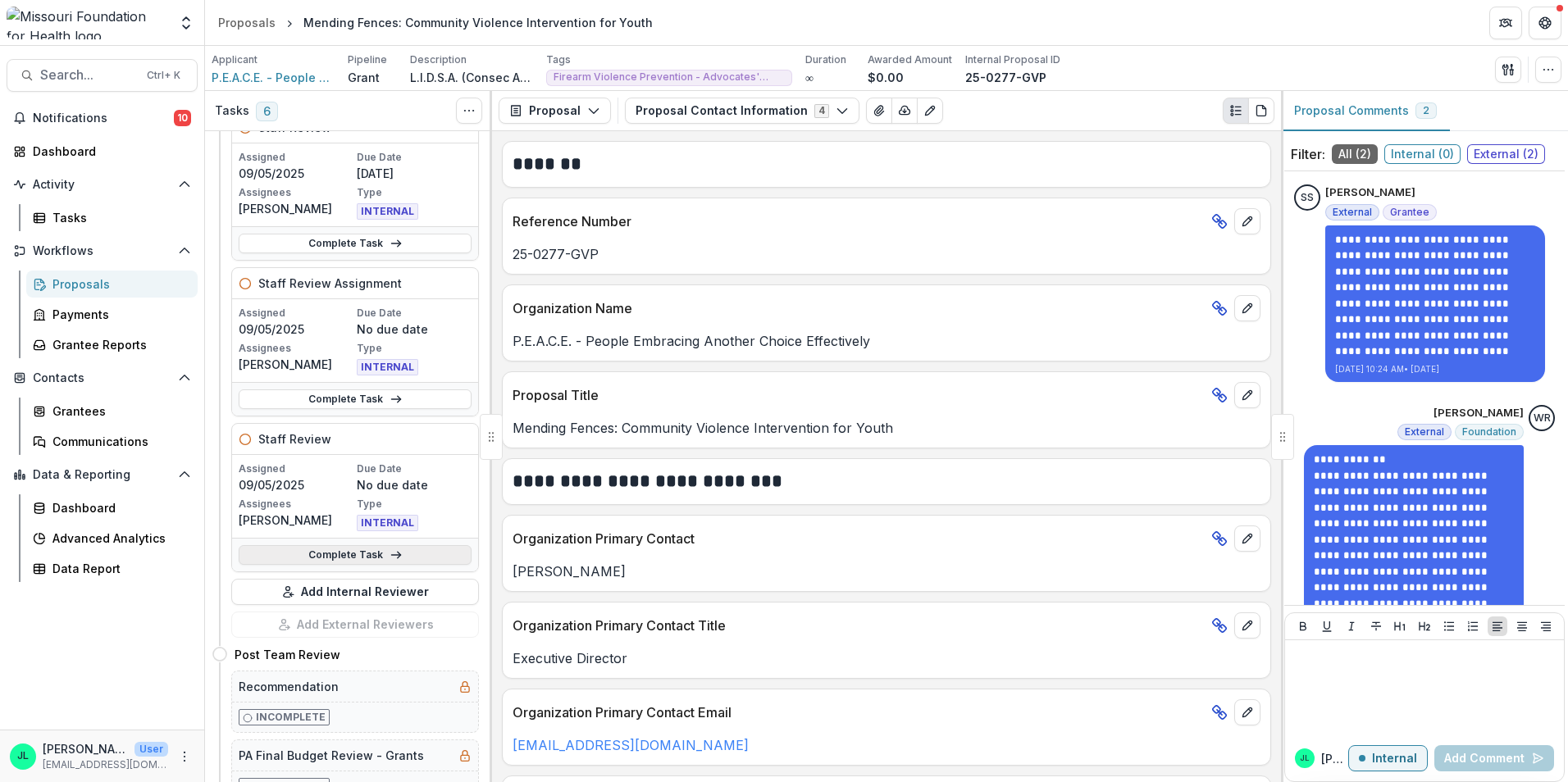
click at [331, 550] on link "Complete Task" at bounding box center [355, 555] width 233 height 19
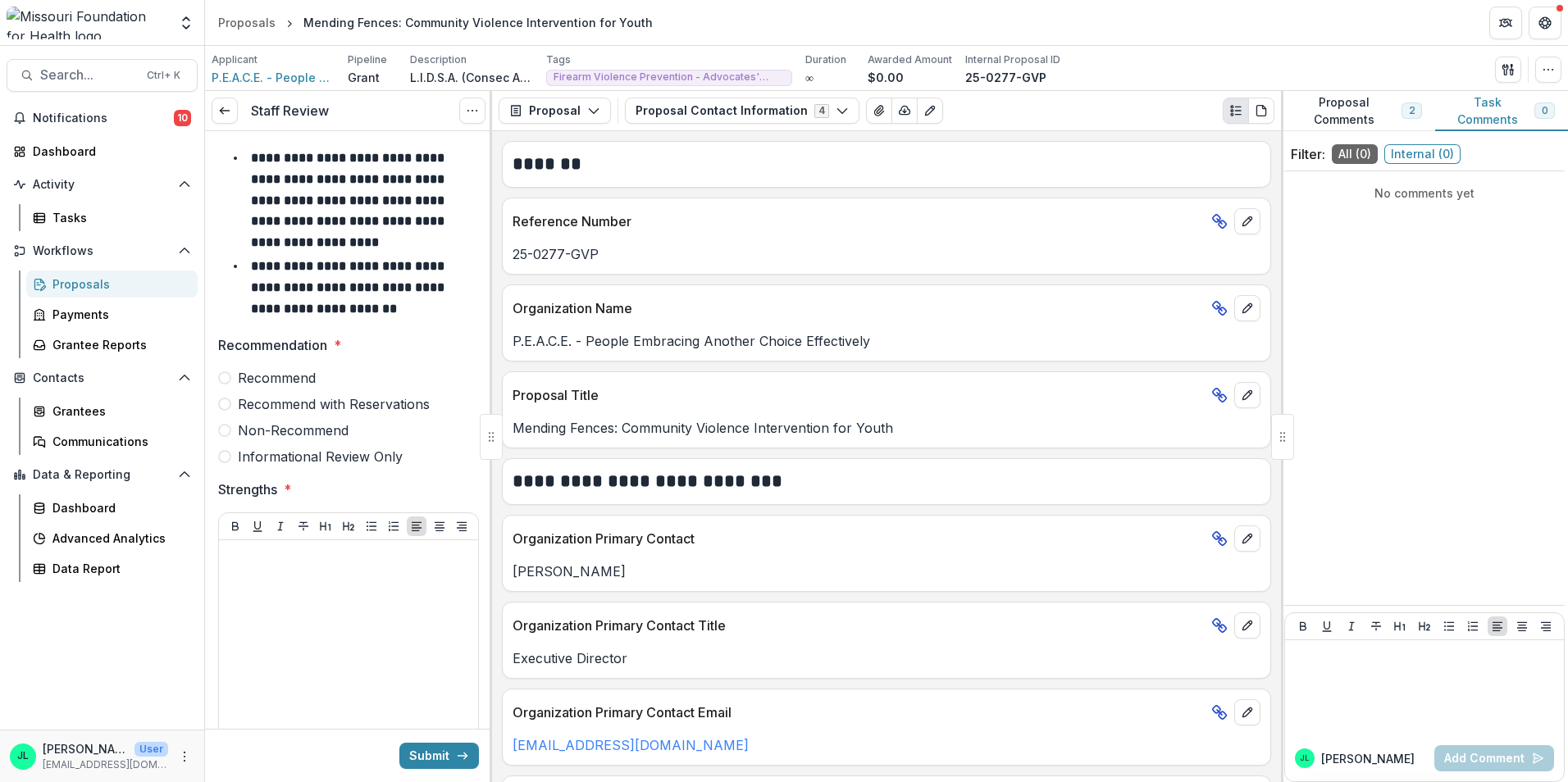
click at [224, 399] on span at bounding box center [224, 404] width 13 height 13
click at [221, 380] on span at bounding box center [224, 378] width 13 height 13
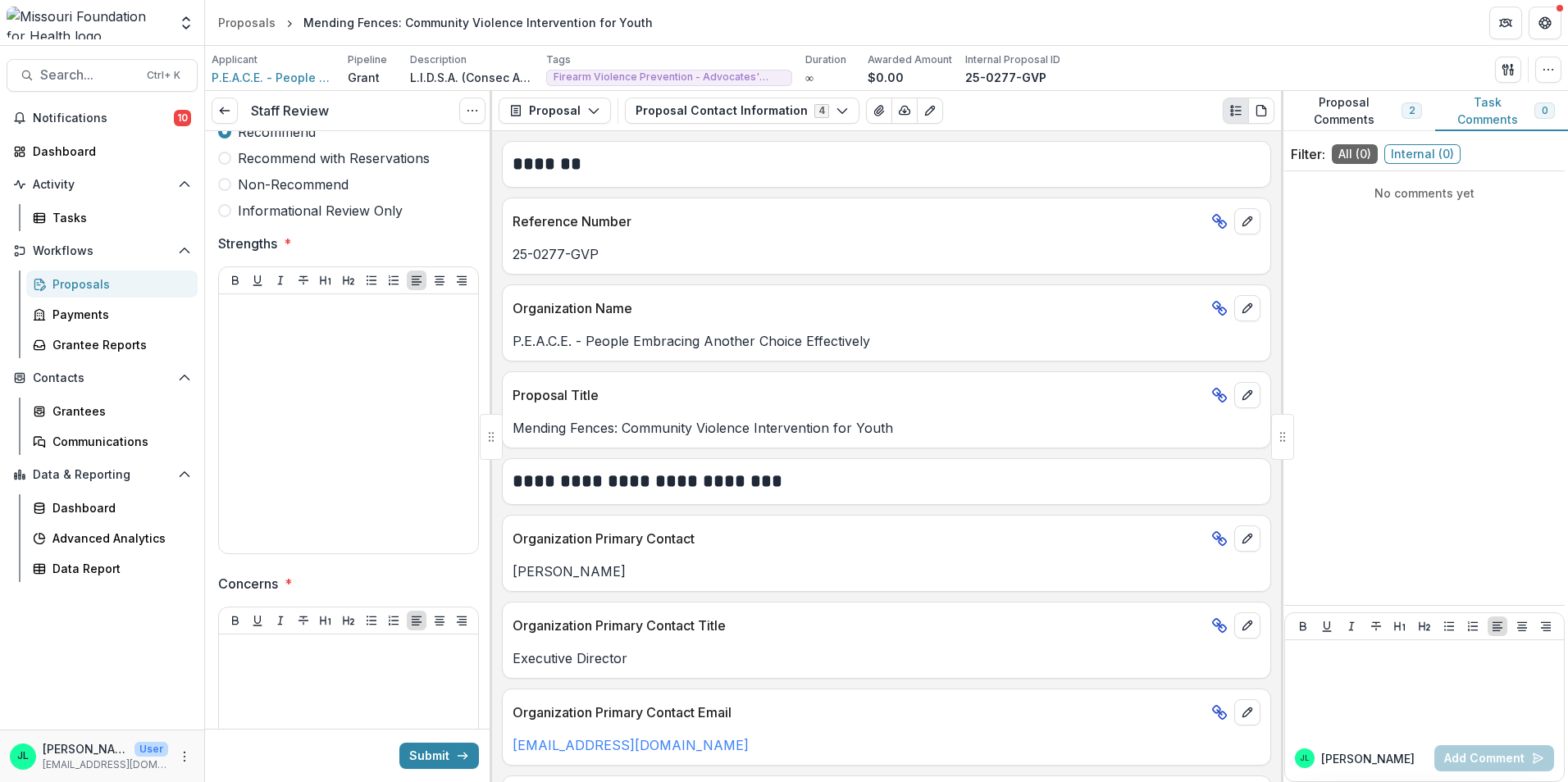
scroll to position [492, 0]
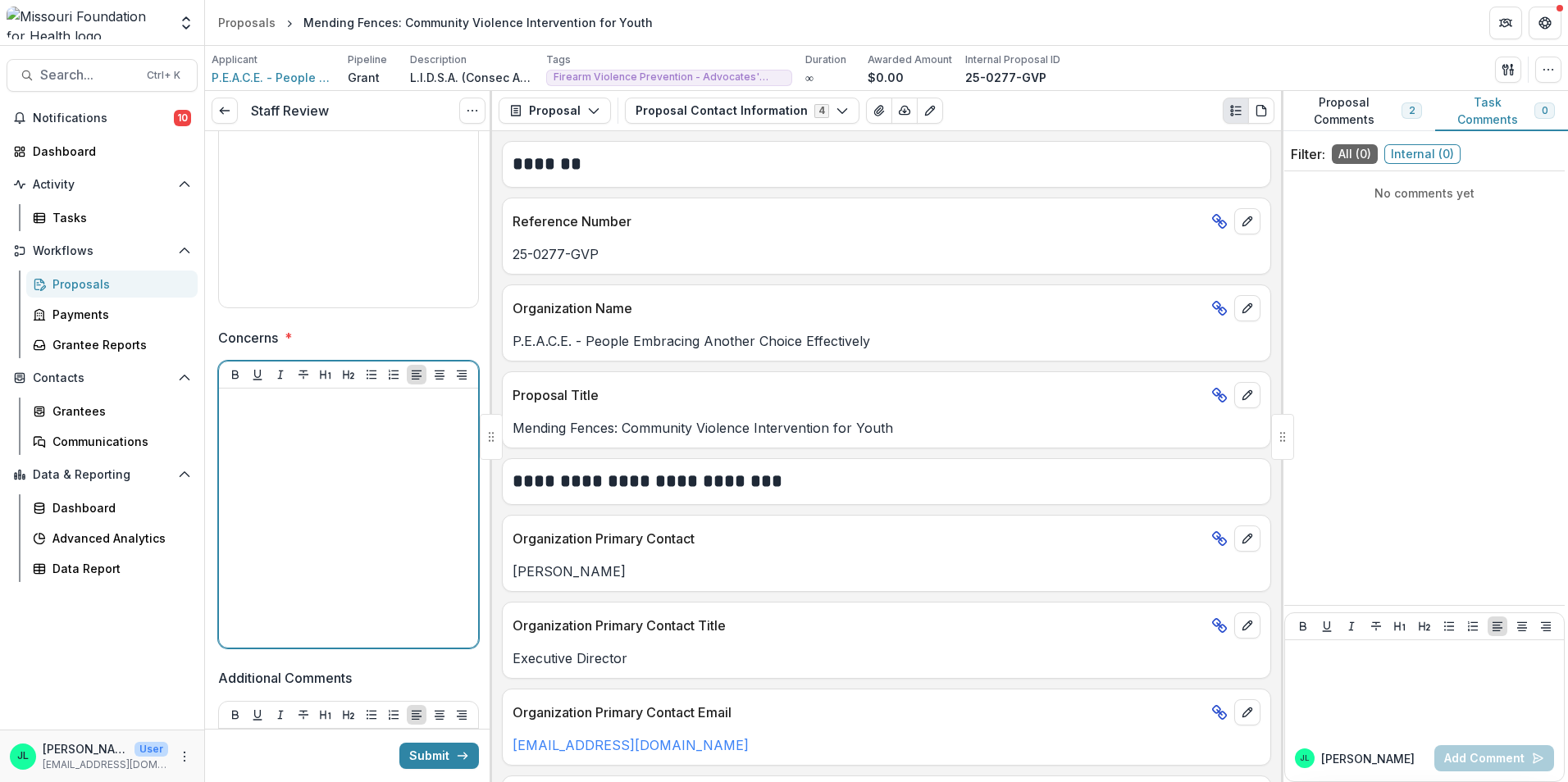
click at [321, 486] on div at bounding box center [349, 518] width 246 height 246
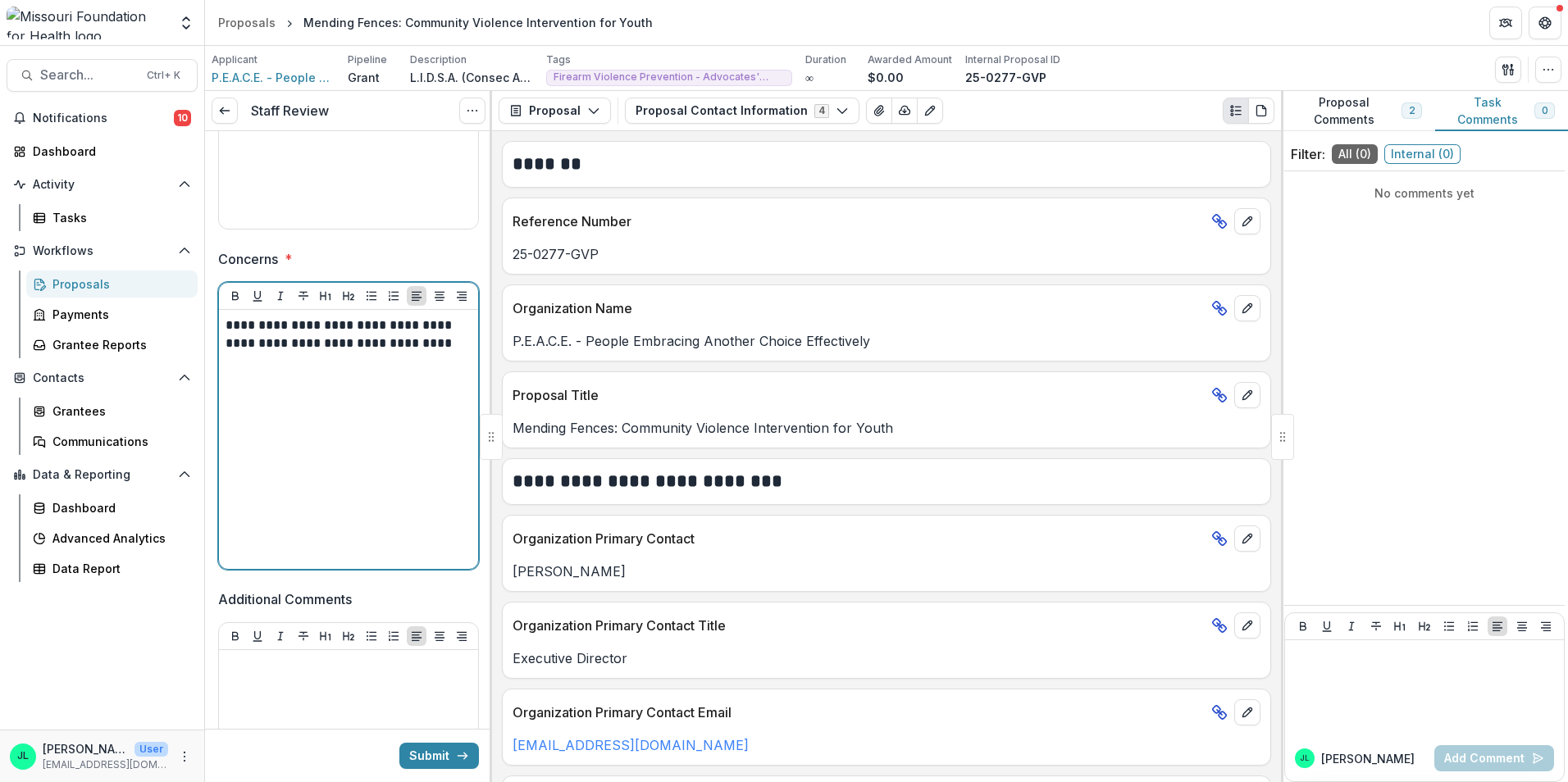
scroll to position [655, 0]
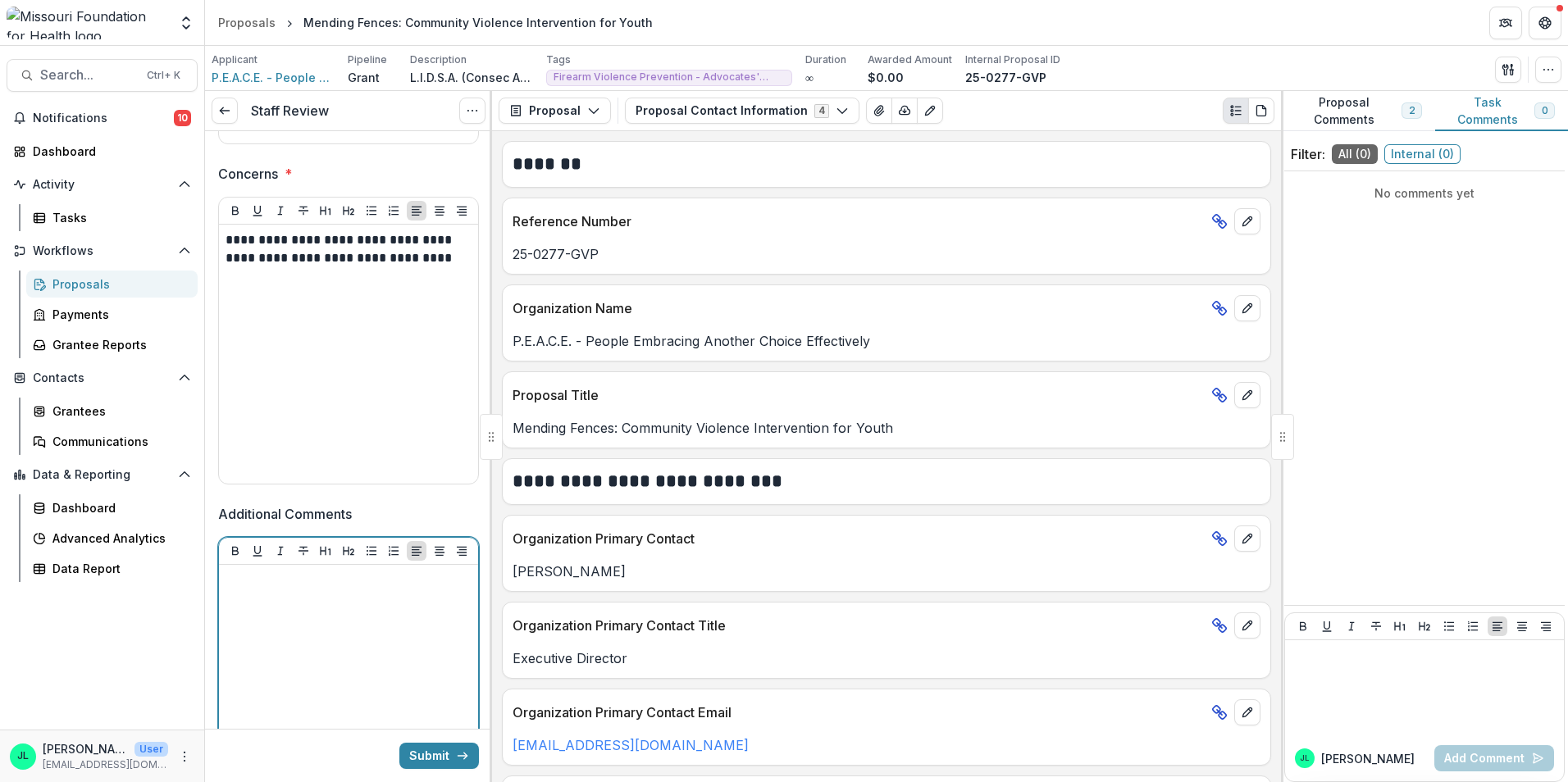
click at [312, 612] on div at bounding box center [349, 694] width 246 height 246
click at [399, 594] on p "**********" at bounding box center [346, 589] width 241 height 36
click at [384, 617] on p "**********" at bounding box center [346, 598] width 241 height 54
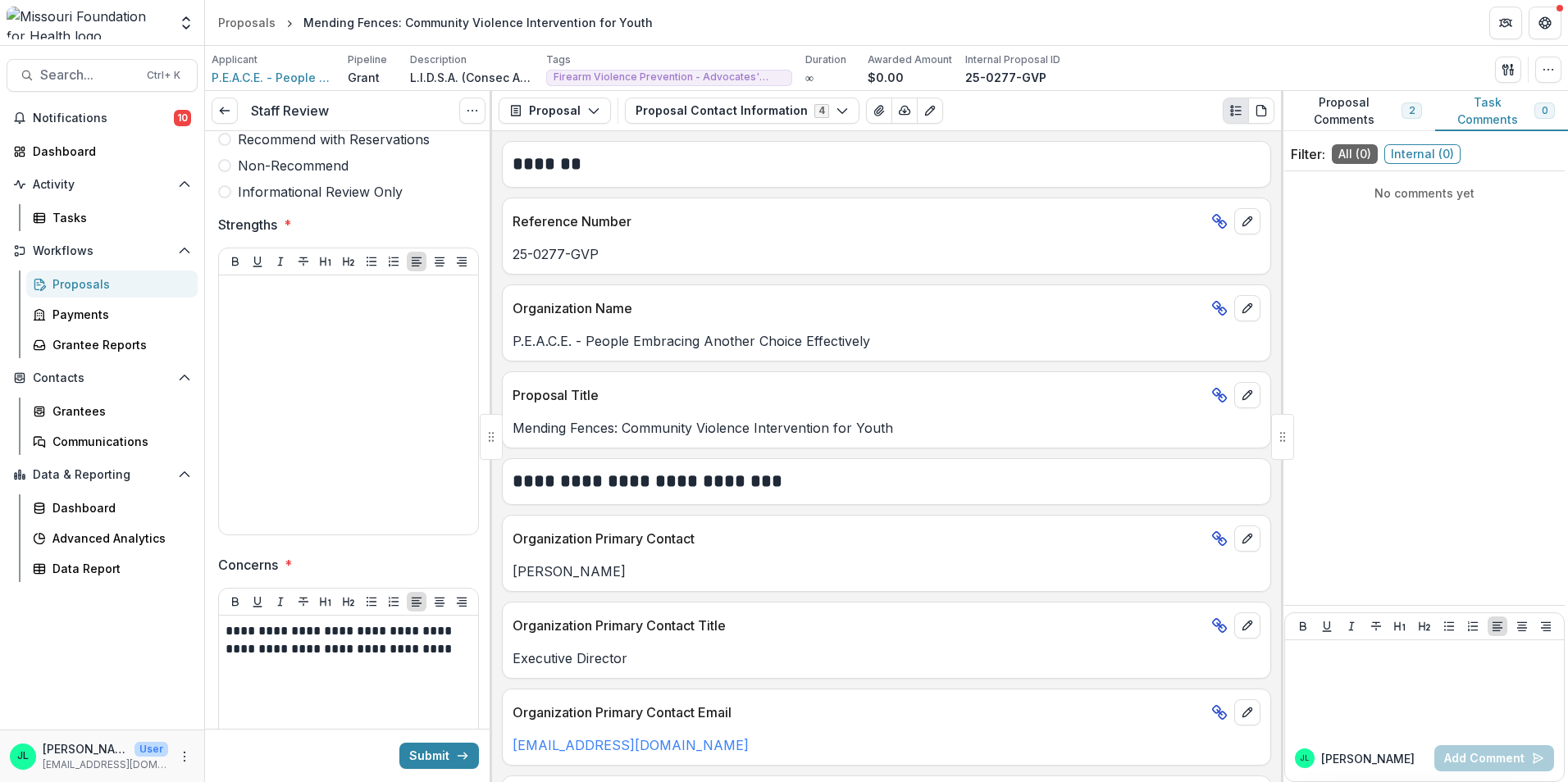
scroll to position [164, 0]
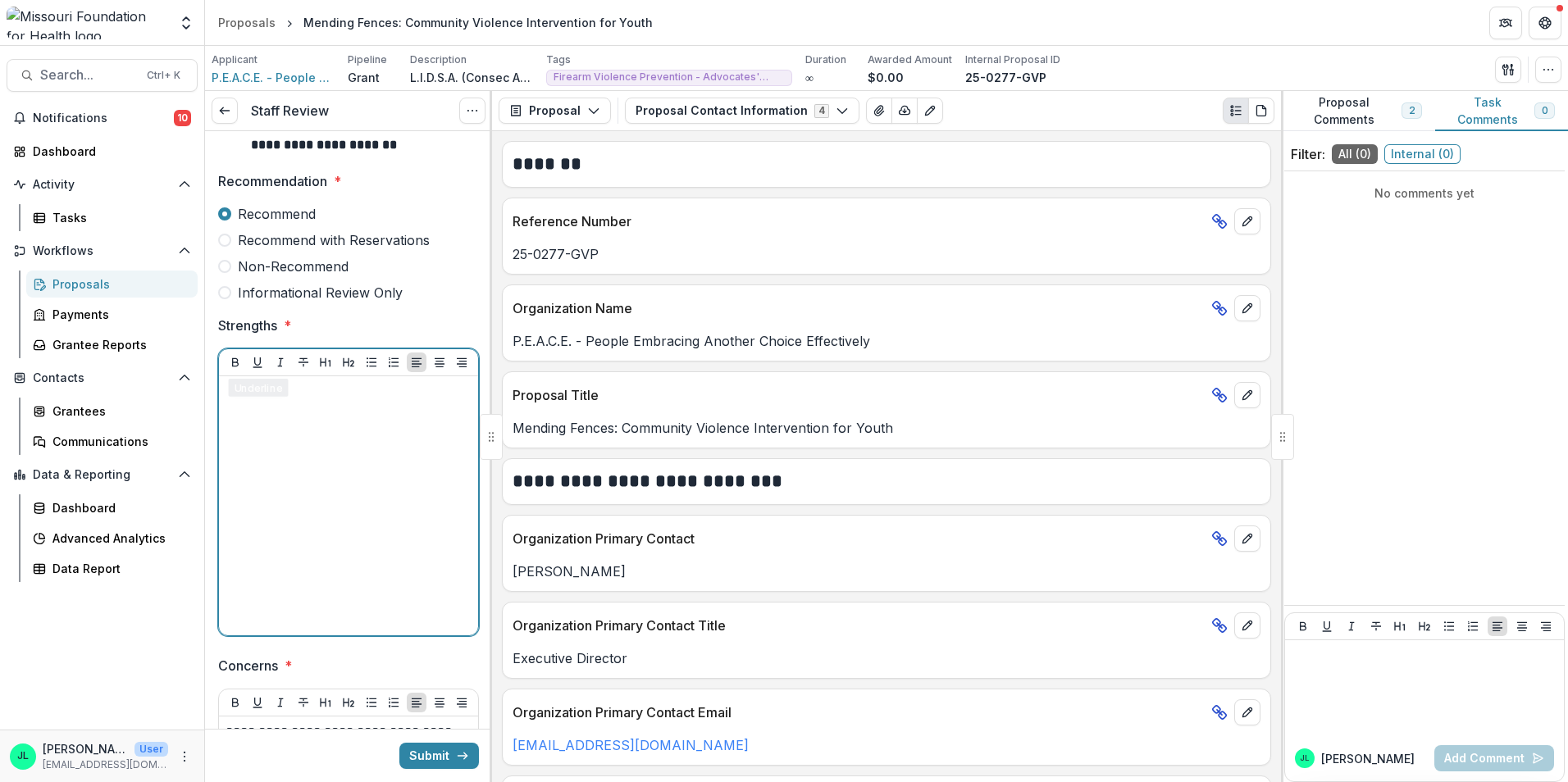
click at [279, 481] on div at bounding box center [349, 506] width 246 height 246
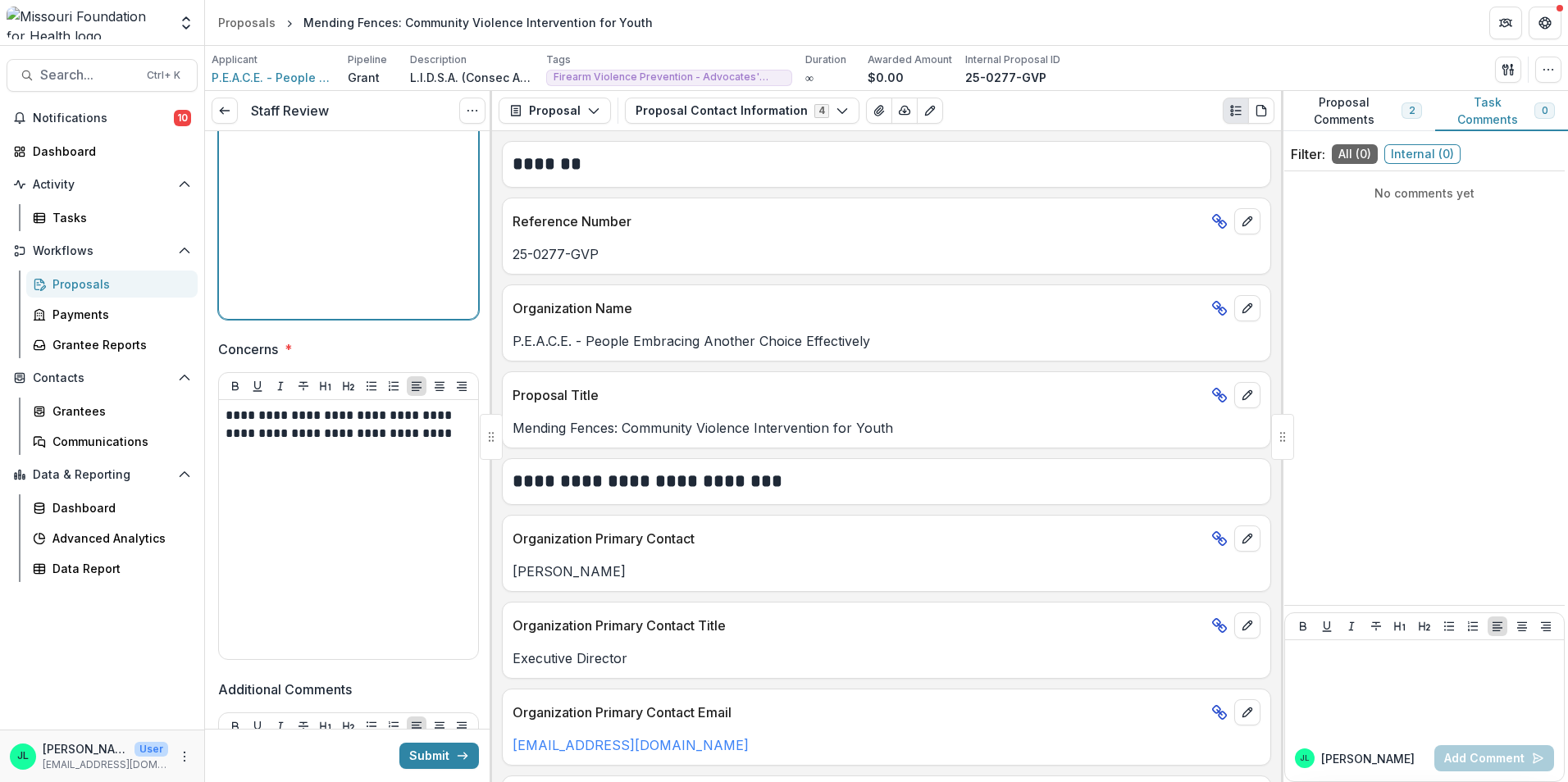
scroll to position [492, 0]
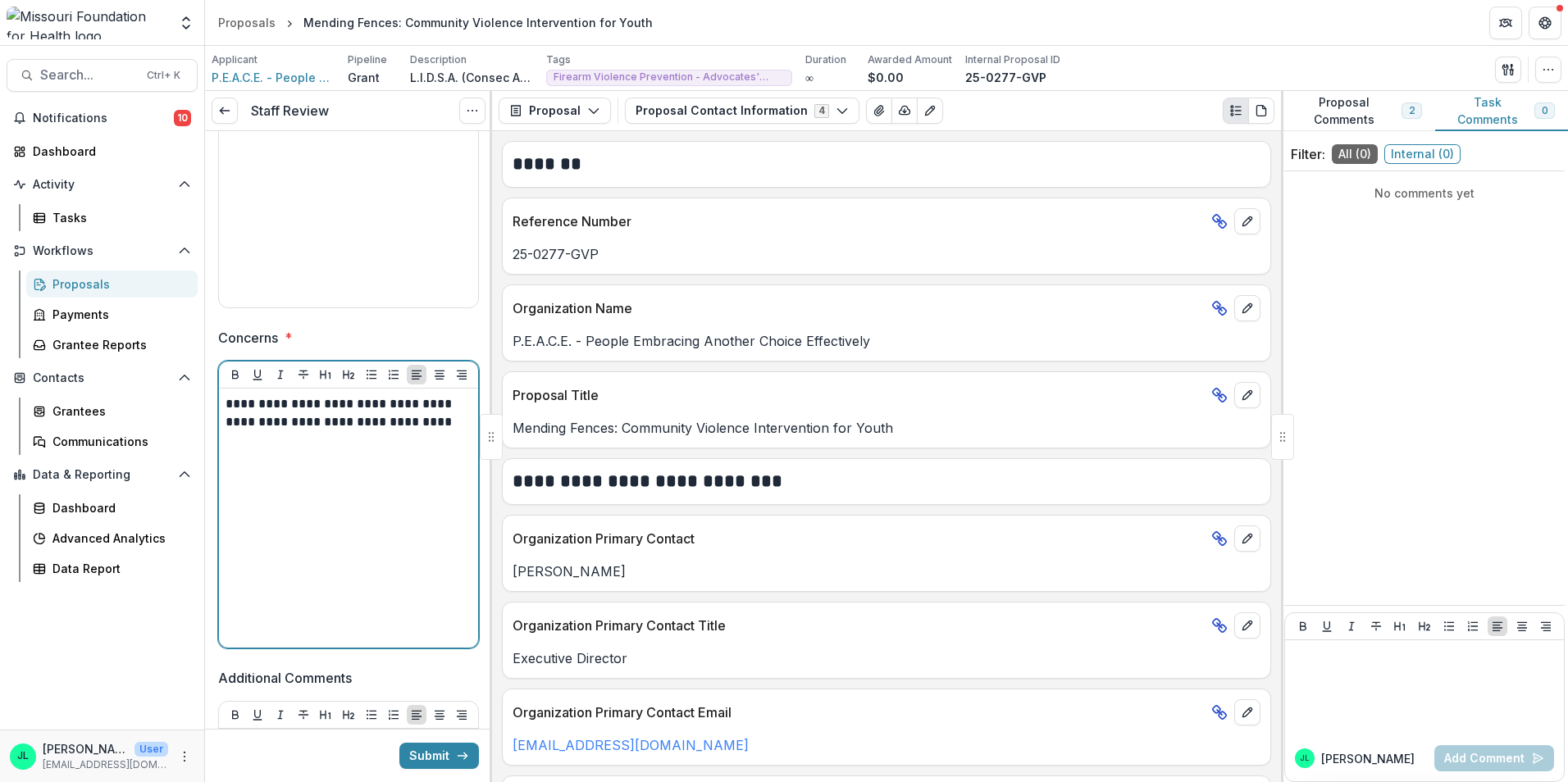
click at [447, 424] on p "**********" at bounding box center [346, 413] width 241 height 36
click at [419, 466] on p "**********" at bounding box center [346, 431] width 241 height 72
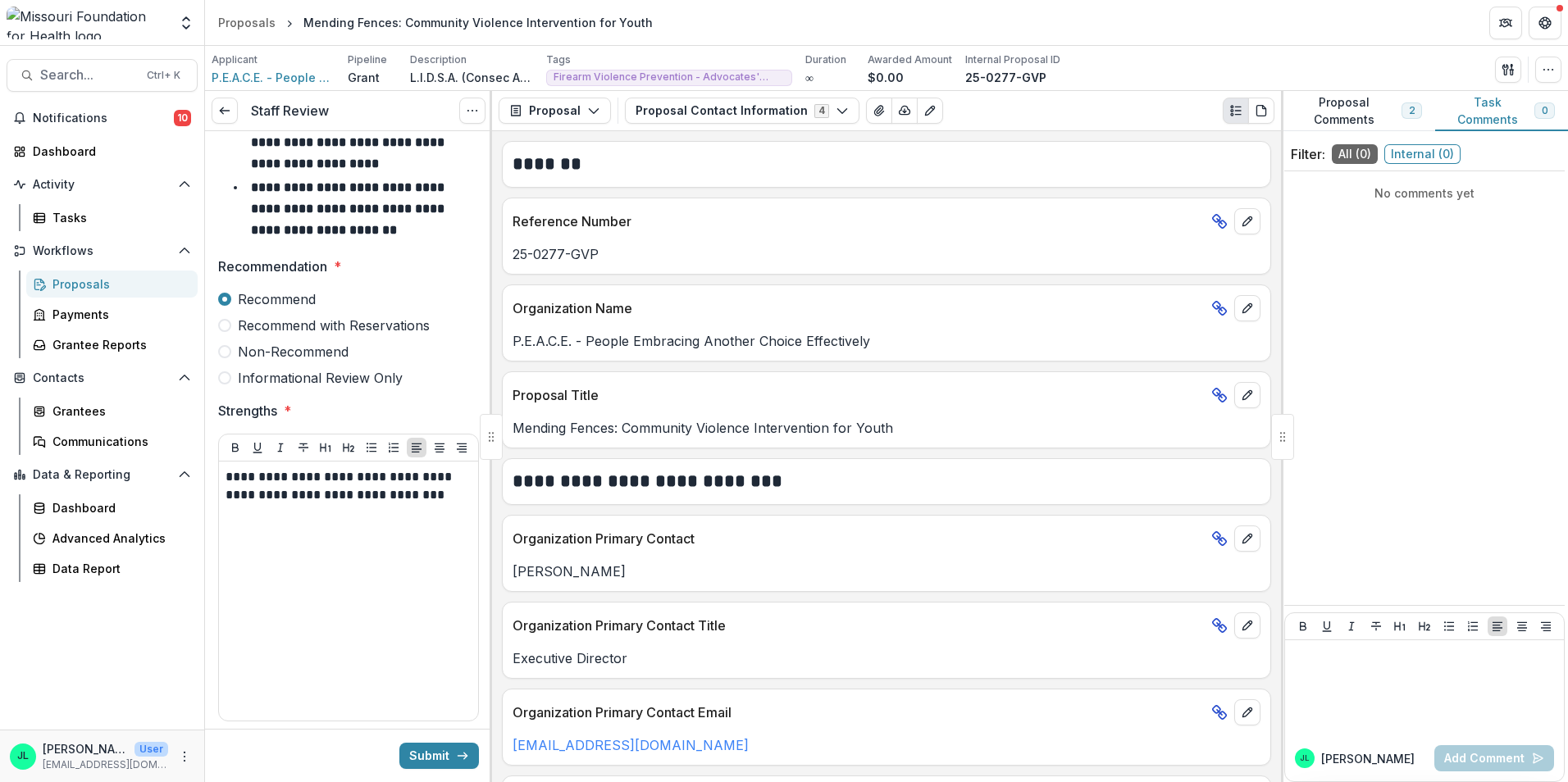
scroll to position [73, 0]
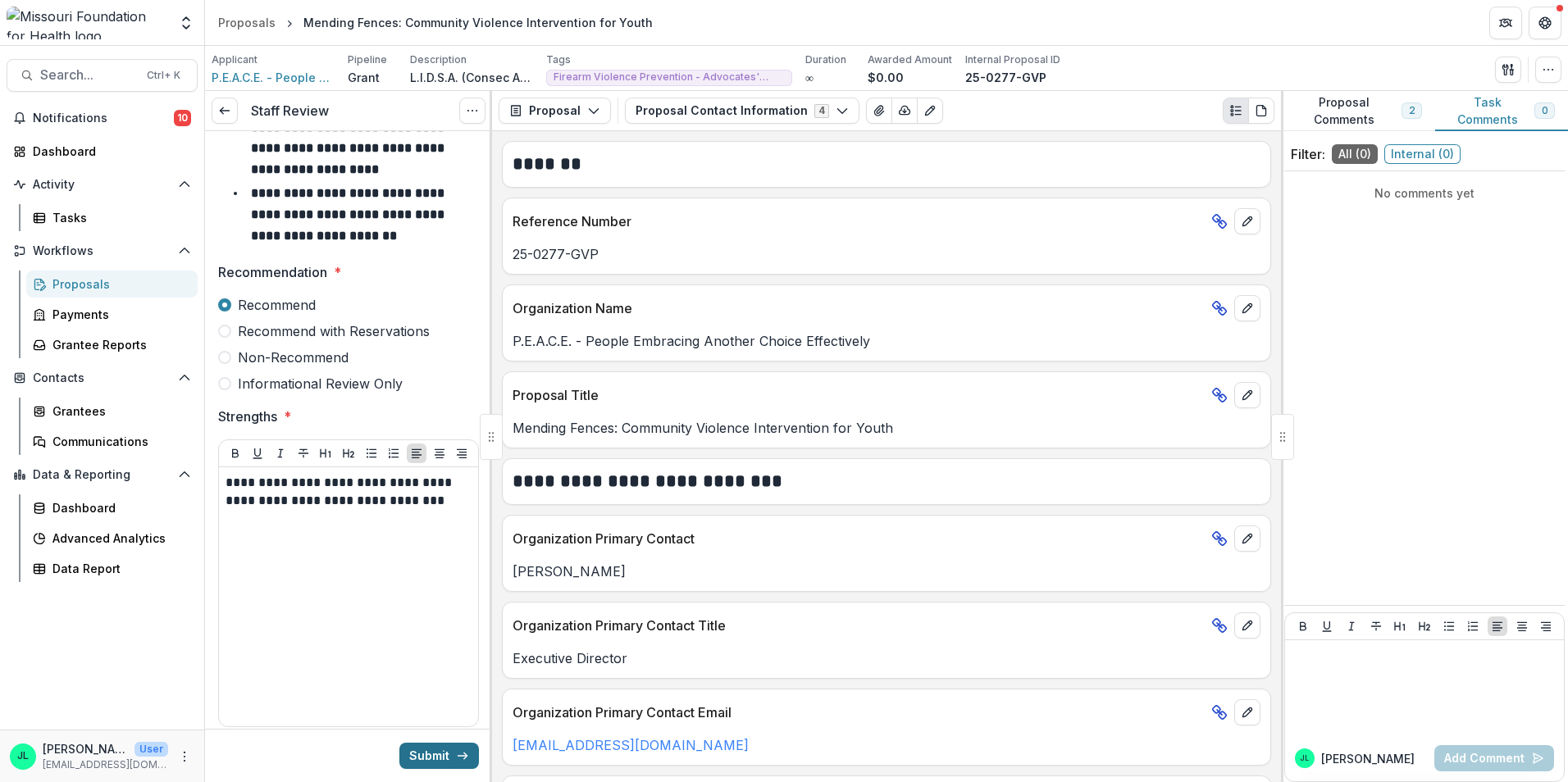
click at [441, 752] on button "Submit" at bounding box center [439, 756] width 80 height 26
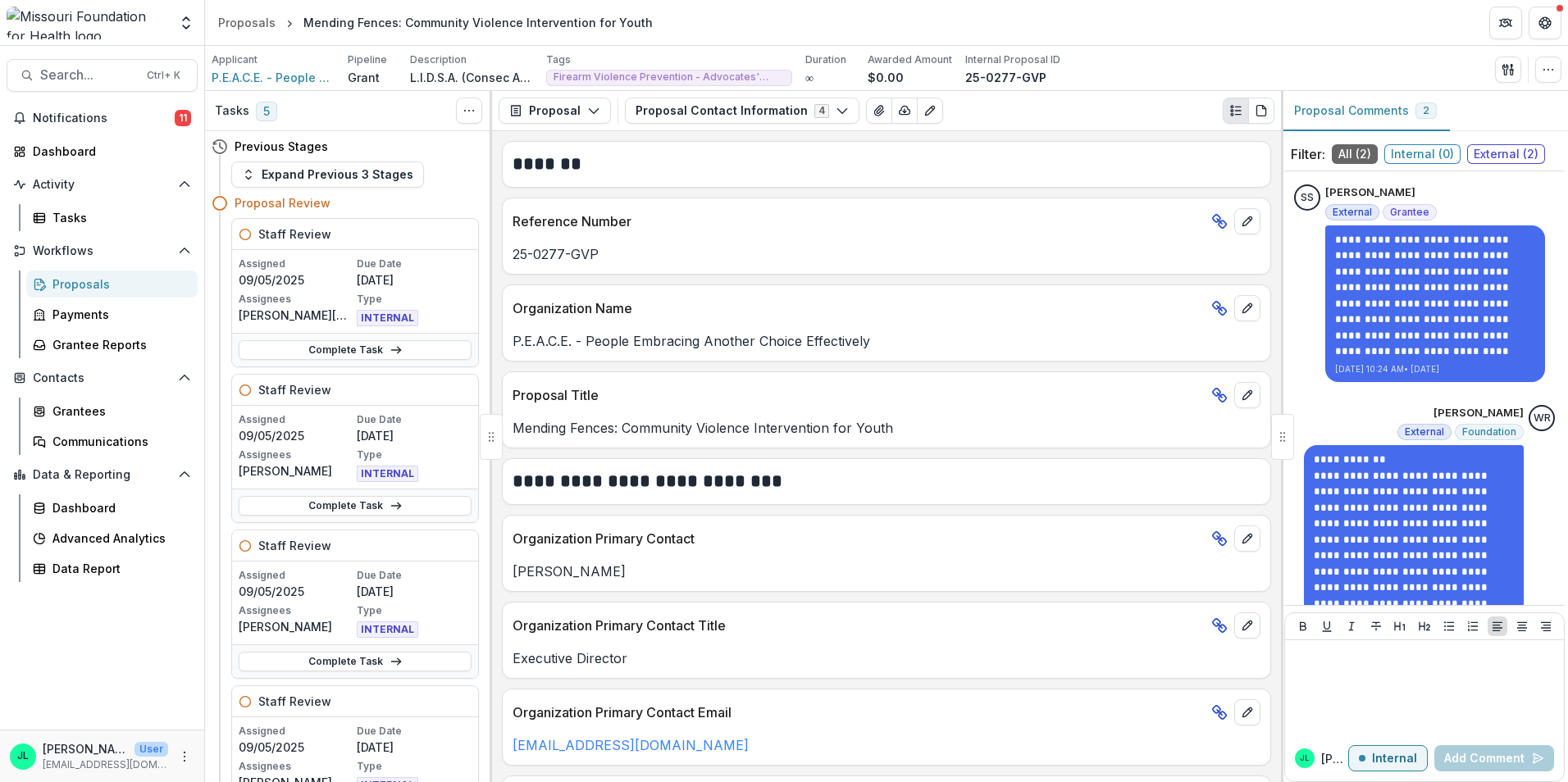
scroll to position [82, 0]
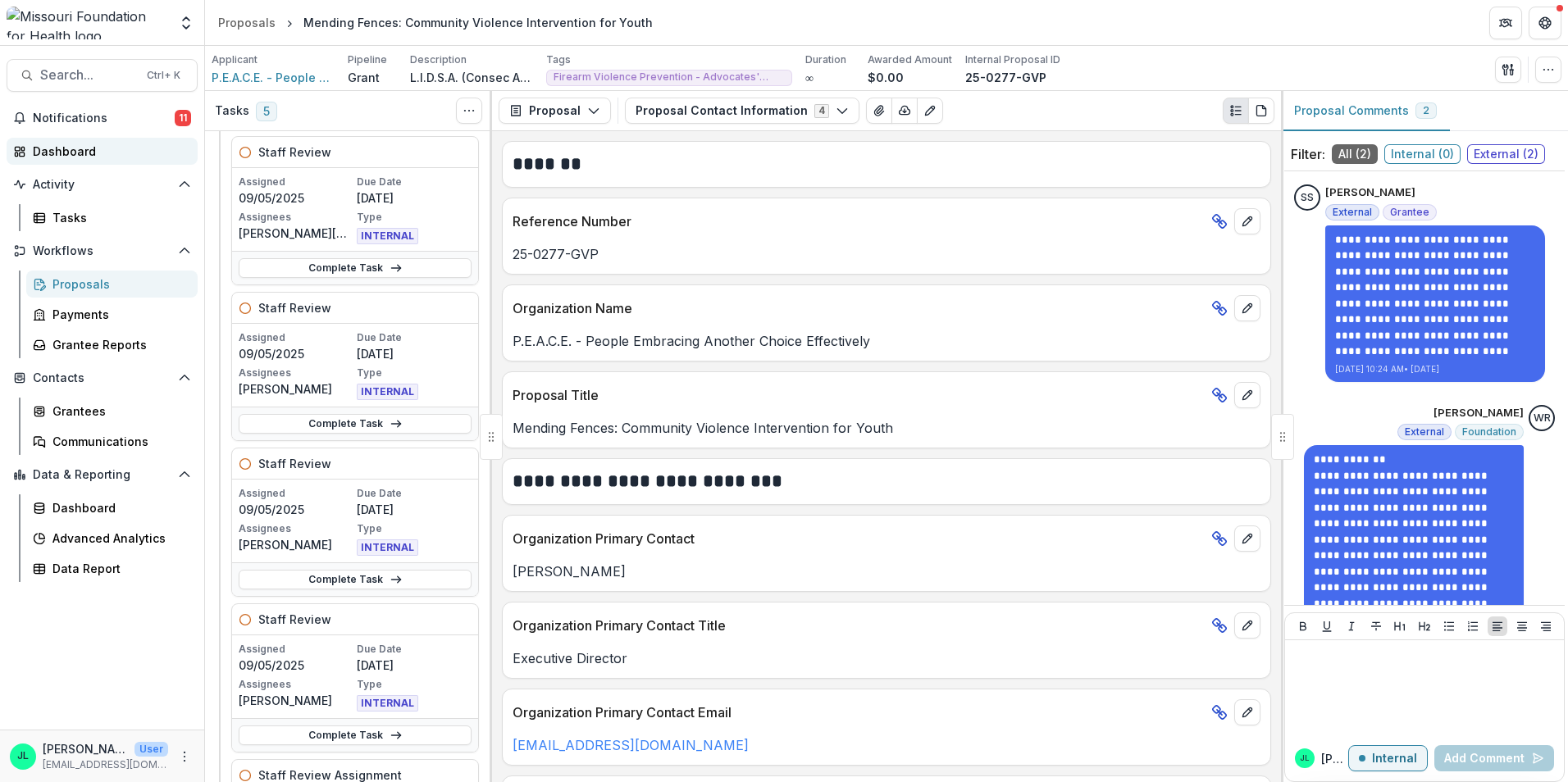
click at [69, 148] on div "Dashboard" at bounding box center [108, 151] width 152 height 18
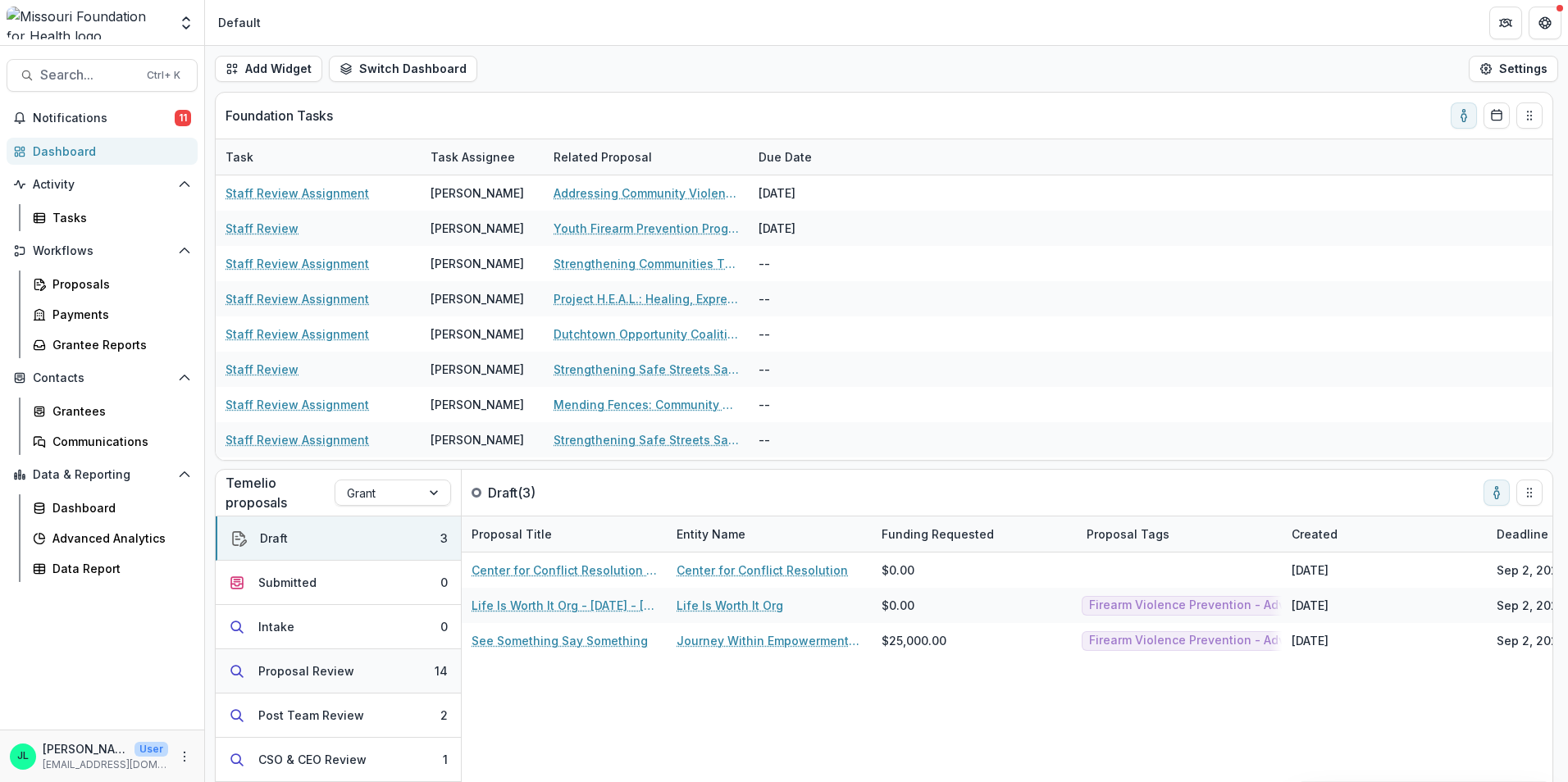
drag, startPoint x: 345, startPoint y: 680, endPoint x: 410, endPoint y: 680, distance: 65.0
click at [345, 680] on button "Proposal Review 14" at bounding box center [338, 671] width 245 height 44
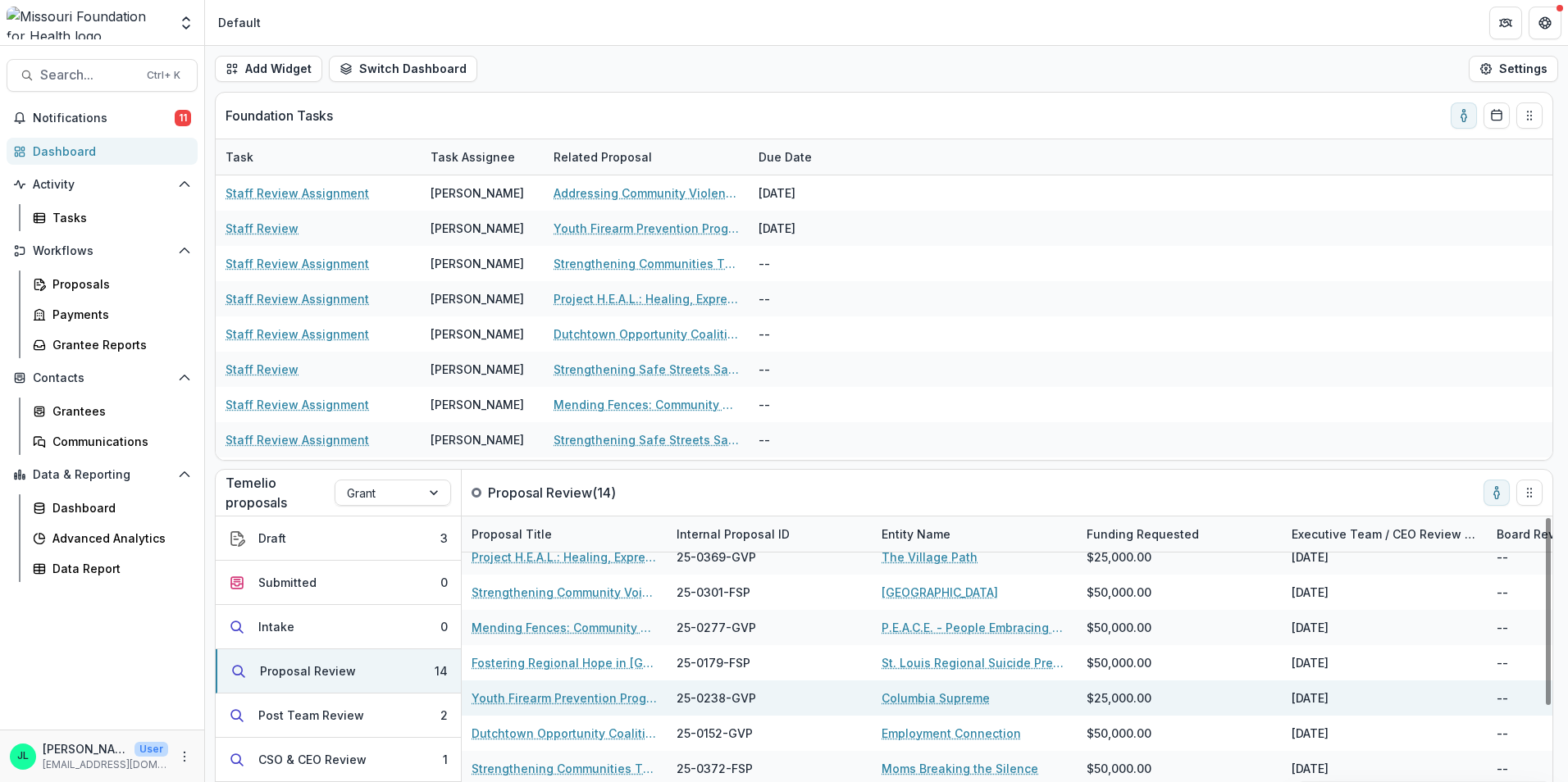
scroll to position [82, 0]
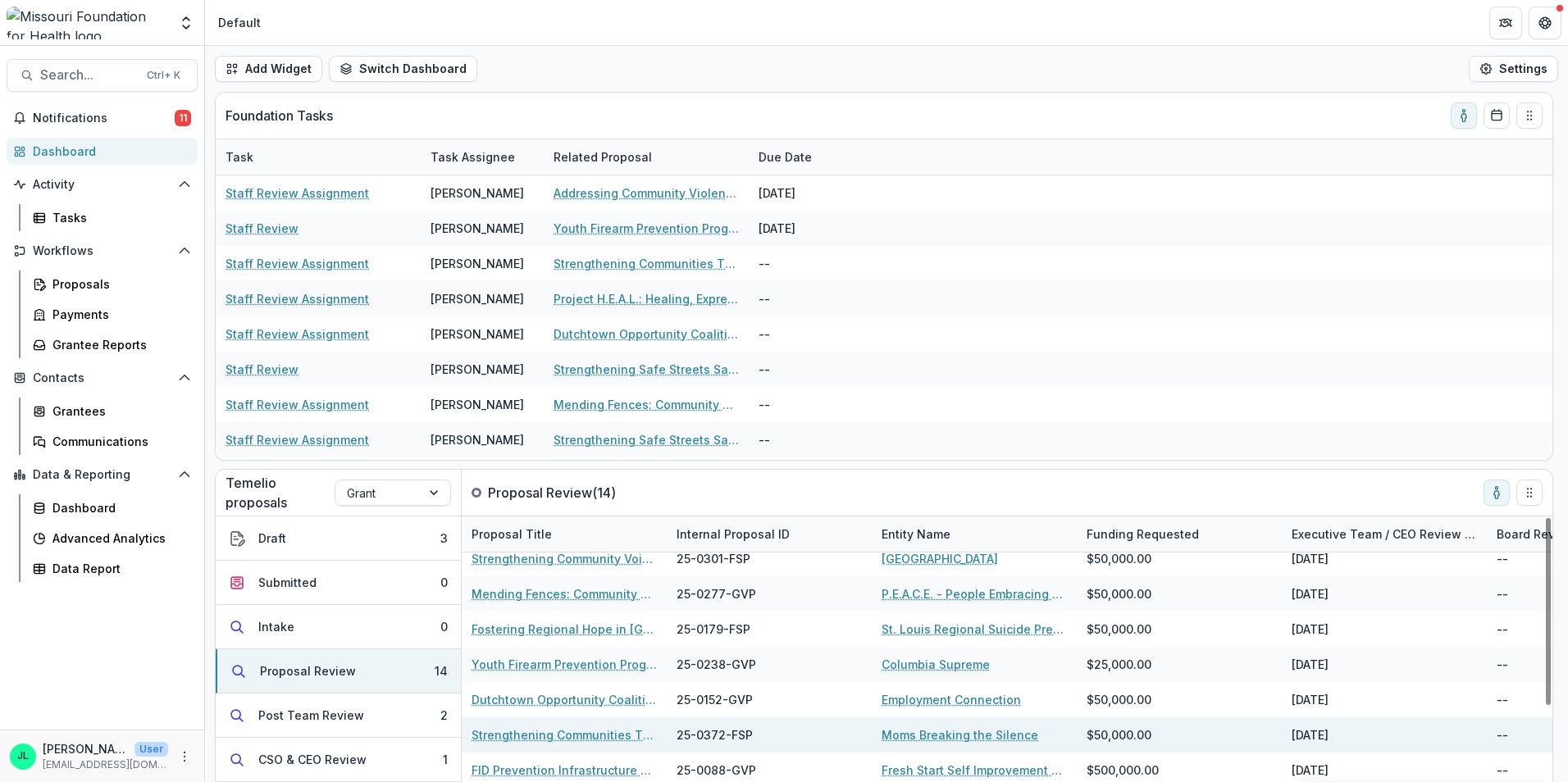
click at [544, 729] on link "Strengthening Communities Through Firearm Suicide Prevention" at bounding box center [564, 735] width 185 height 18
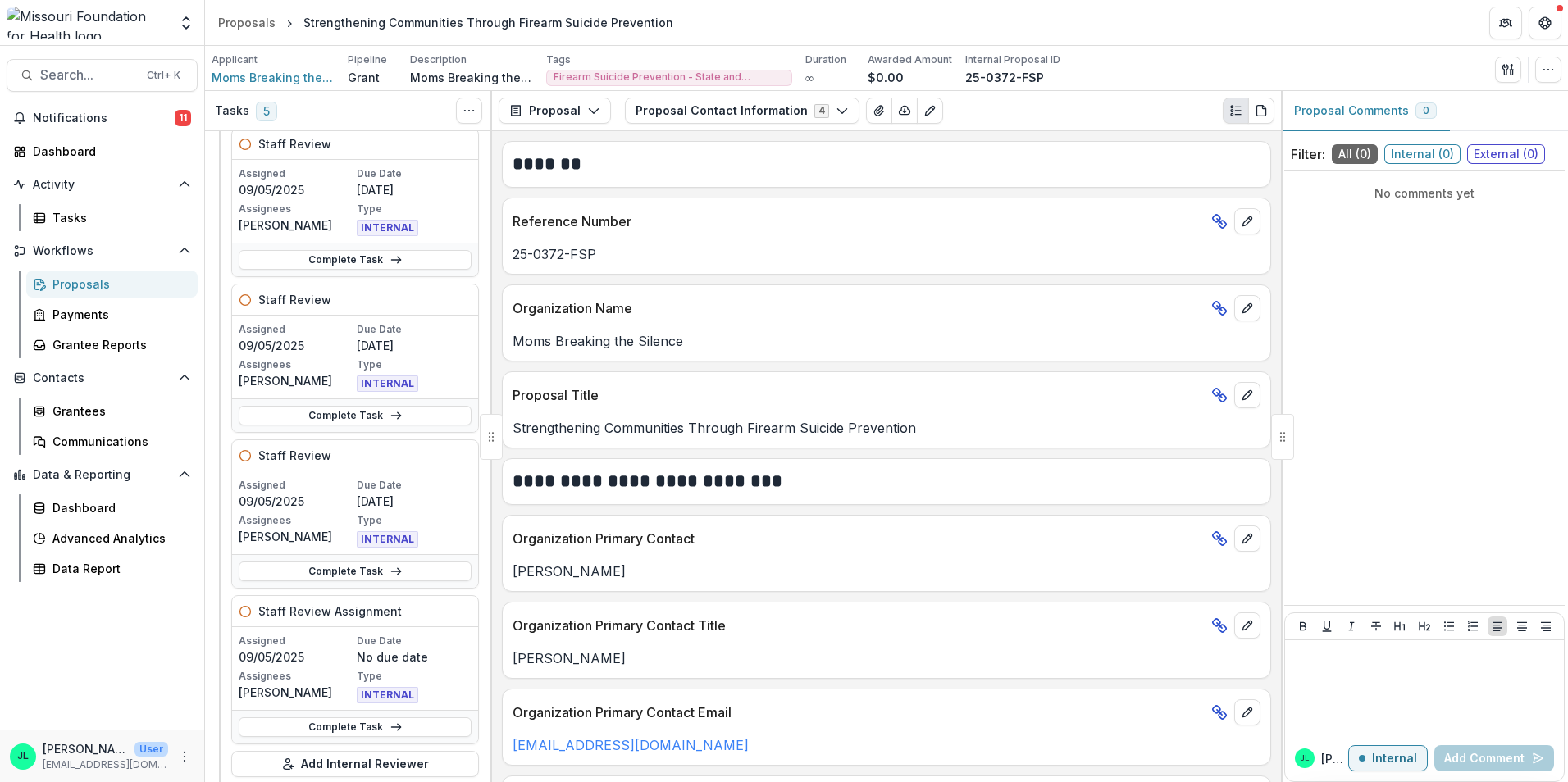
scroll to position [328, 0]
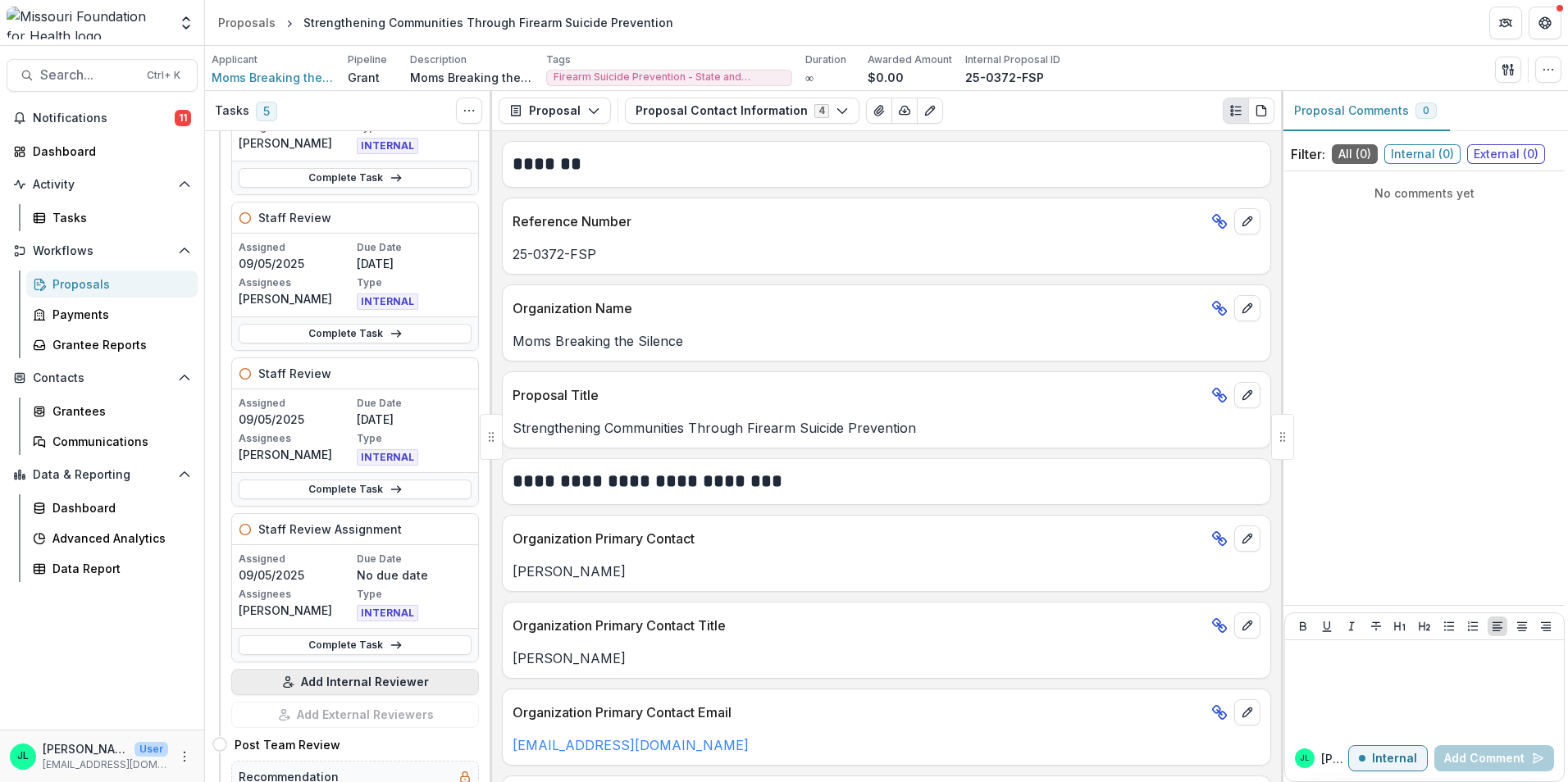
click at [367, 684] on button "Add Internal Reviewer" at bounding box center [355, 682] width 248 height 26
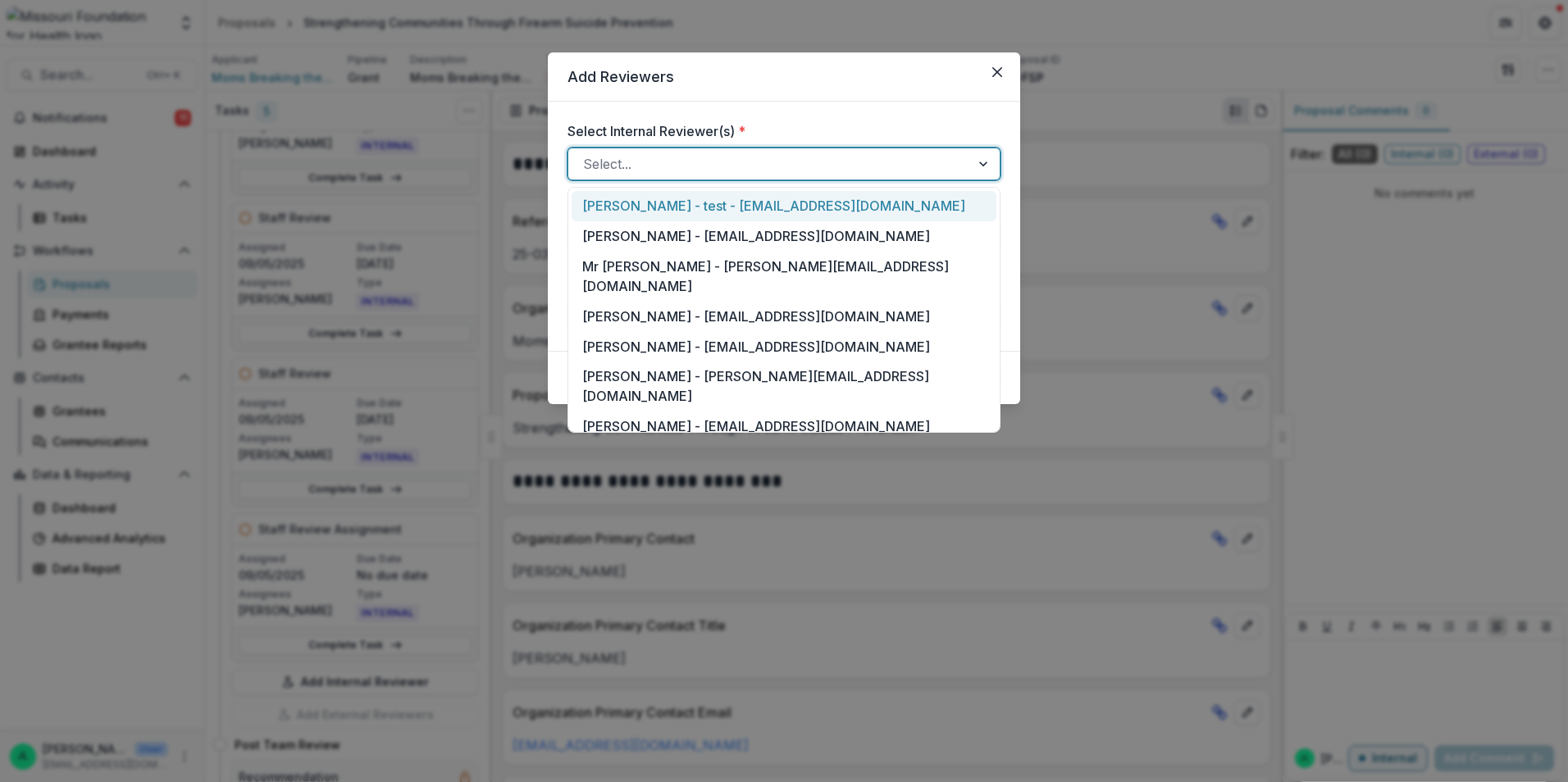
click at [822, 172] on div at bounding box center [769, 164] width 373 height 23
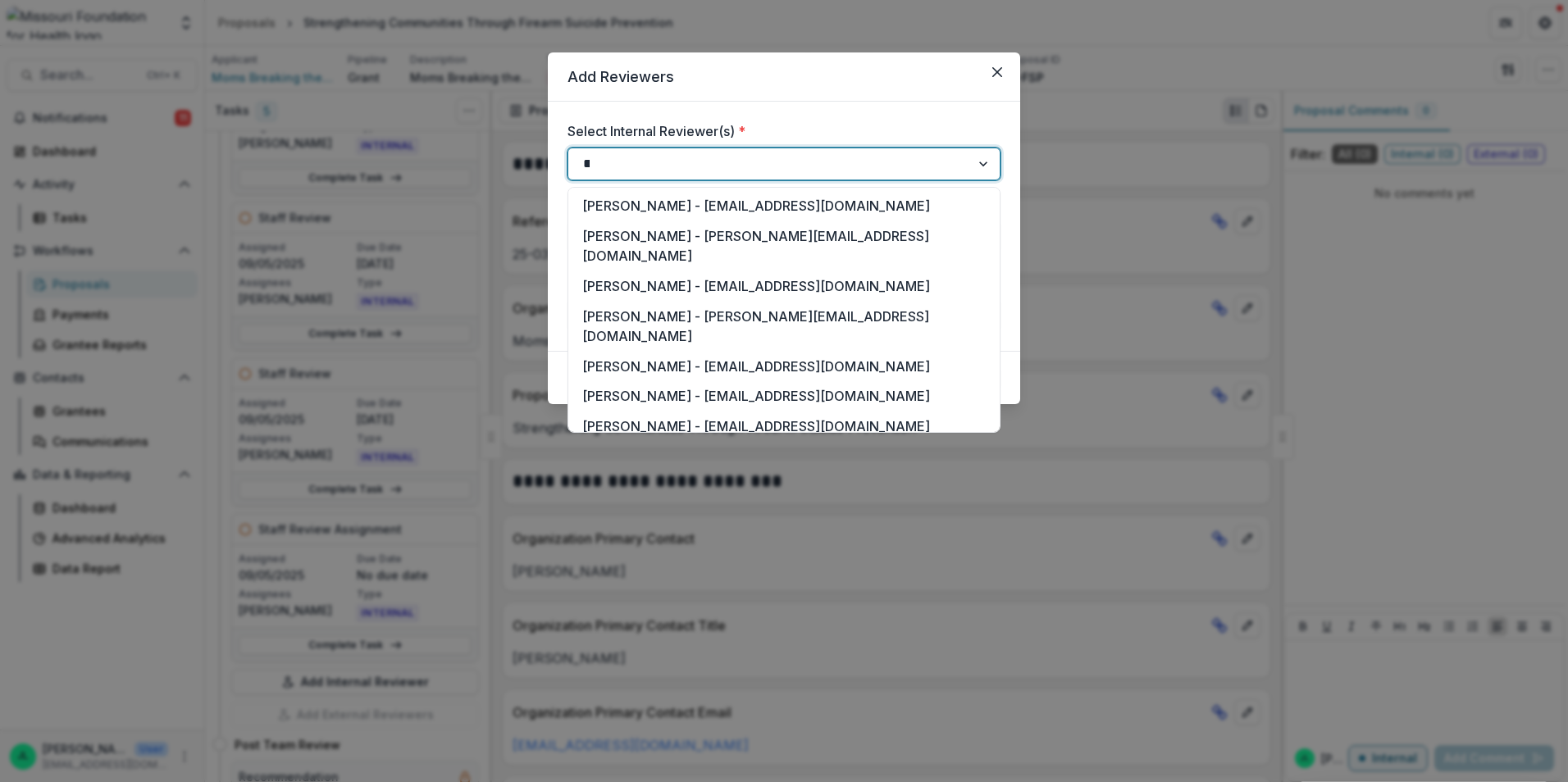
type input "***"
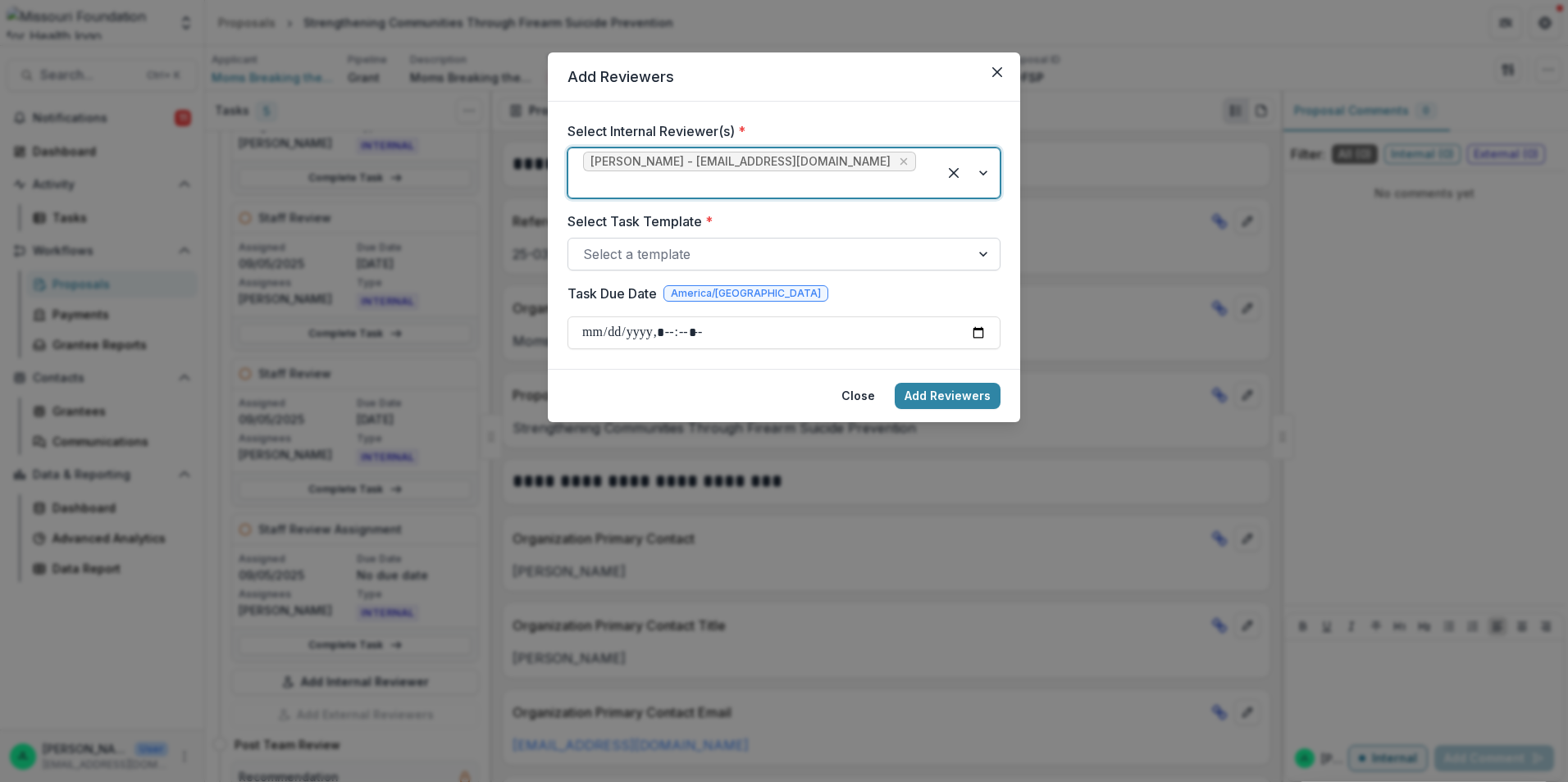
click at [811, 243] on div at bounding box center [769, 254] width 373 height 23
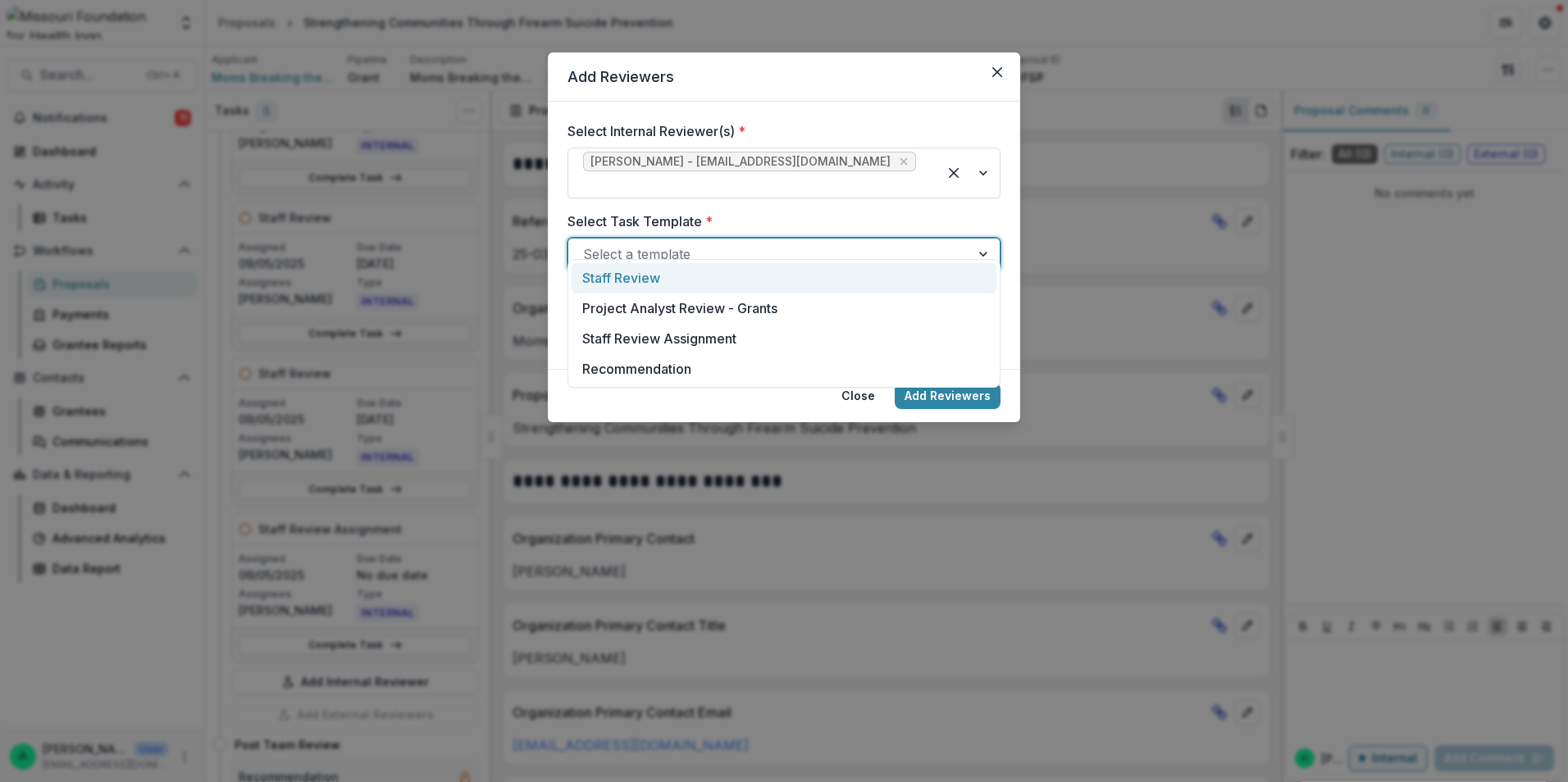
click at [742, 271] on div "Staff Review" at bounding box center [783, 279] width 425 height 31
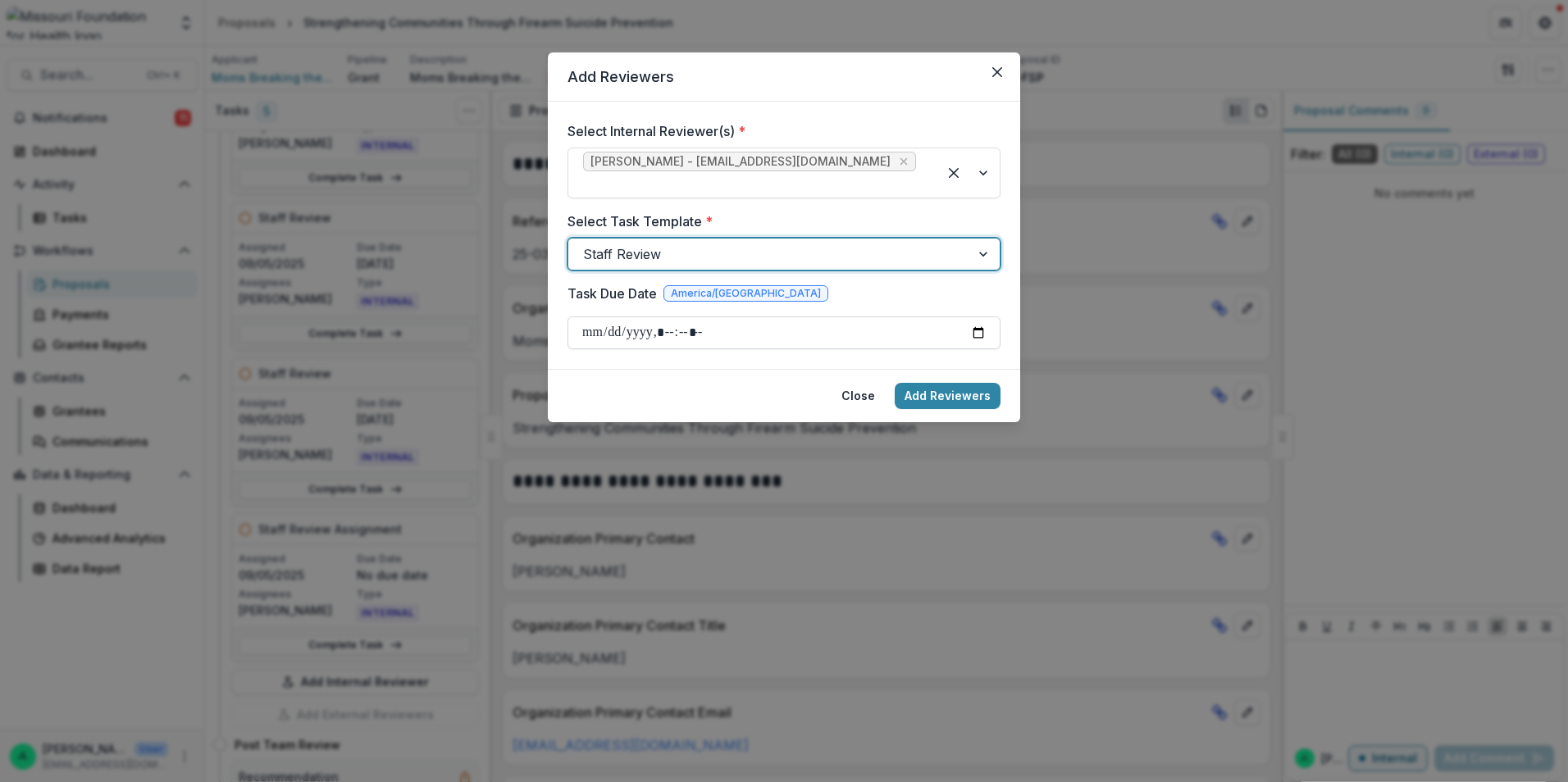
click at [982, 316] on input "Task Due Date" at bounding box center [784, 332] width 433 height 33
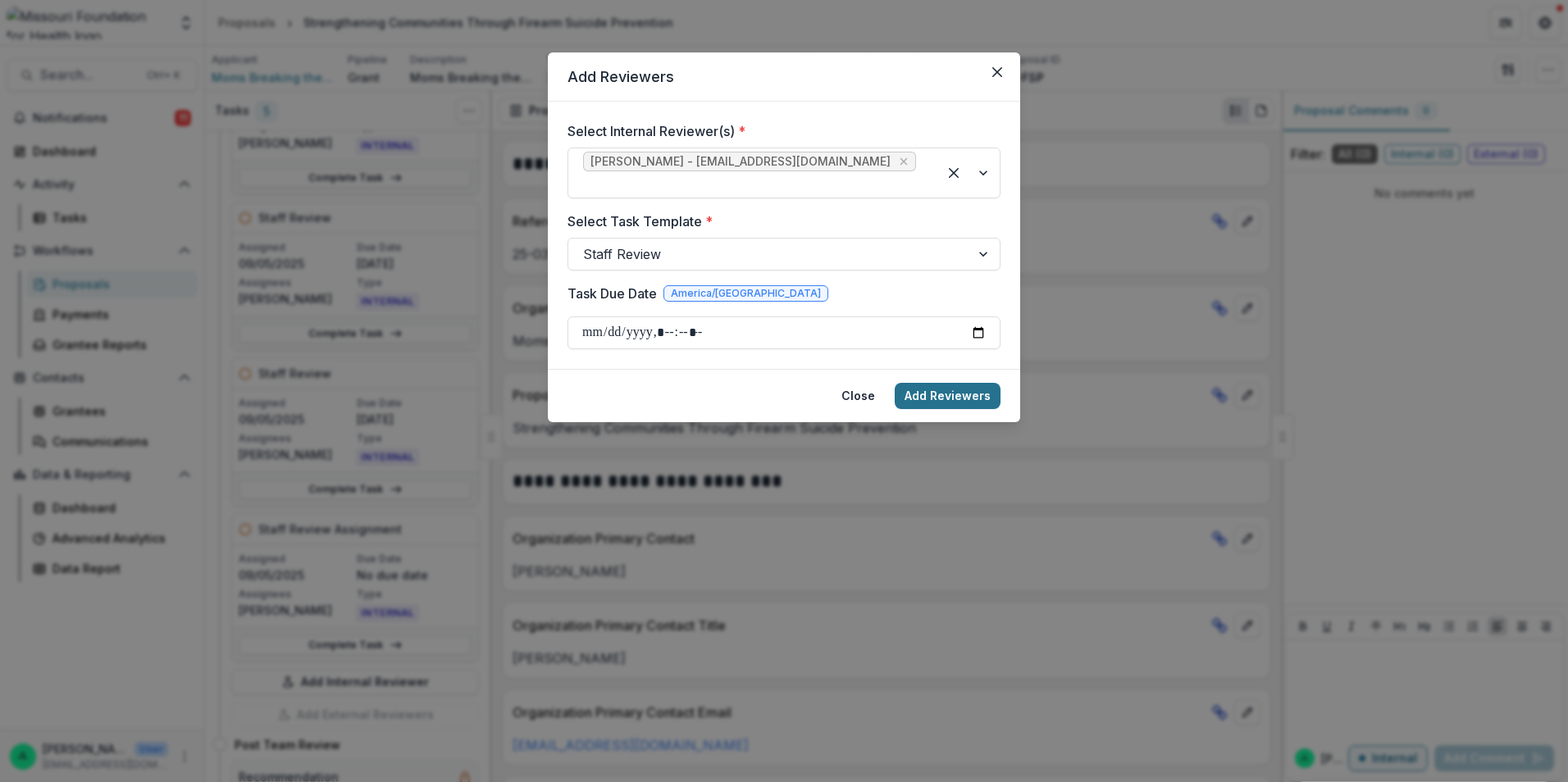
type input "**********"
click at [918, 383] on button "Add Reviewers" at bounding box center [947, 396] width 105 height 26
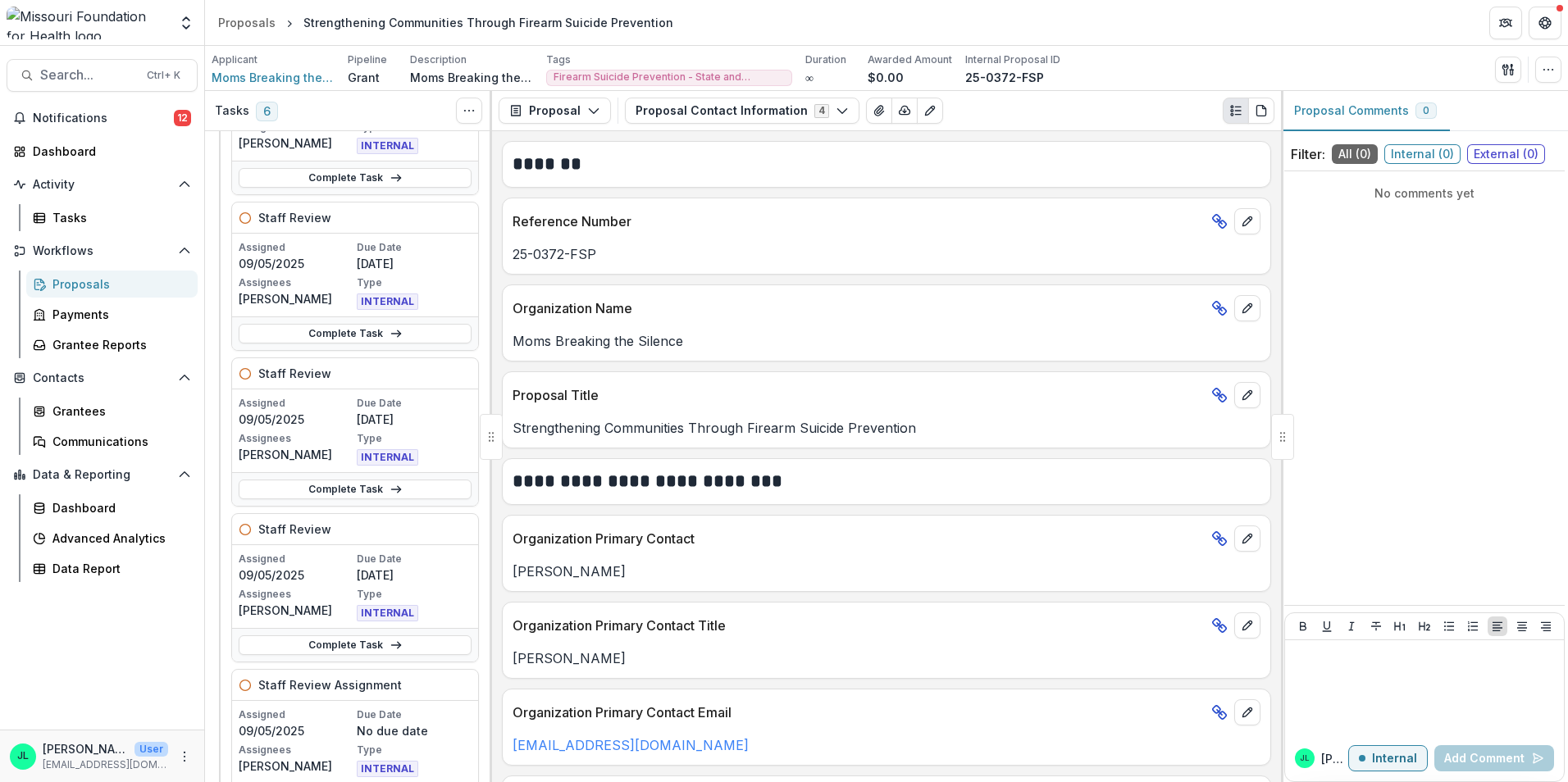
scroll to position [246, 0]
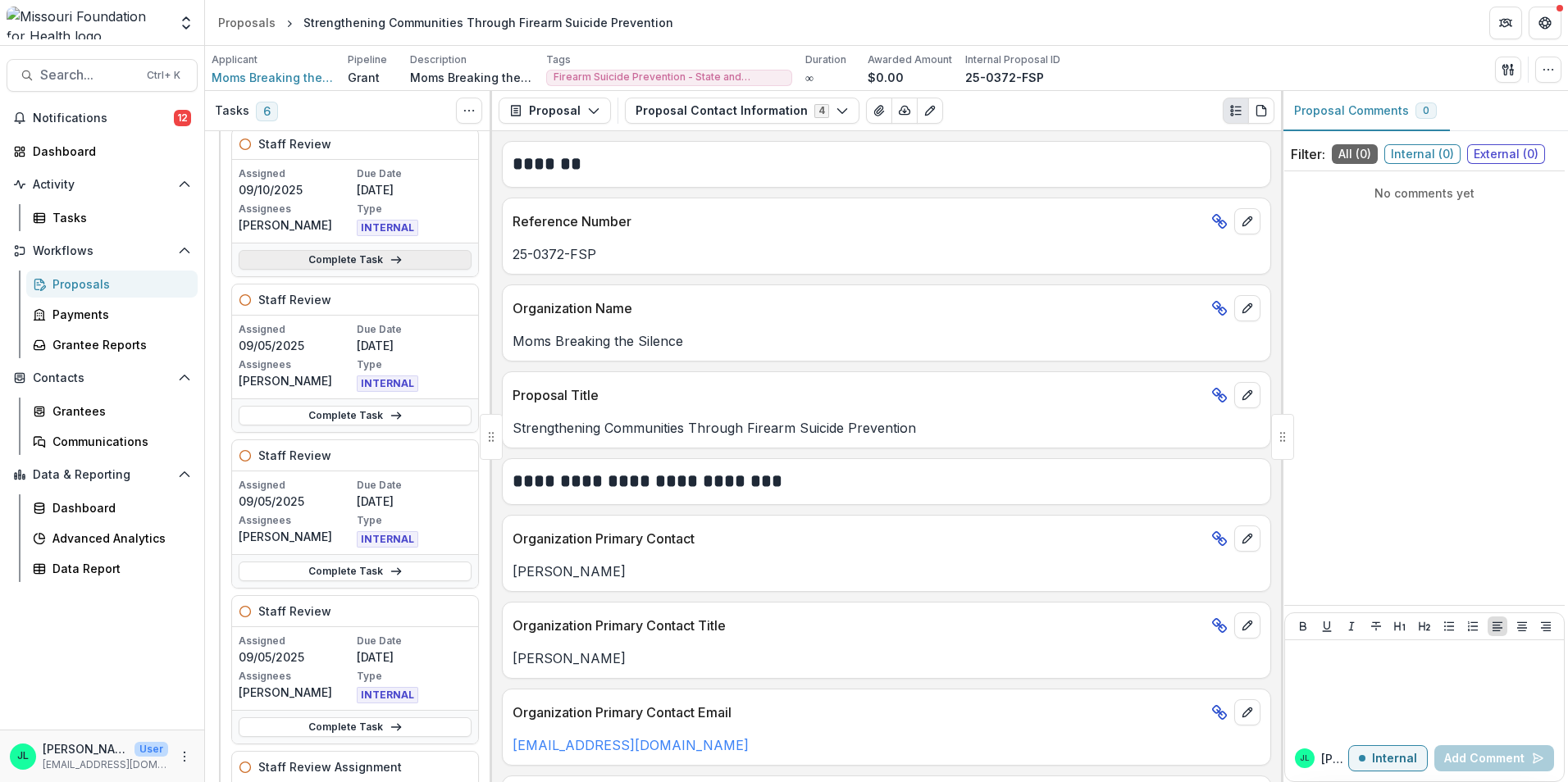
click at [380, 266] on link "Complete Task" at bounding box center [355, 260] width 233 height 19
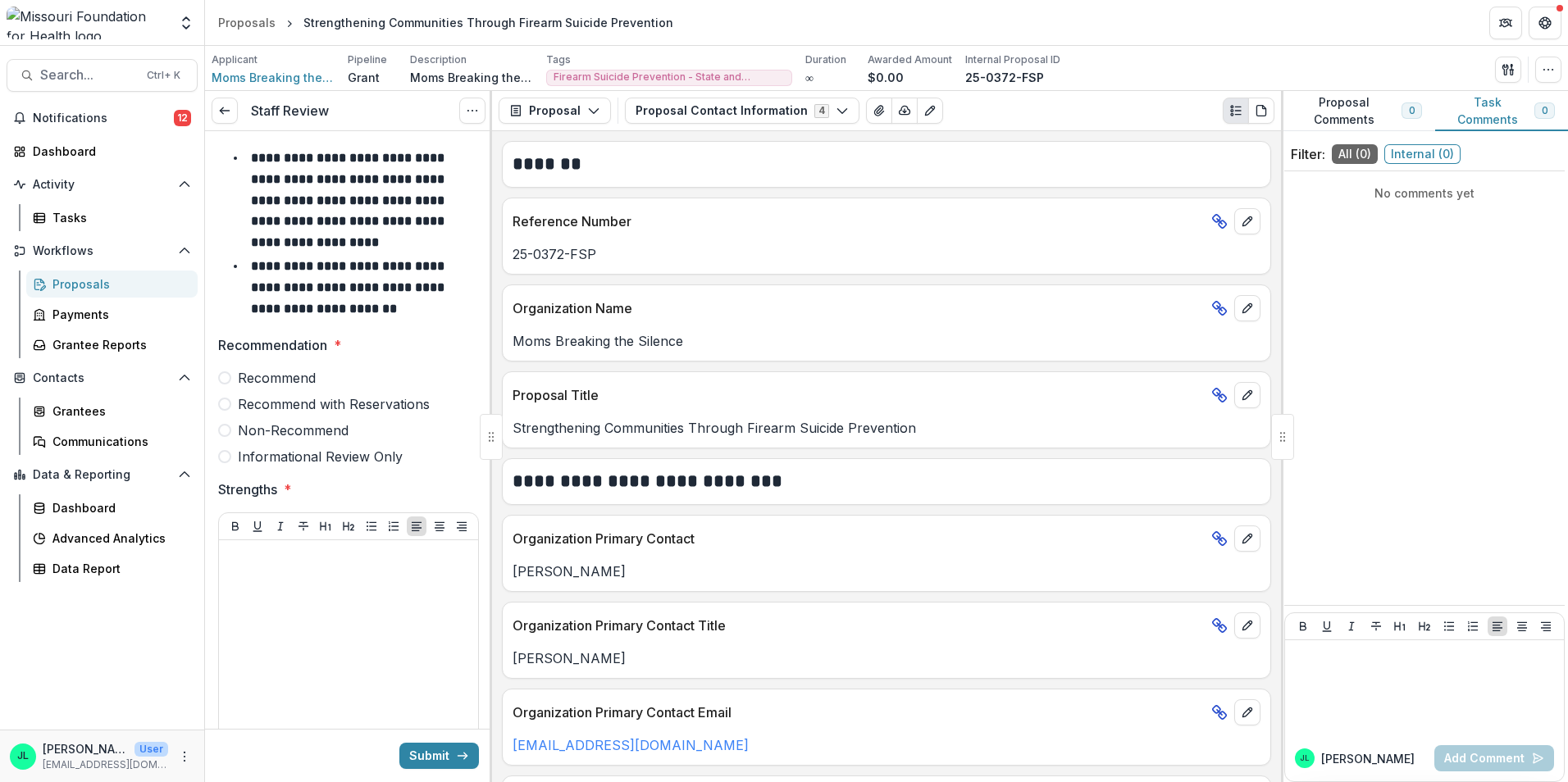
click at [222, 371] on label "Recommend" at bounding box center [348, 378] width 261 height 19
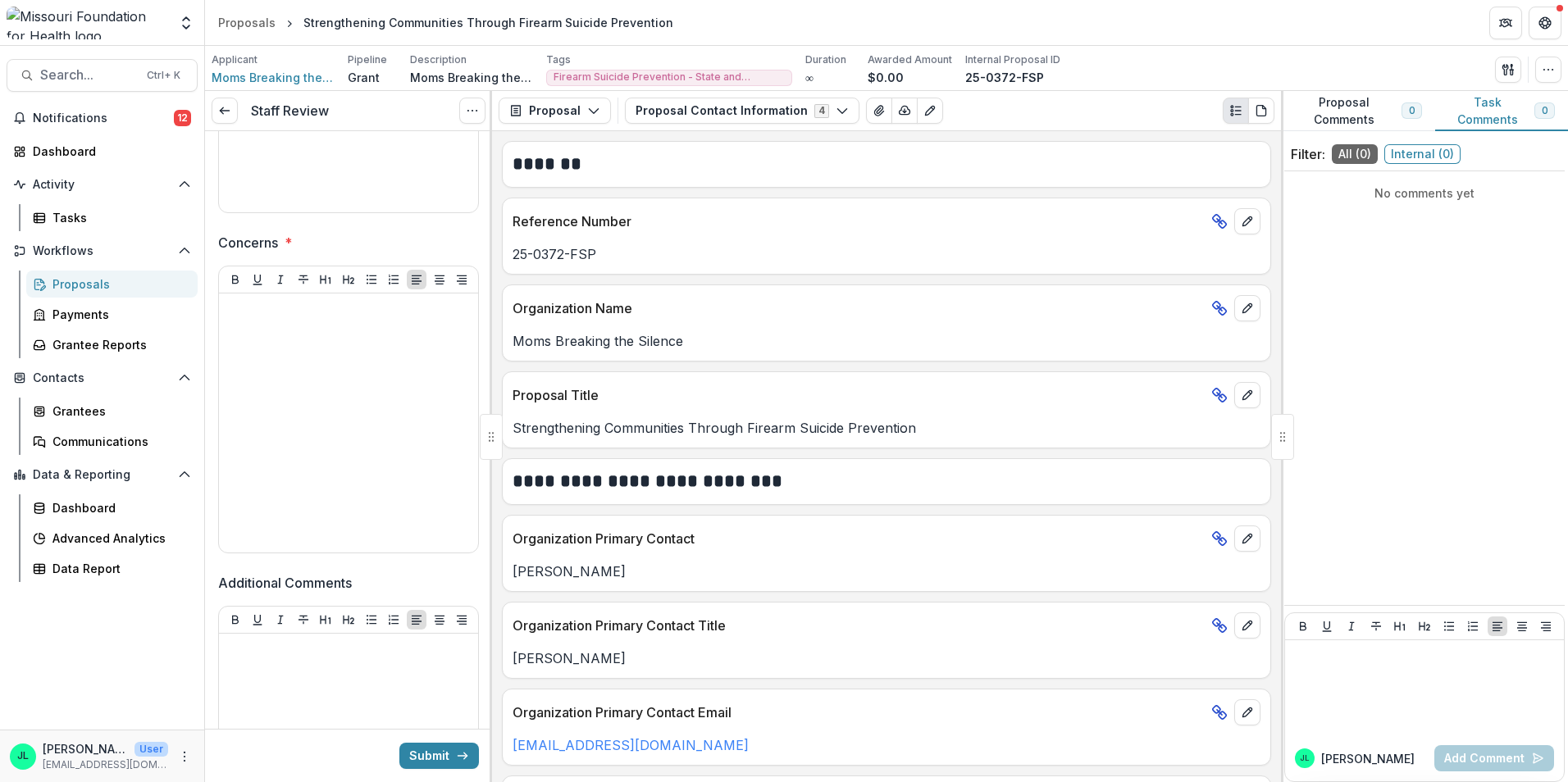
scroll to position [811, 0]
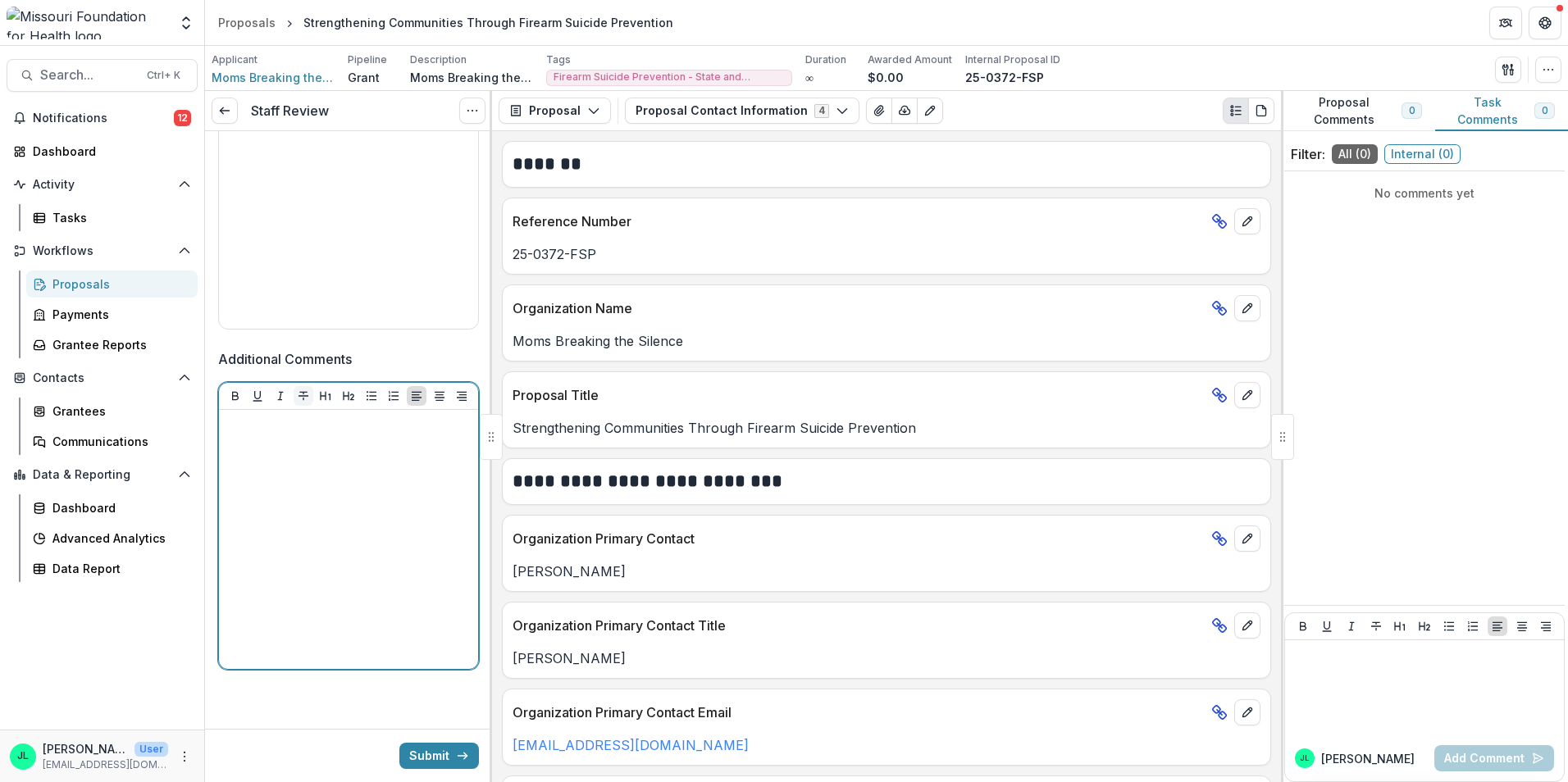
click at [298, 395] on icon "Strike" at bounding box center [303, 395] width 13 height 13
click at [283, 442] on div at bounding box center [349, 539] width 246 height 246
click at [304, 397] on icon "Strike" at bounding box center [303, 395] width 13 height 13
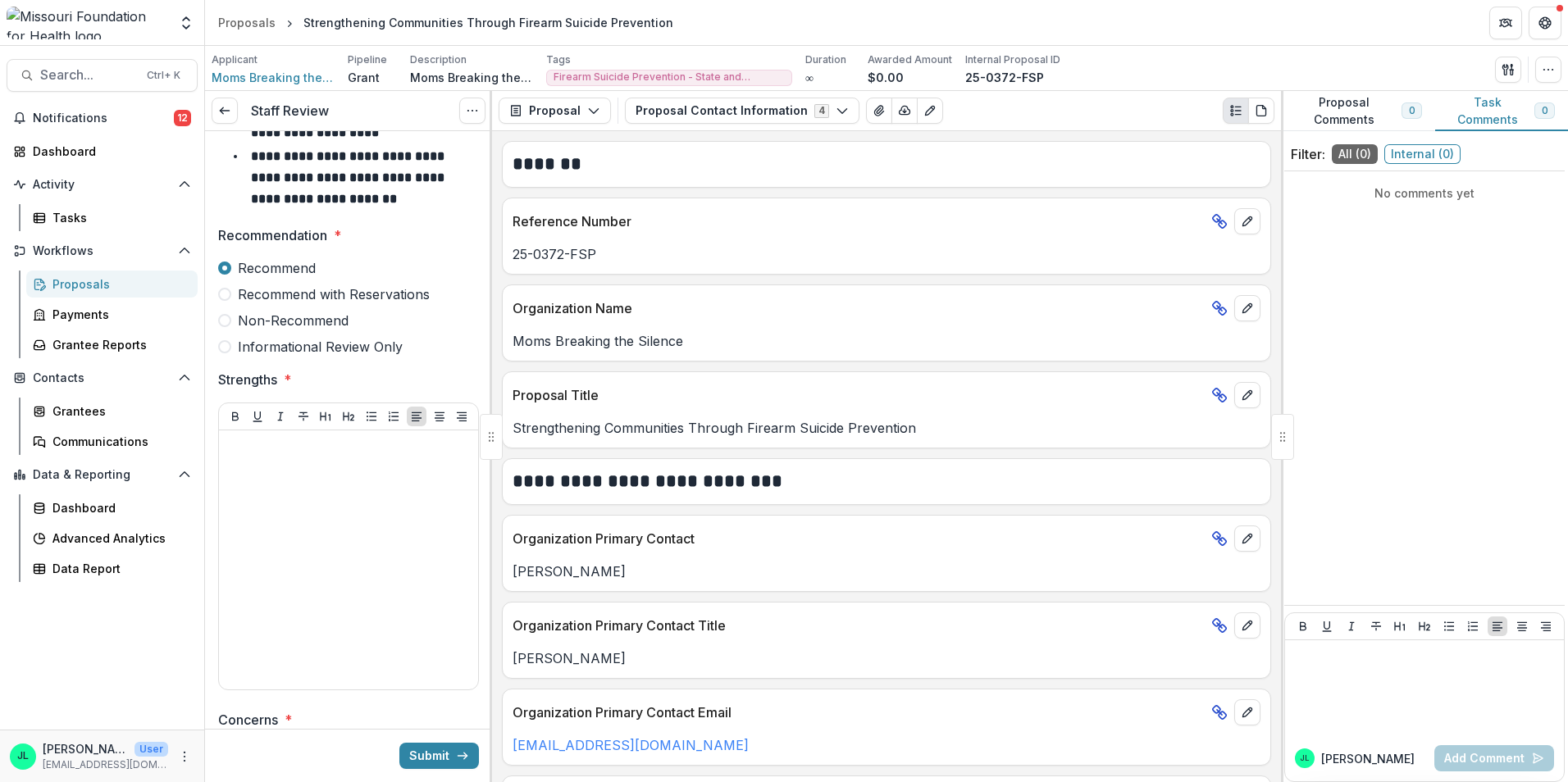
scroll to position [73, 0]
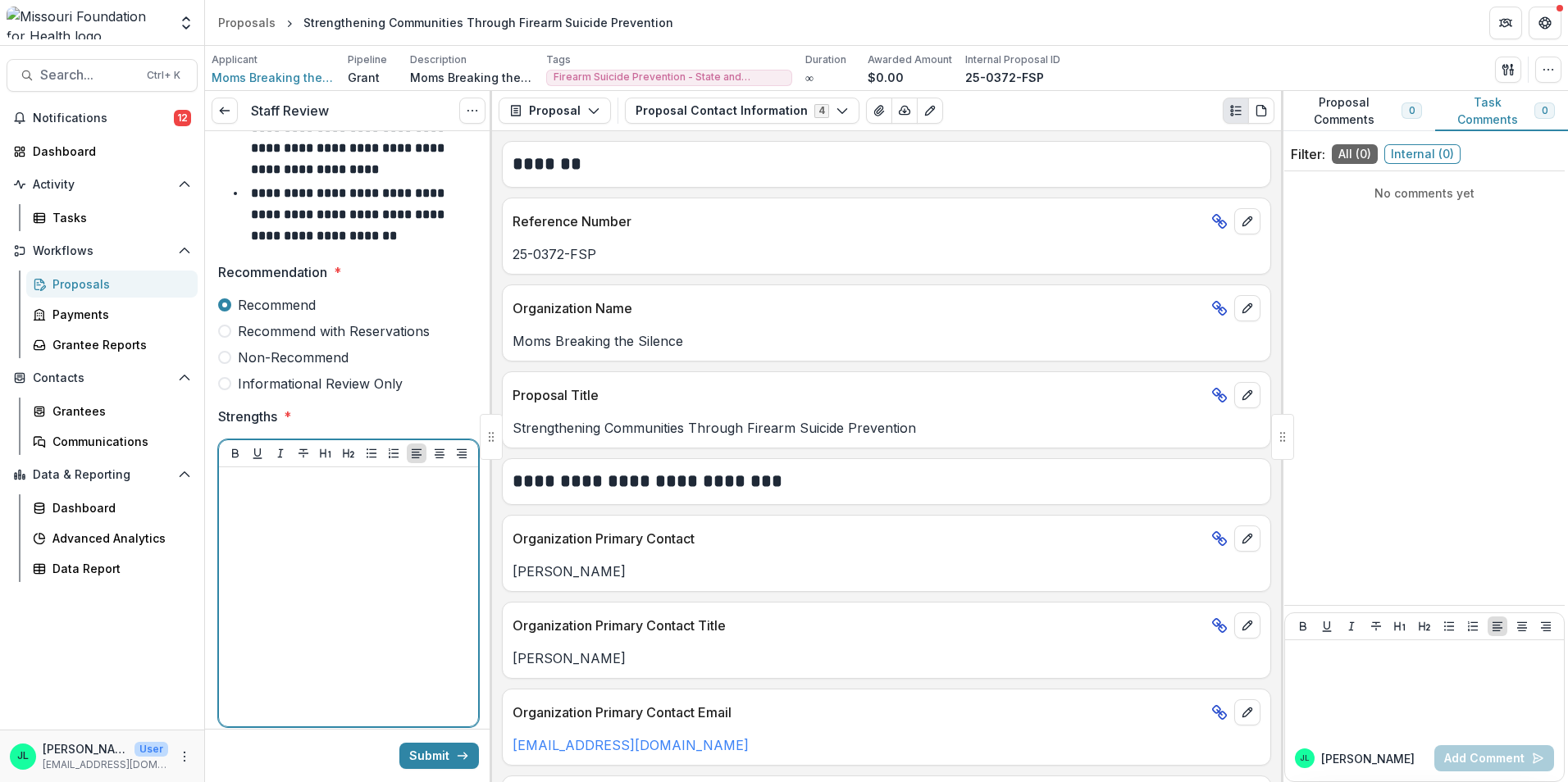
click at [346, 590] on div at bounding box center [349, 597] width 246 height 246
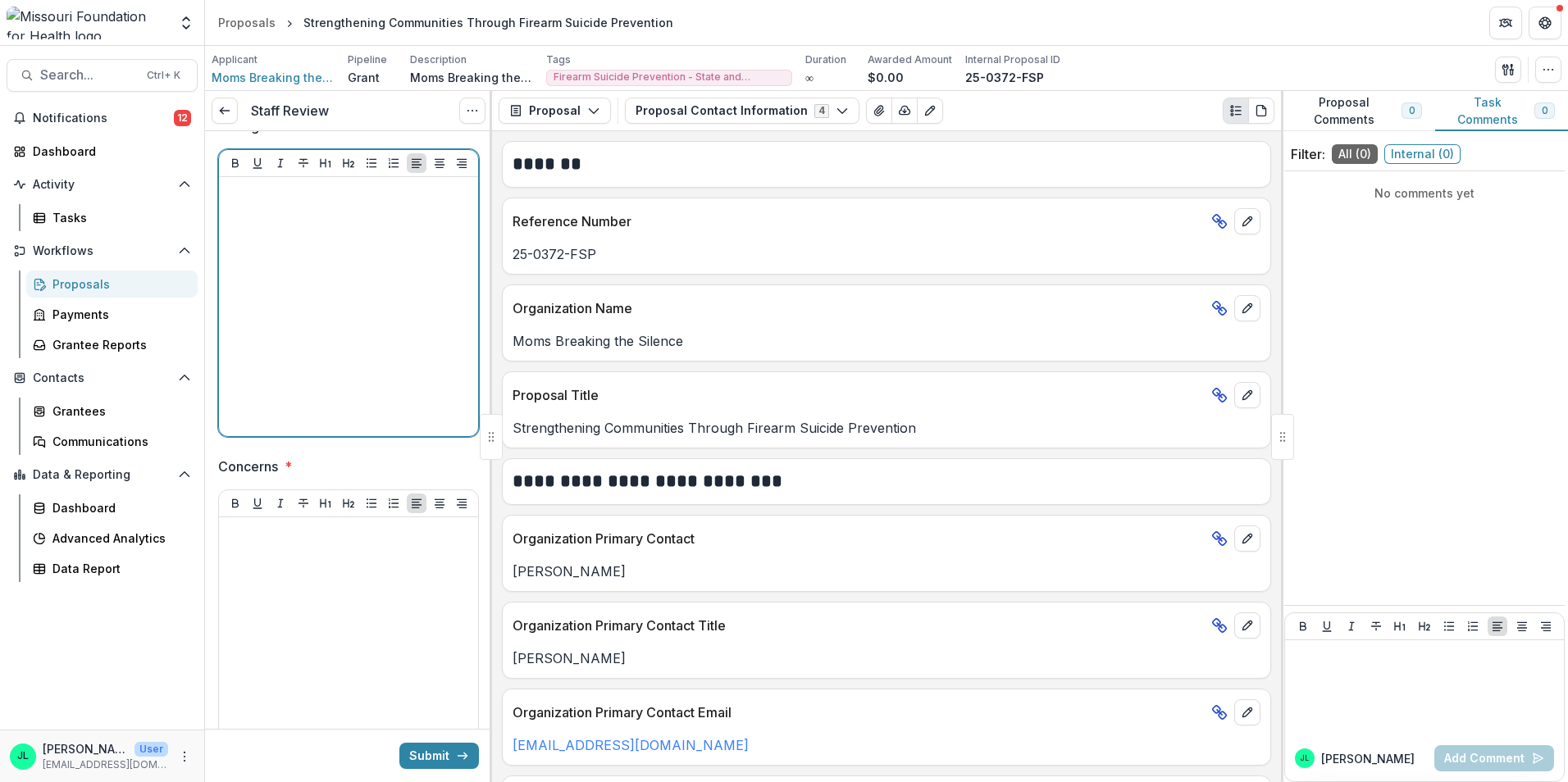
scroll to position [319, 0]
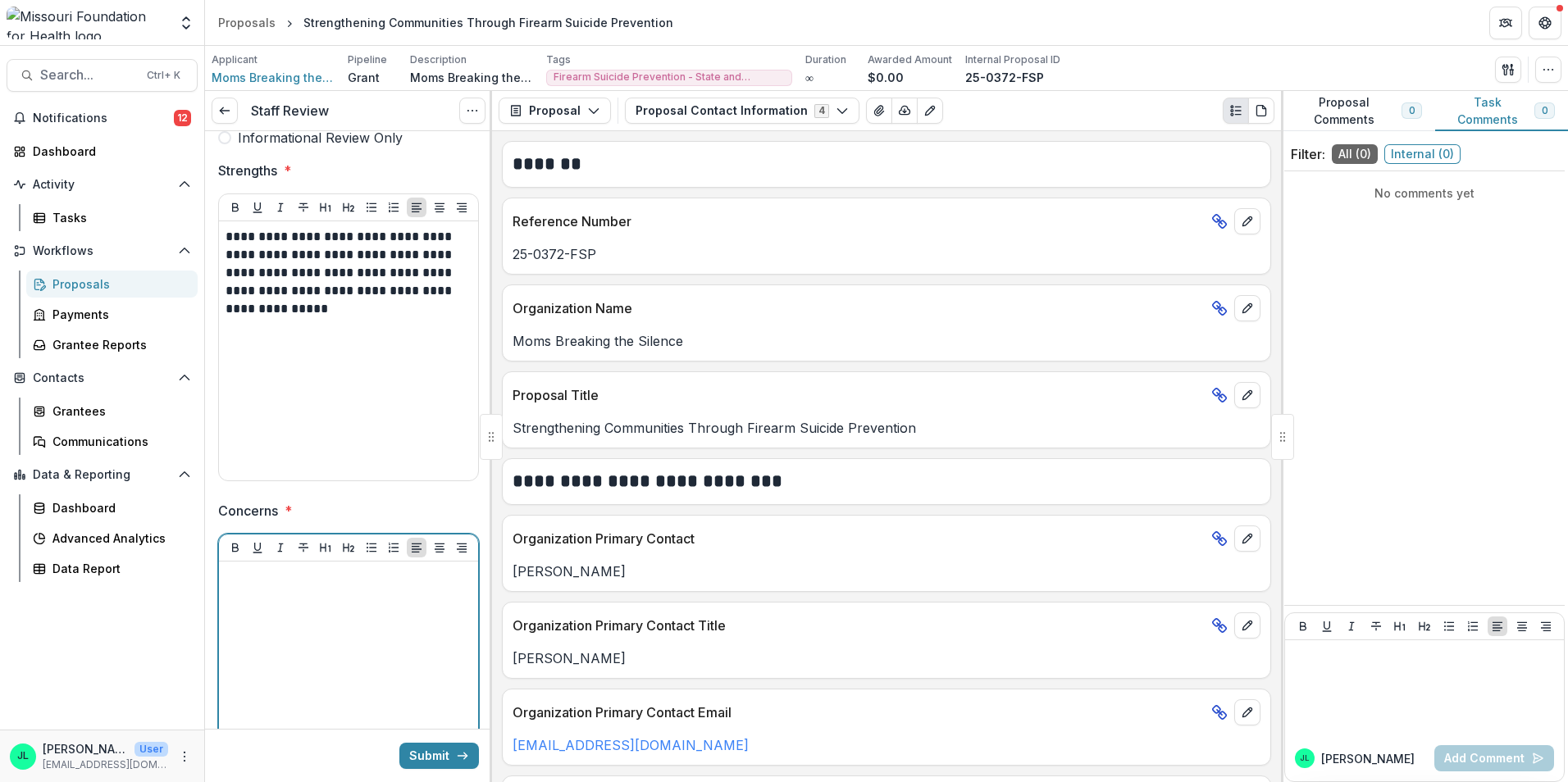
click at [382, 600] on div at bounding box center [349, 691] width 246 height 246
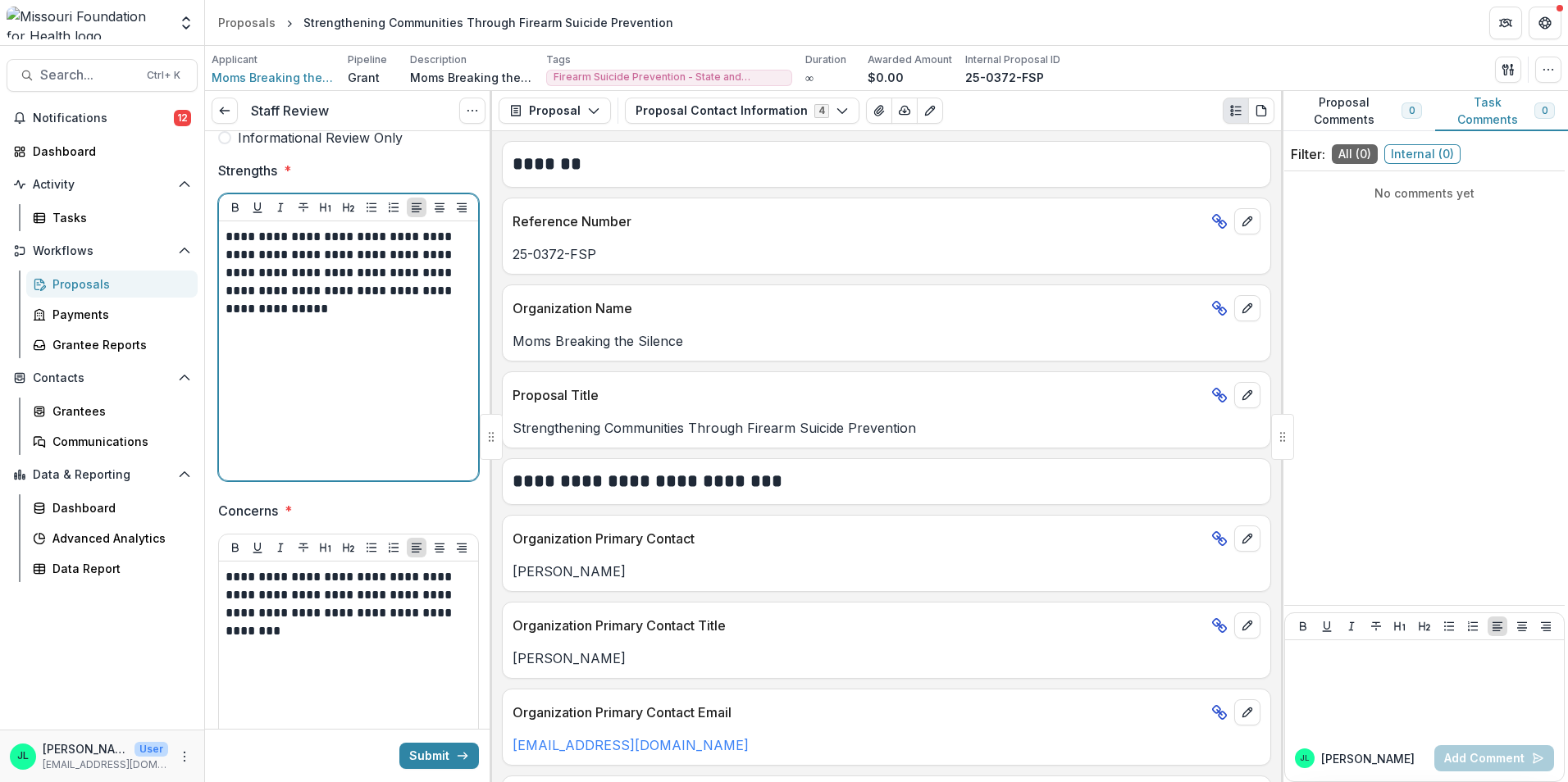
drag, startPoint x: 329, startPoint y: 299, endPoint x: 341, endPoint y: 287, distance: 17.0
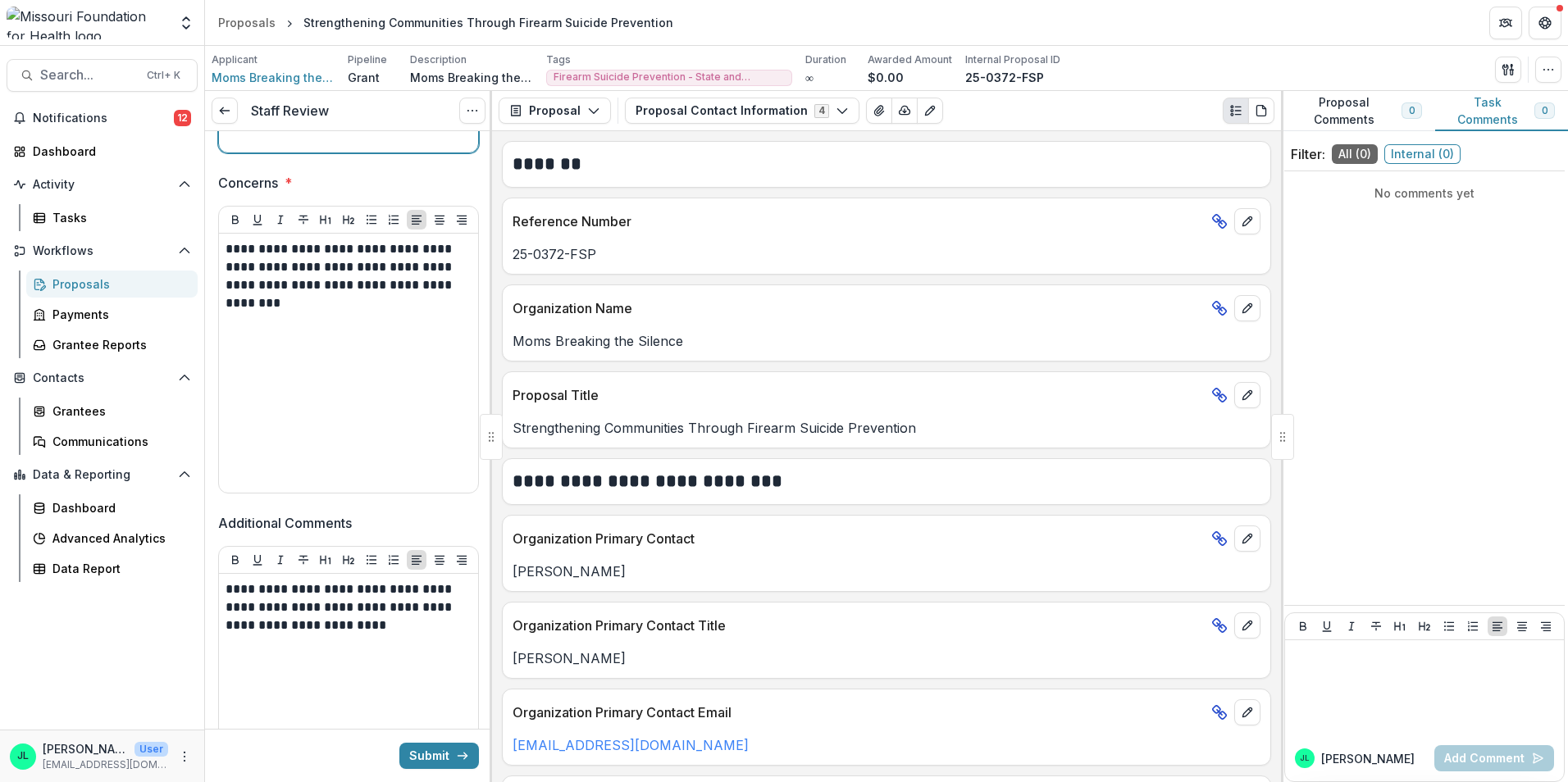
scroll to position [729, 0]
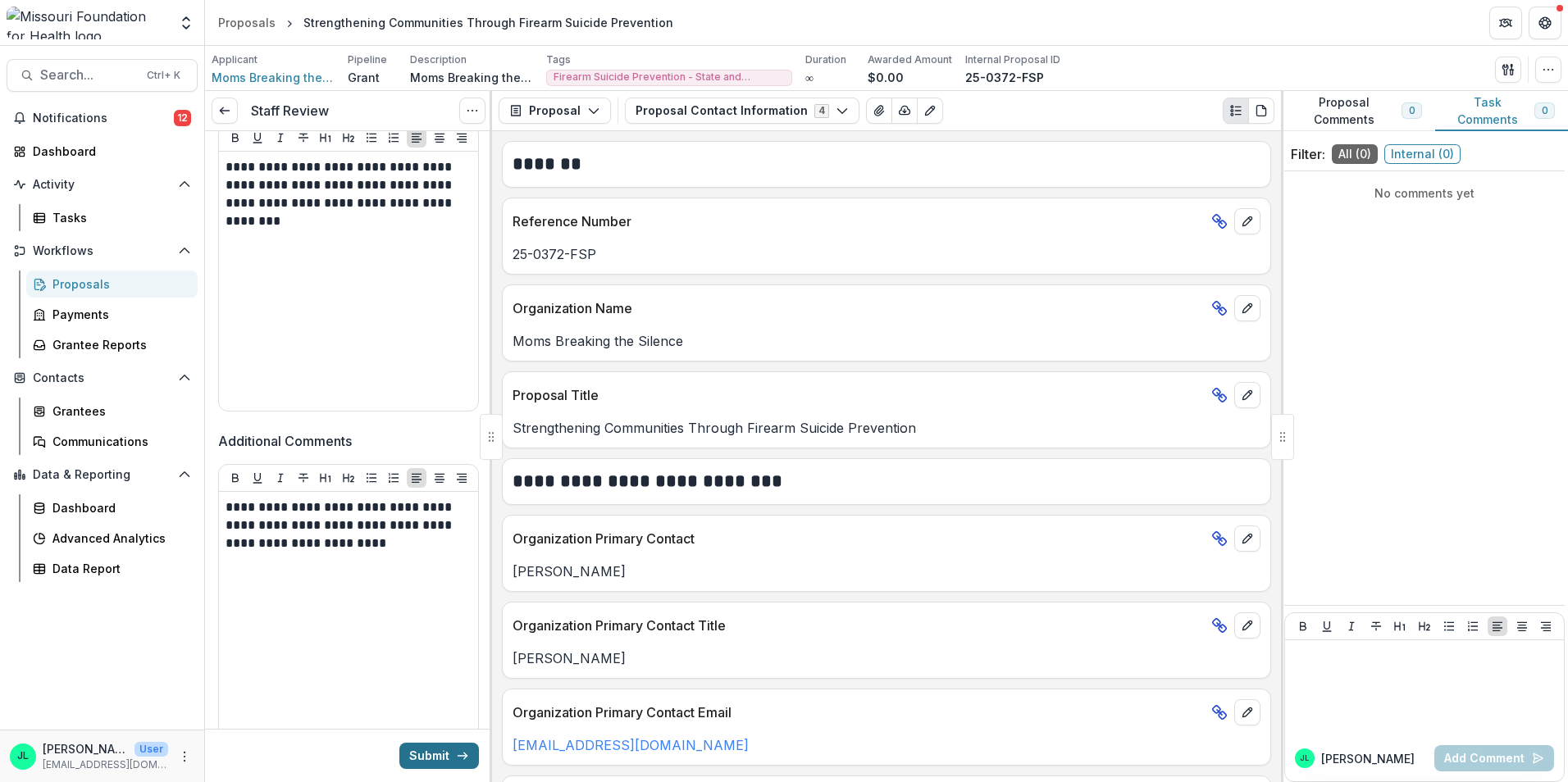
click at [430, 757] on button "Submit" at bounding box center [439, 756] width 80 height 26
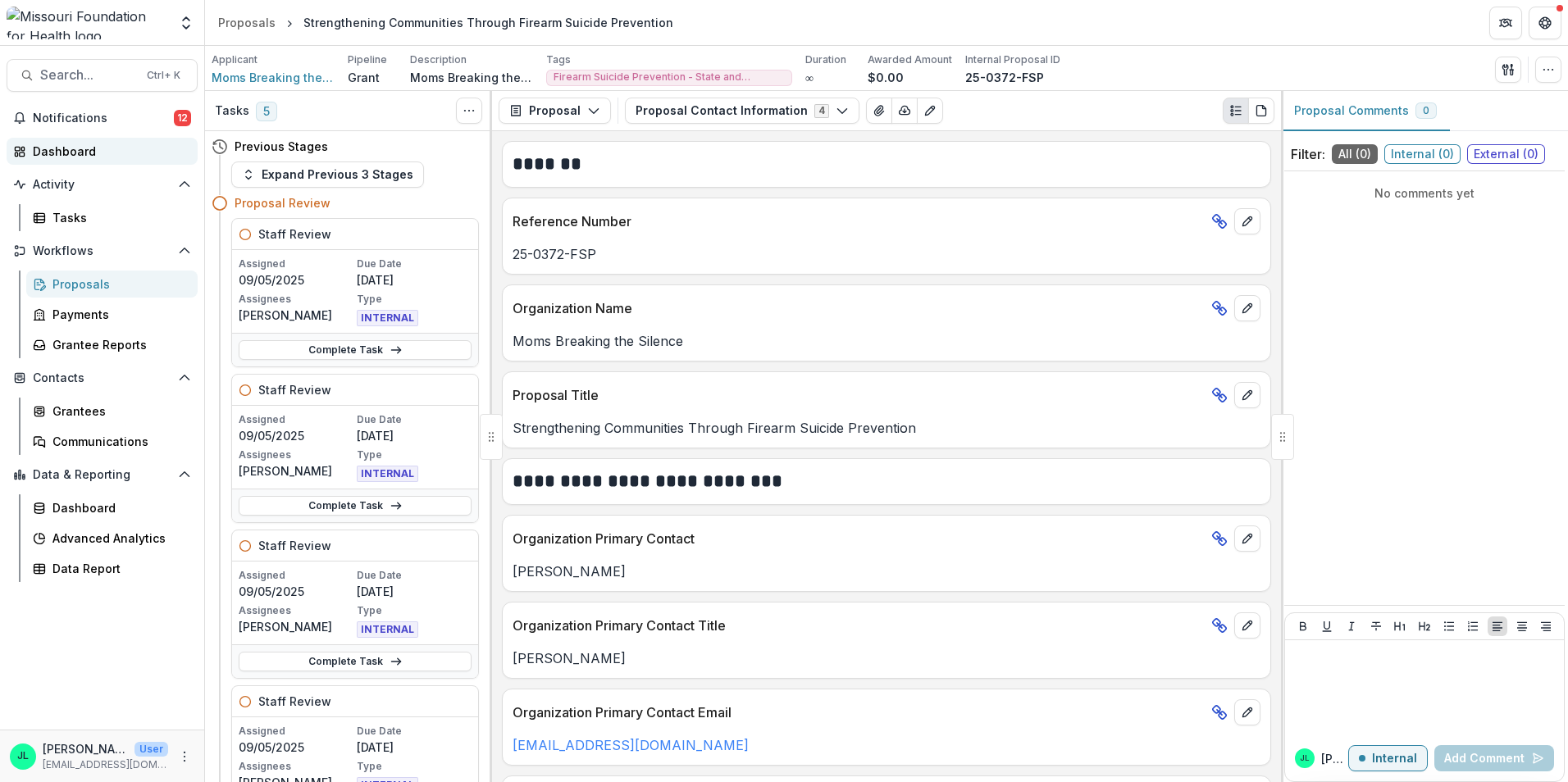
click at [94, 156] on div "Dashboard" at bounding box center [108, 151] width 152 height 18
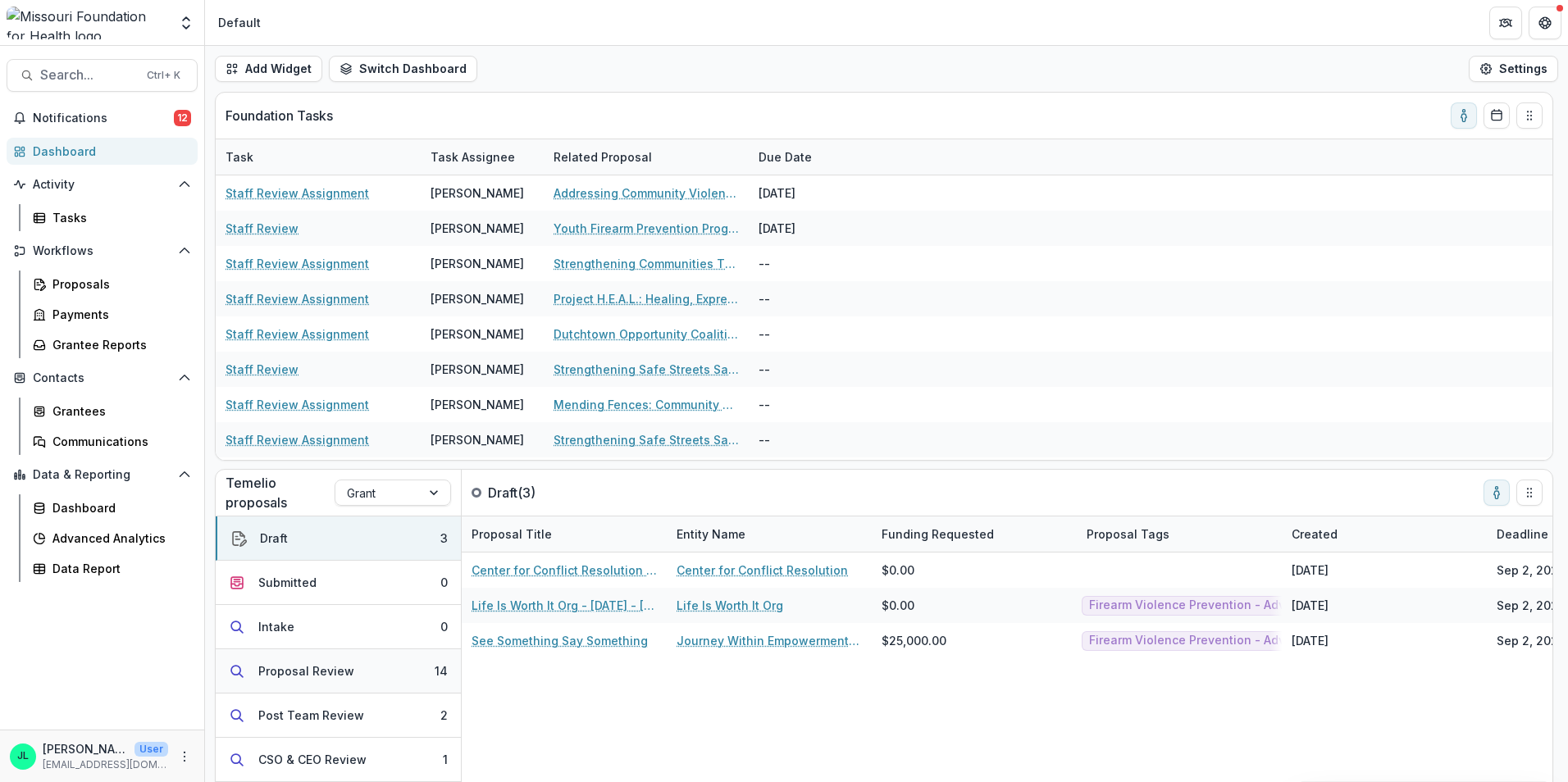
click at [339, 673] on div "Proposal Review" at bounding box center [306, 671] width 96 height 18
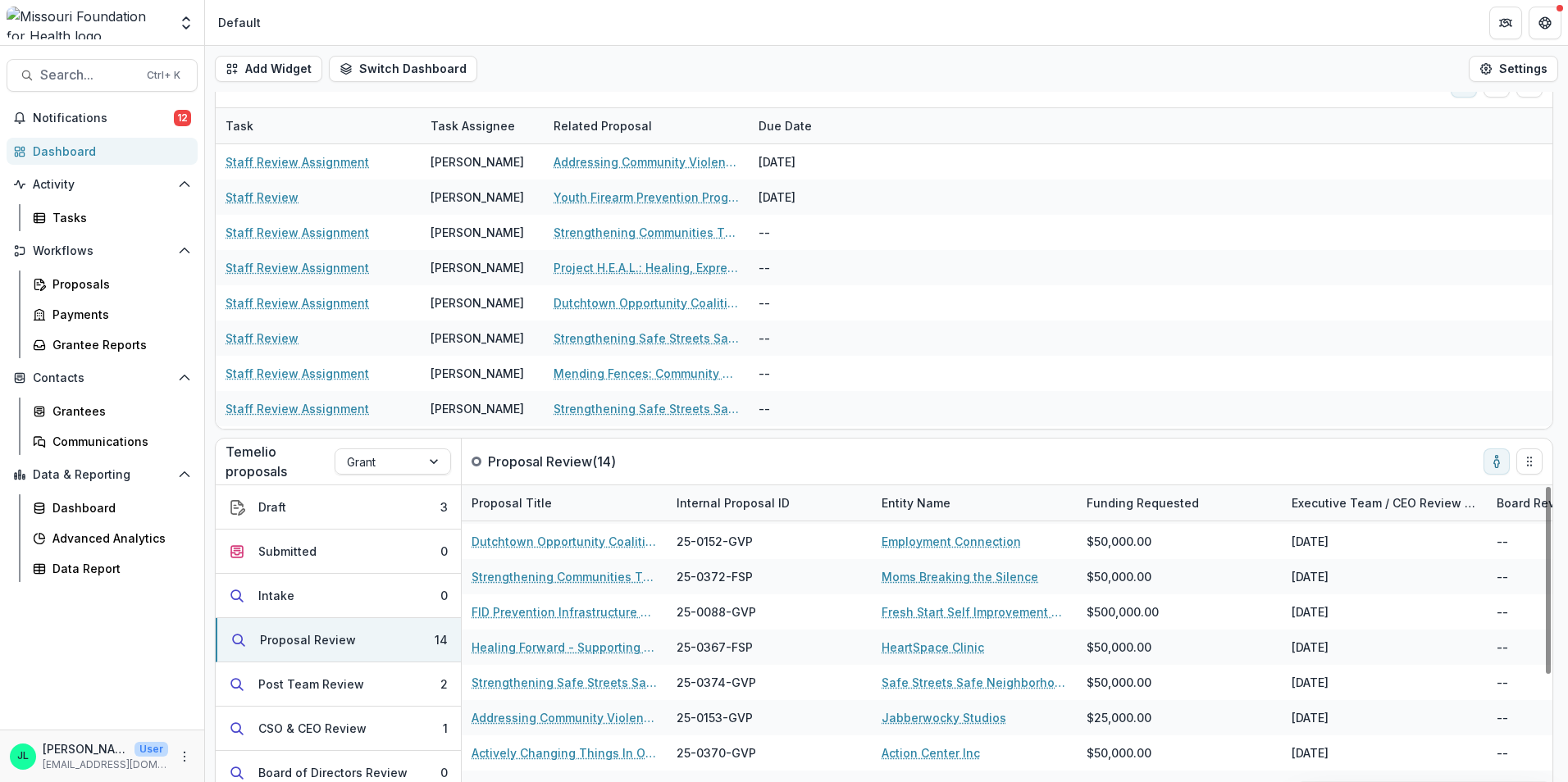
scroll to position [55, 0]
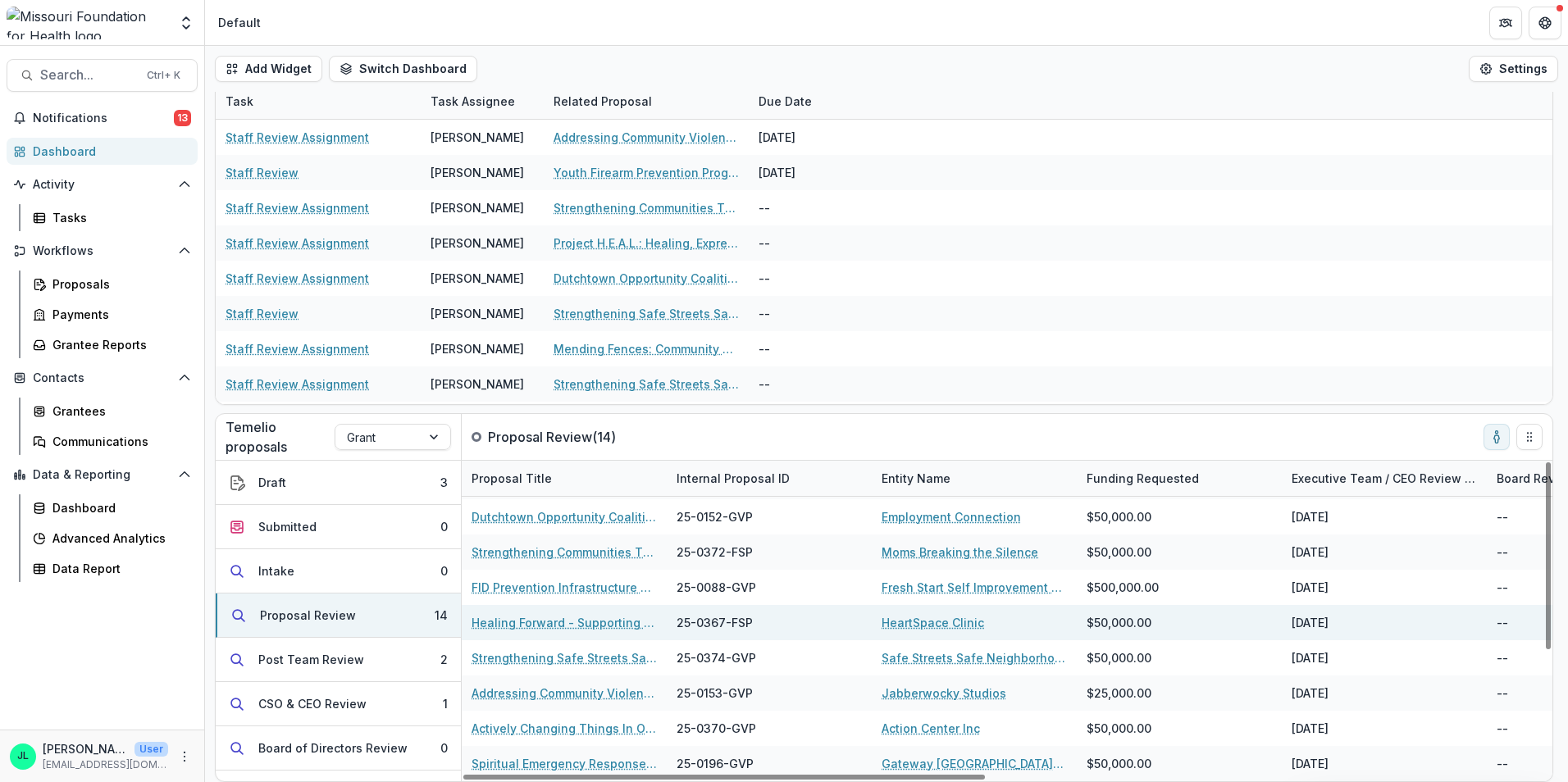
click at [585, 627] on link "Healing Forward - Supporting Homeless Youth and Their Care Team" at bounding box center [564, 623] width 185 height 18
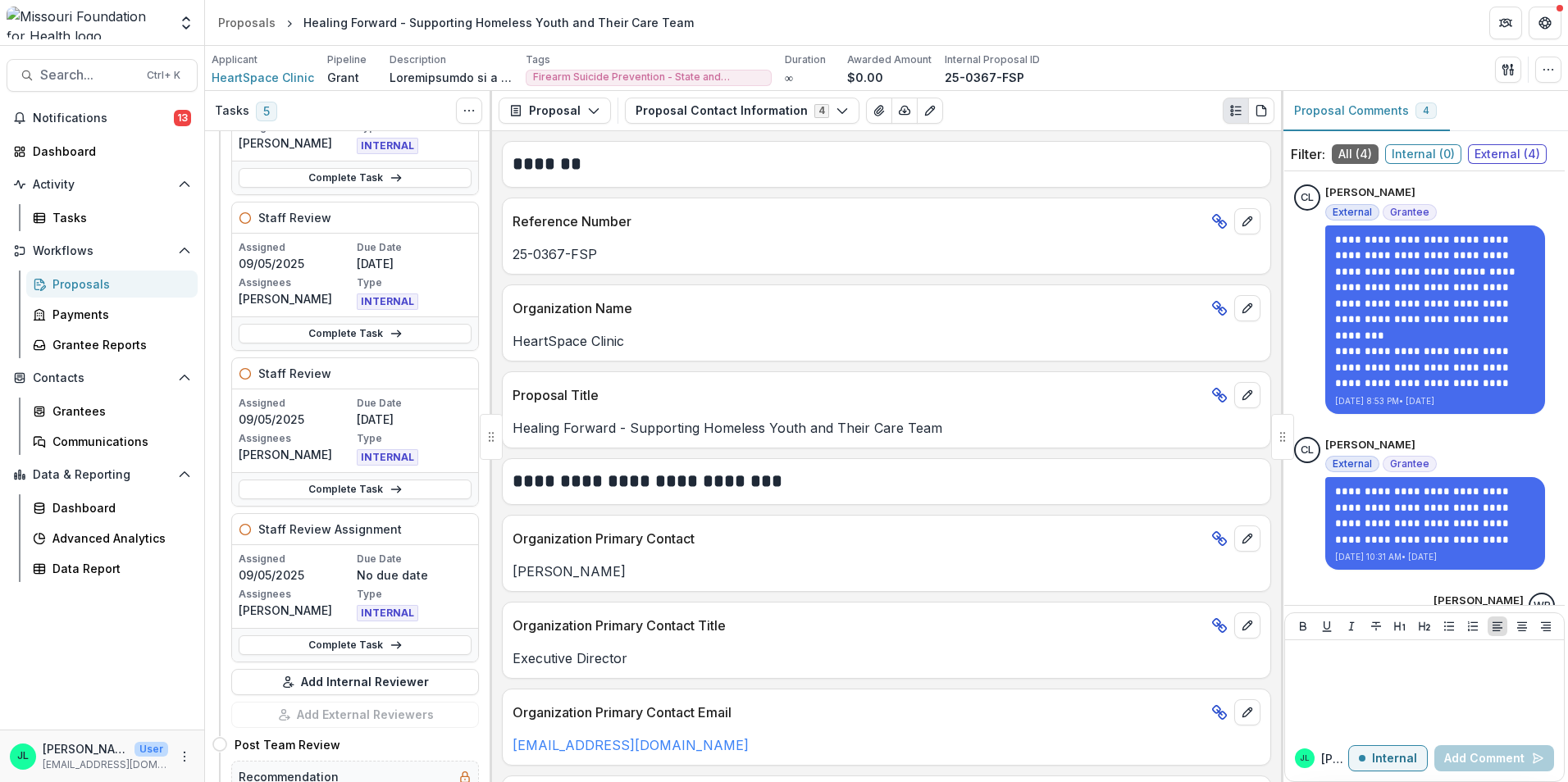
scroll to position [410, 0]
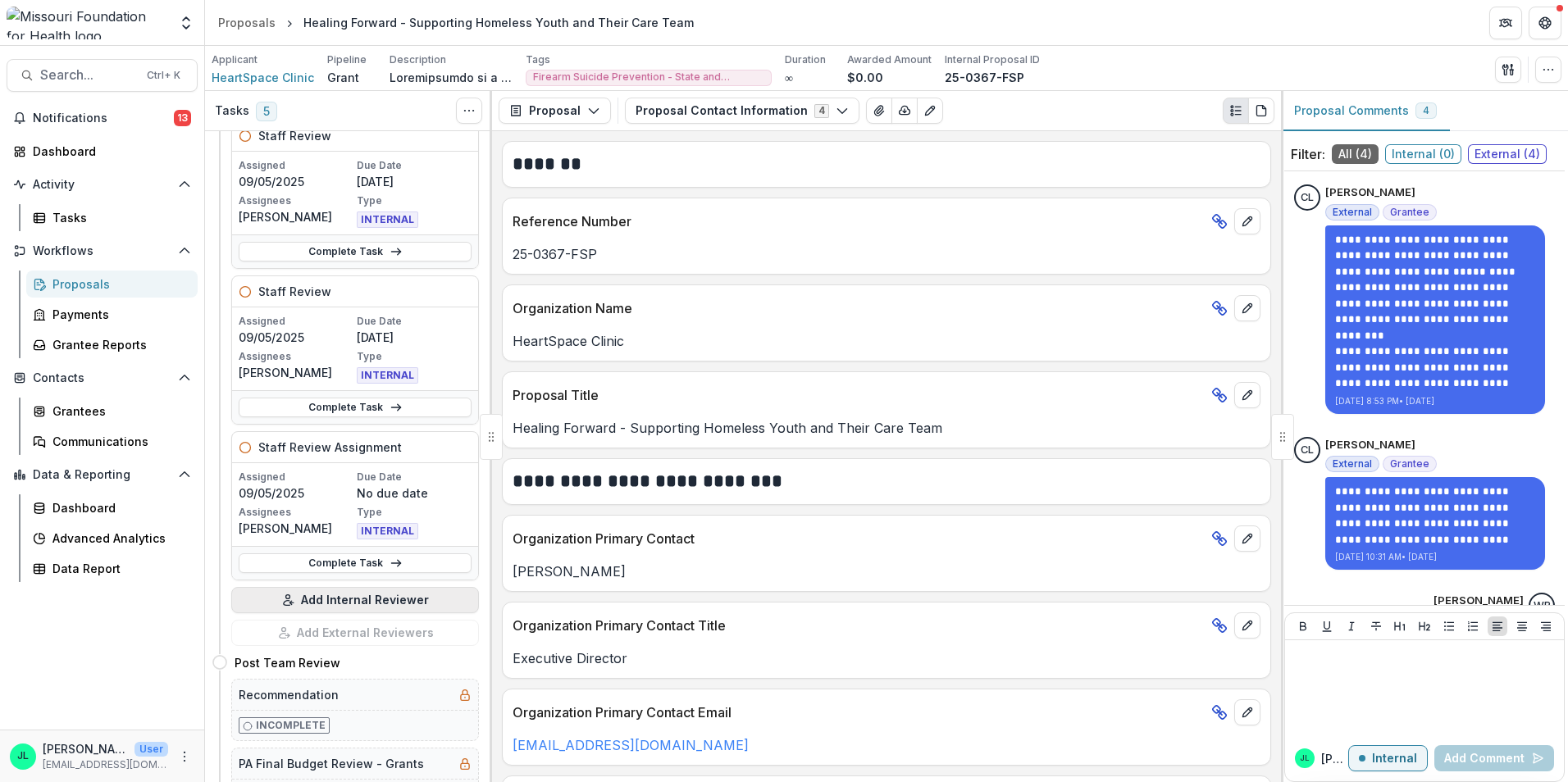
click at [377, 591] on button "Add Internal Reviewer" at bounding box center [355, 600] width 248 height 26
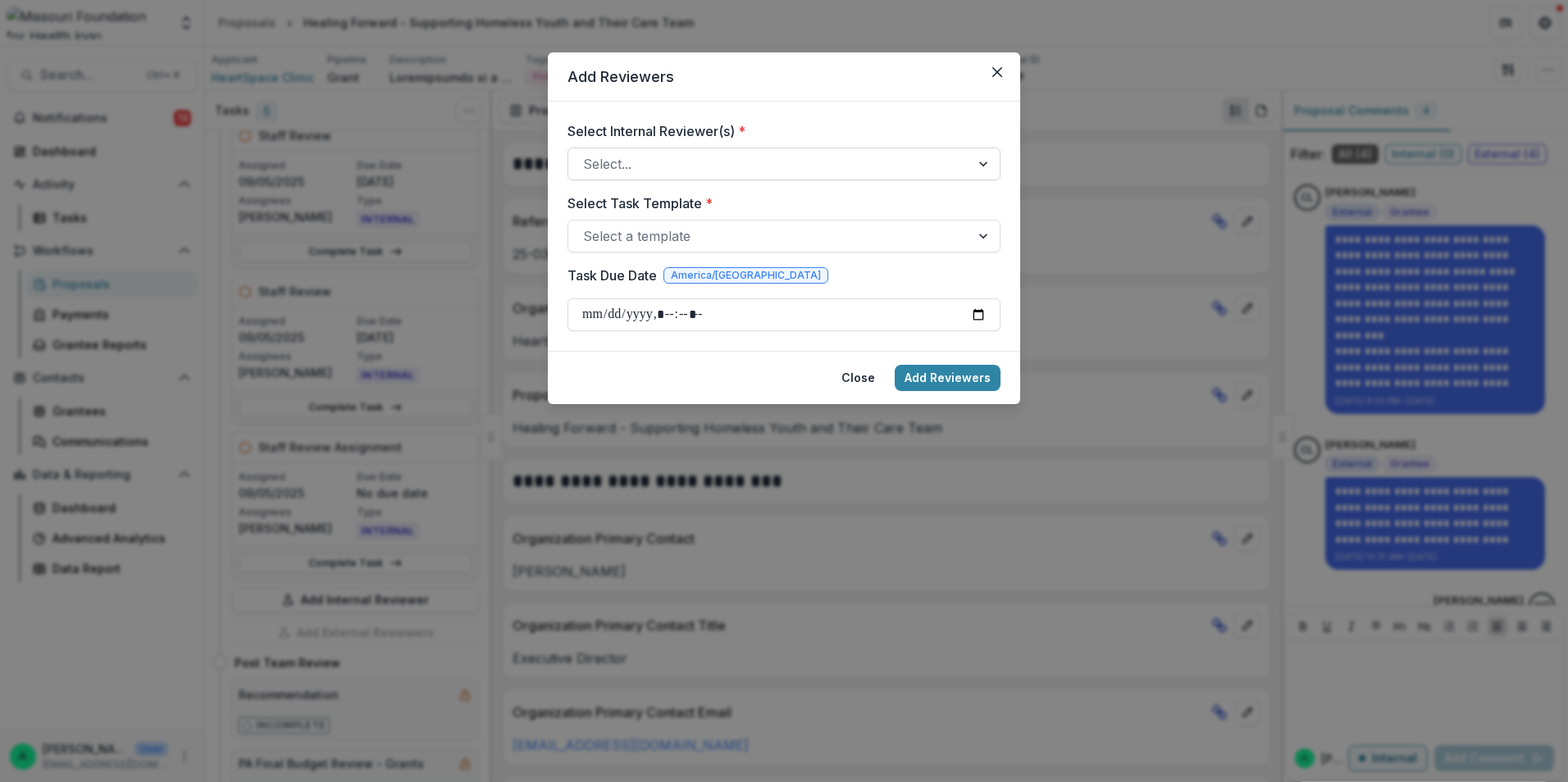
click at [717, 148] on div "Select..." at bounding box center [784, 163] width 433 height 33
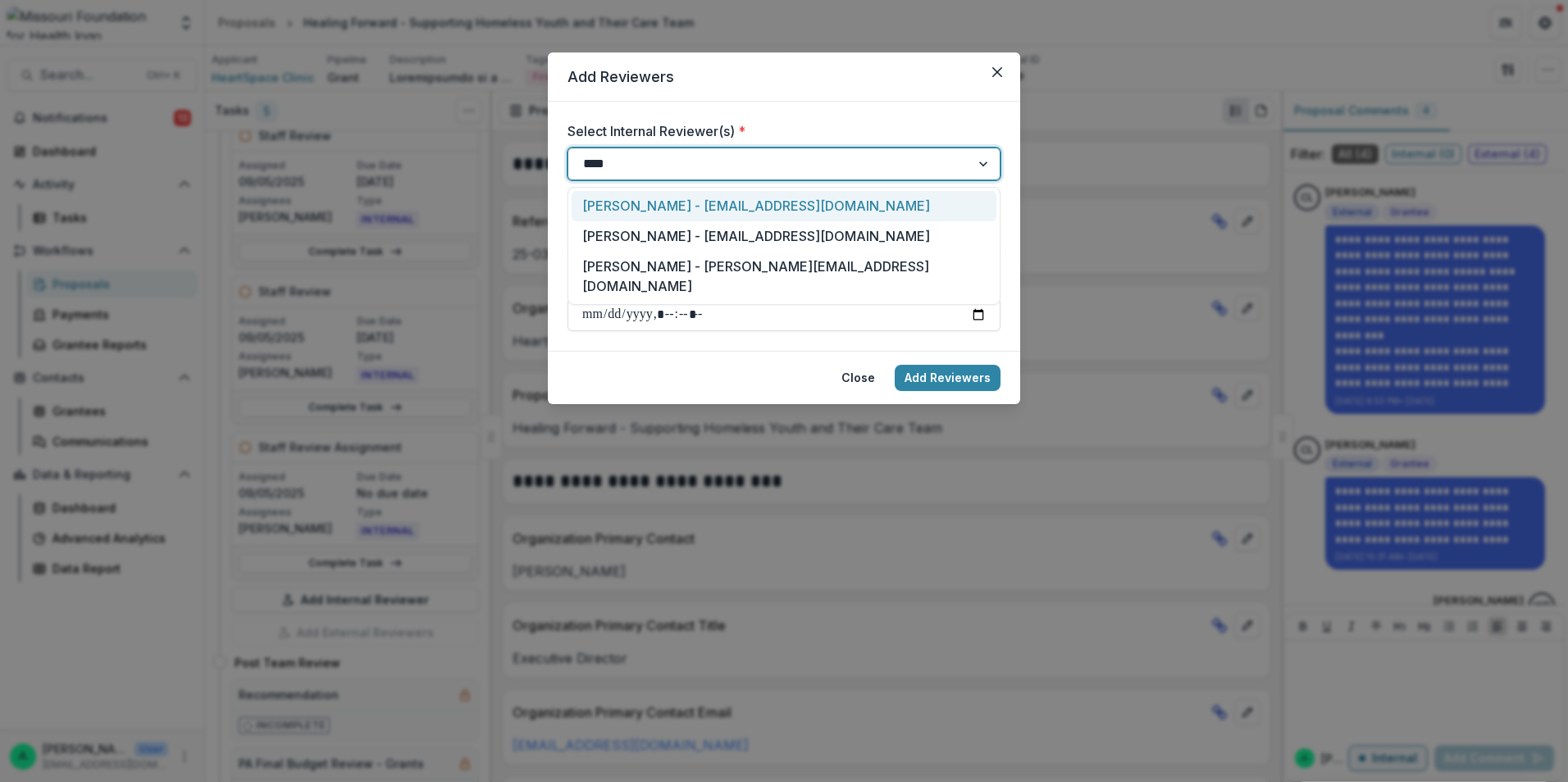
type input "*****"
click at [719, 197] on div "Jessi LaRose - jlarose@mffh.org" at bounding box center [783, 206] width 425 height 31
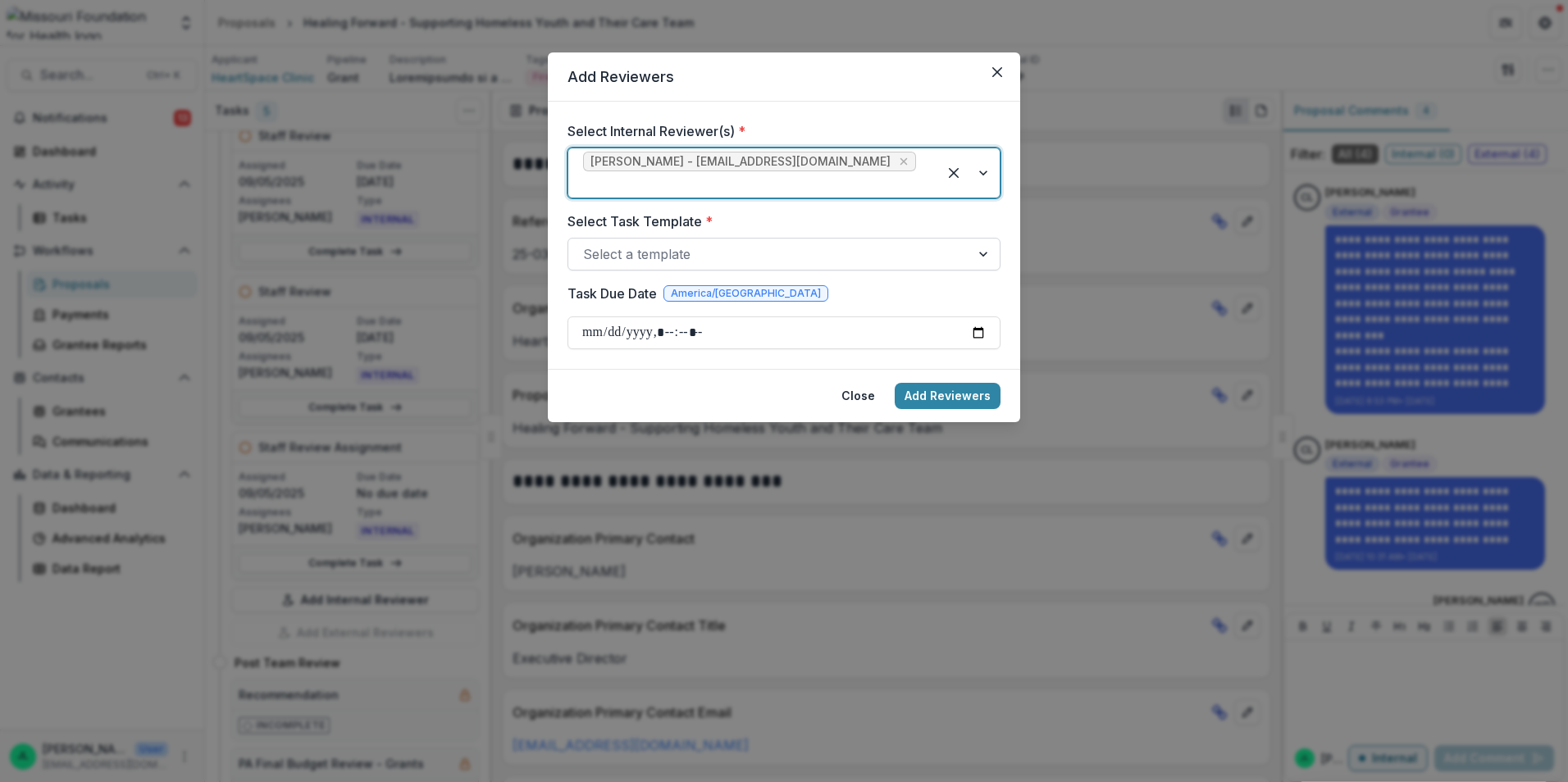
click at [717, 243] on div at bounding box center [769, 254] width 373 height 23
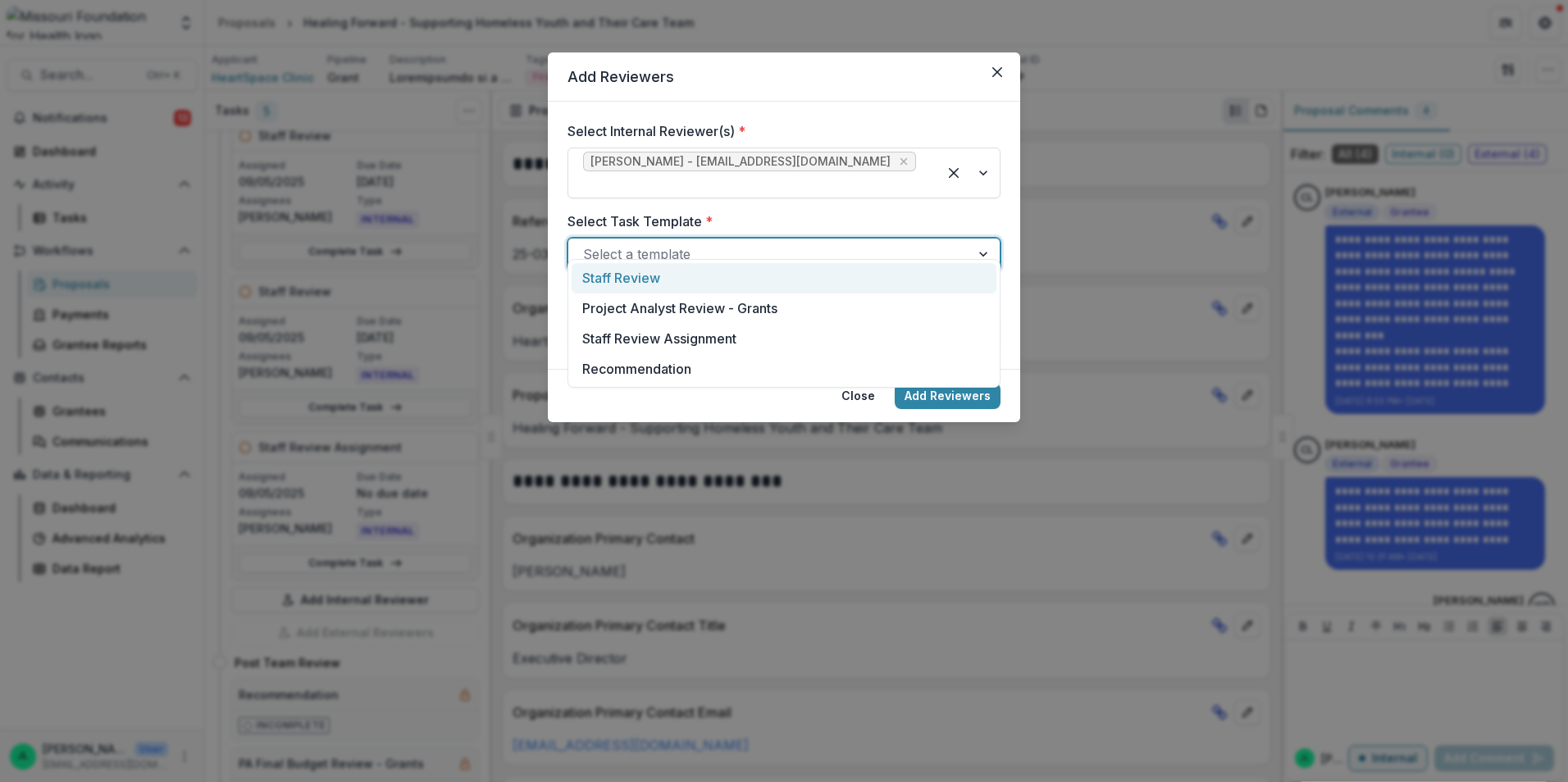
click at [715, 278] on div "Staff Review" at bounding box center [783, 279] width 425 height 31
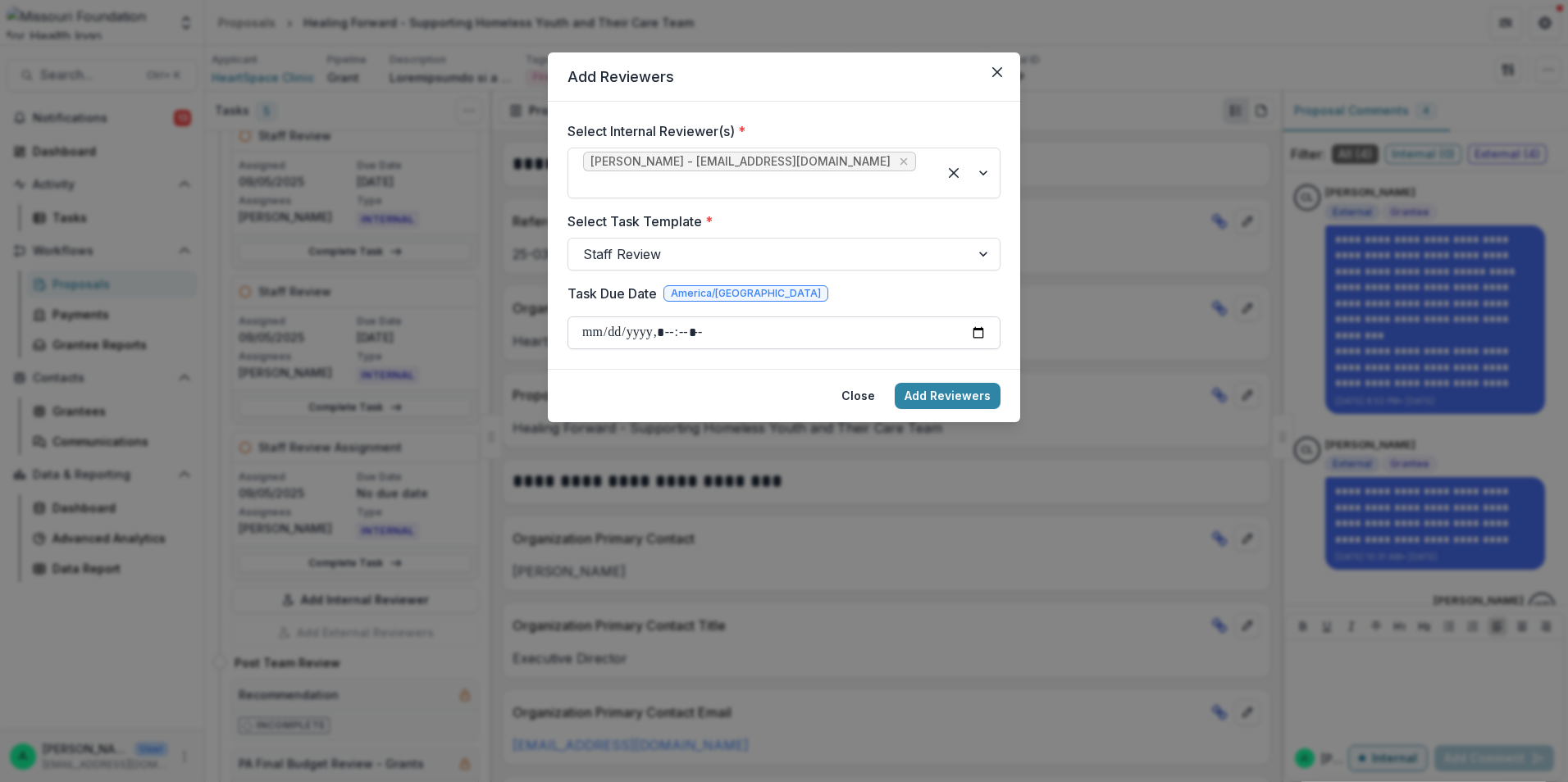
click at [983, 316] on input "Task Due Date" at bounding box center [784, 332] width 433 height 33
click at [977, 316] on input "Task Due Date" at bounding box center [784, 332] width 433 height 33
type input "**********"
click at [918, 383] on button "Add Reviewers" at bounding box center [947, 396] width 105 height 26
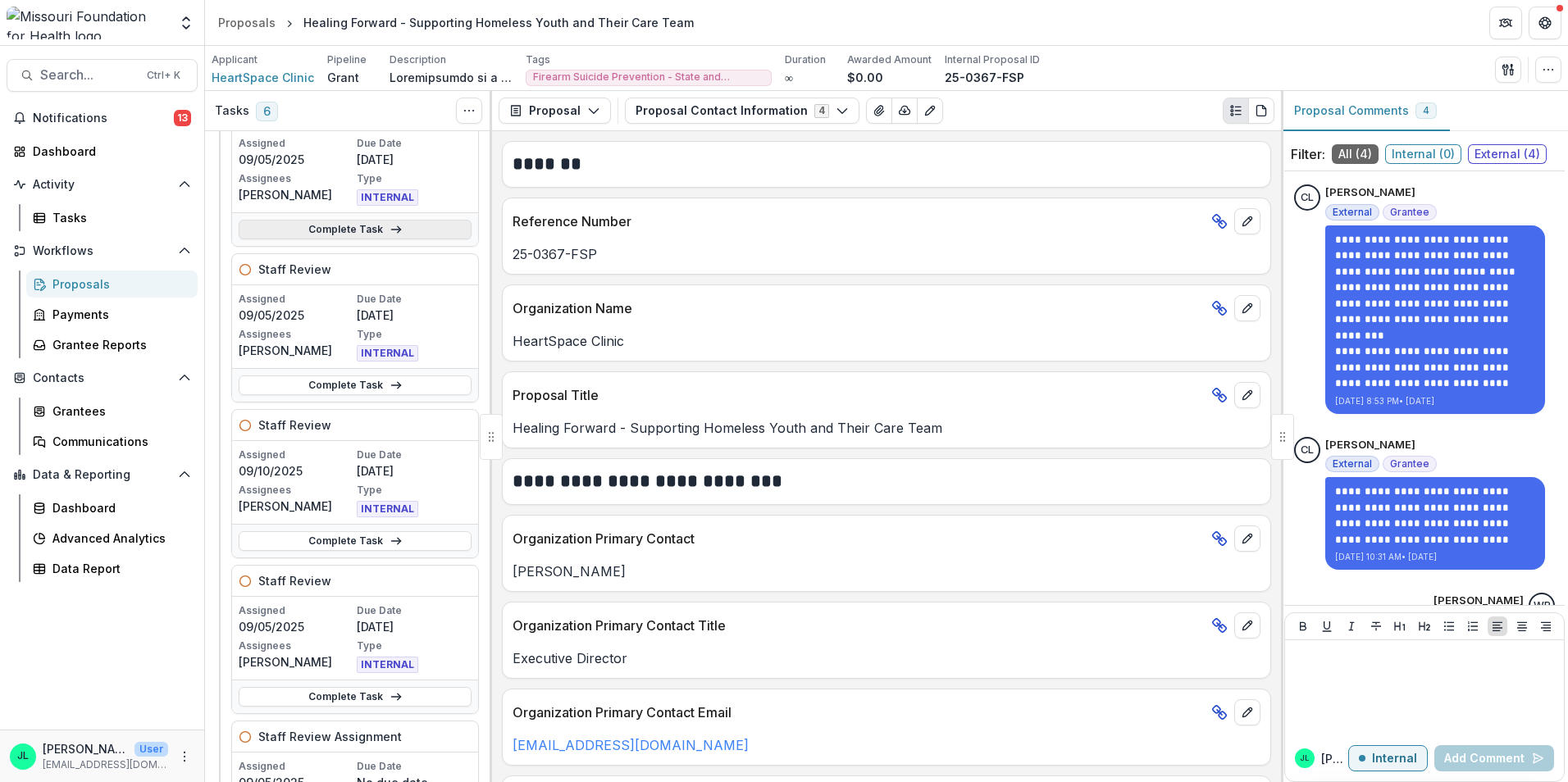
scroll to position [328, 0]
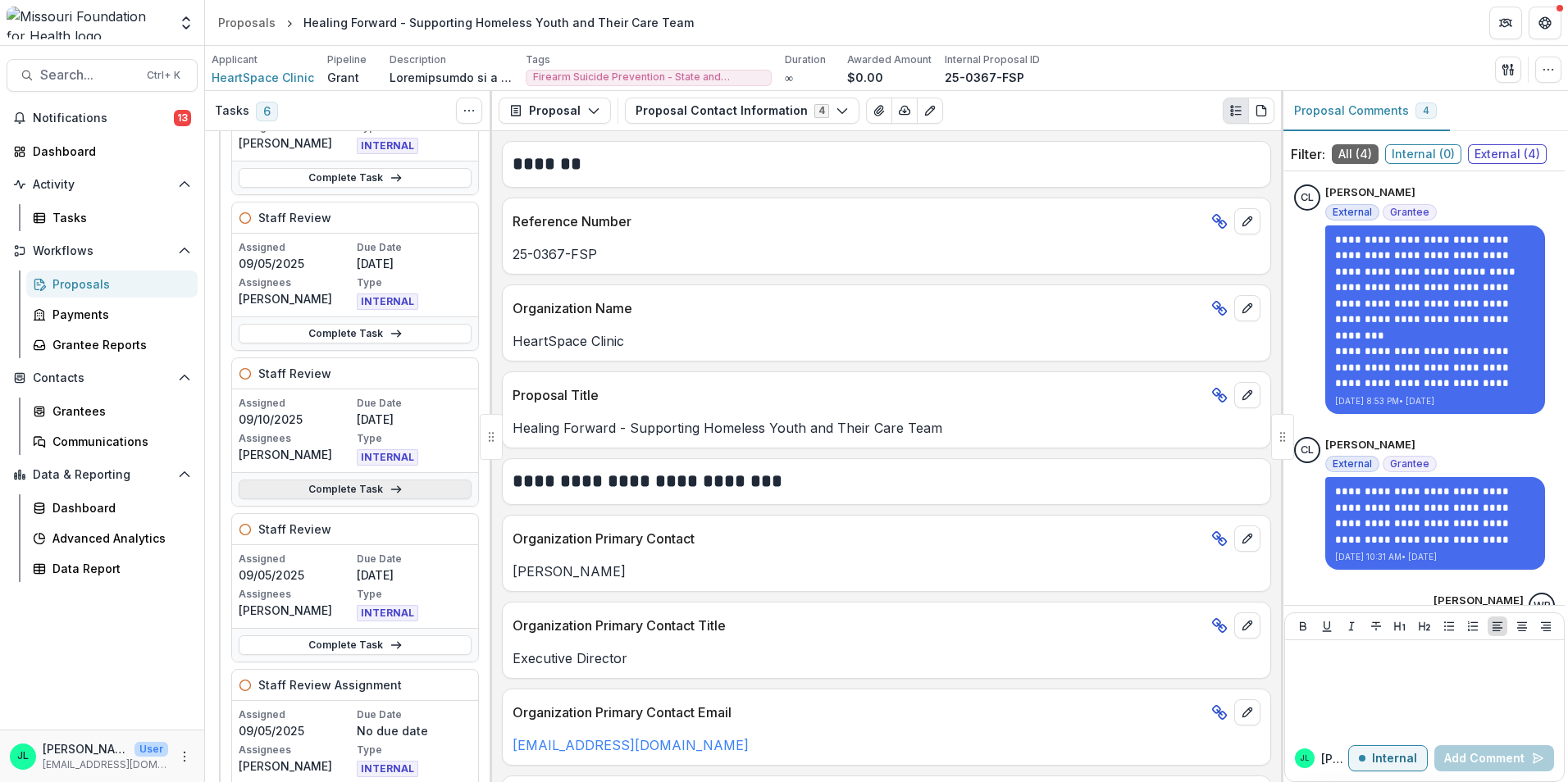
click at [342, 490] on link "Complete Task" at bounding box center [355, 489] width 233 height 19
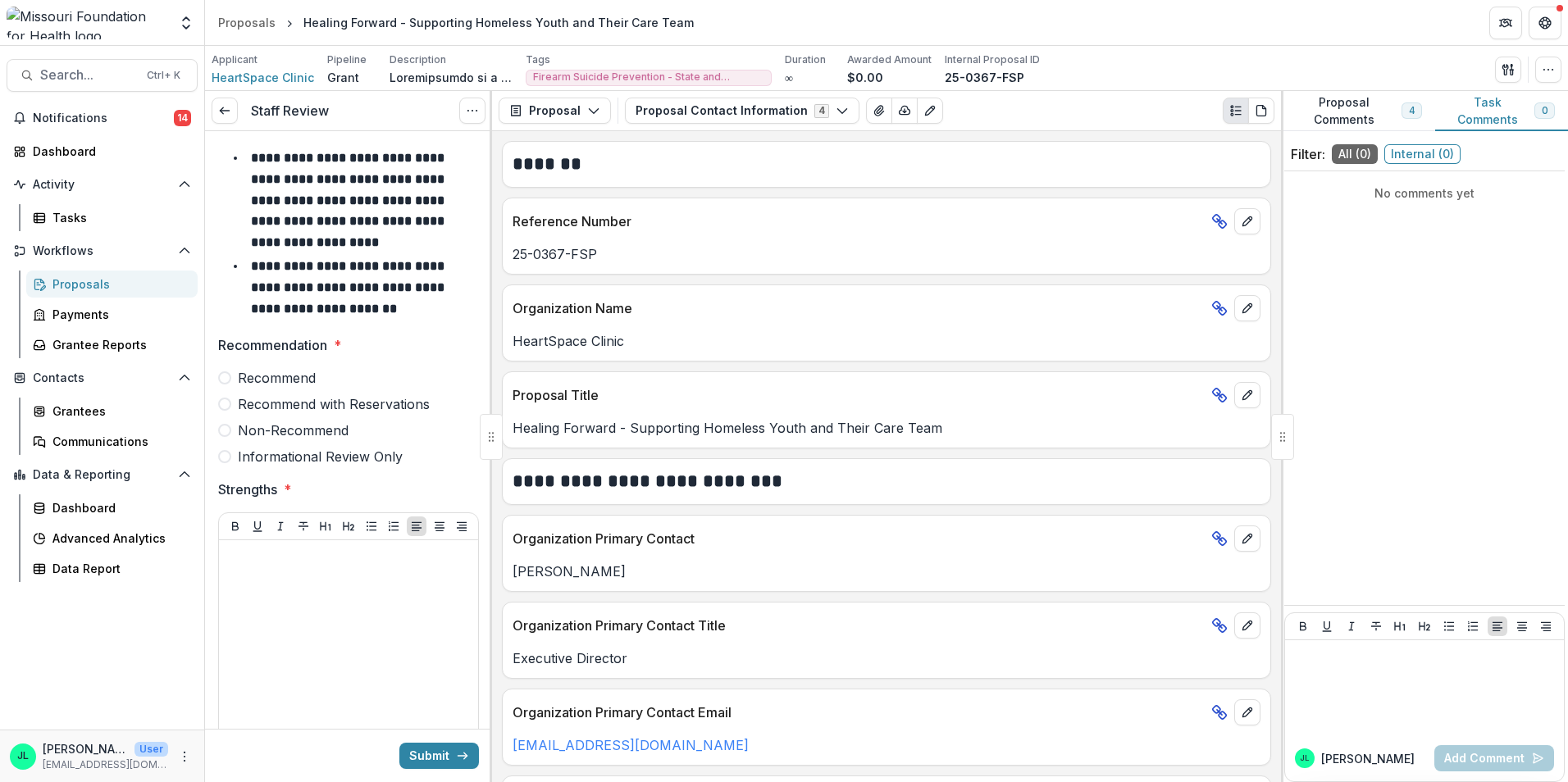
click at [314, 427] on span "Non-Recommend" at bounding box center [294, 431] width 111 height 19
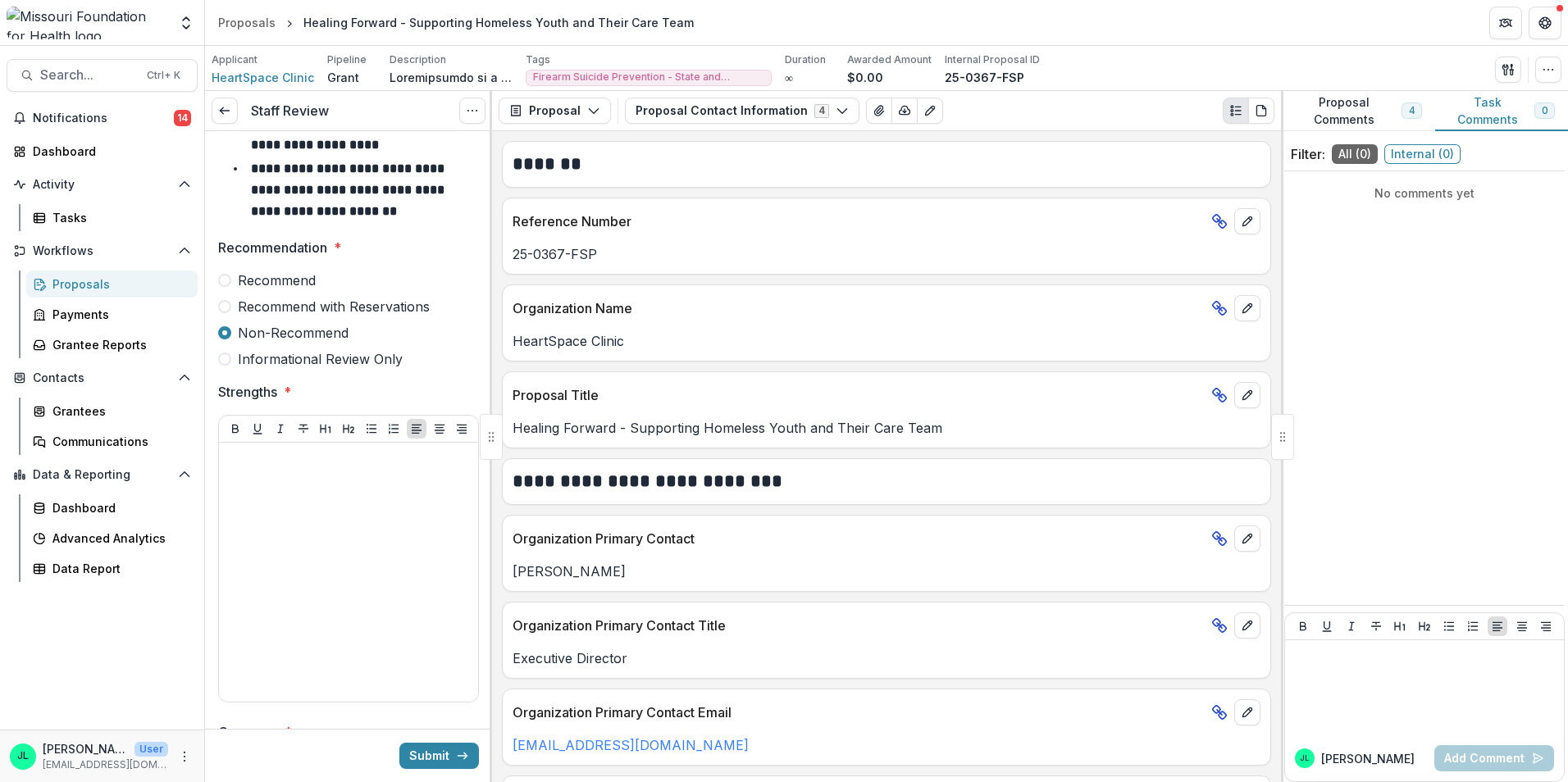
scroll to position [492, 0]
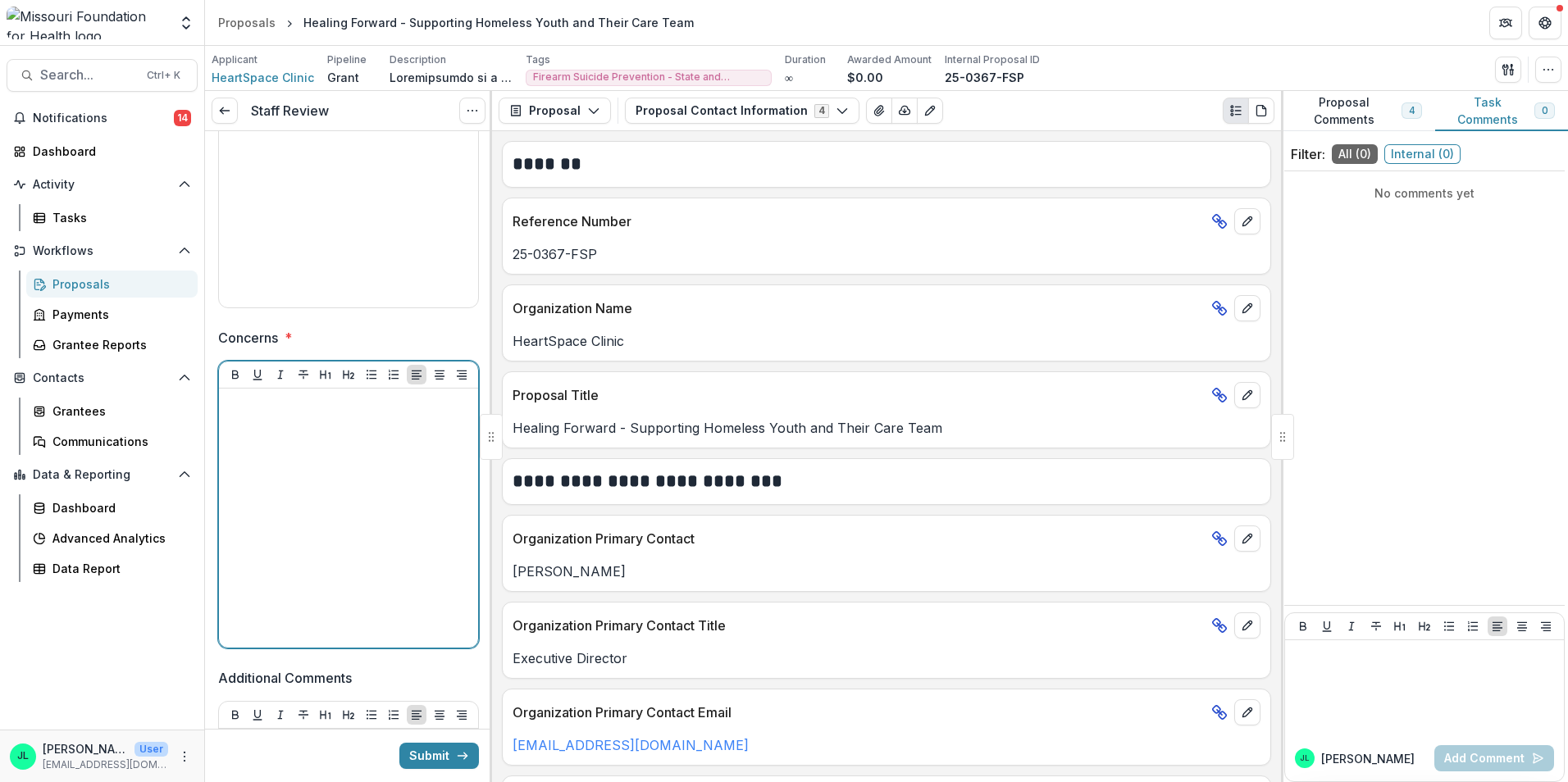
click at [294, 482] on div at bounding box center [349, 518] width 246 height 246
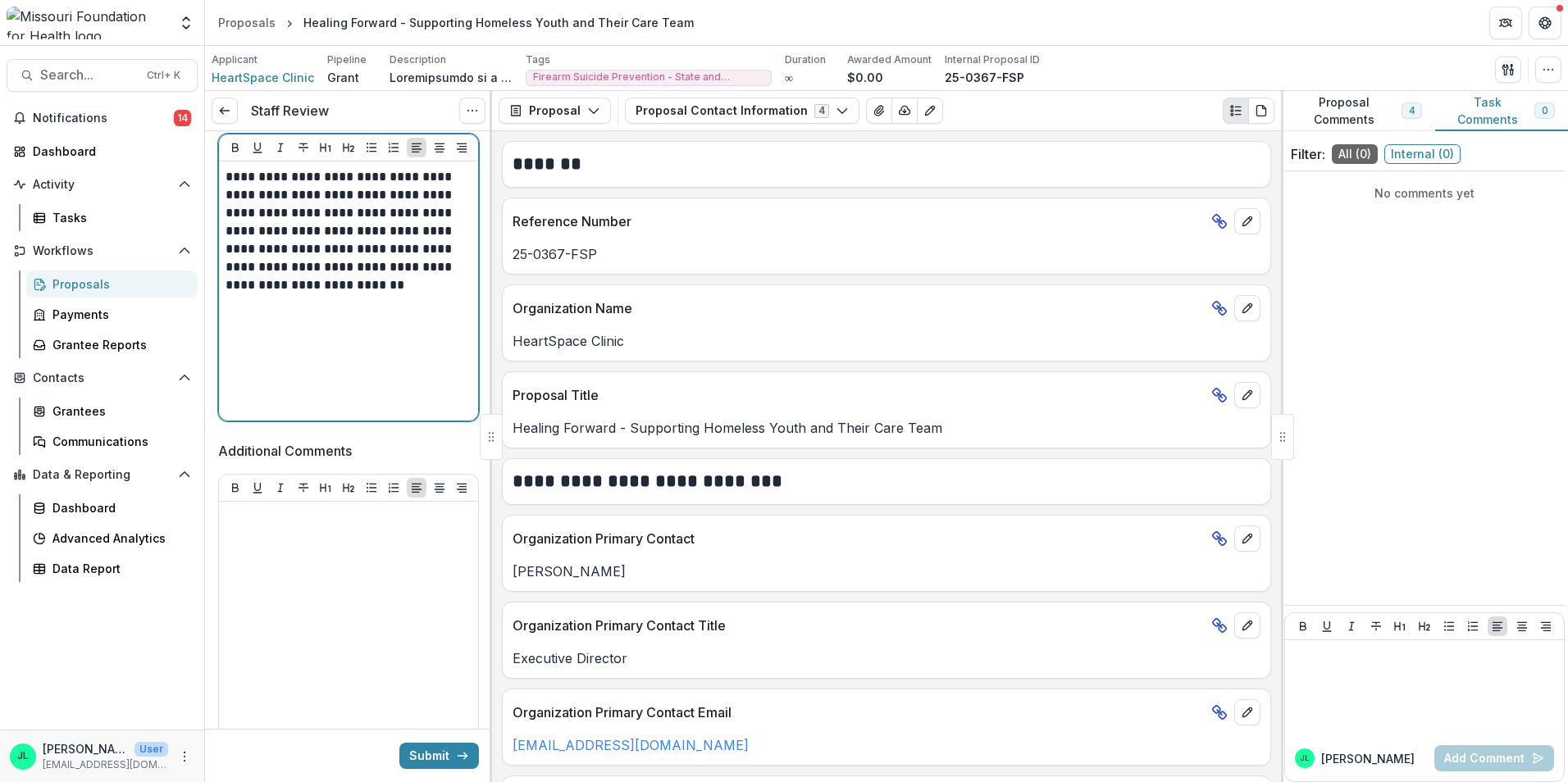
scroll to position [738, 0]
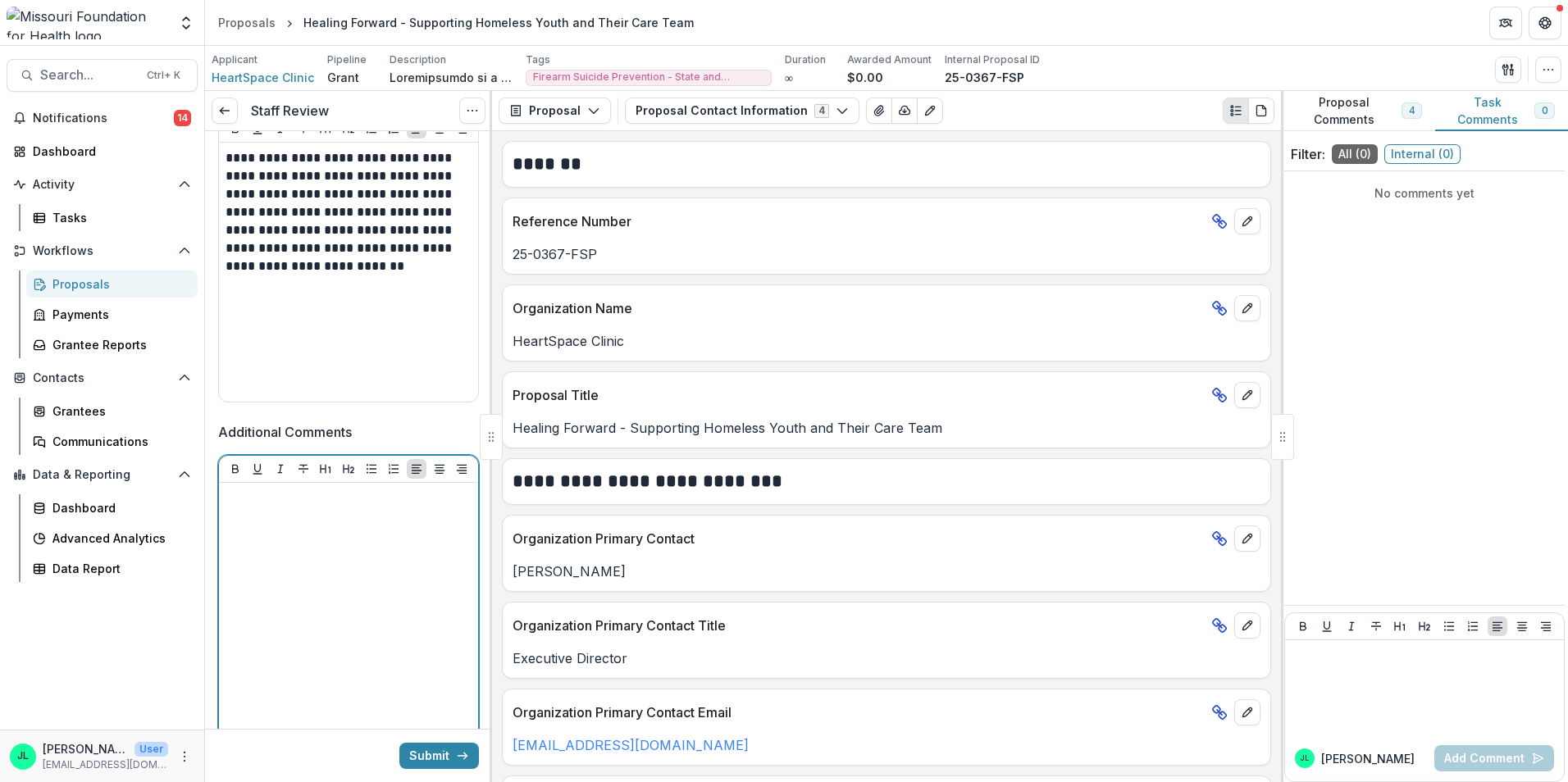
click at [345, 520] on div at bounding box center [349, 612] width 246 height 246
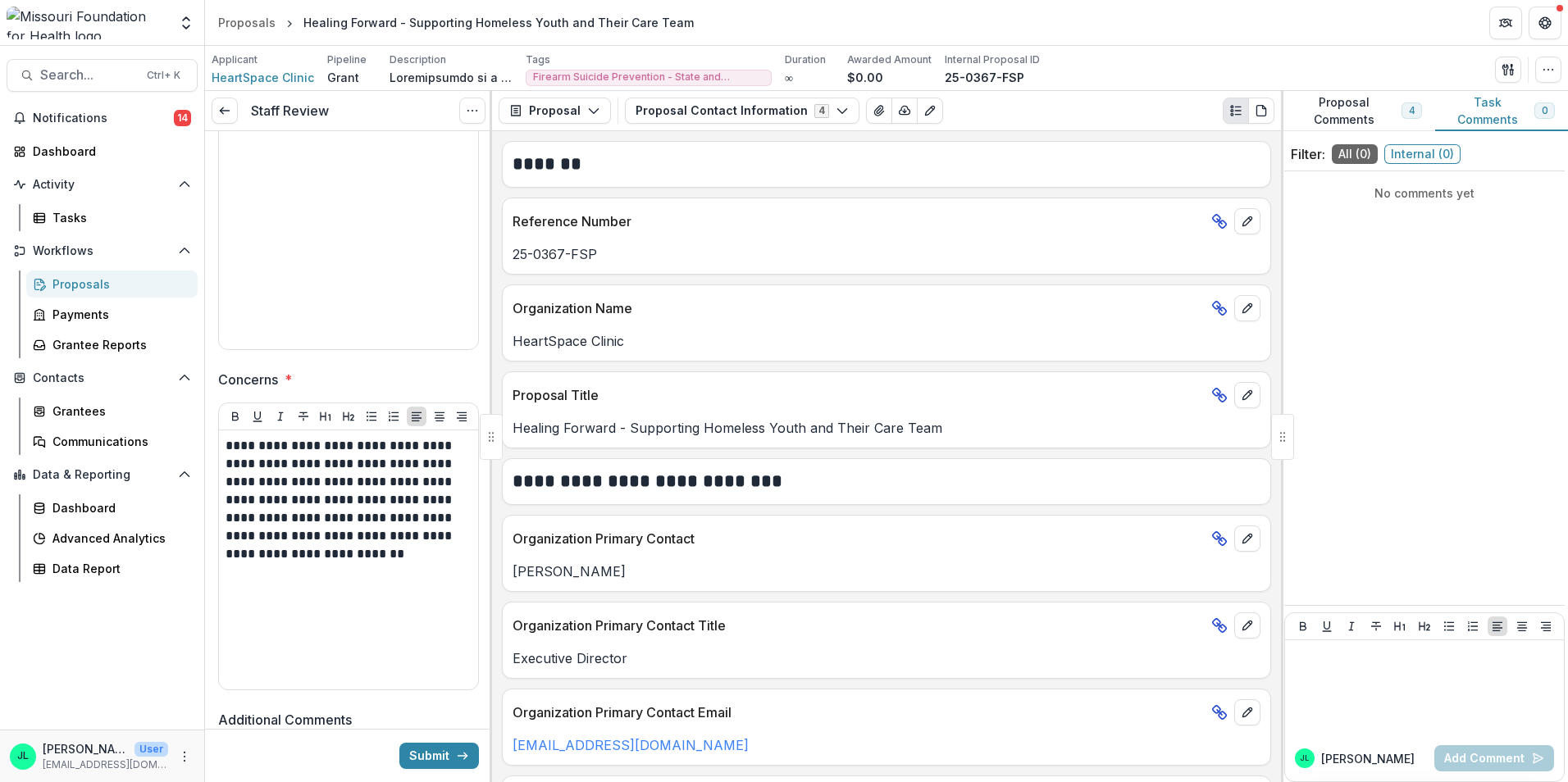
scroll to position [328, 0]
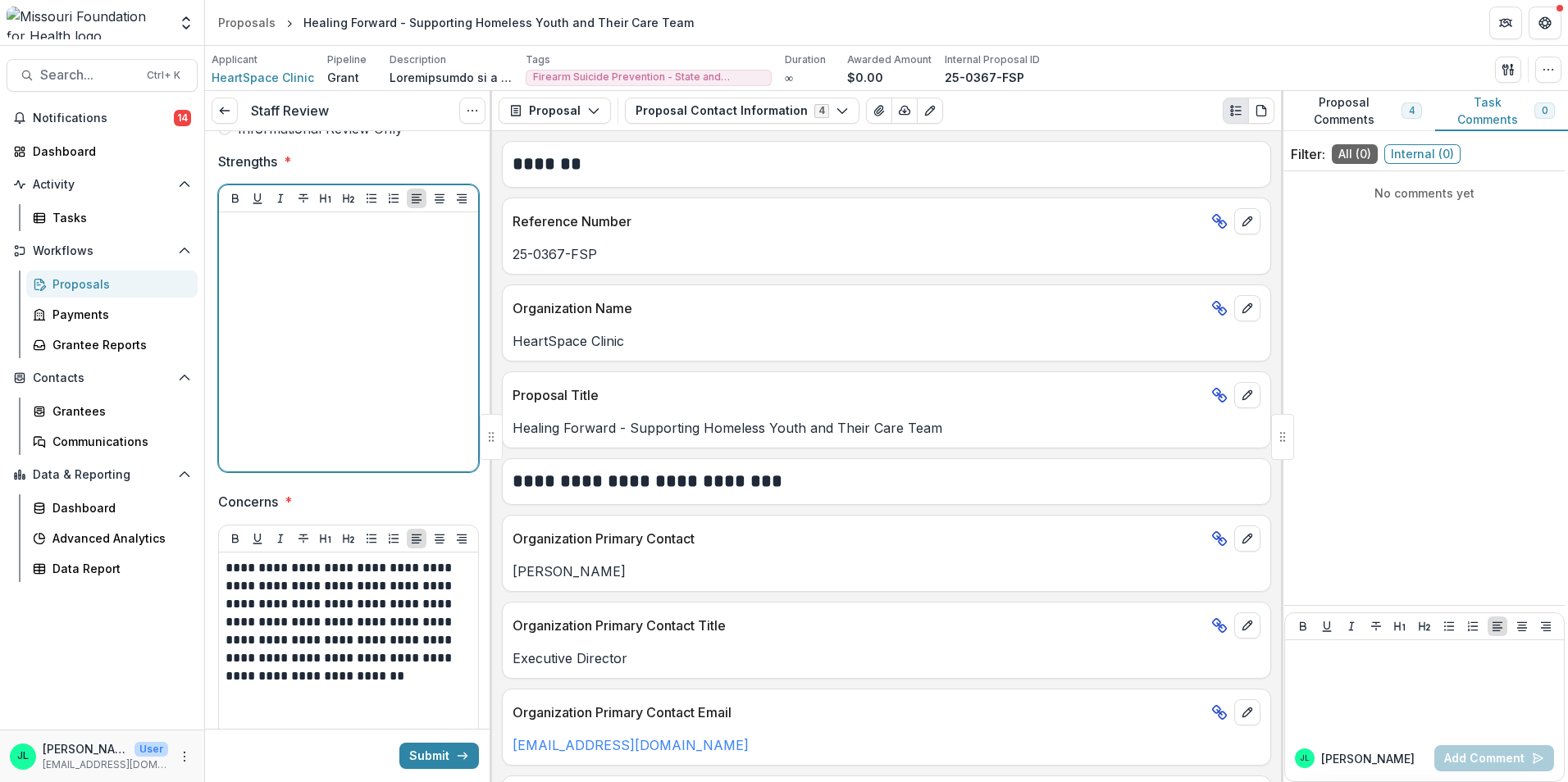
click at [330, 276] on div at bounding box center [349, 342] width 246 height 246
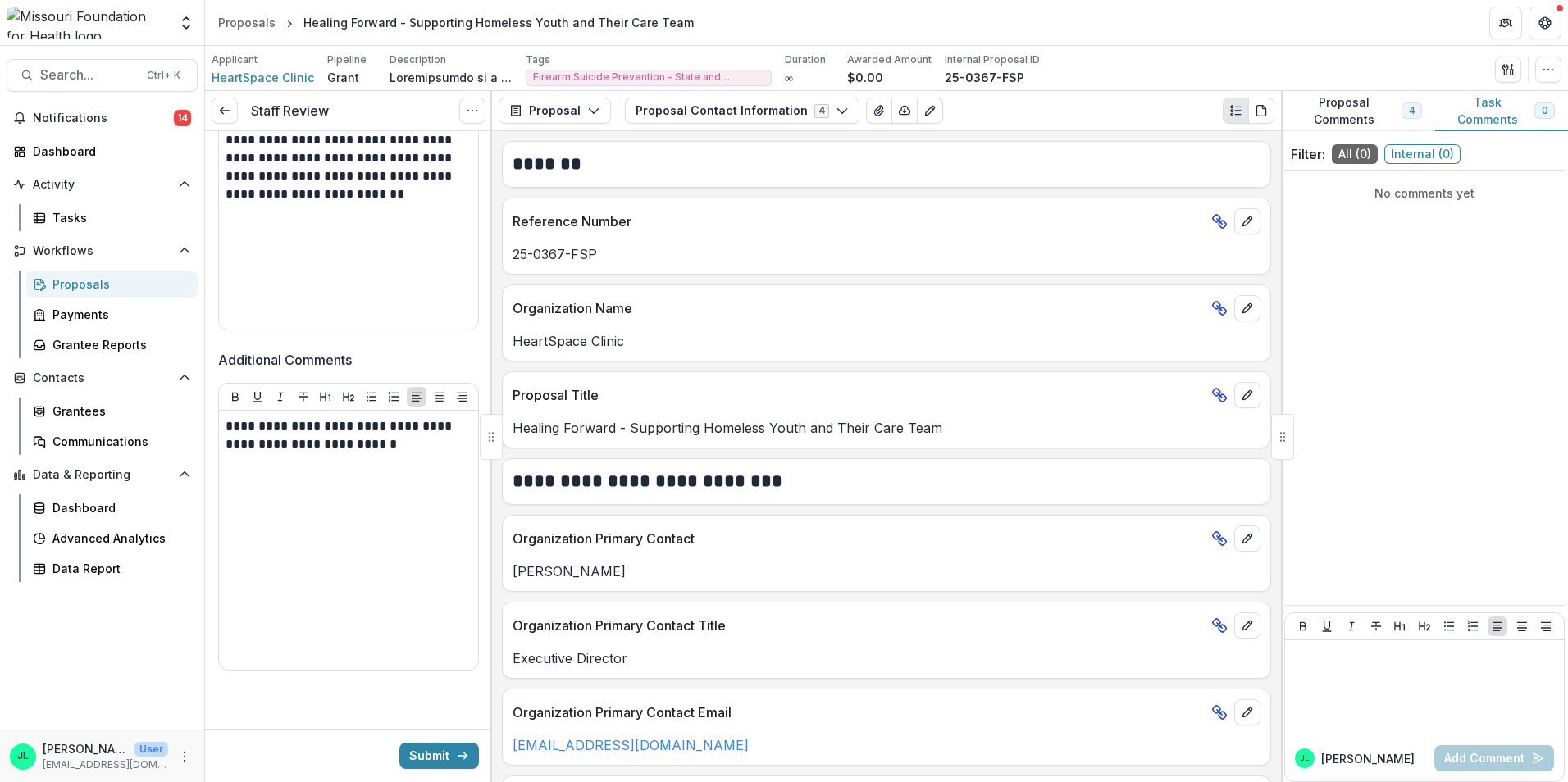
scroll to position [811, 0]
click at [422, 757] on button "Submit" at bounding box center [439, 756] width 80 height 26
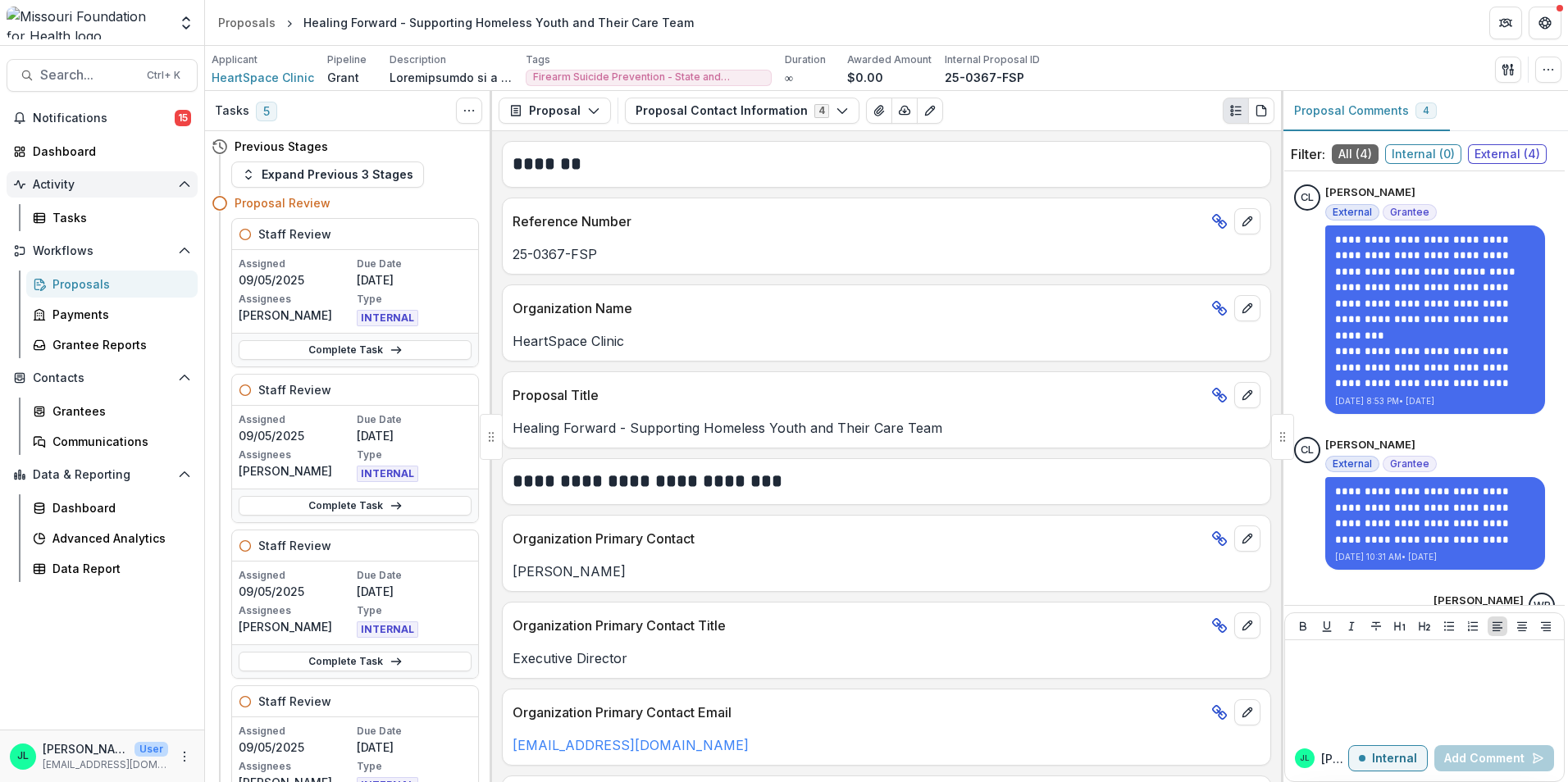
click at [83, 190] on span "Activity" at bounding box center [102, 185] width 139 height 14
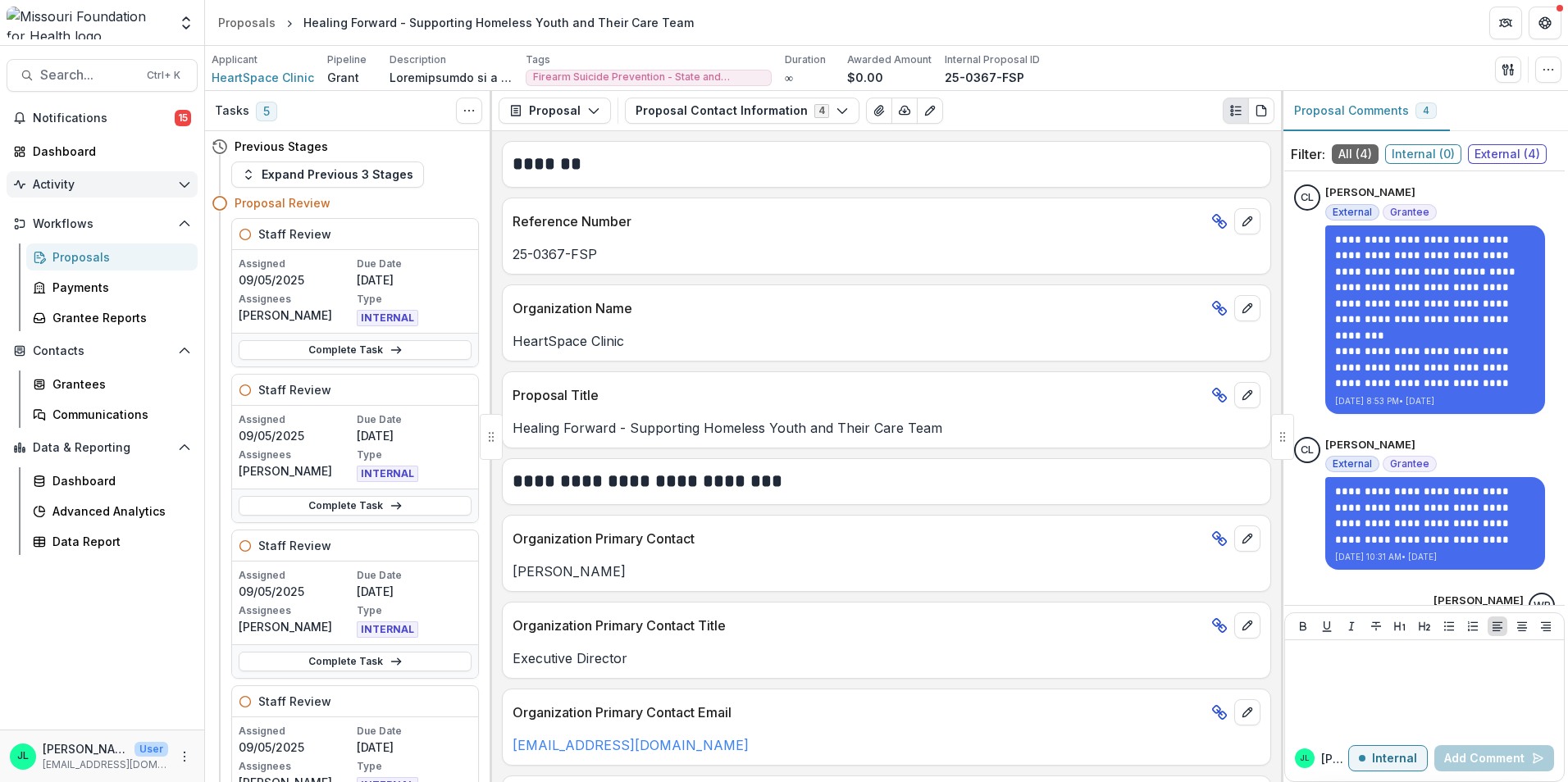
click at [81, 190] on span "Activity" at bounding box center [102, 185] width 139 height 14
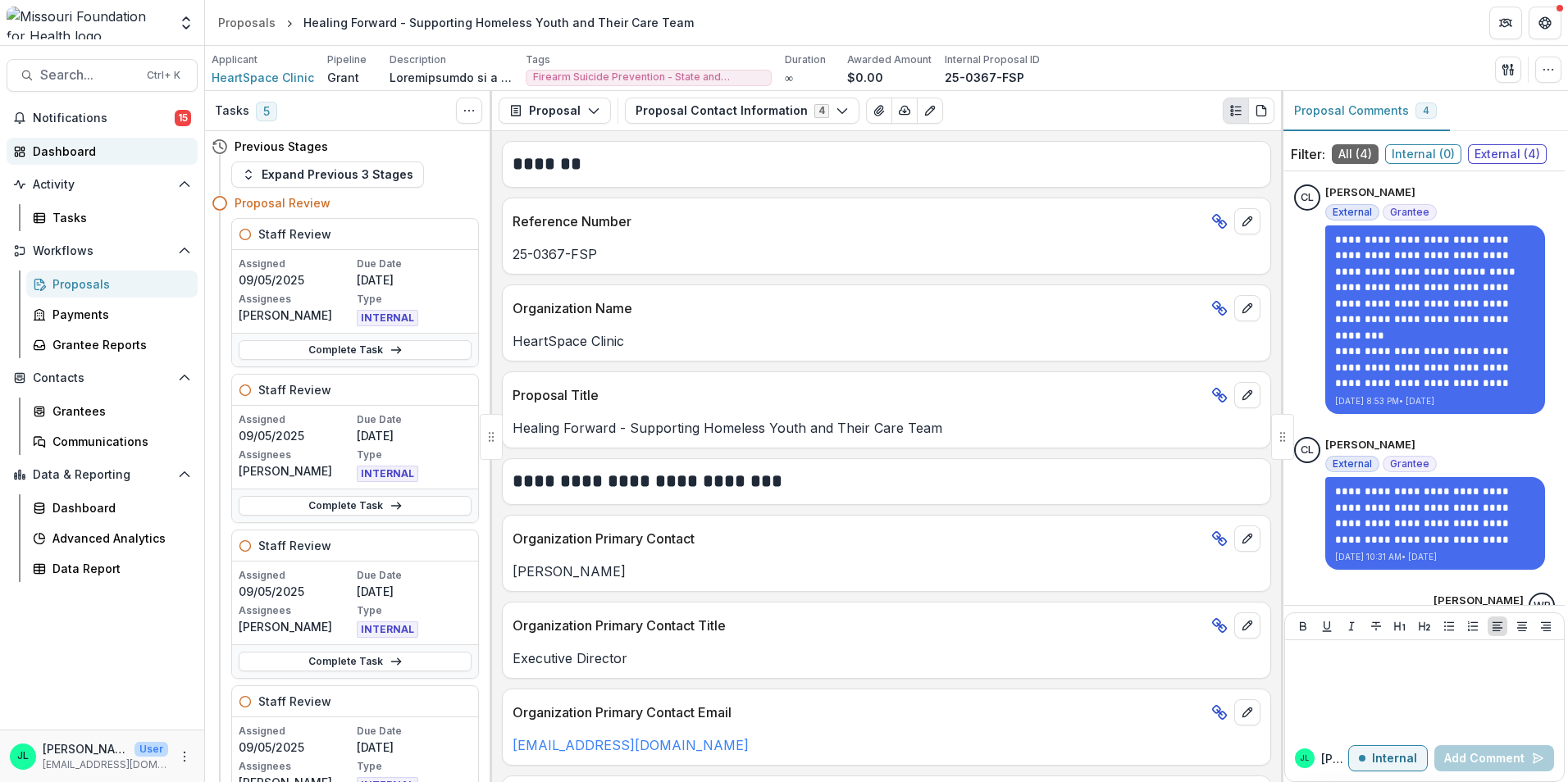
click at [69, 156] on div "Dashboard" at bounding box center [108, 151] width 152 height 18
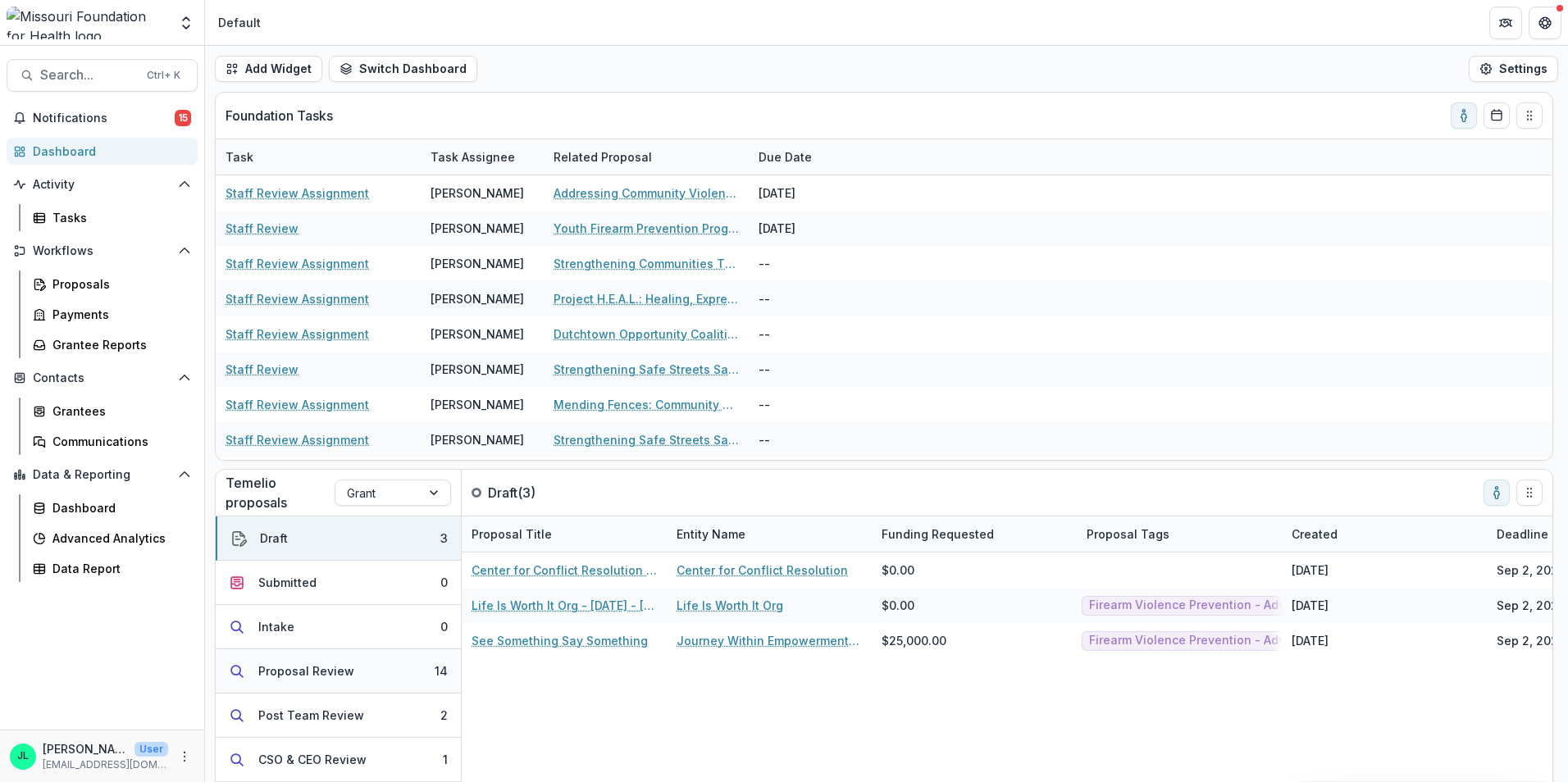
click at [276, 679] on div "Proposal Review" at bounding box center [306, 671] width 96 height 18
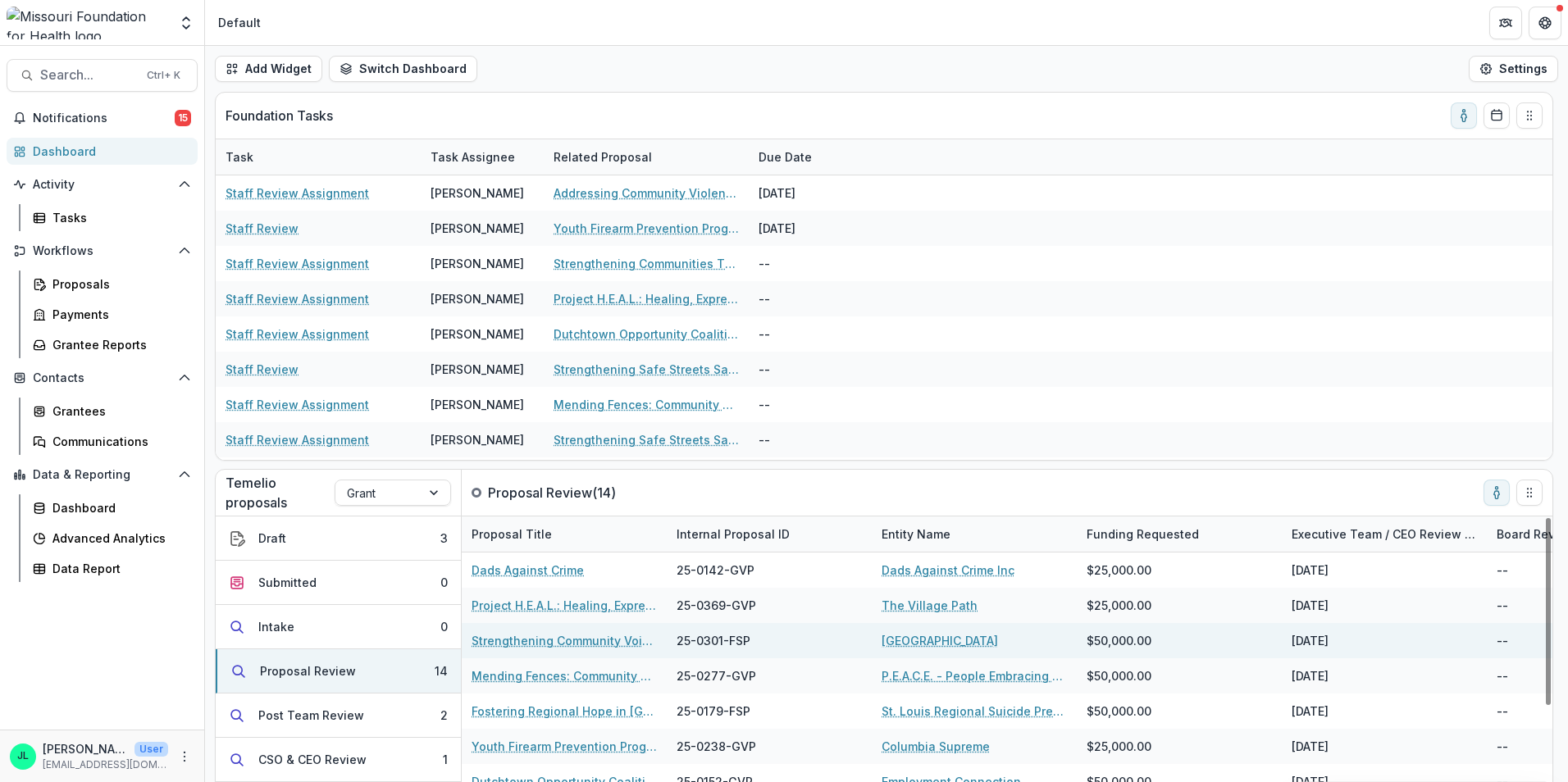
click at [584, 634] on link "Strengthening Community Voices: CASPER Data to Action on Mental Health and Fire…" at bounding box center [564, 641] width 185 height 18
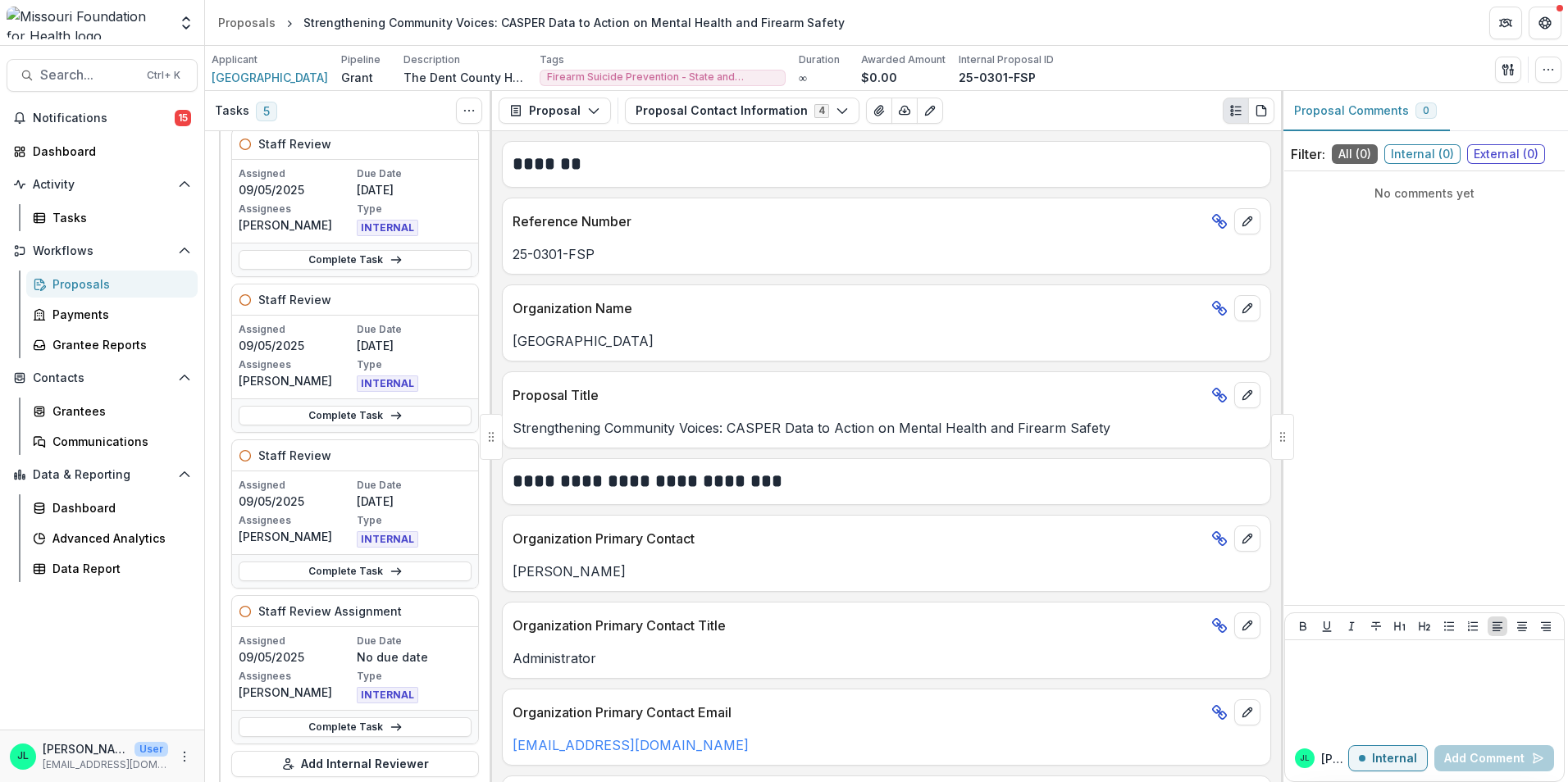
scroll to position [328, 0]
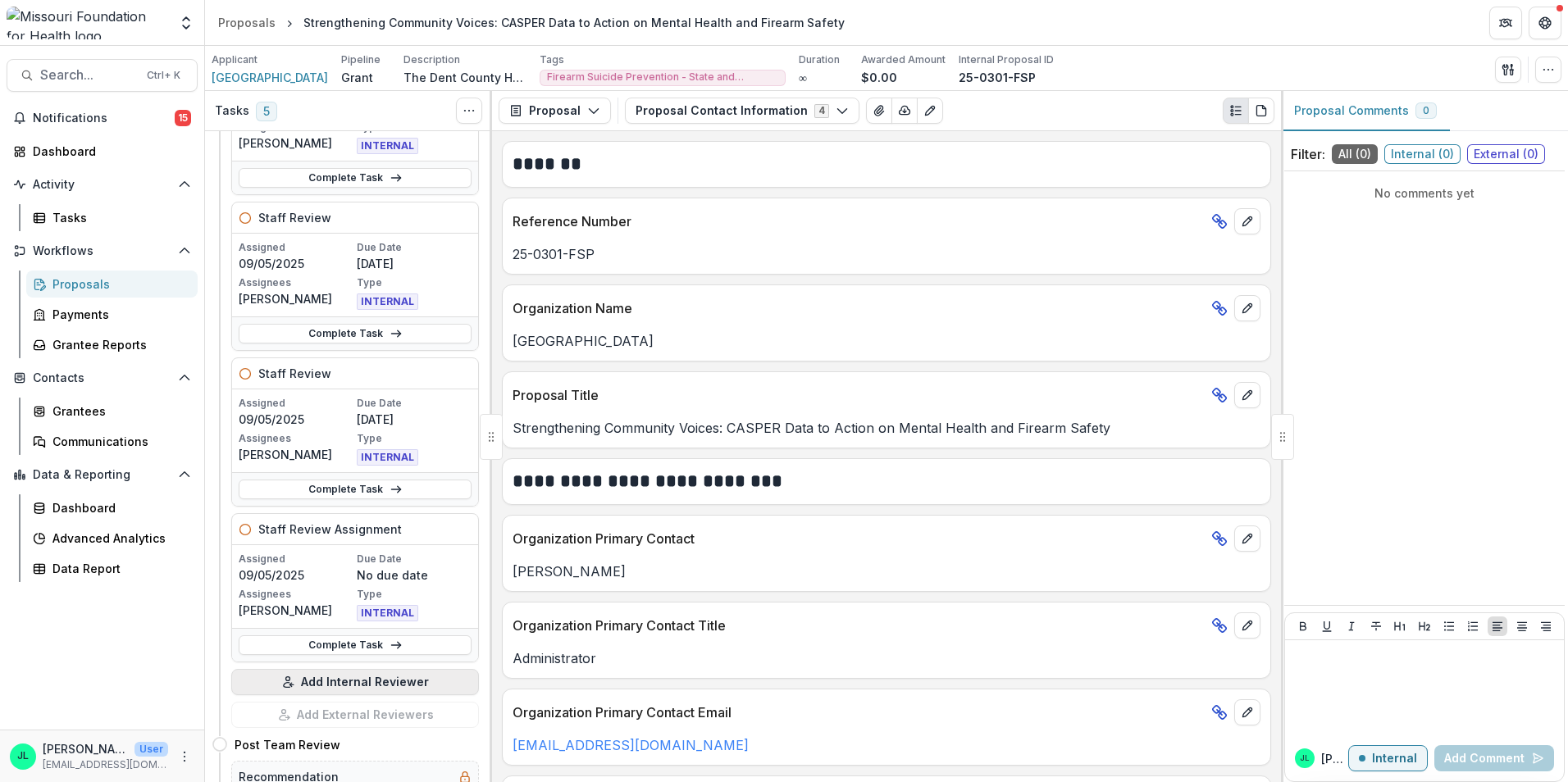
click at [357, 681] on button "Add Internal Reviewer" at bounding box center [355, 682] width 248 height 26
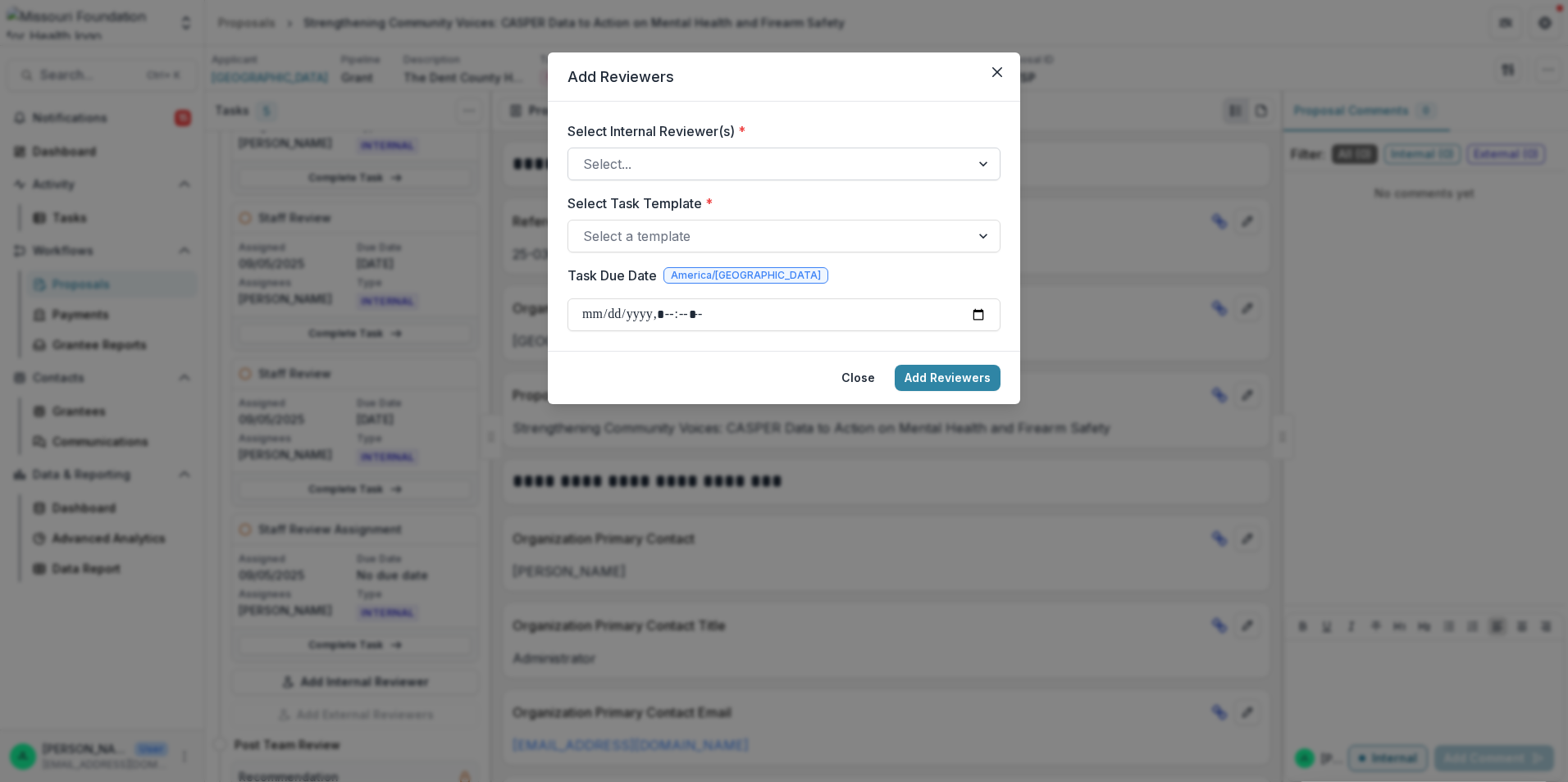
click at [772, 175] on div at bounding box center [769, 164] width 373 height 23
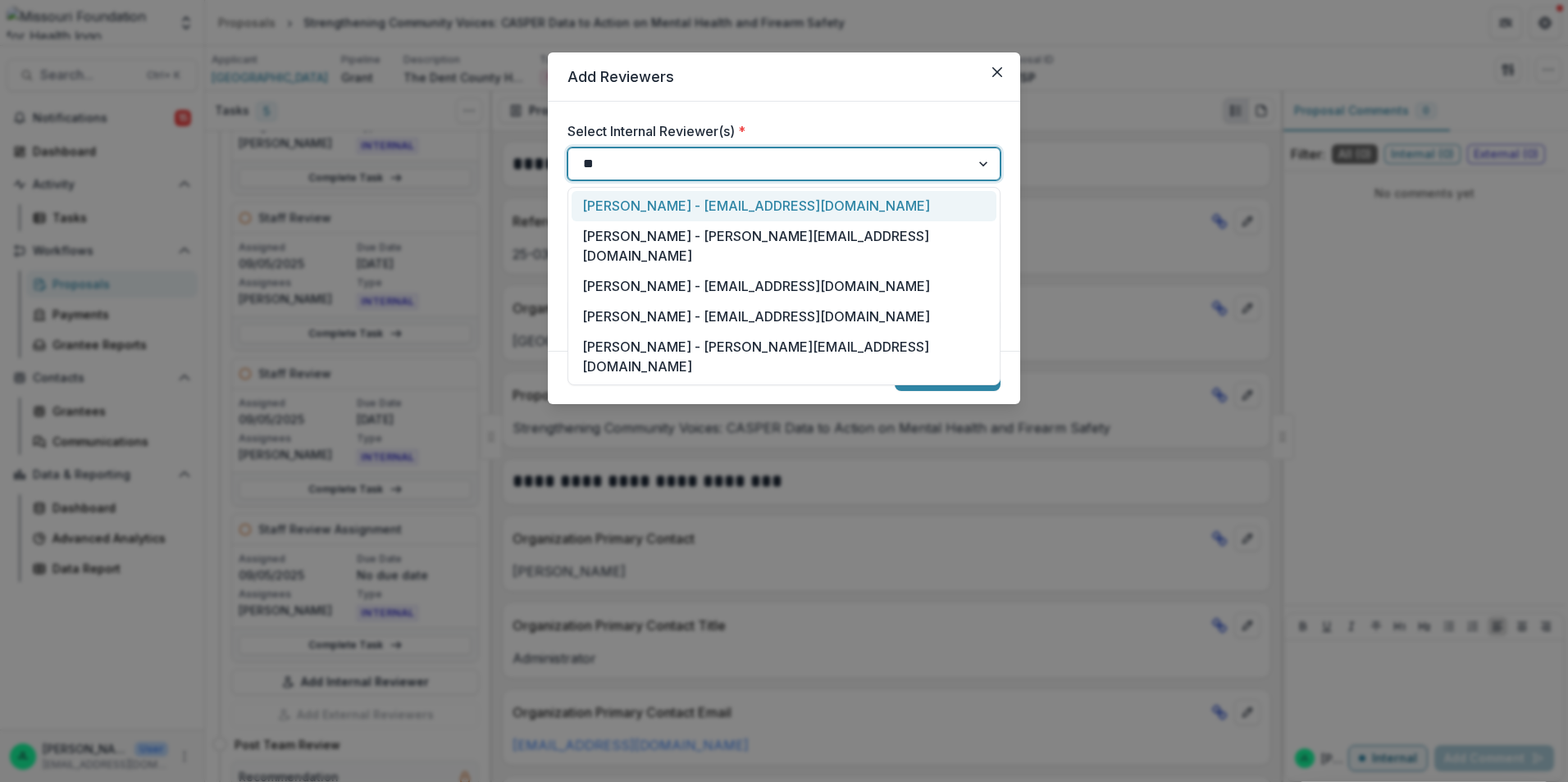
type input "***"
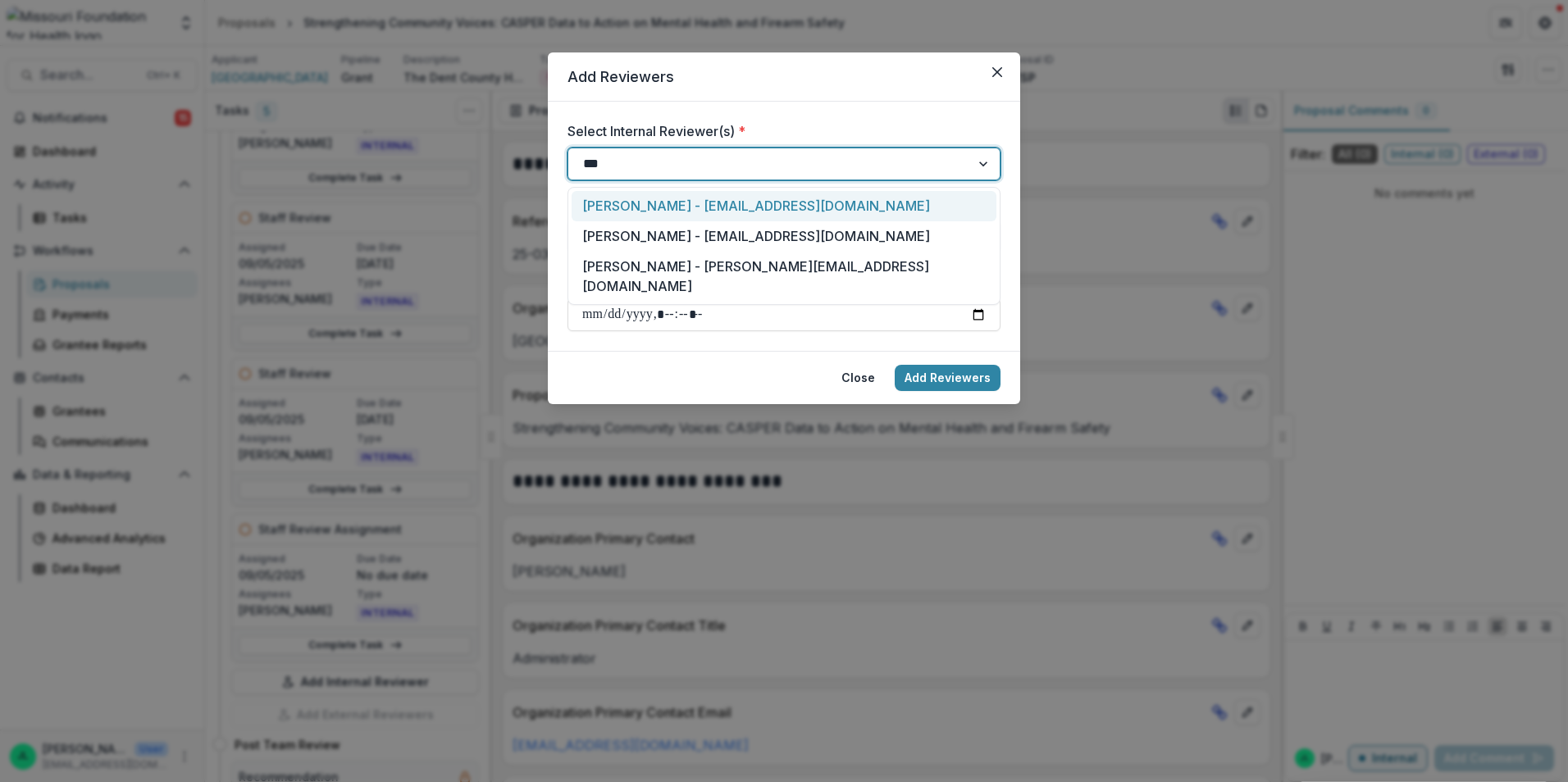
click at [746, 211] on div "Jessi LaRose - jlarose@mffh.org" at bounding box center [783, 206] width 425 height 31
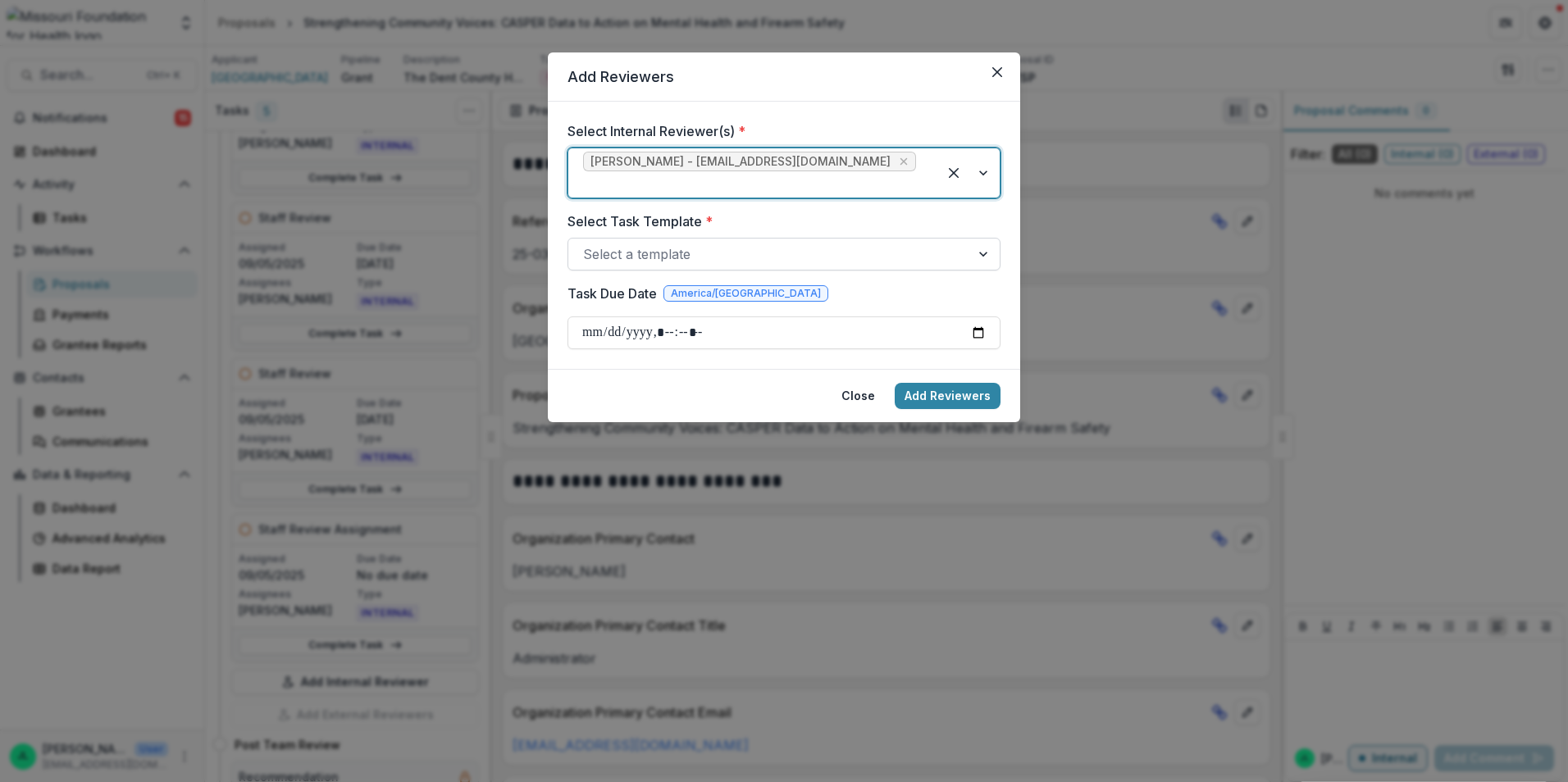
click at [708, 243] on div at bounding box center [769, 254] width 373 height 23
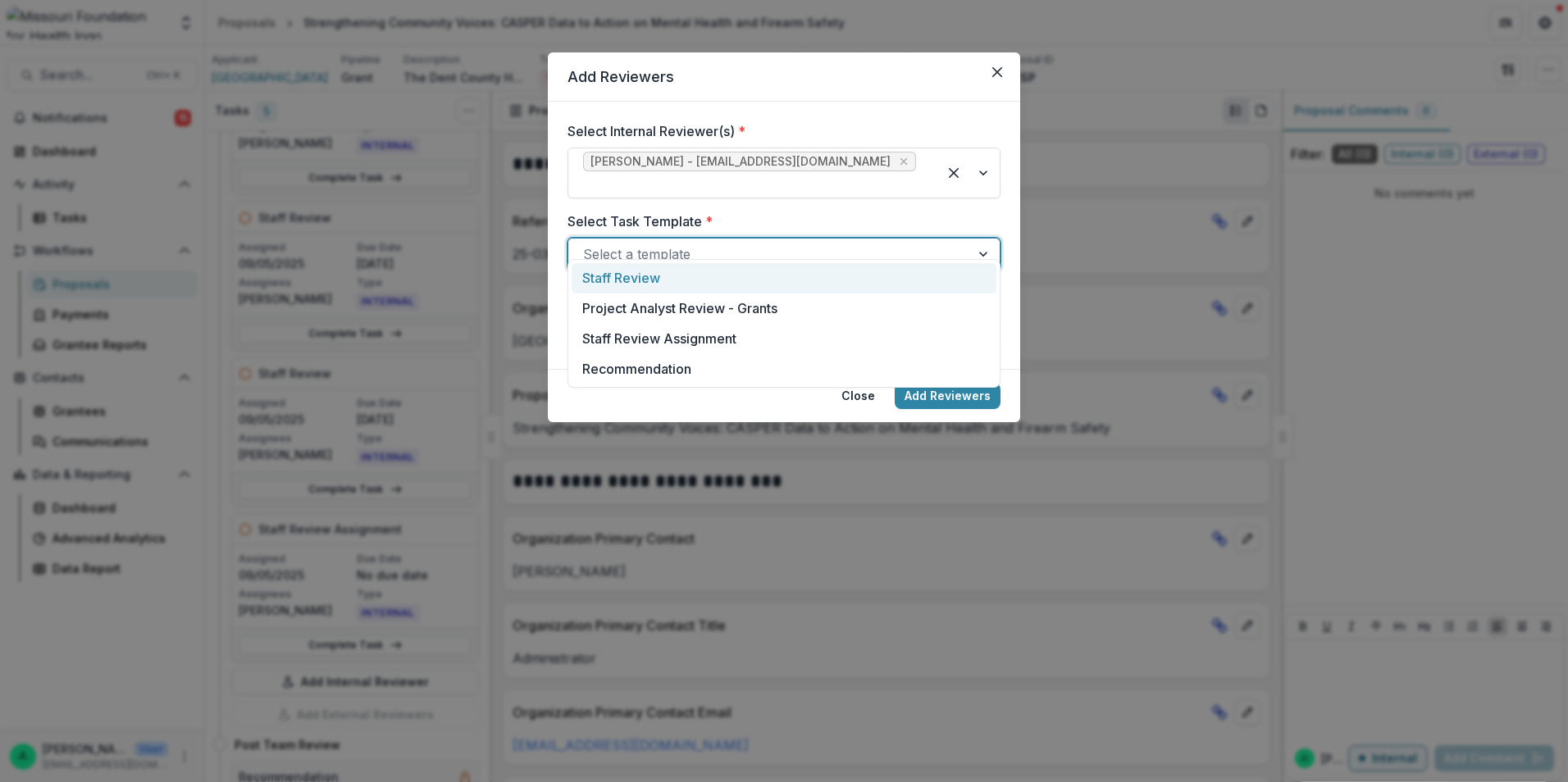
click at [708, 276] on div "Staff Review" at bounding box center [783, 279] width 425 height 31
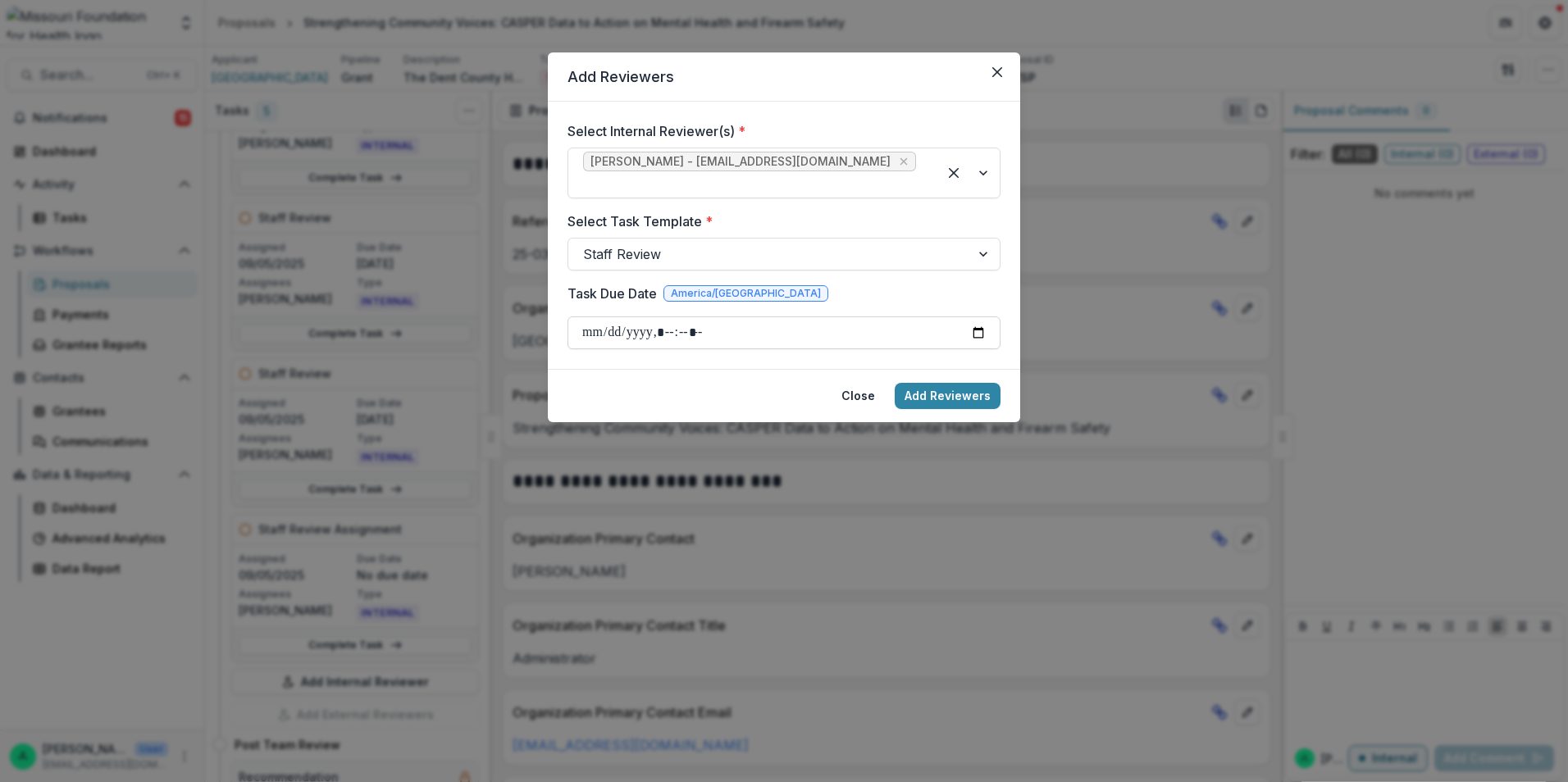
click at [985, 317] on input "Task Due Date" at bounding box center [784, 332] width 433 height 33
type input "**********"
click at [917, 383] on button "Add Reviewers" at bounding box center [947, 396] width 105 height 26
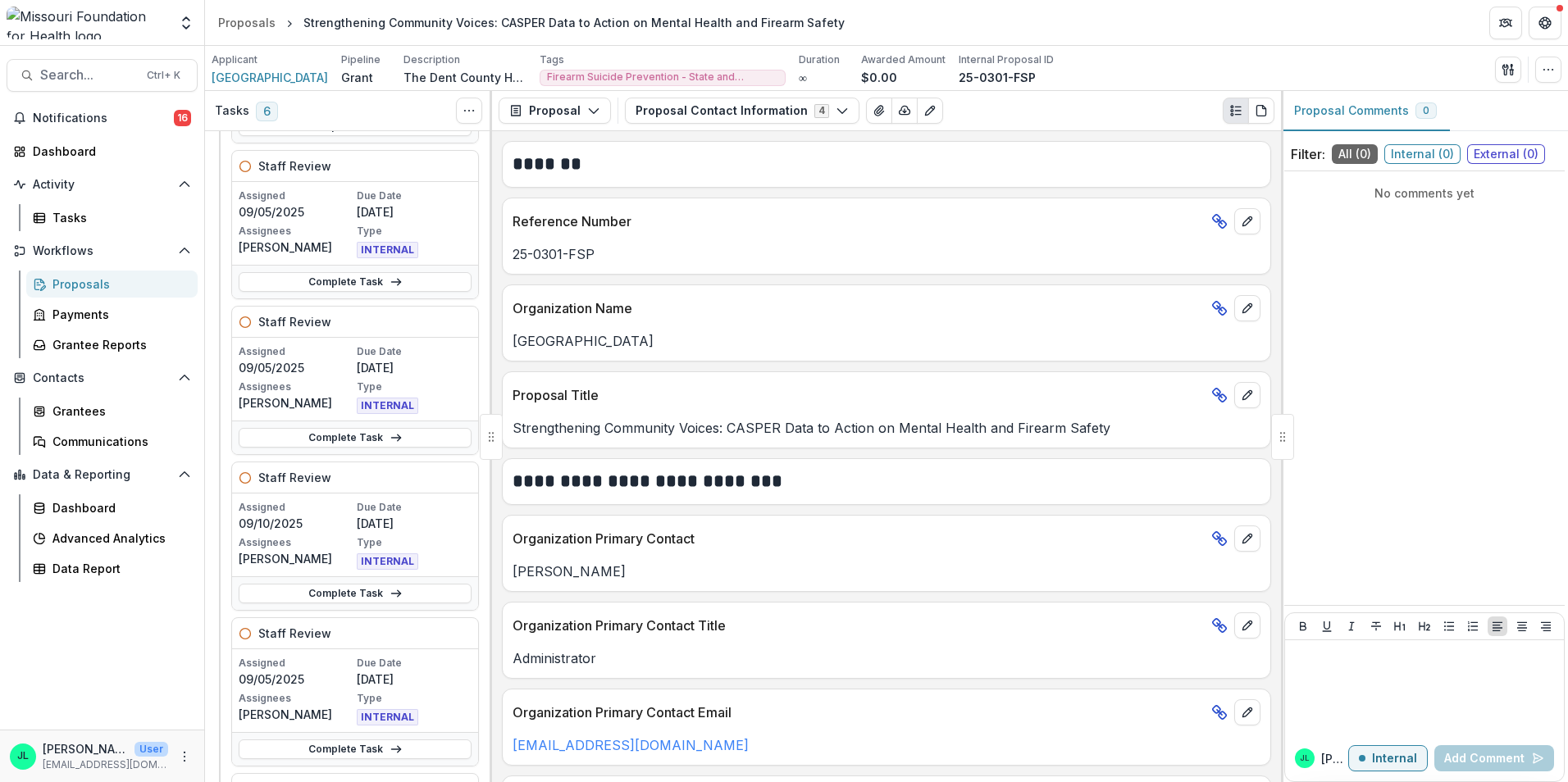
scroll to position [246, 0]
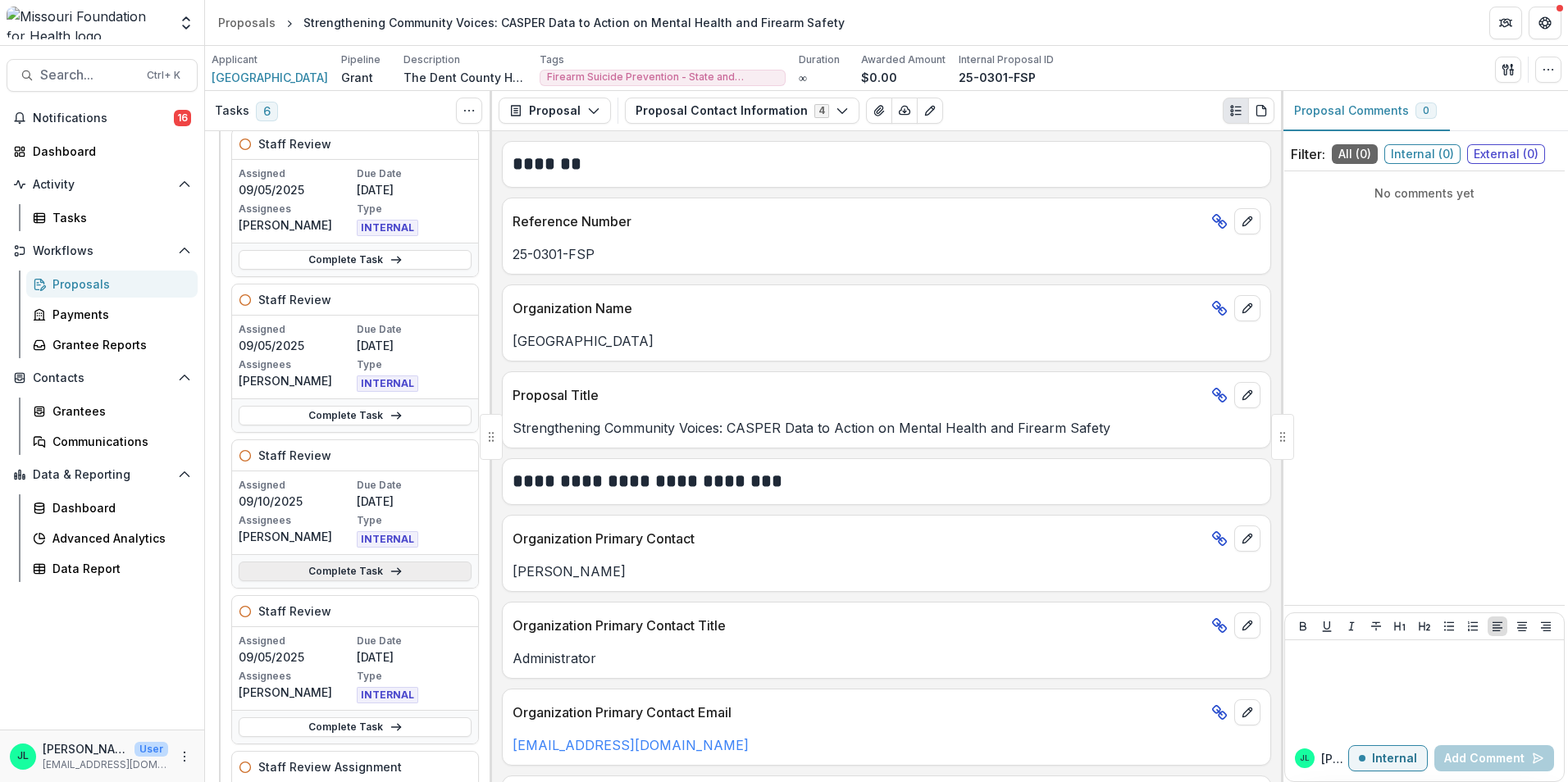
click at [351, 576] on link "Complete Task" at bounding box center [355, 571] width 233 height 19
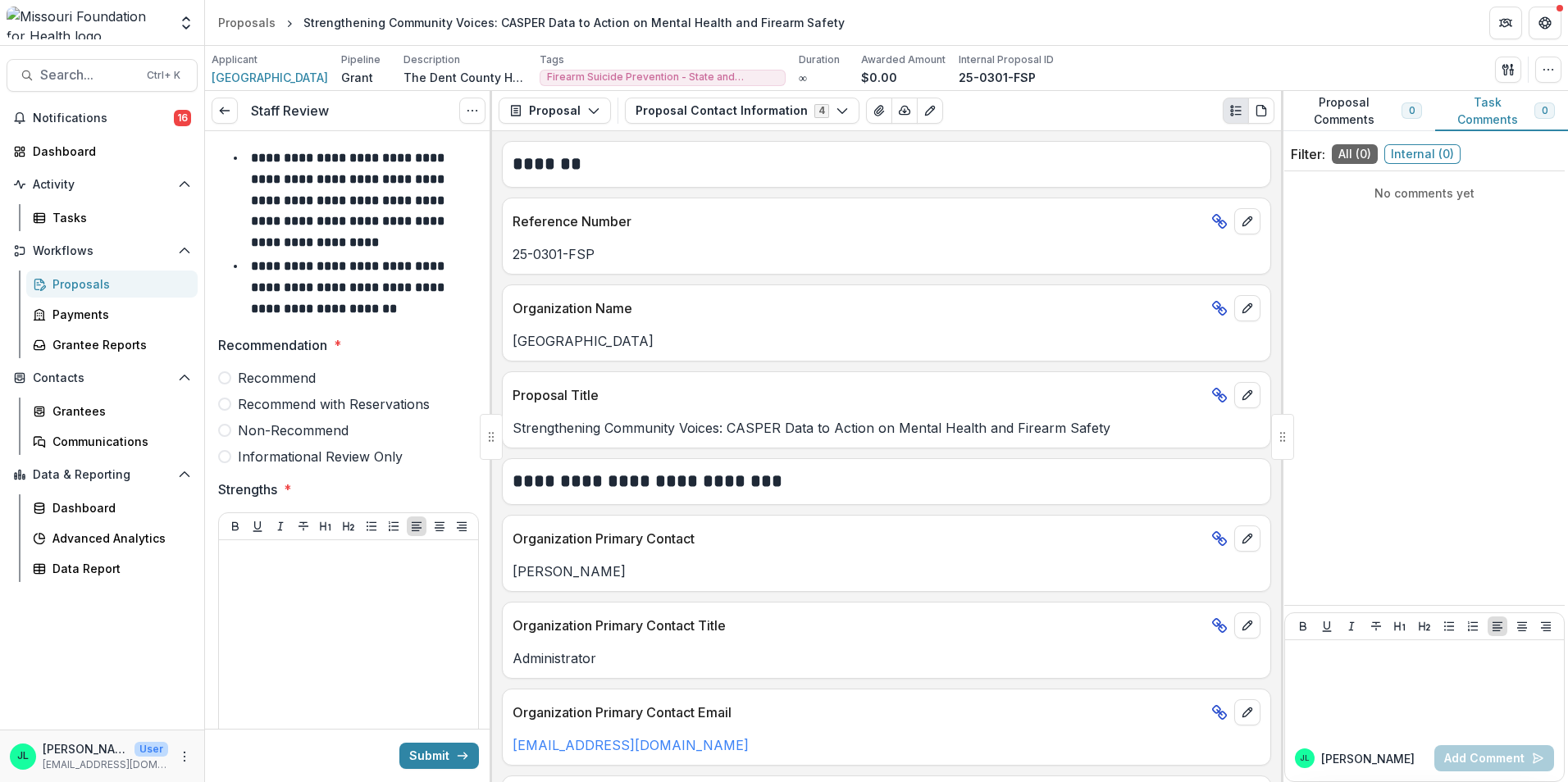
click at [258, 399] on span "Recommend with Reservations" at bounding box center [334, 404] width 192 height 19
click at [318, 581] on div at bounding box center [349, 670] width 246 height 246
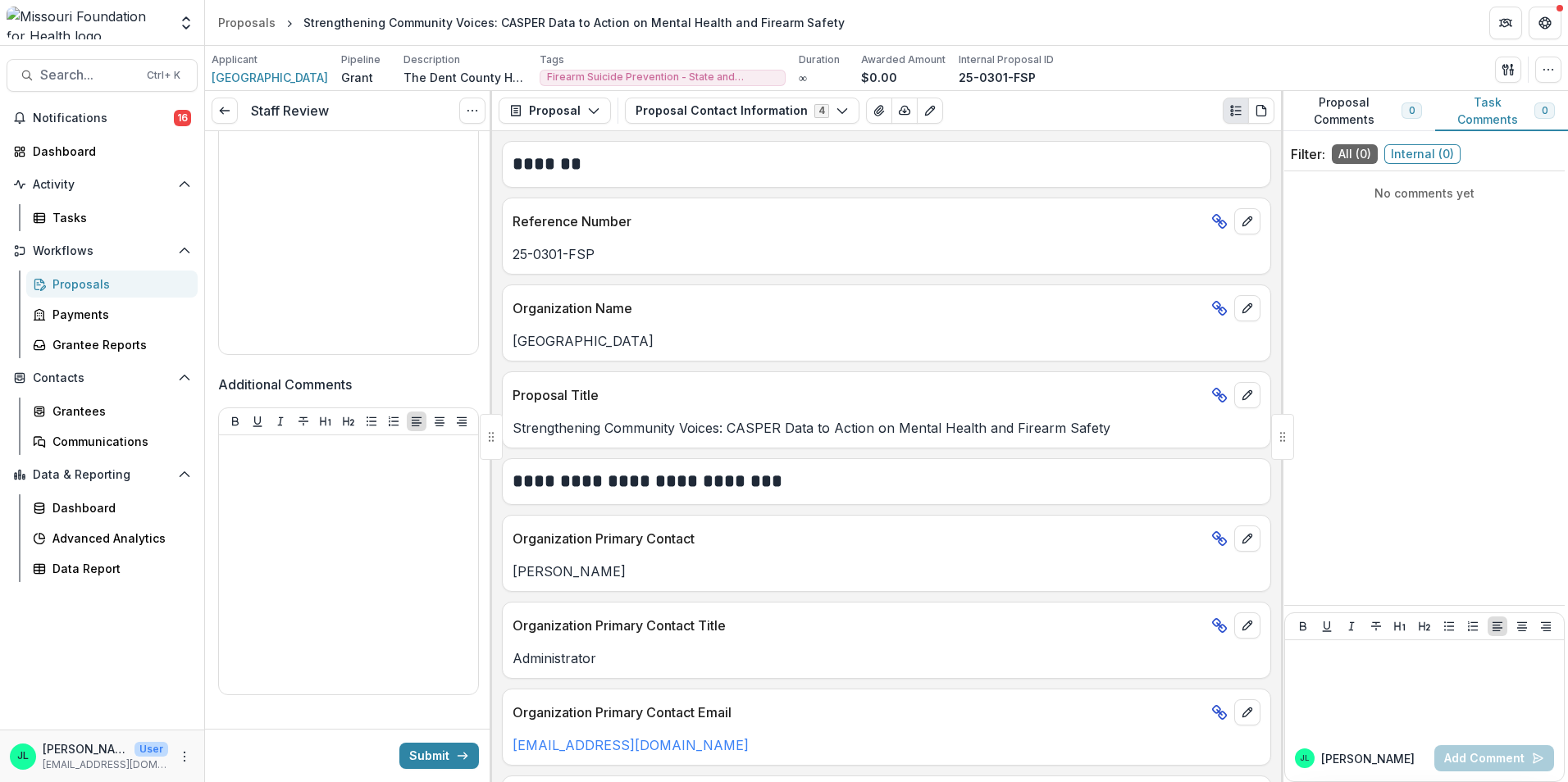
scroll to position [811, 0]
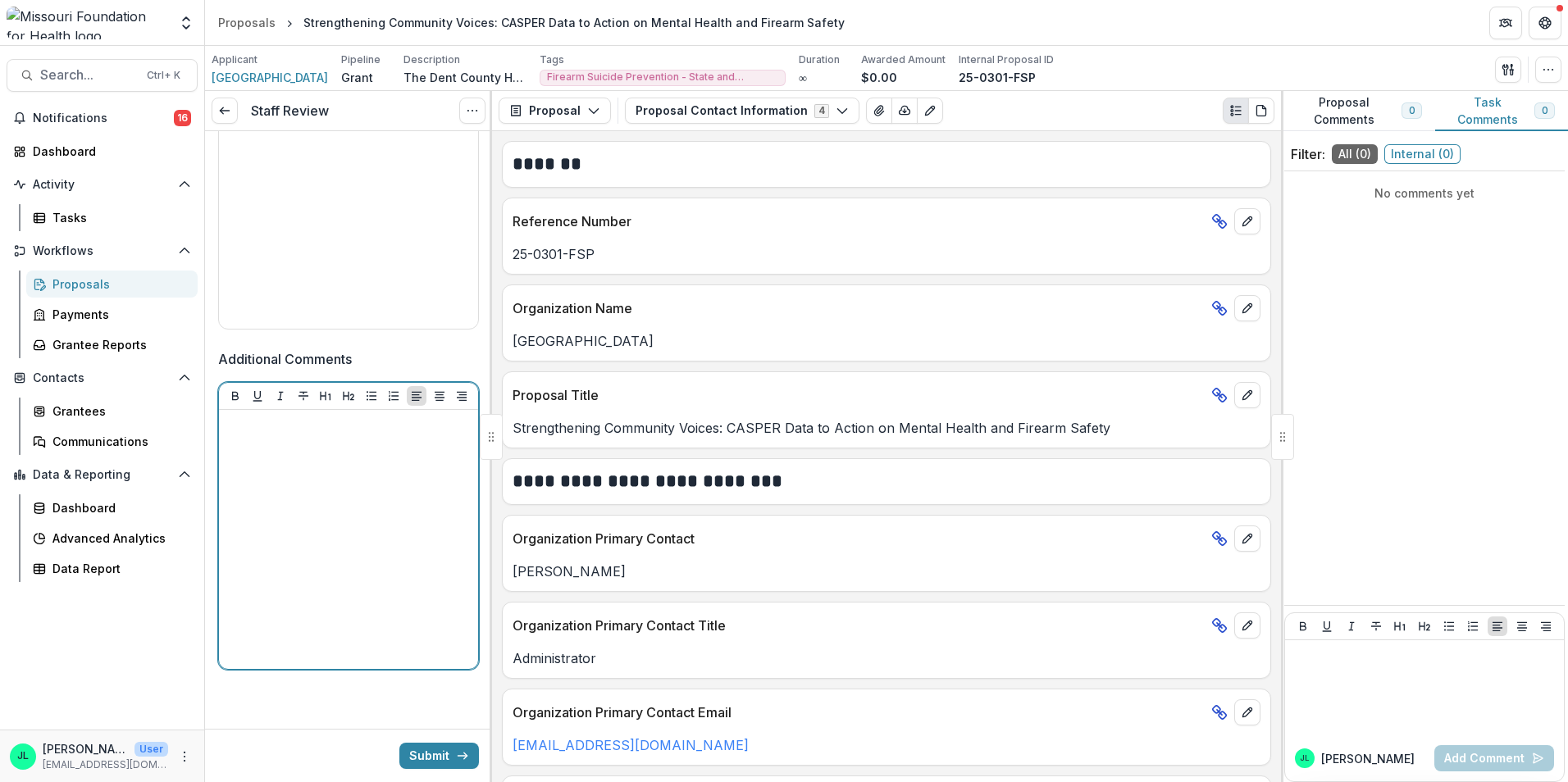
click at [313, 495] on div at bounding box center [349, 539] width 246 height 246
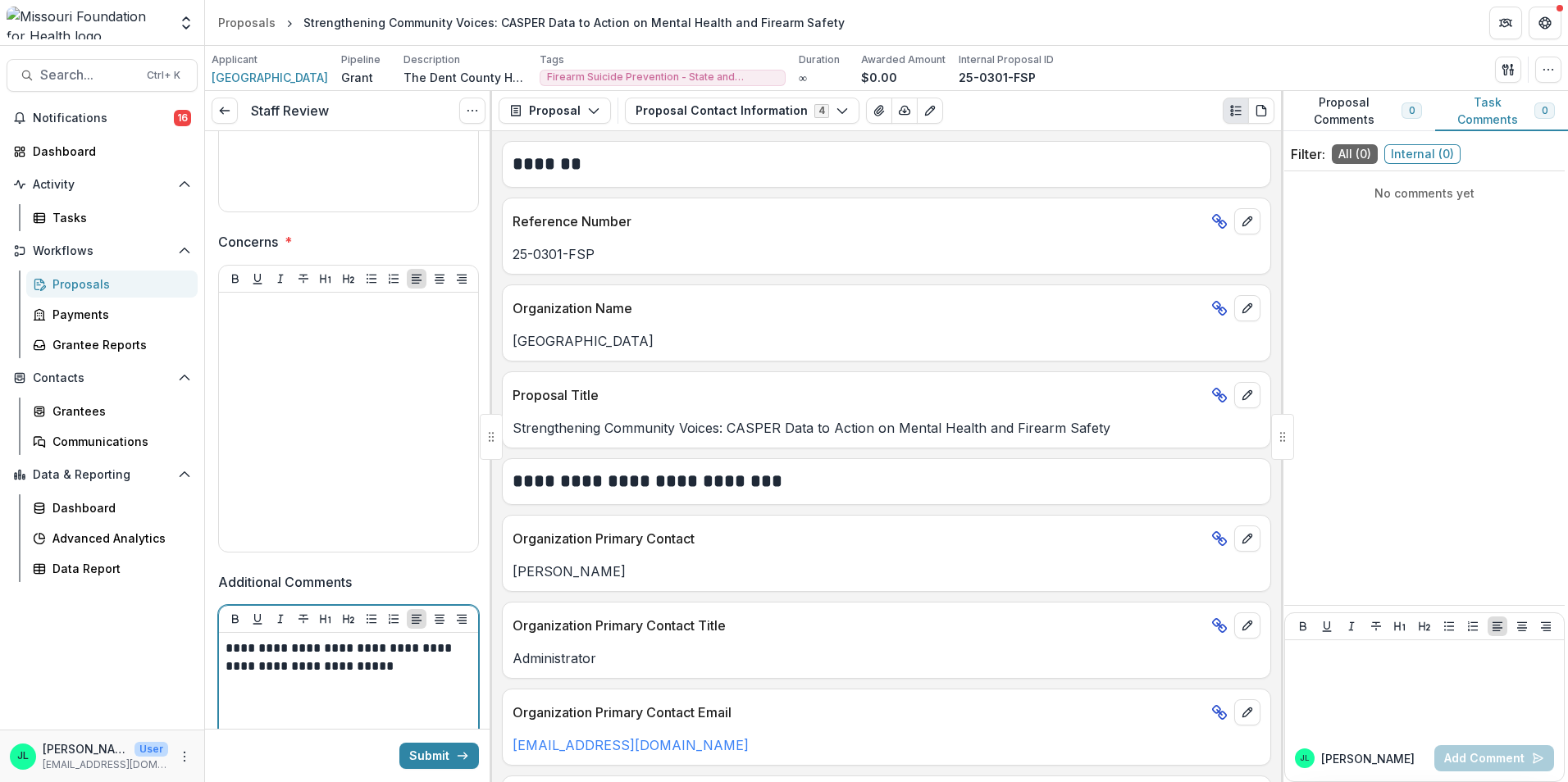
scroll to position [565, 0]
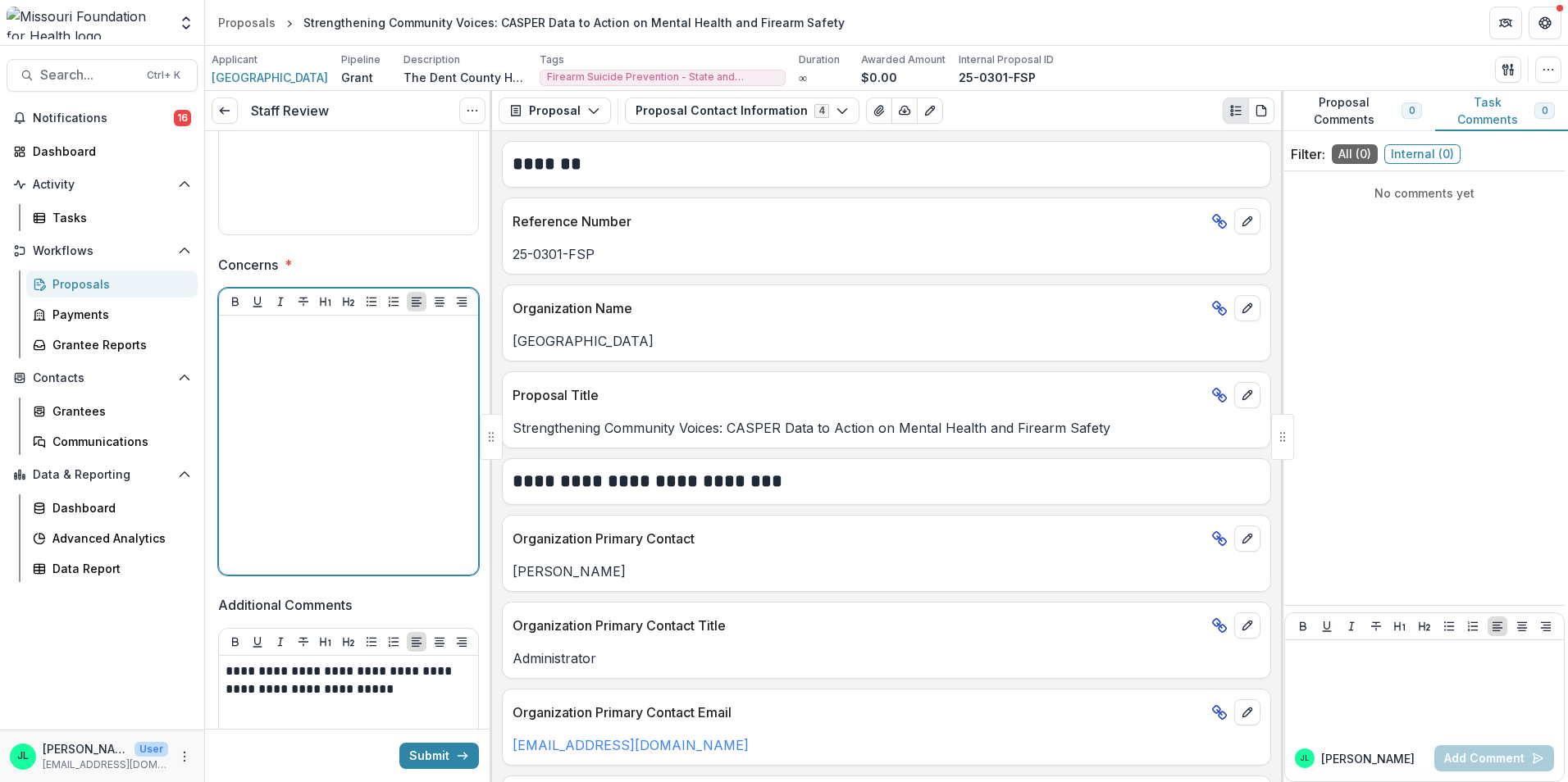
click at [346, 357] on div at bounding box center [349, 445] width 246 height 246
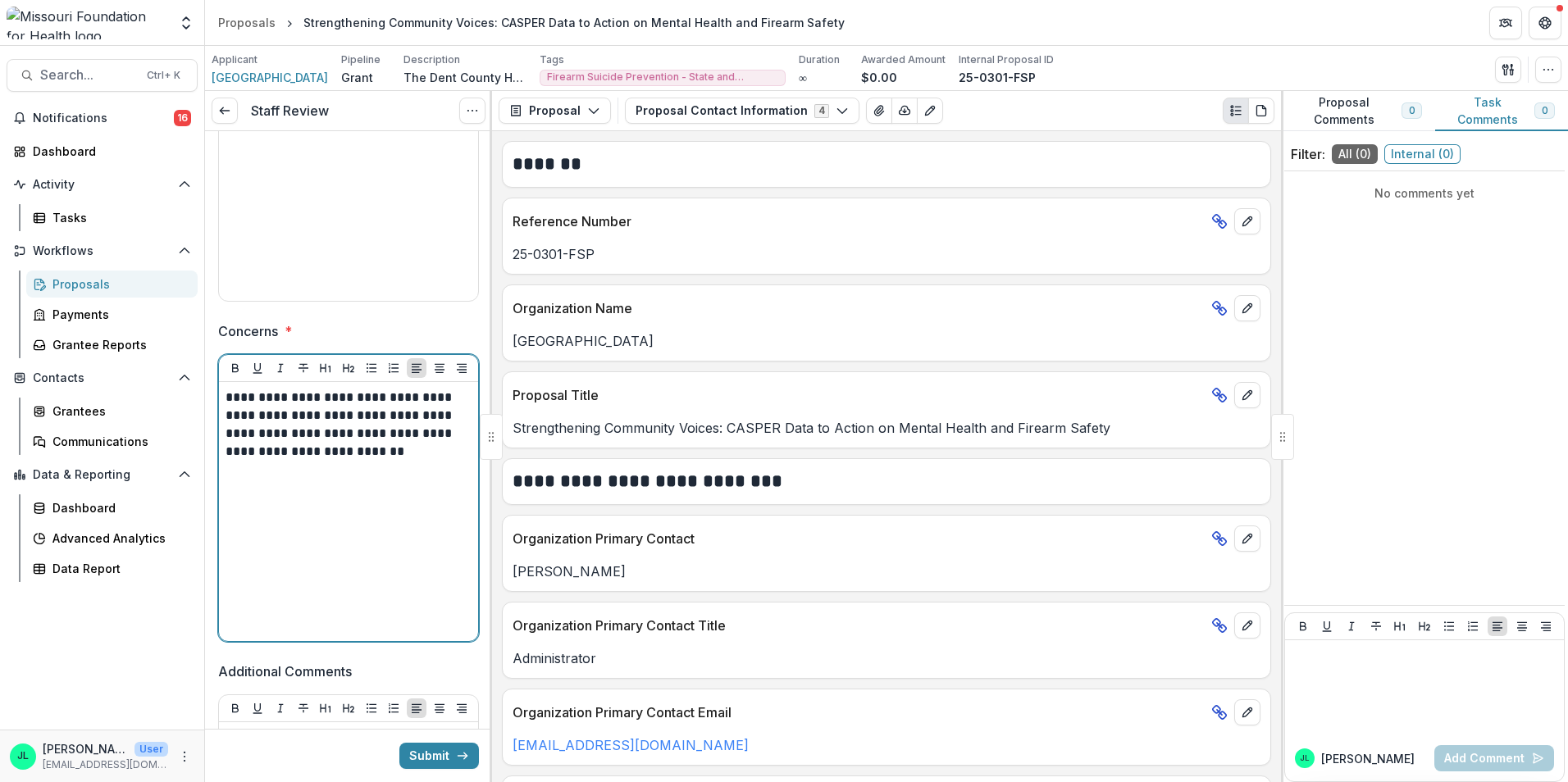
scroll to position [319, 0]
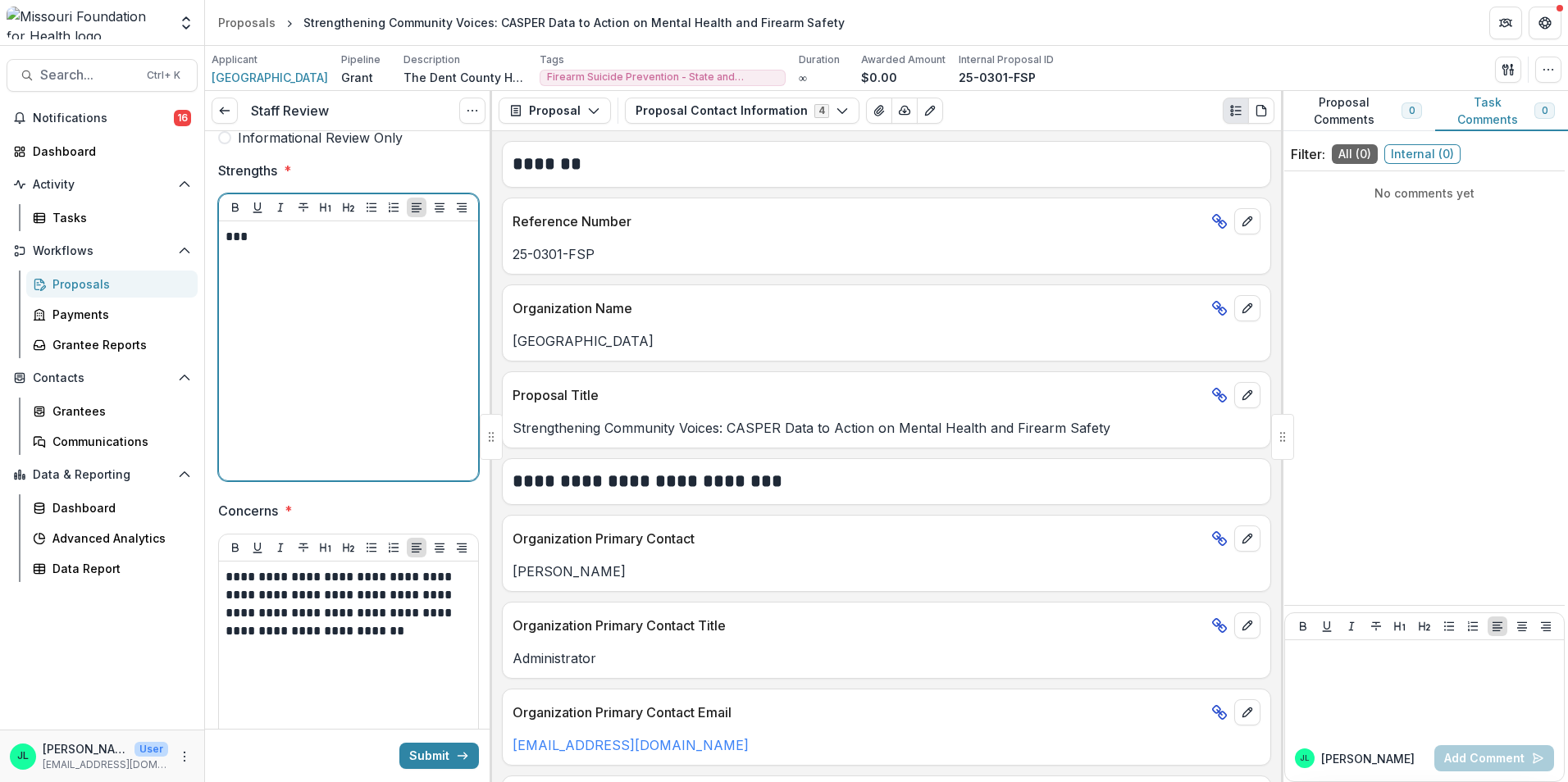
click at [382, 300] on div "***" at bounding box center [349, 351] width 246 height 246
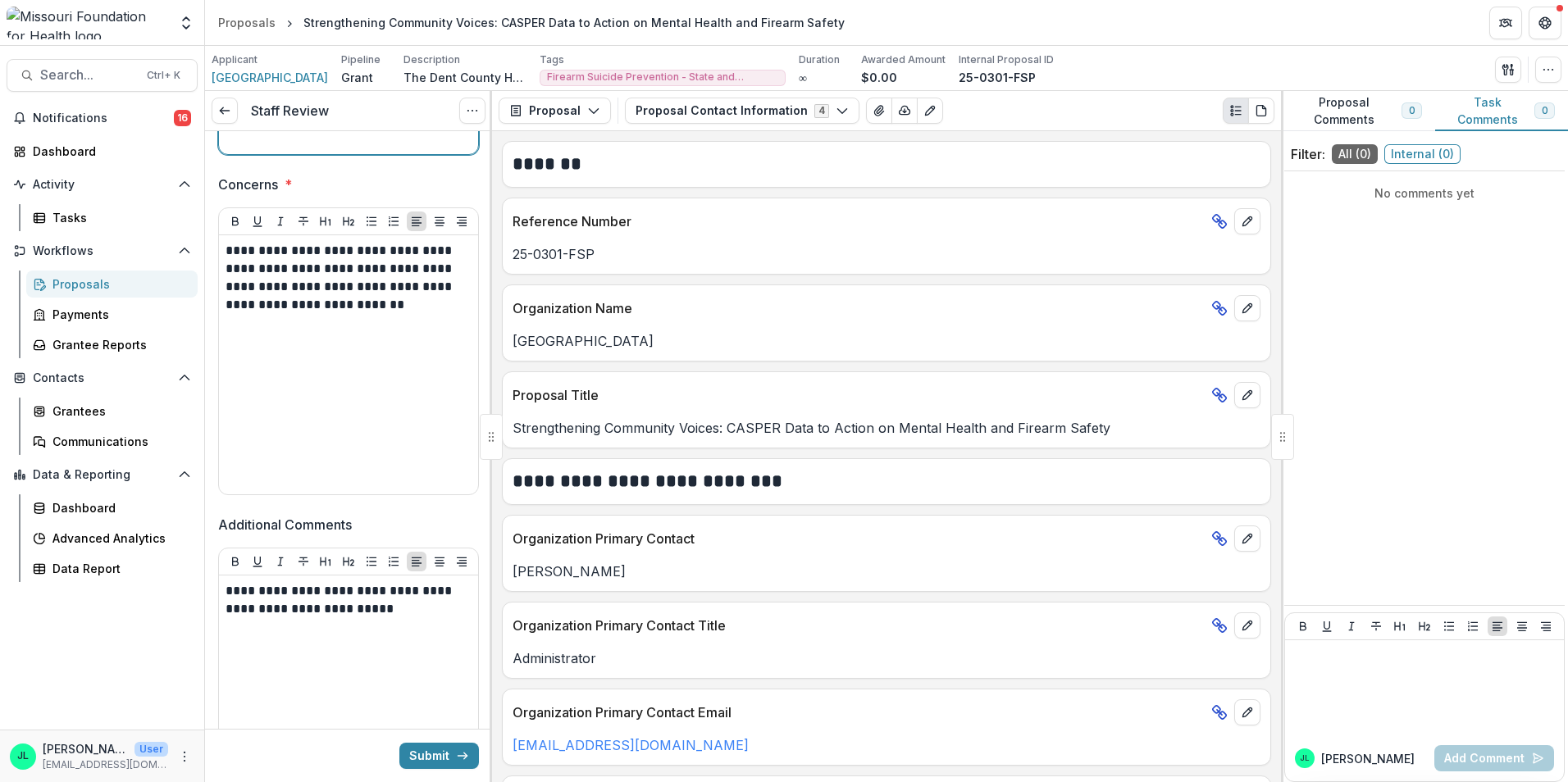
scroll to position [647, 0]
click at [430, 612] on p "**********" at bounding box center [346, 598] width 241 height 36
click at [266, 605] on p "**********" at bounding box center [346, 598] width 241 height 36
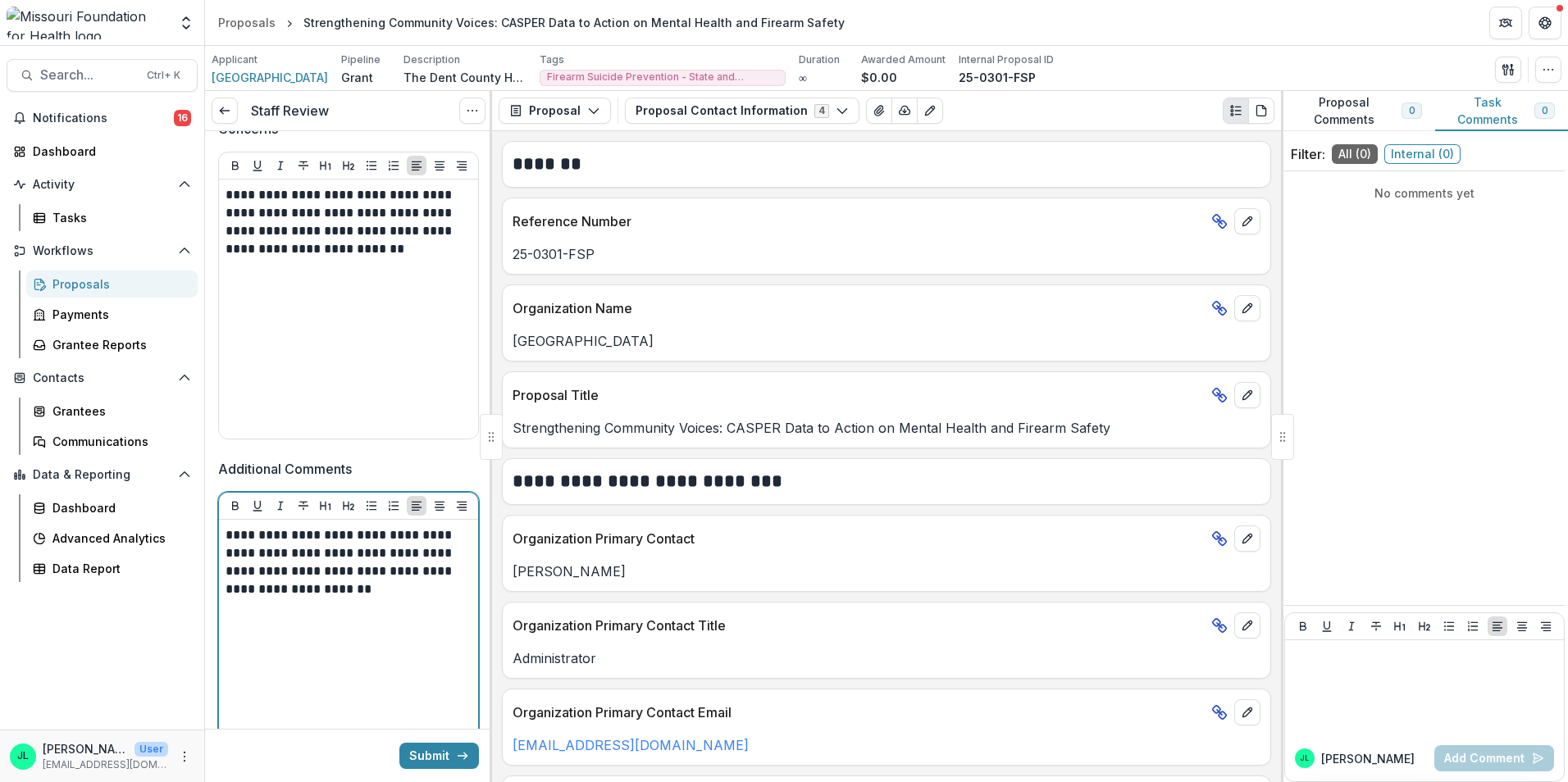
scroll to position [729, 0]
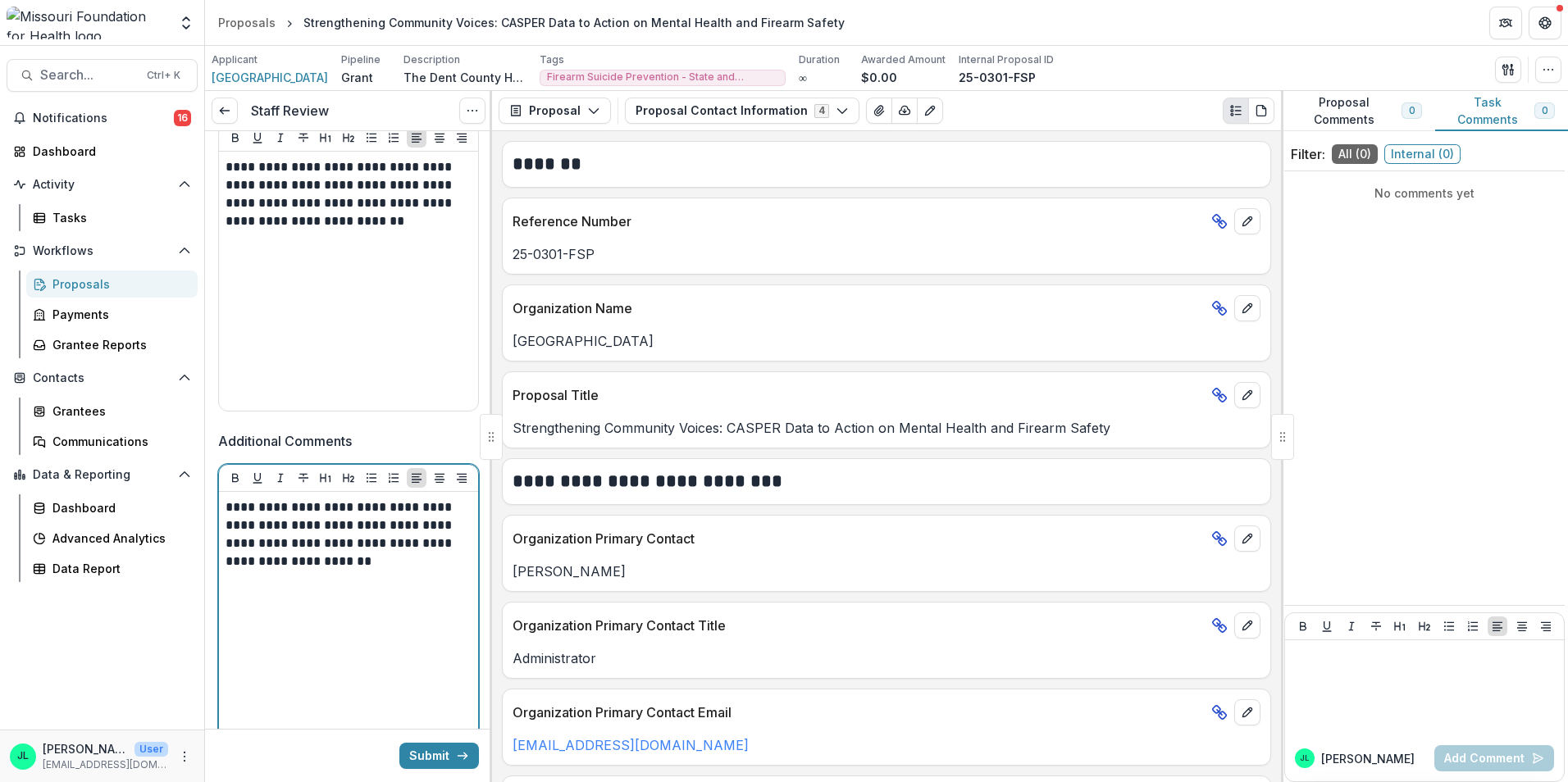
click at [449, 539] on p "**********" at bounding box center [346, 534] width 241 height 72
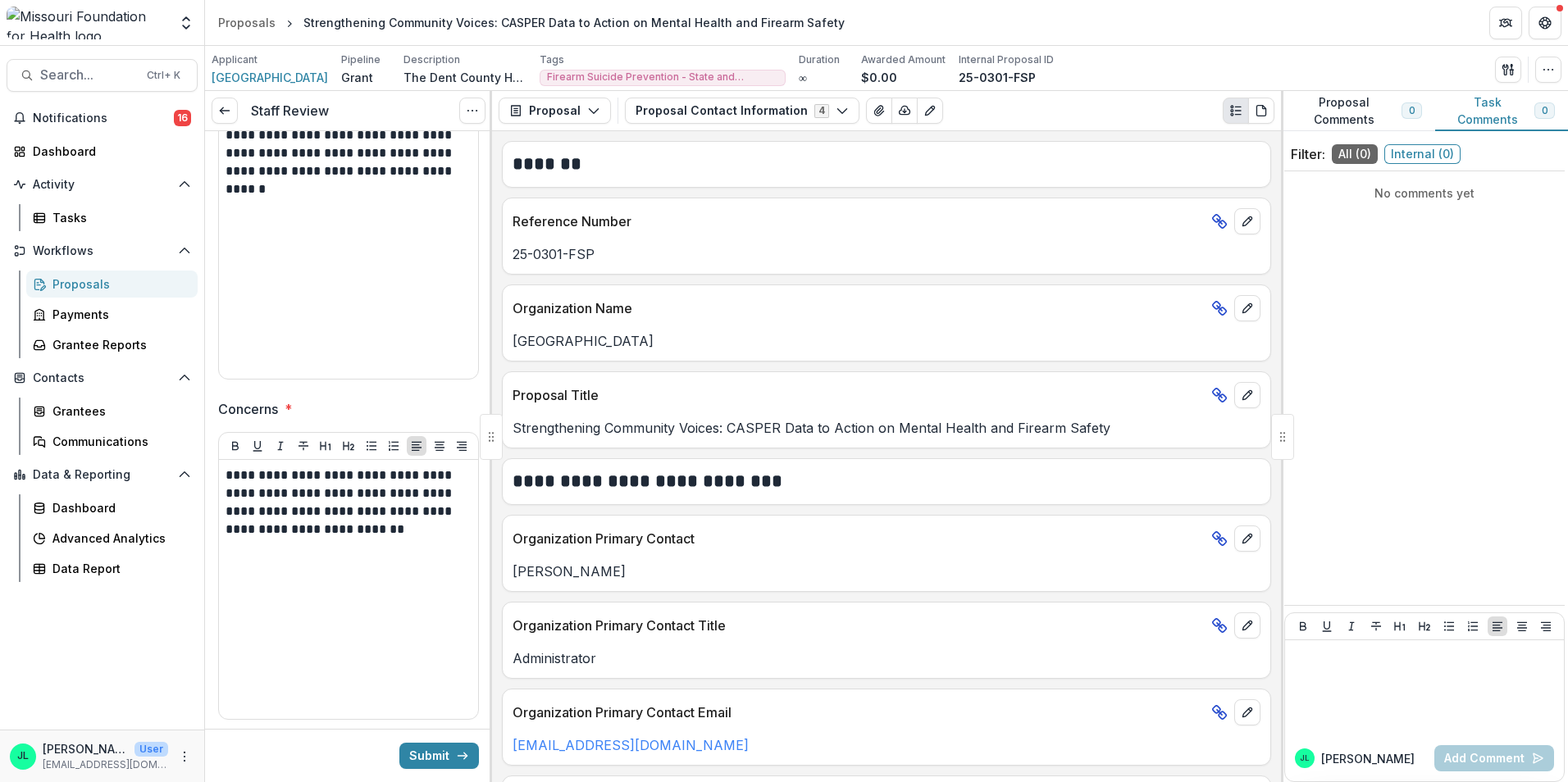
scroll to position [401, 0]
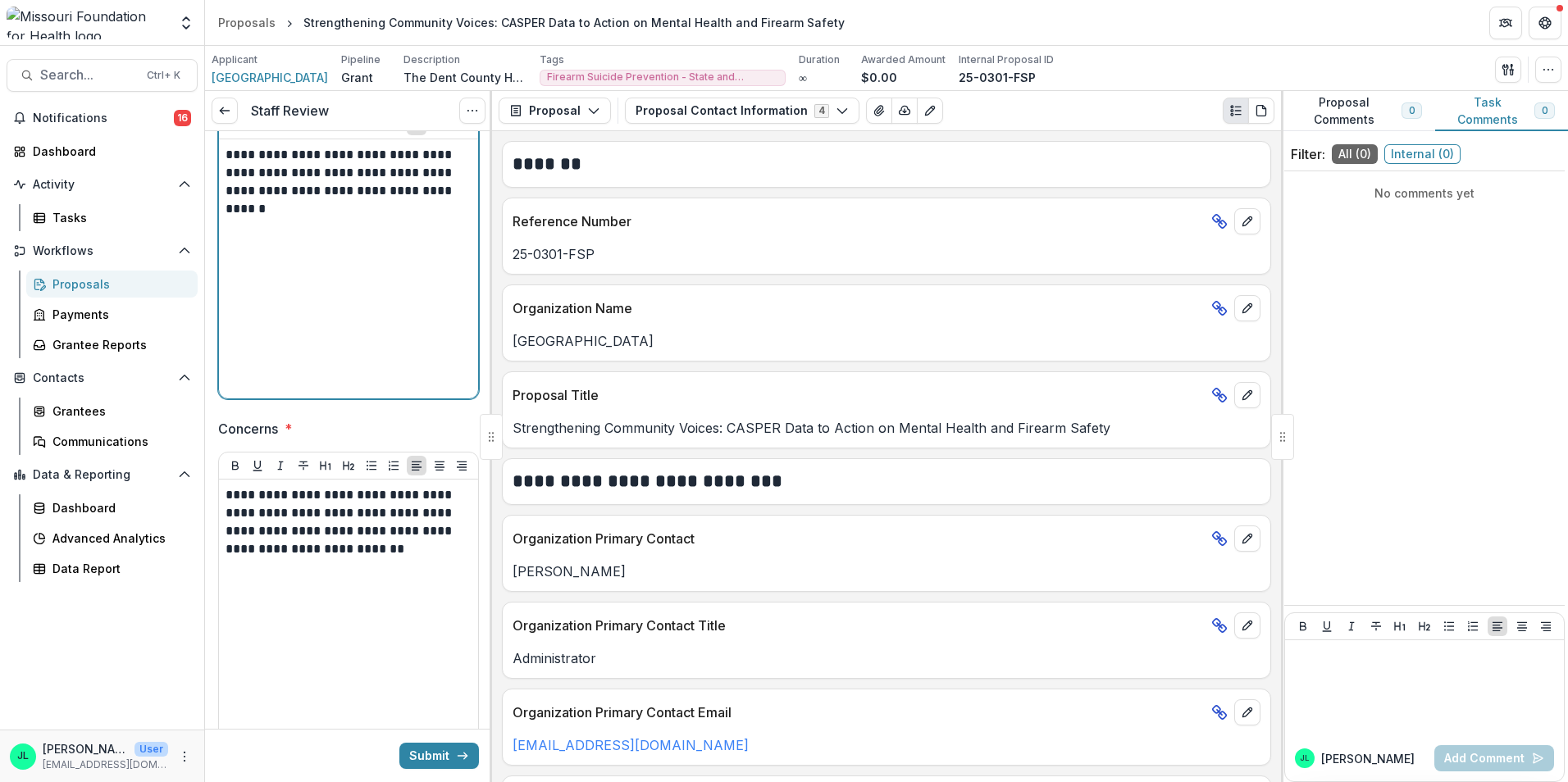
click at [380, 279] on div "**********" at bounding box center [349, 269] width 246 height 246
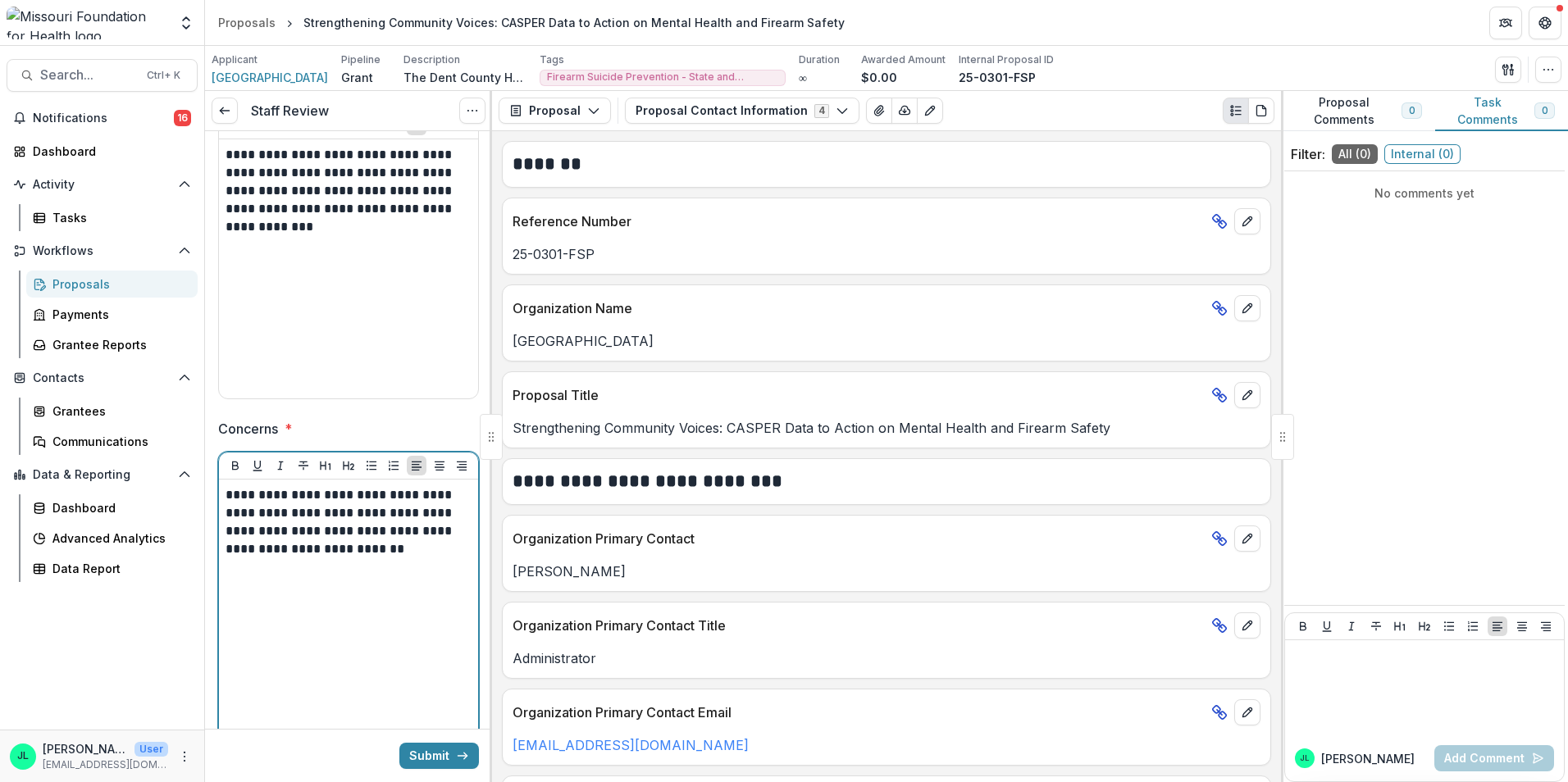
click at [416, 542] on p "**********" at bounding box center [346, 522] width 241 height 72
click at [434, 530] on p "**********" at bounding box center [346, 531] width 241 height 91
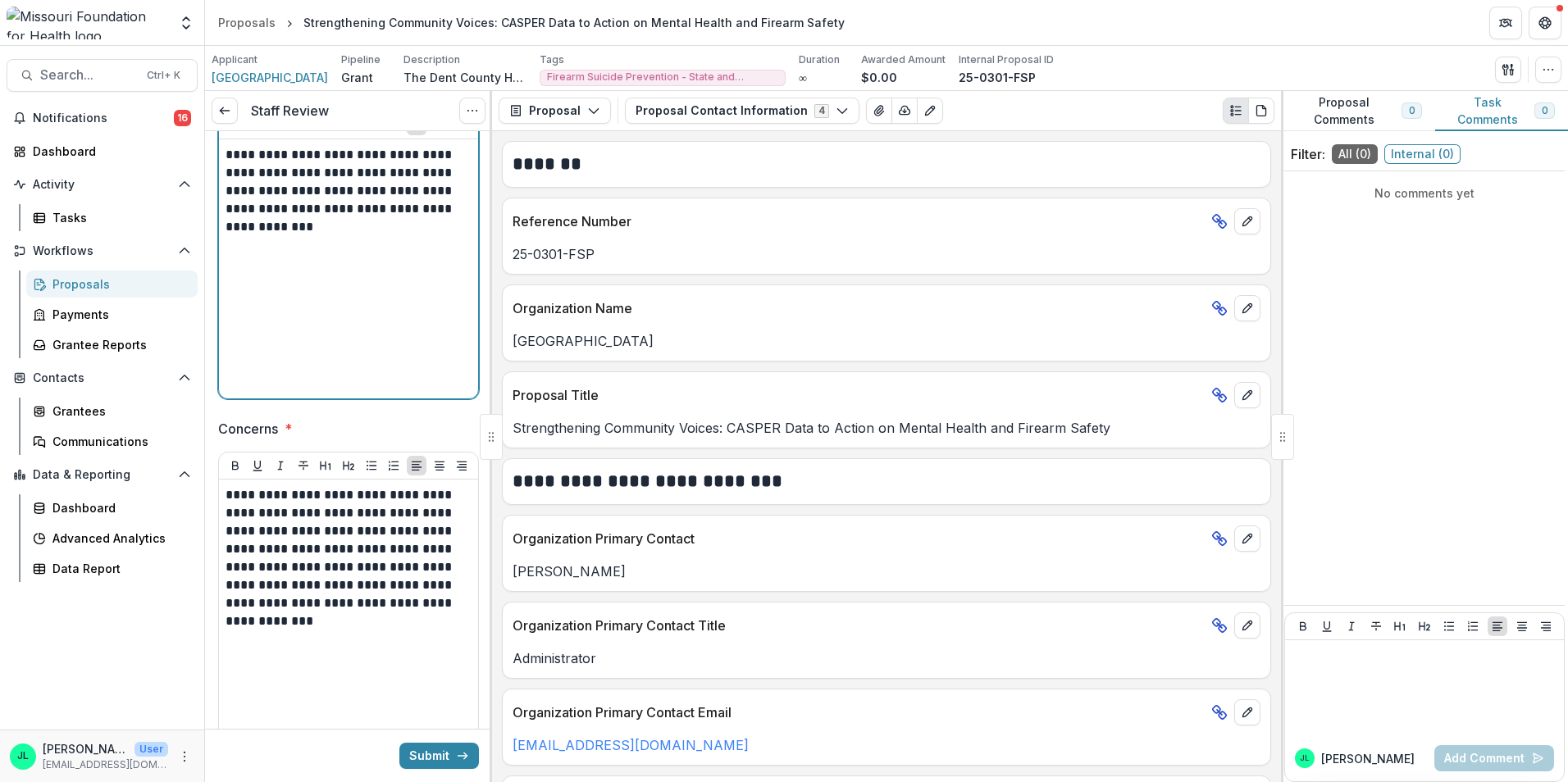
click at [292, 228] on p "**********" at bounding box center [346, 191] width 241 height 91
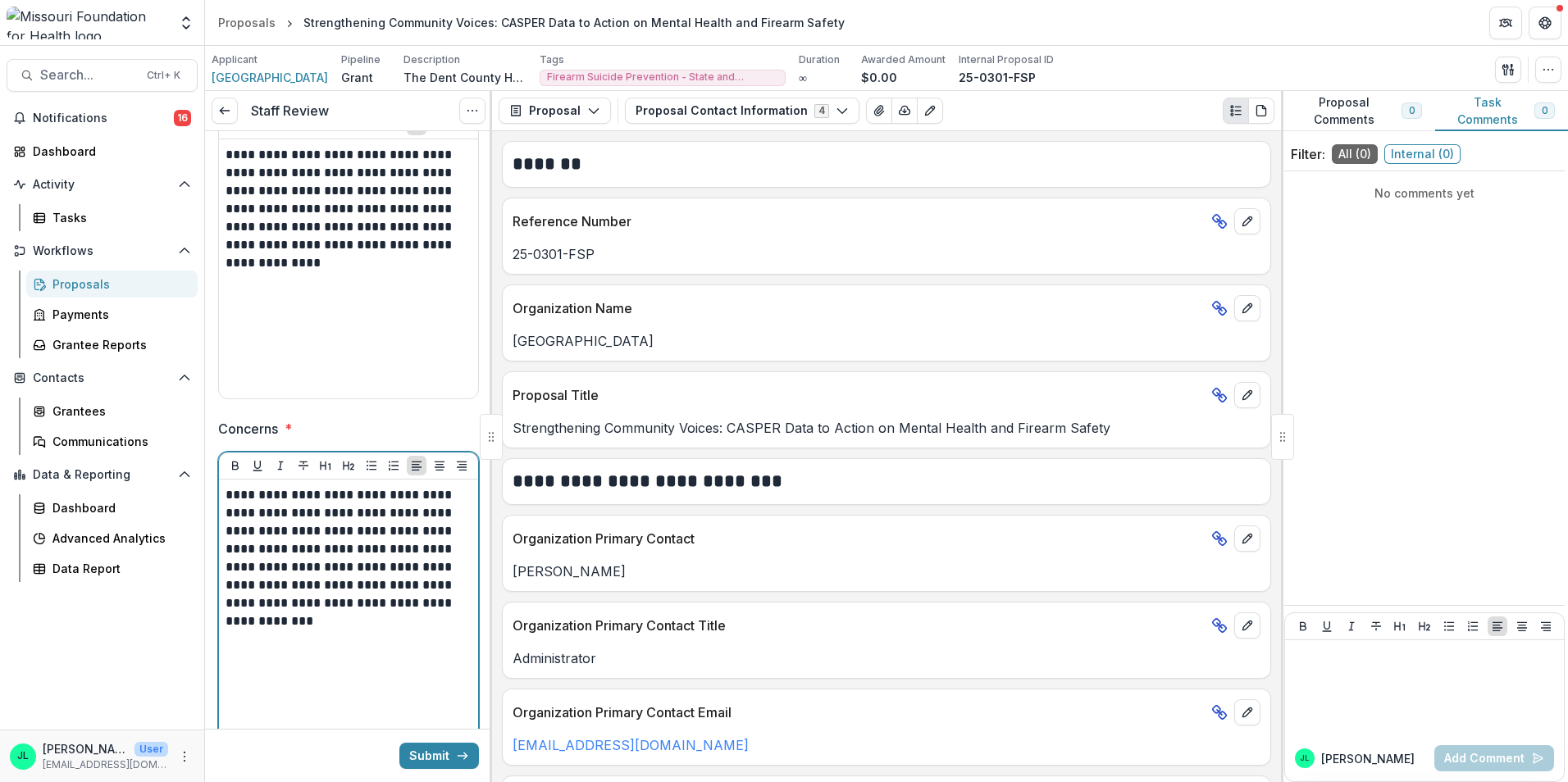
drag, startPoint x: 267, startPoint y: 491, endPoint x: 252, endPoint y: 530, distance: 41.8
click at [252, 530] on p "**********" at bounding box center [346, 558] width 241 height 144
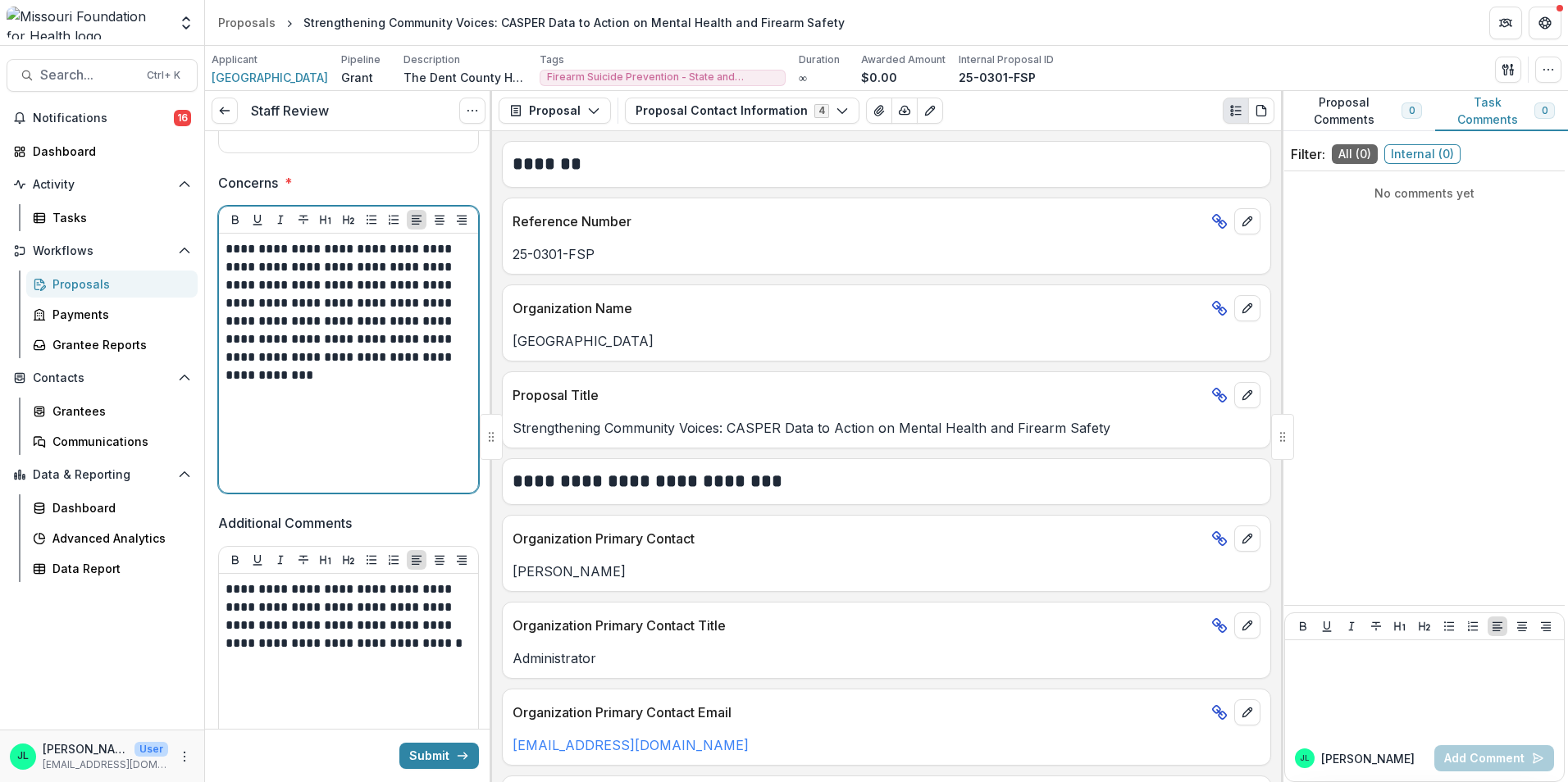
scroll to position [811, 0]
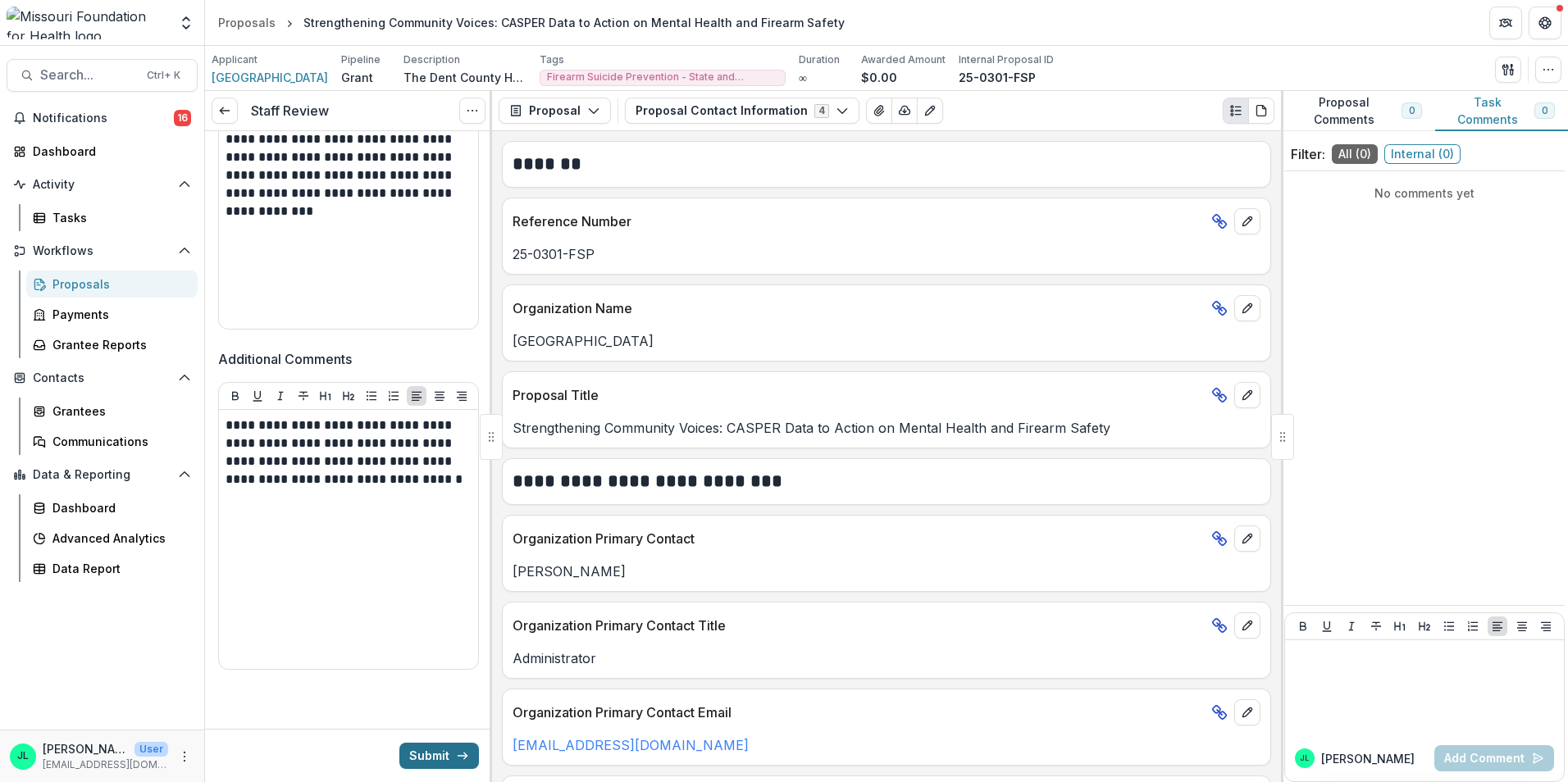
click at [428, 757] on button "Submit" at bounding box center [439, 756] width 80 height 26
